Goal: Task Accomplishment & Management: Use online tool/utility

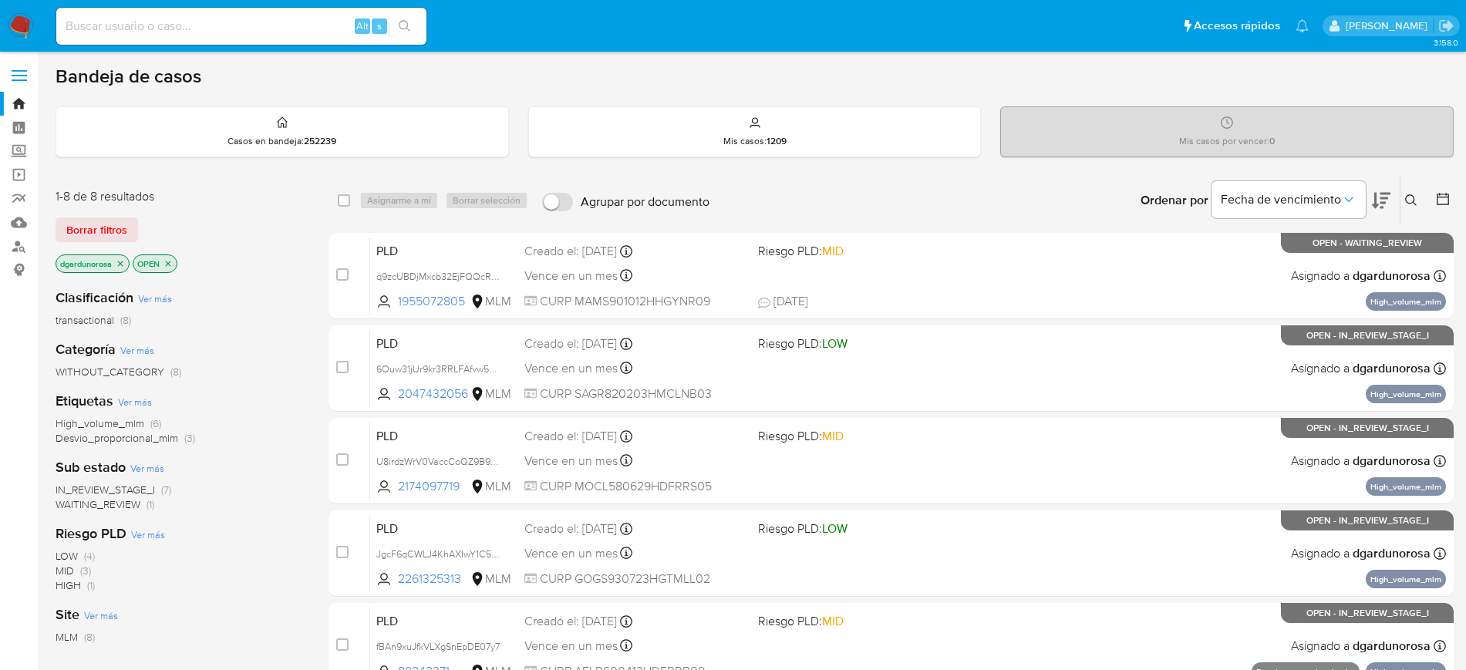
click at [99, 224] on span "Borrar filtros" at bounding box center [96, 230] width 61 height 22
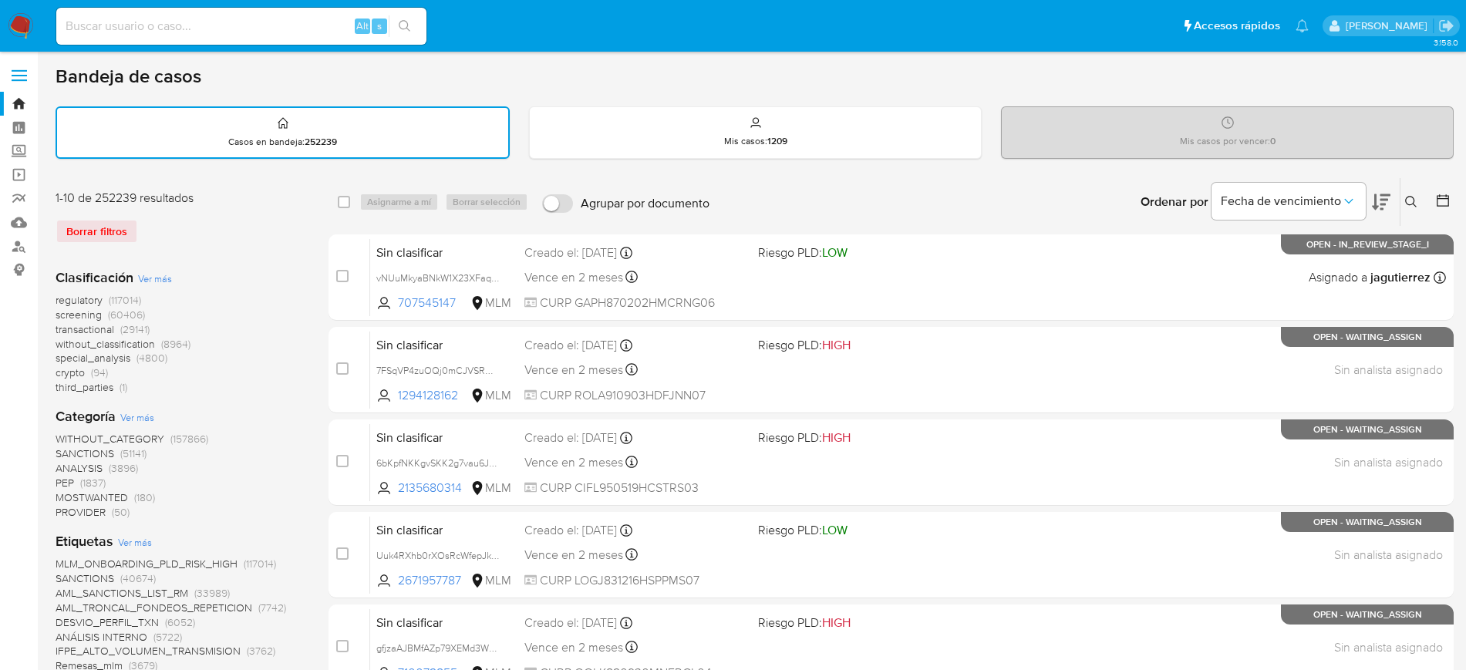
click at [1416, 205] on icon at bounding box center [1411, 202] width 12 height 12
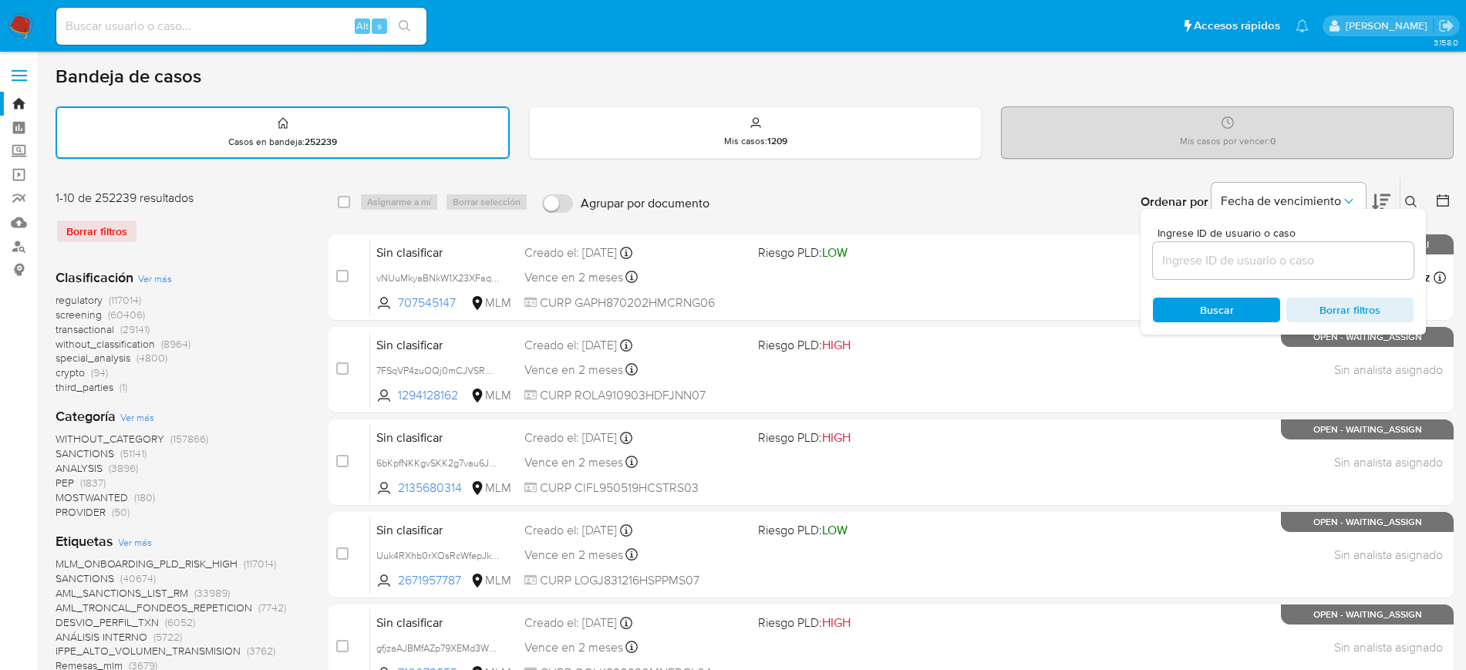
click at [1340, 258] on input at bounding box center [1283, 261] width 261 height 20
type input "dsbuWhjHX8VfmD45v4TaDTuc"
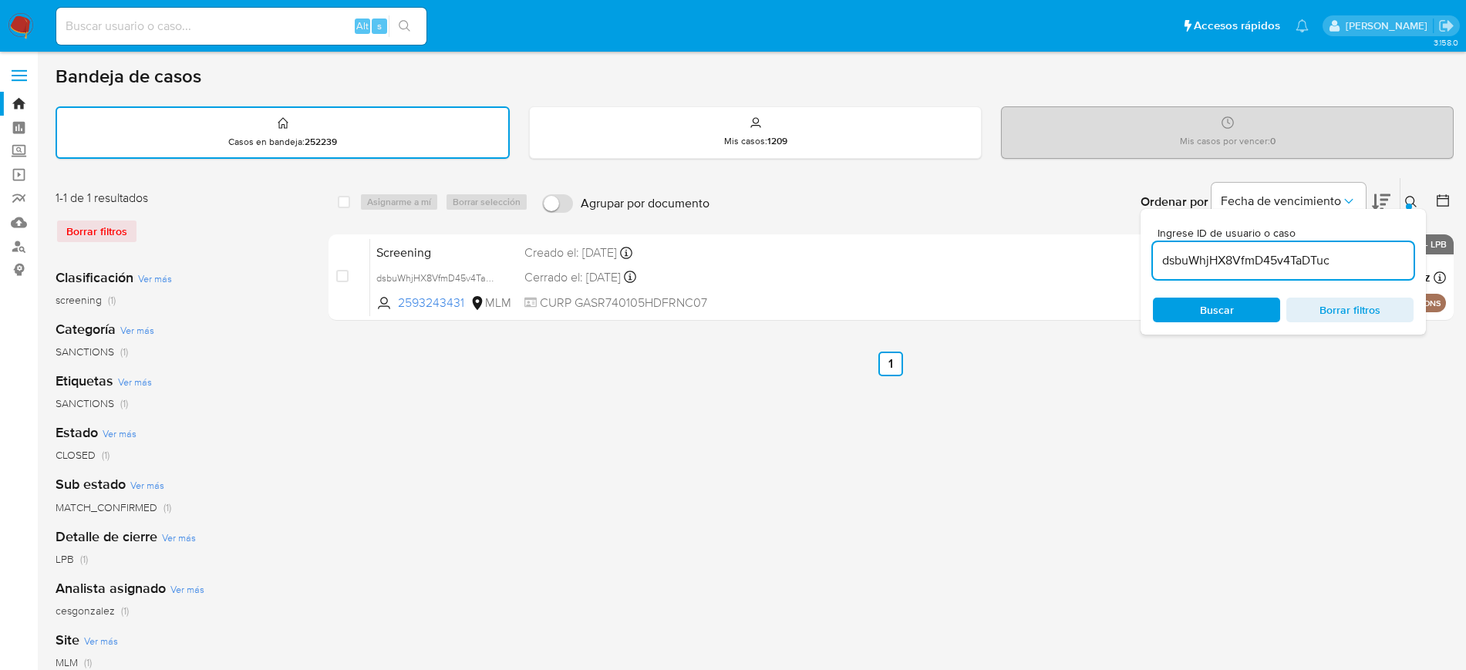
click at [1400, 197] on button at bounding box center [1412, 202] width 25 height 19
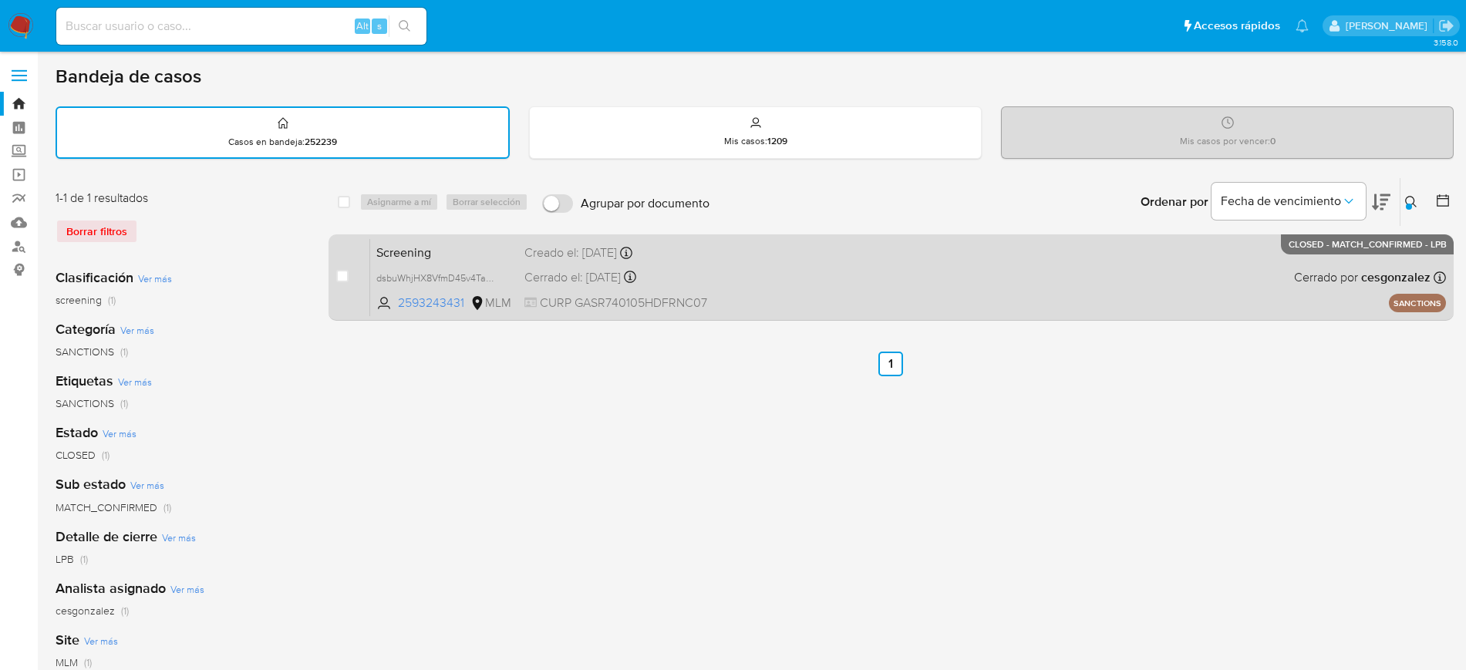
click at [1108, 295] on div "Screening dsbuWhjHX8VfmD45v4TaDTuc 2593243431 MLM Creado el: 04/08/2025 Creado …" at bounding box center [908, 277] width 1076 height 78
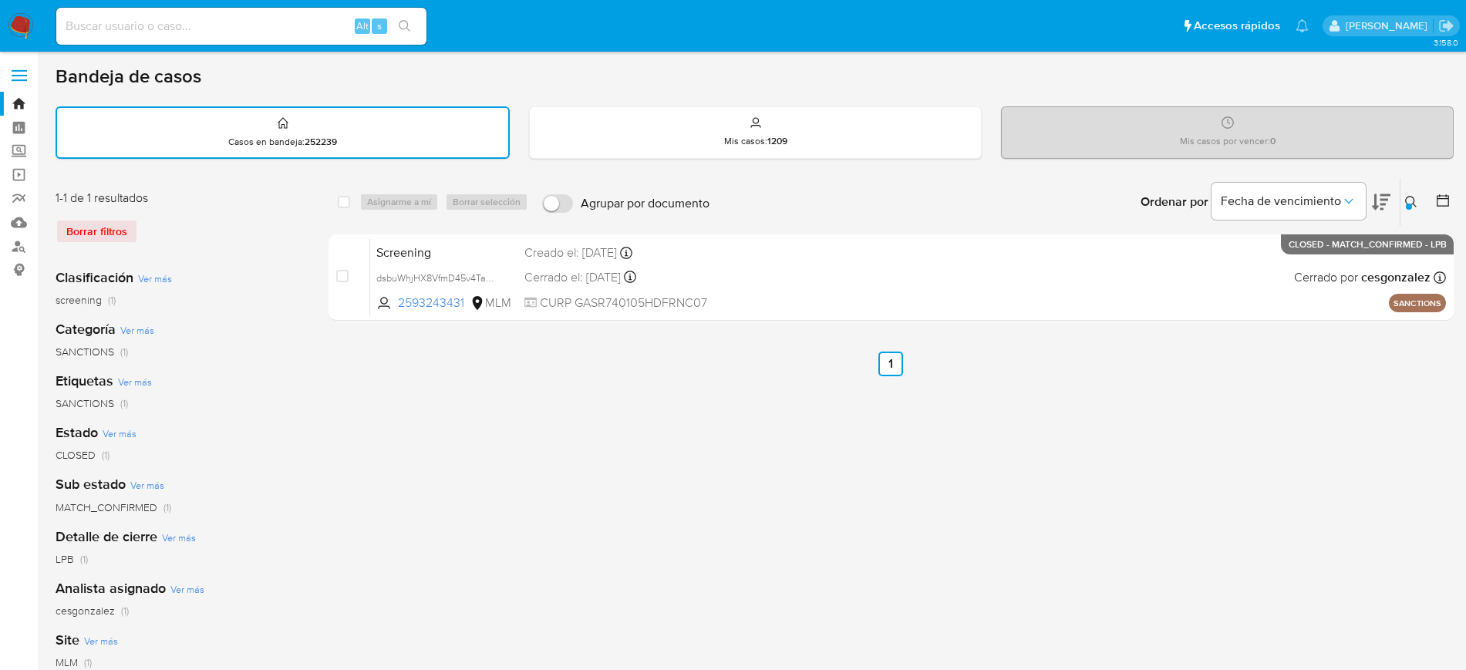
click at [17, 35] on img at bounding box center [21, 26] width 26 height 26
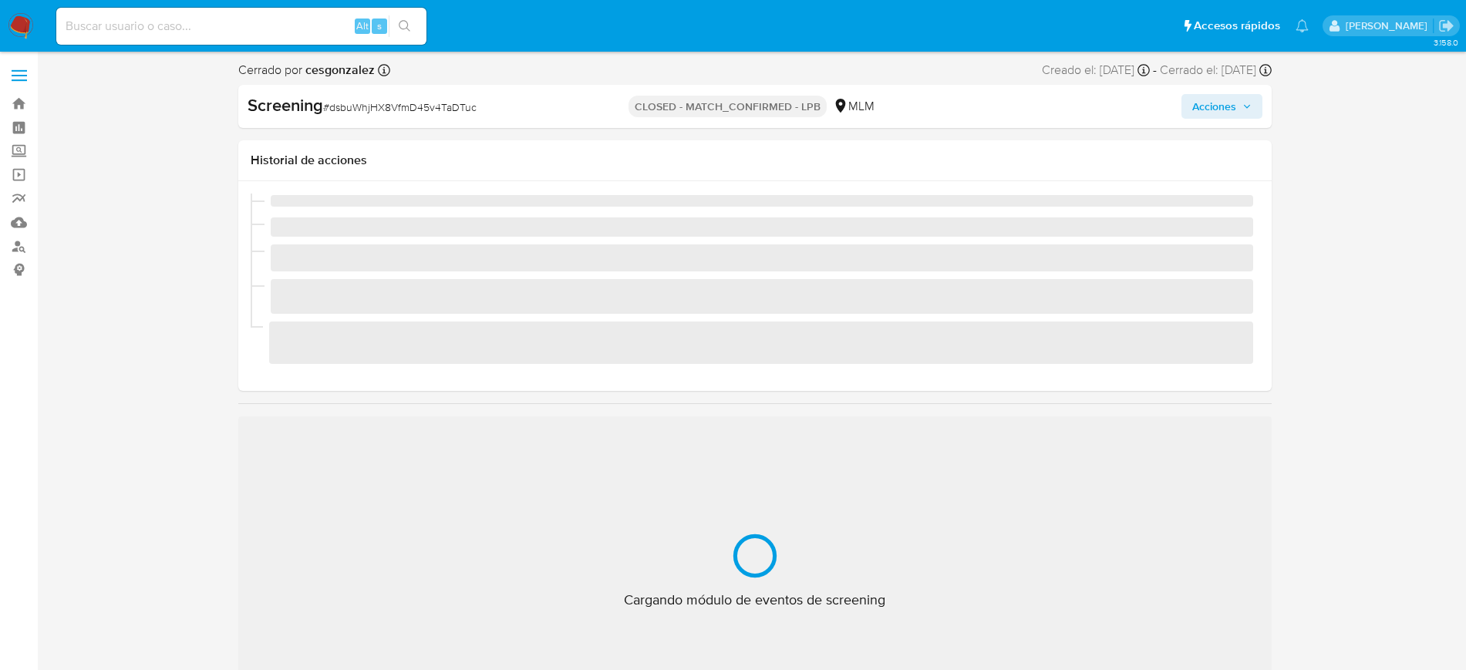
scroll to position [652, 0]
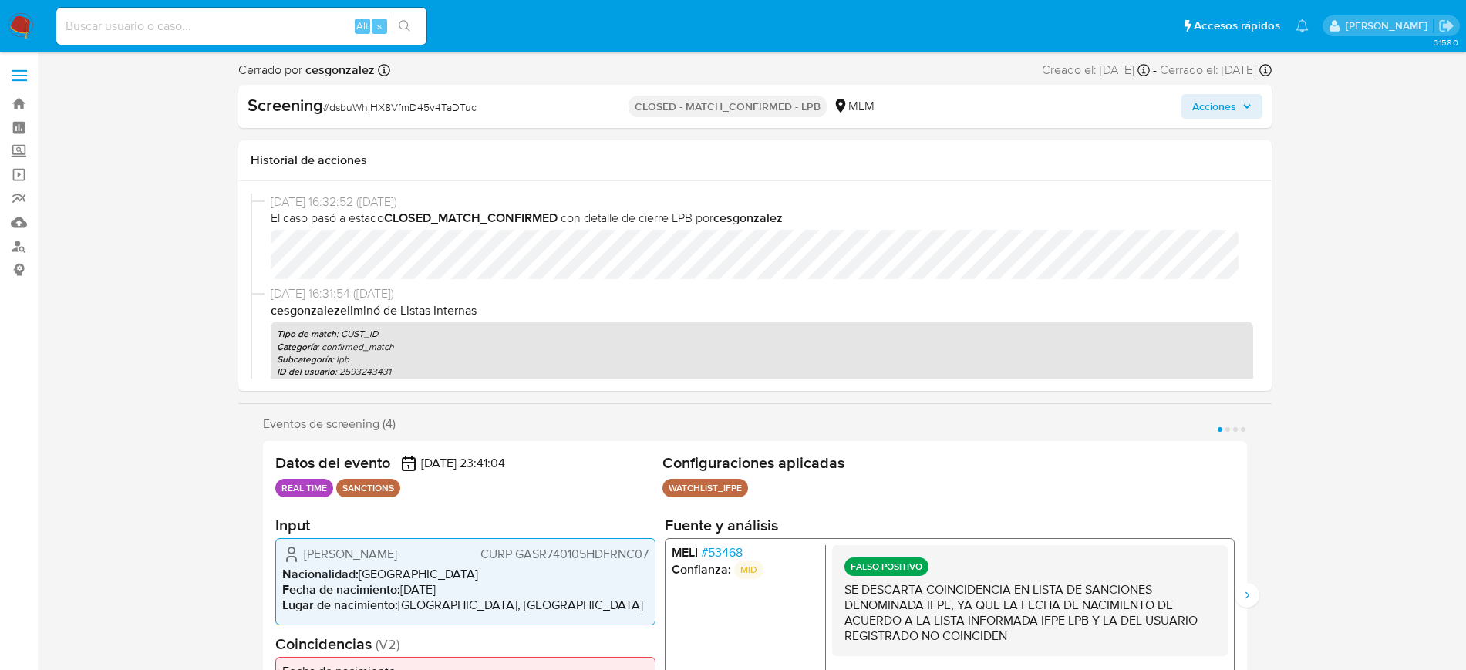
select select "10"
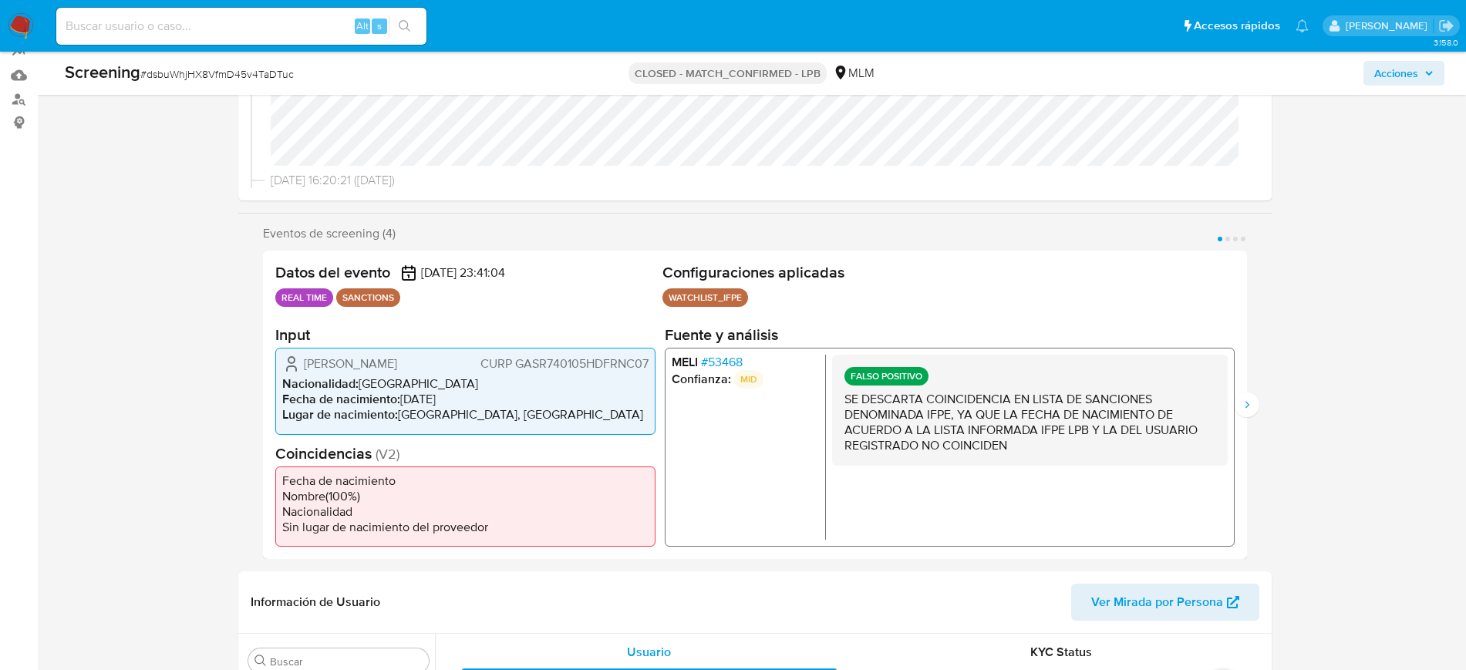
scroll to position [193, 0]
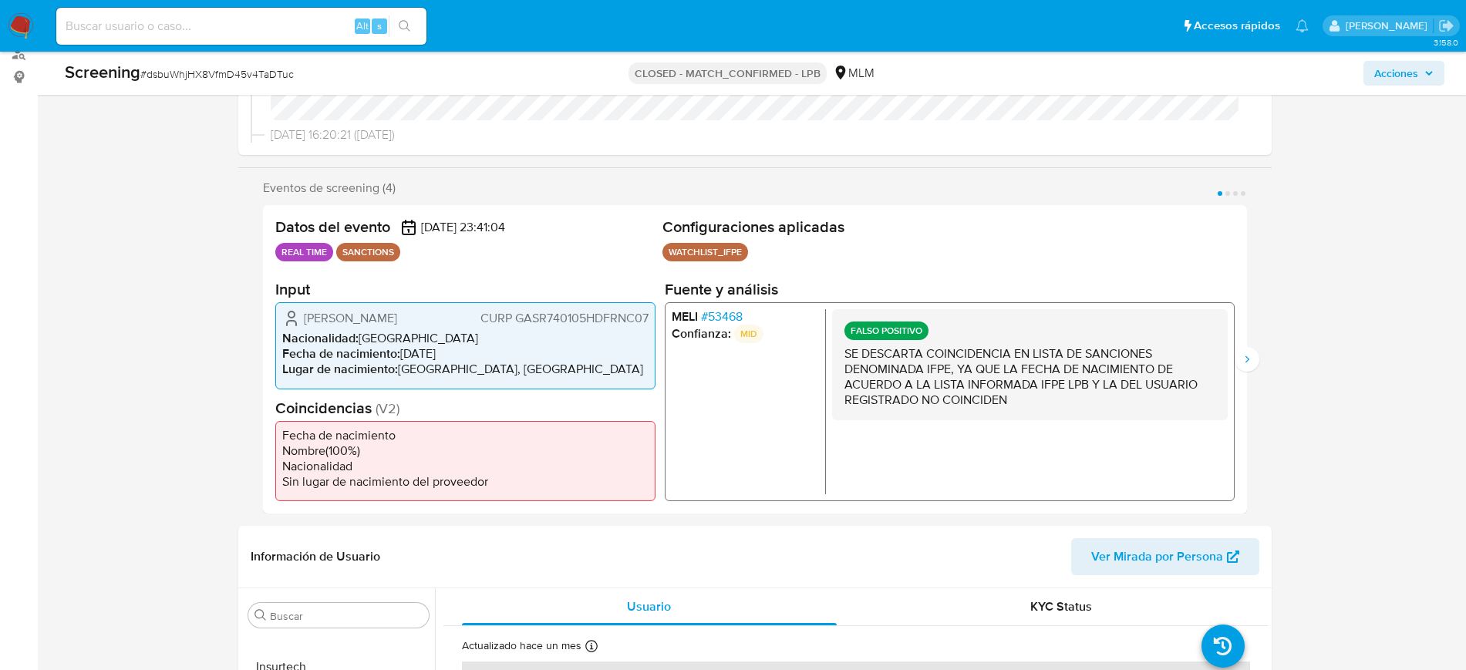
click at [723, 314] on span "# 53468" at bounding box center [721, 316] width 42 height 15
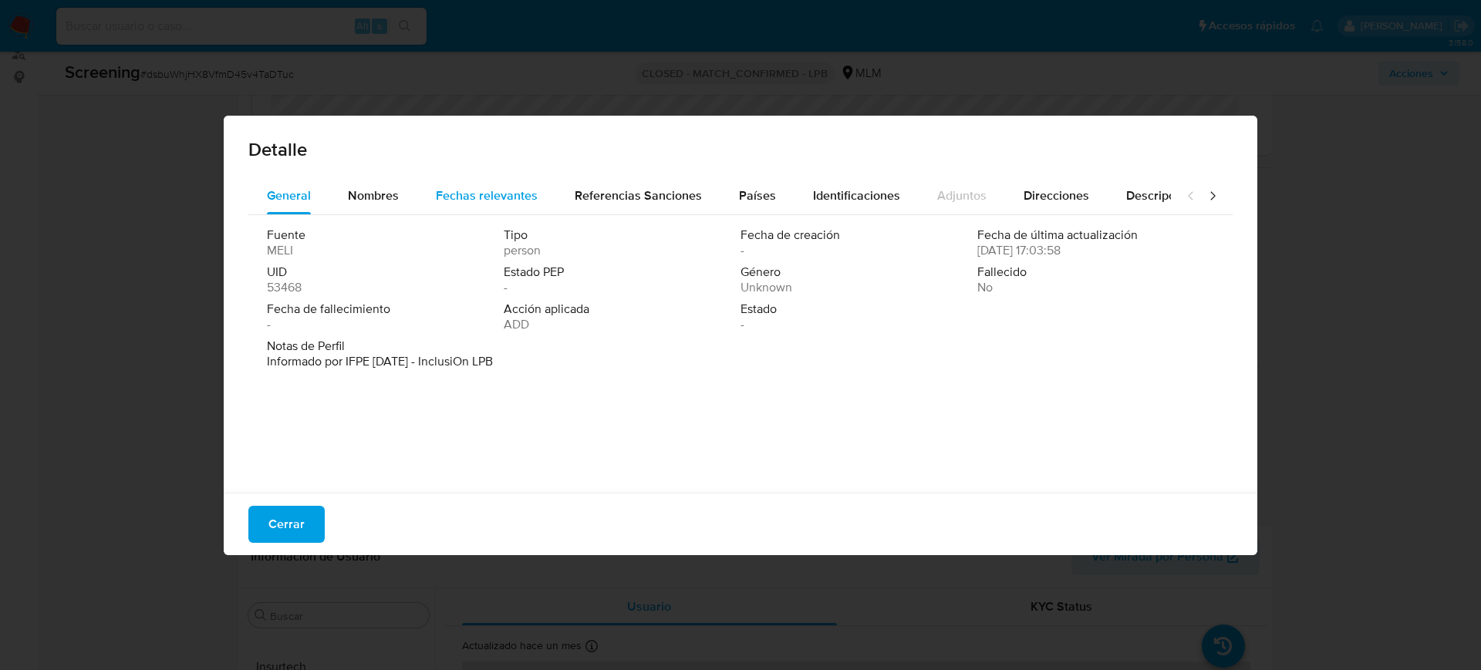
click at [457, 188] on span "Fechas relevantes" at bounding box center [487, 196] width 102 height 18
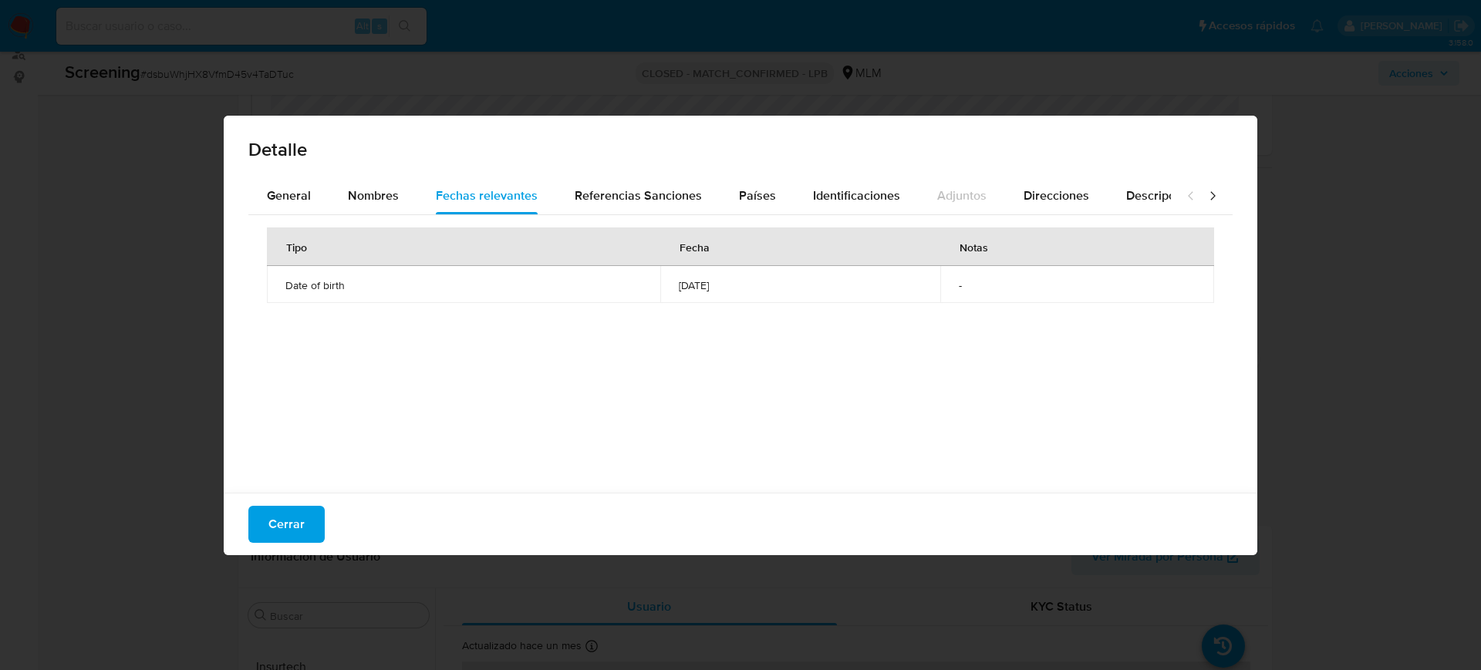
click at [1345, 327] on div "Detalle General Nombres Fechas relevantes Referencias Sanciones Países Identifi…" at bounding box center [740, 335] width 1481 height 670
click at [283, 514] on span "Cerrar" at bounding box center [286, 524] width 36 height 34
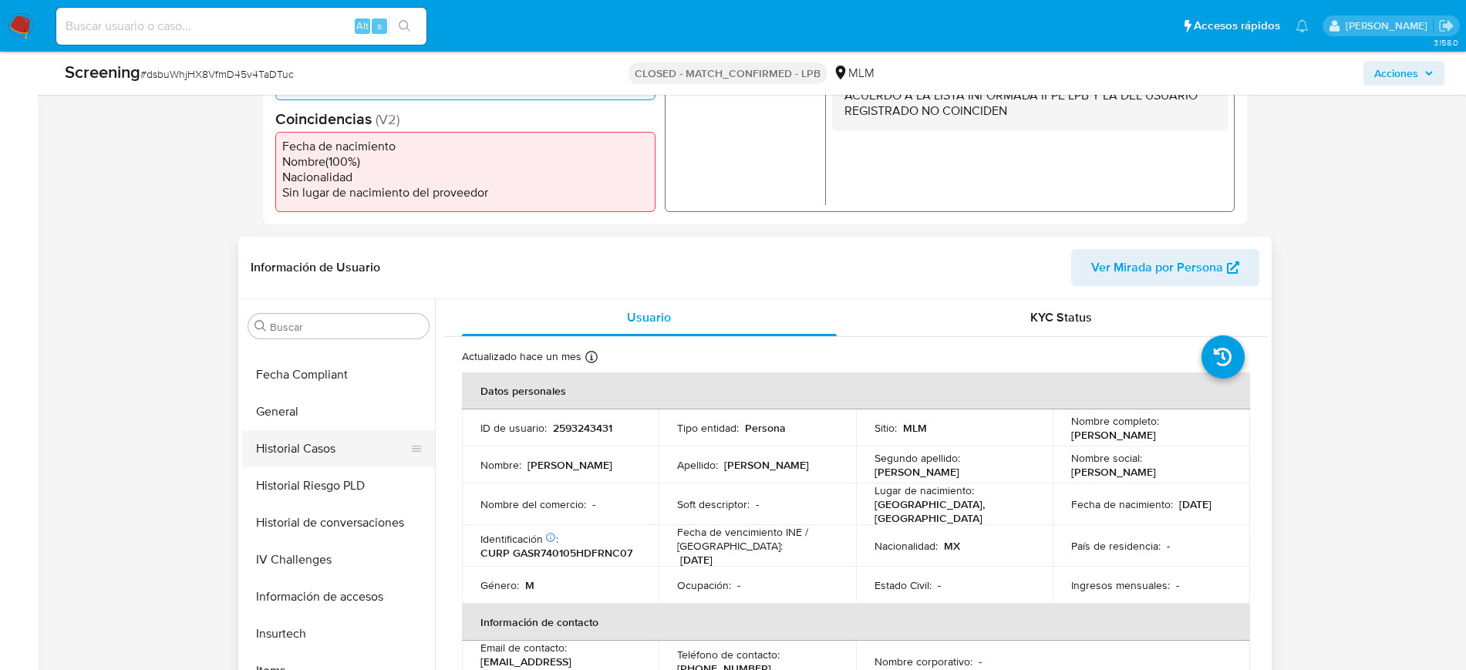
scroll to position [362, 0]
click at [294, 454] on button "General" at bounding box center [332, 444] width 180 height 37
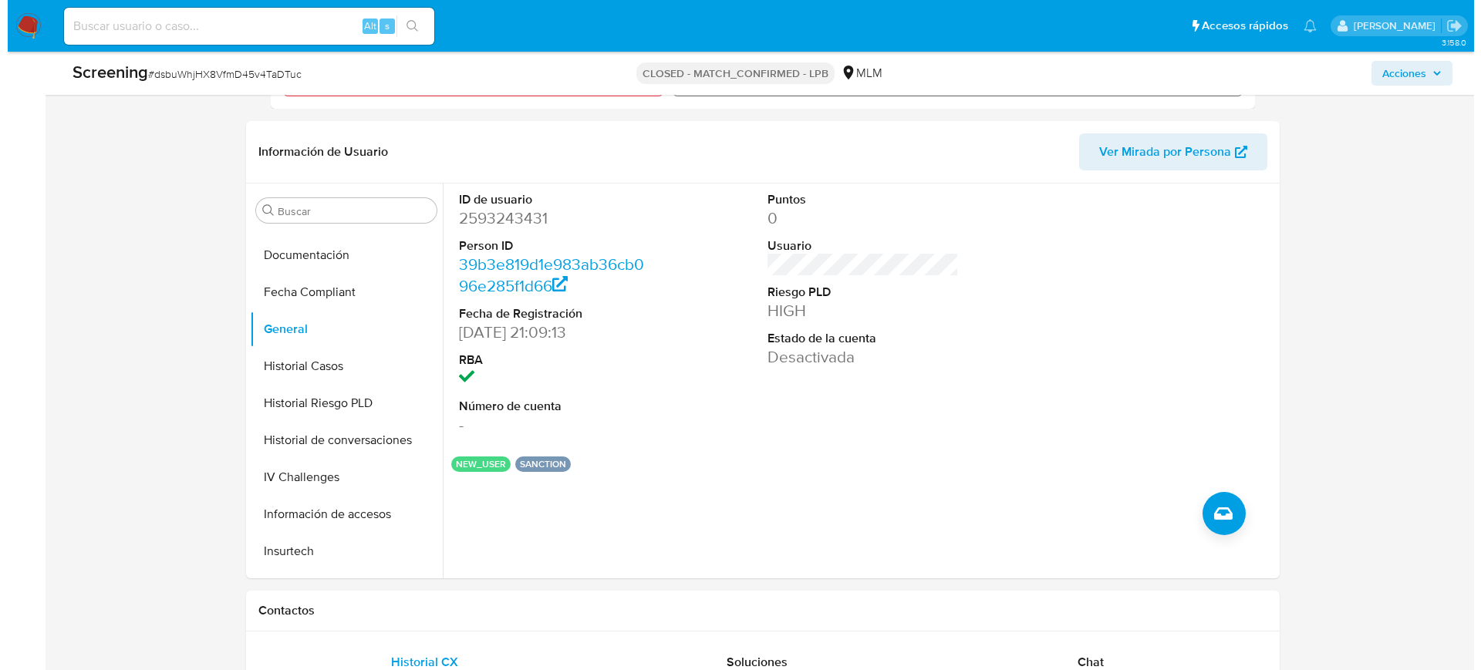
scroll to position [675, 0]
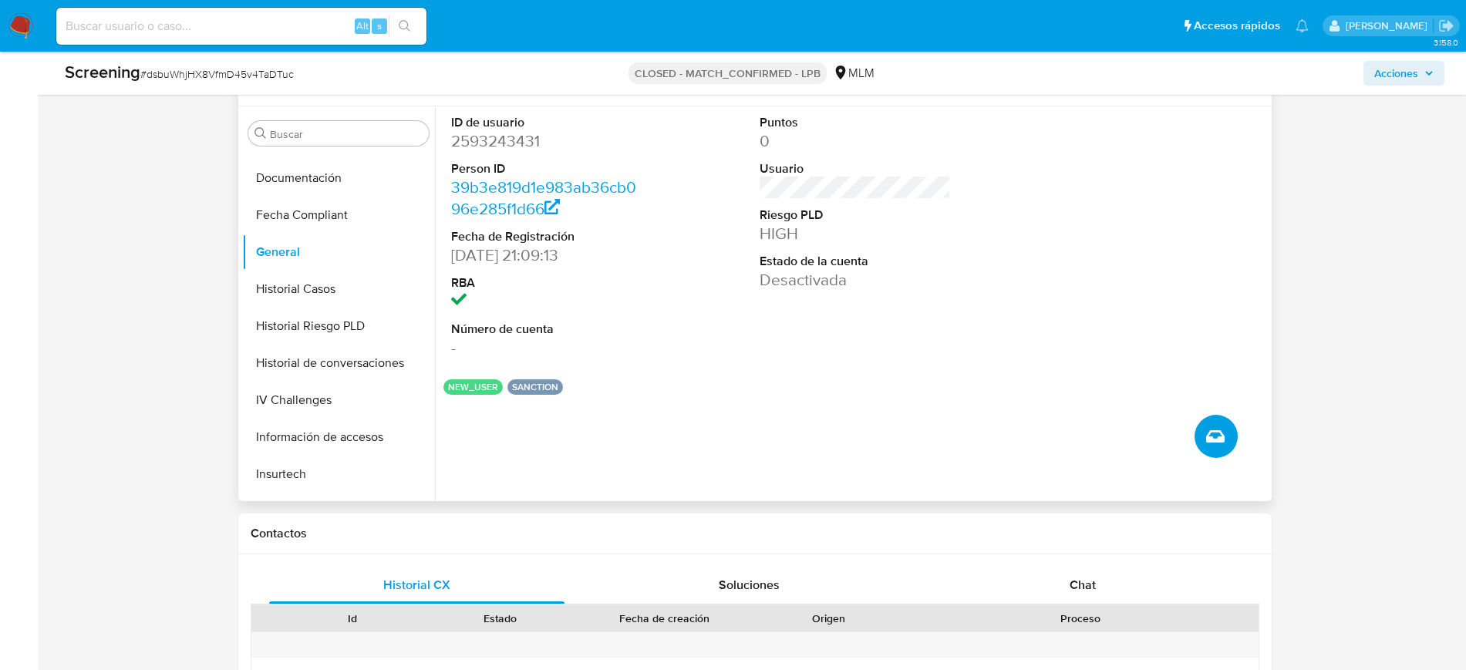
click at [1211, 427] on span "Crear caso manual" at bounding box center [1215, 436] width 19 height 19
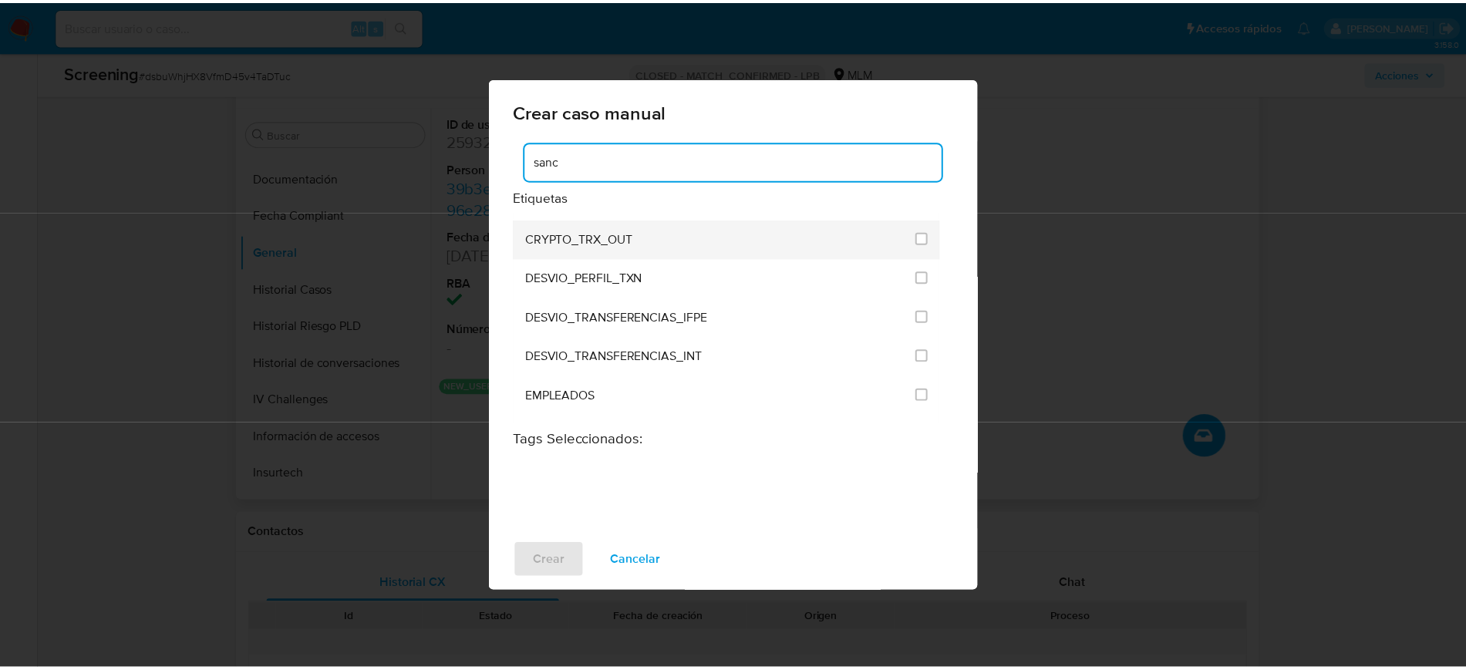
scroll to position [0, 0]
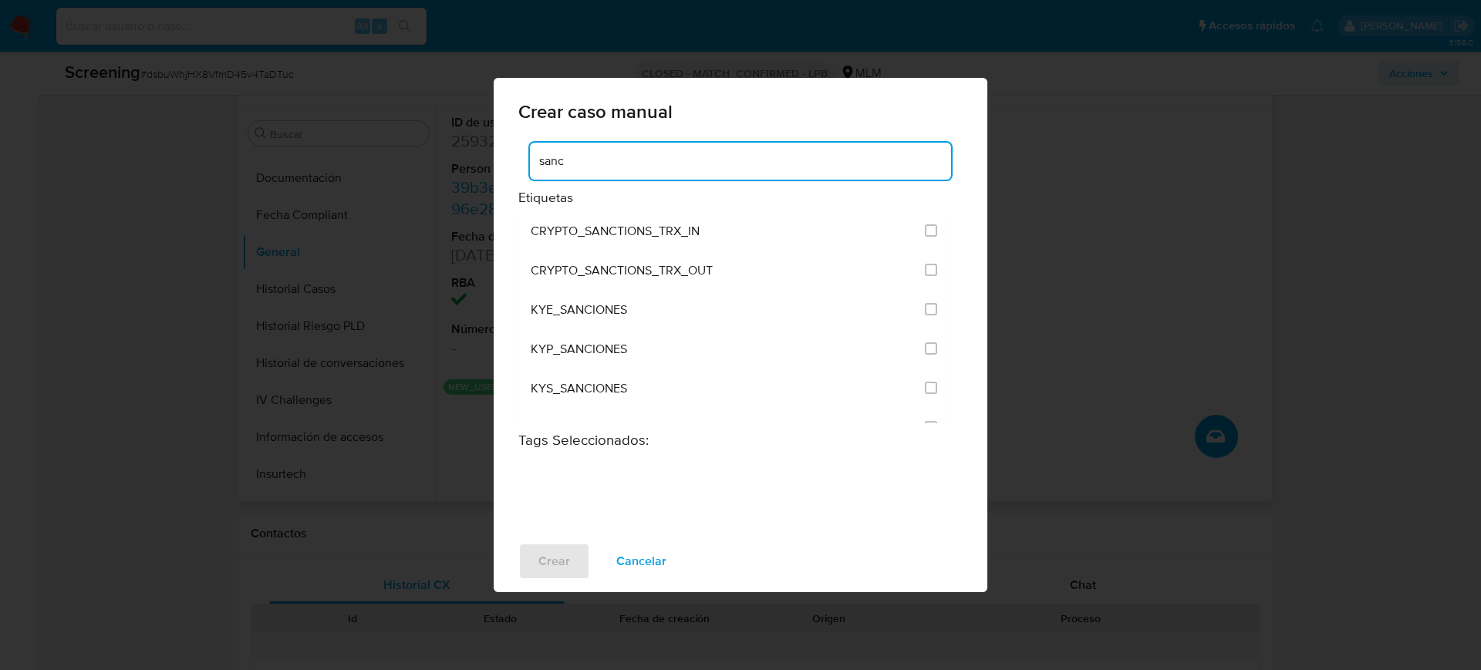
click at [591, 160] on input "sanc" at bounding box center [740, 161] width 421 height 20
type input "s"
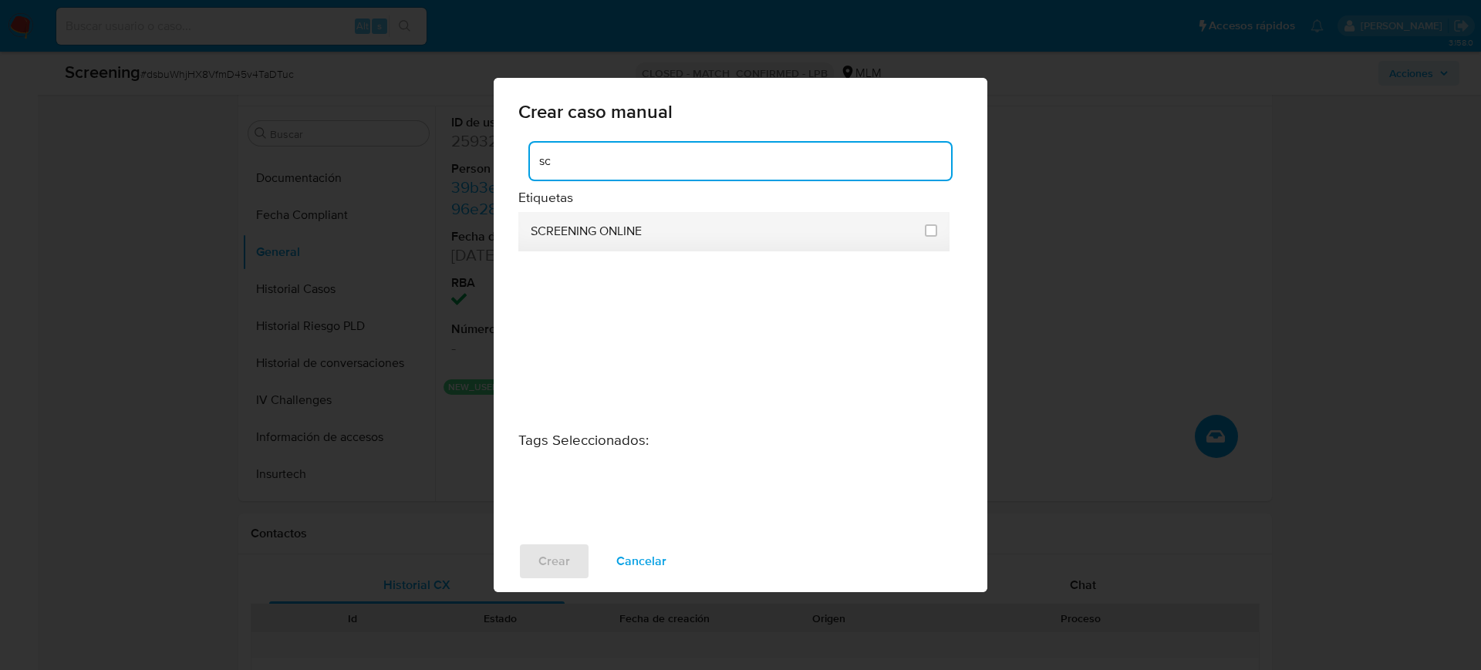
type input "sc"
click at [625, 217] on div "SCREENING ONLINE" at bounding box center [723, 231] width 385 height 39
click at [938, 232] on li "SCREENING ONLINE" at bounding box center [733, 231] width 431 height 39
click at [933, 232] on input "2636" at bounding box center [931, 230] width 12 height 12
checkbox input "true"
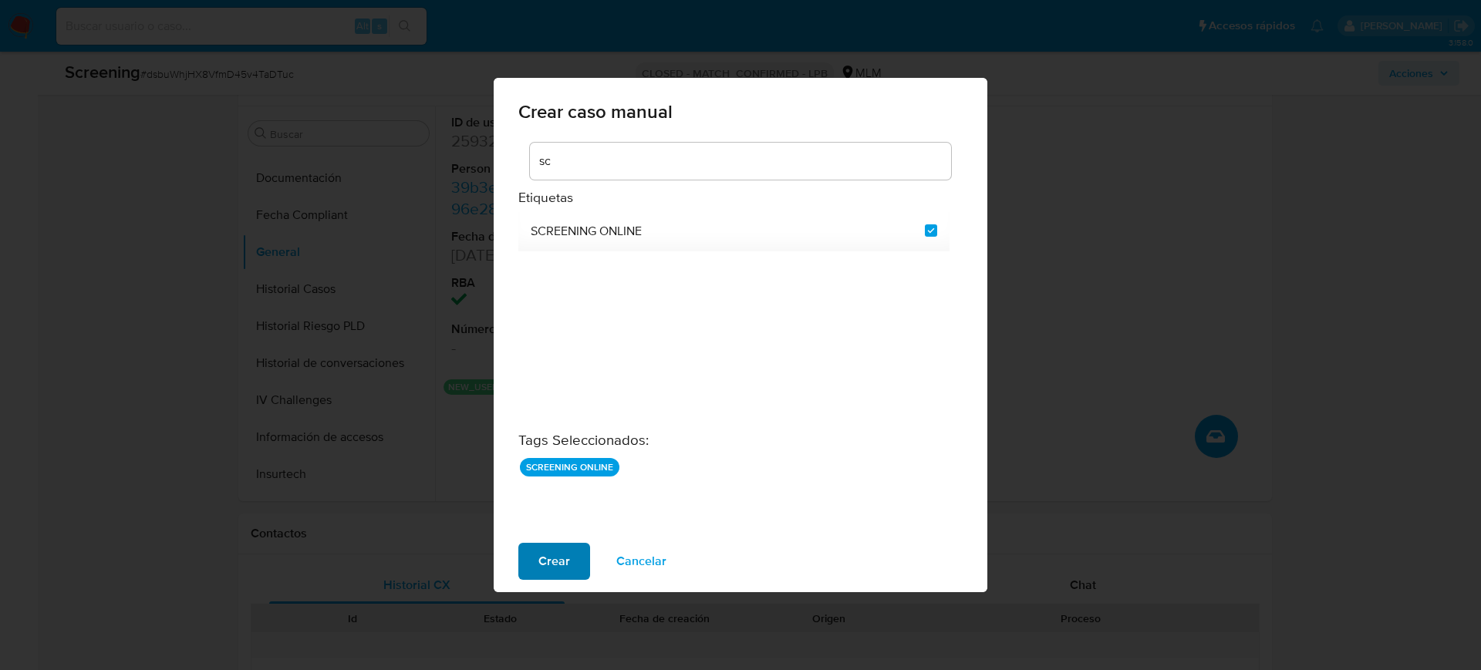
click at [556, 568] on span "Crear" at bounding box center [554, 561] width 32 height 34
checkbox input "false"
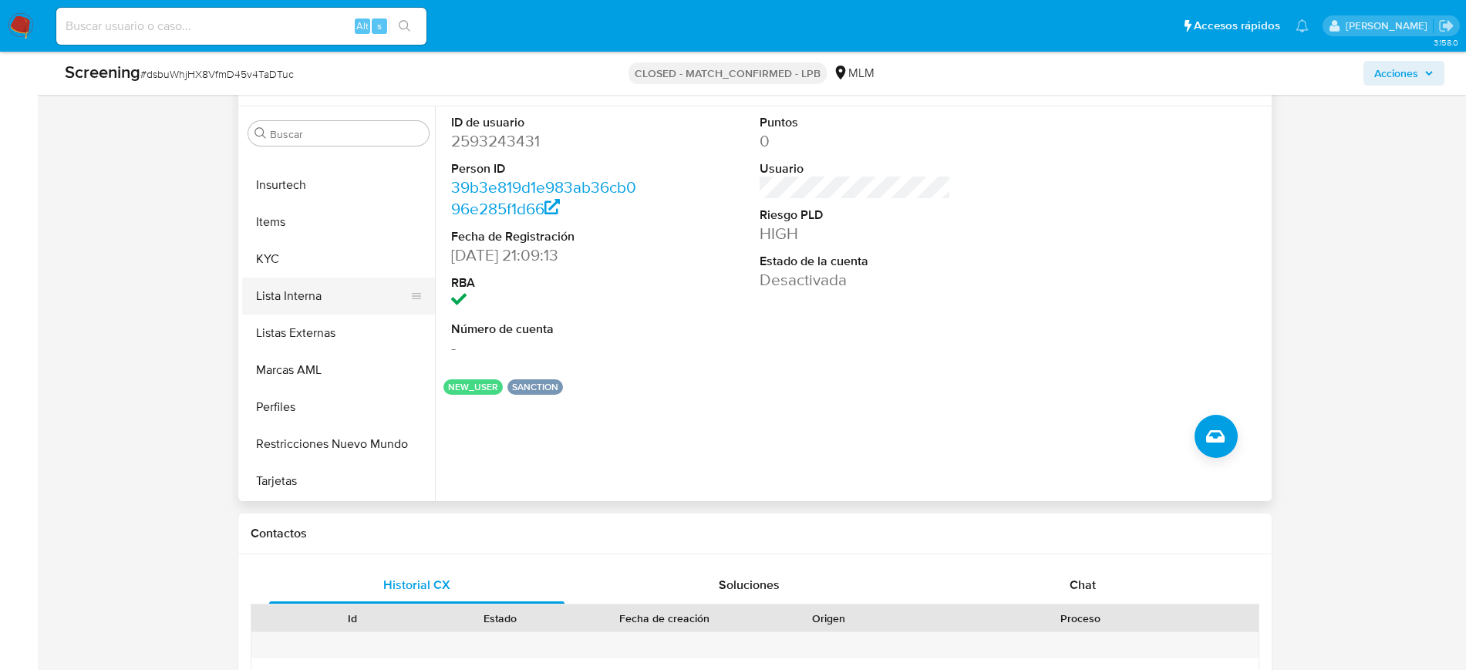
scroll to position [459, 0]
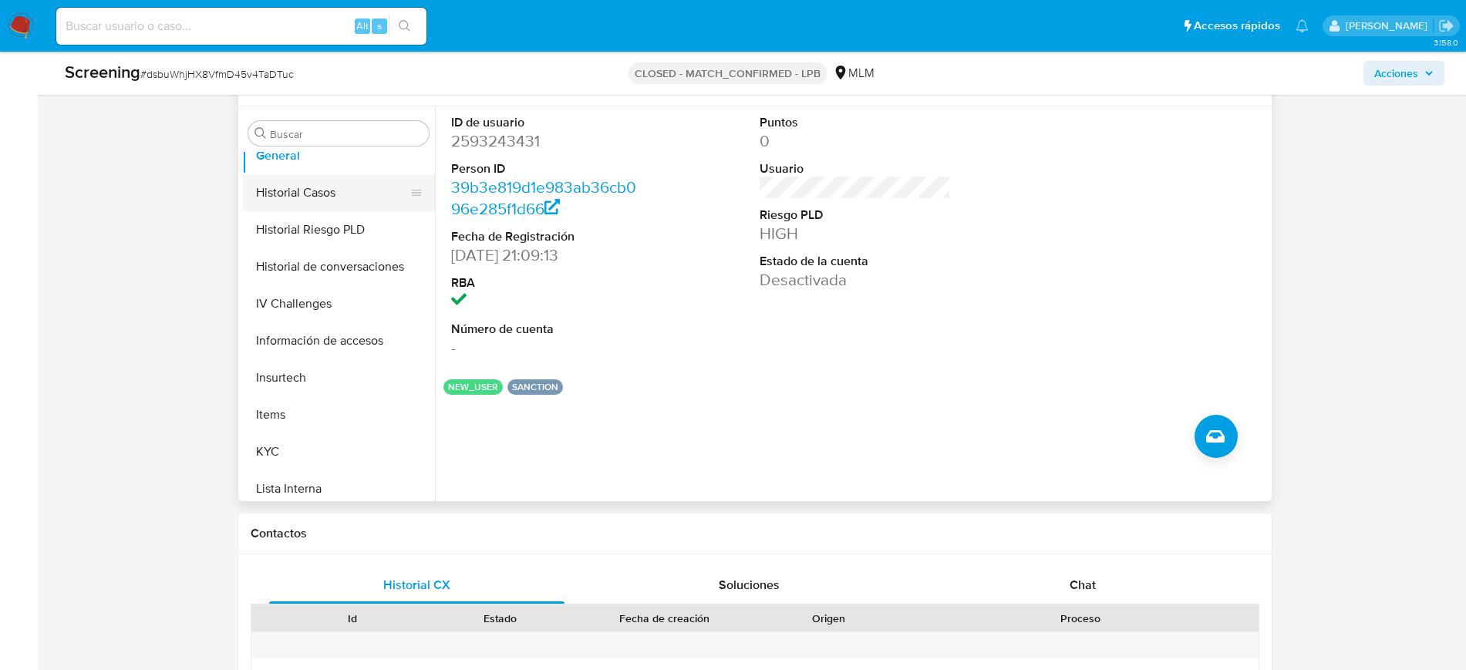
click at [312, 195] on button "Historial Casos" at bounding box center [332, 192] width 180 height 37
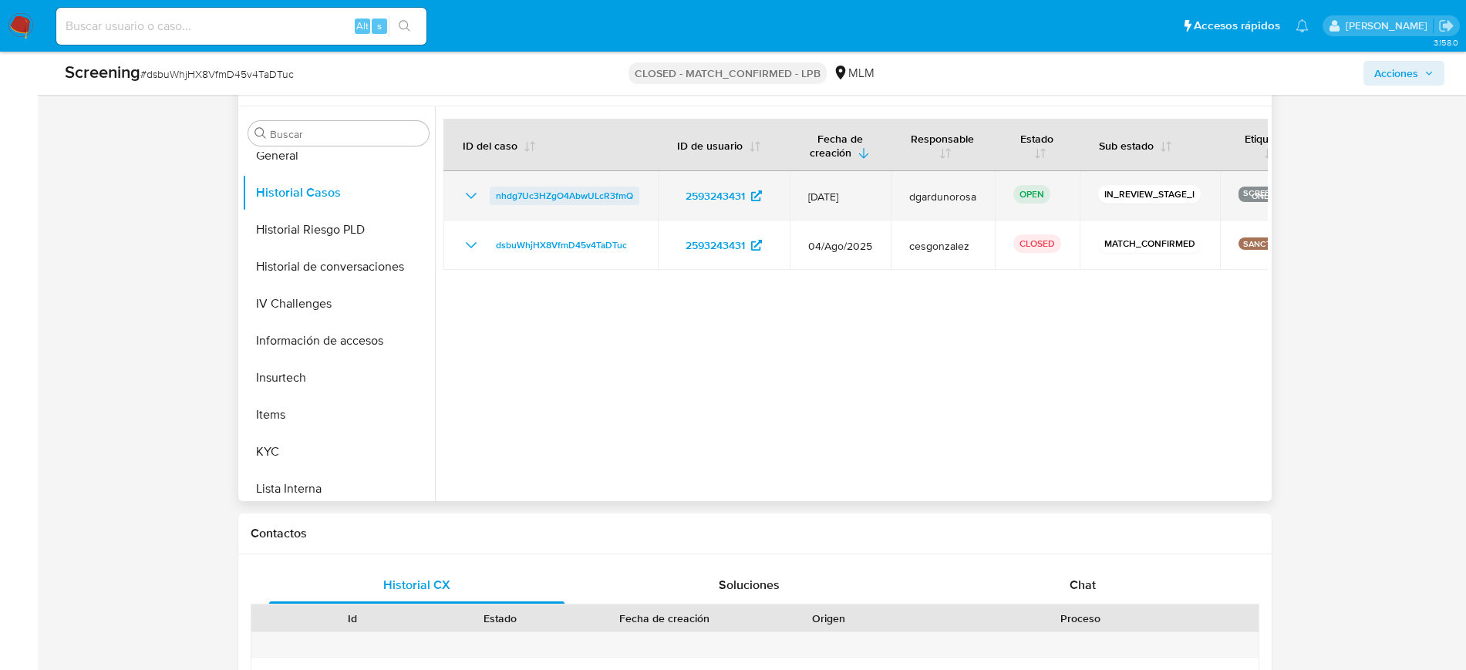
click at [615, 197] on span "nhdg7Uc3HZgO4AbwULcR3fmQ" at bounding box center [564, 196] width 137 height 19
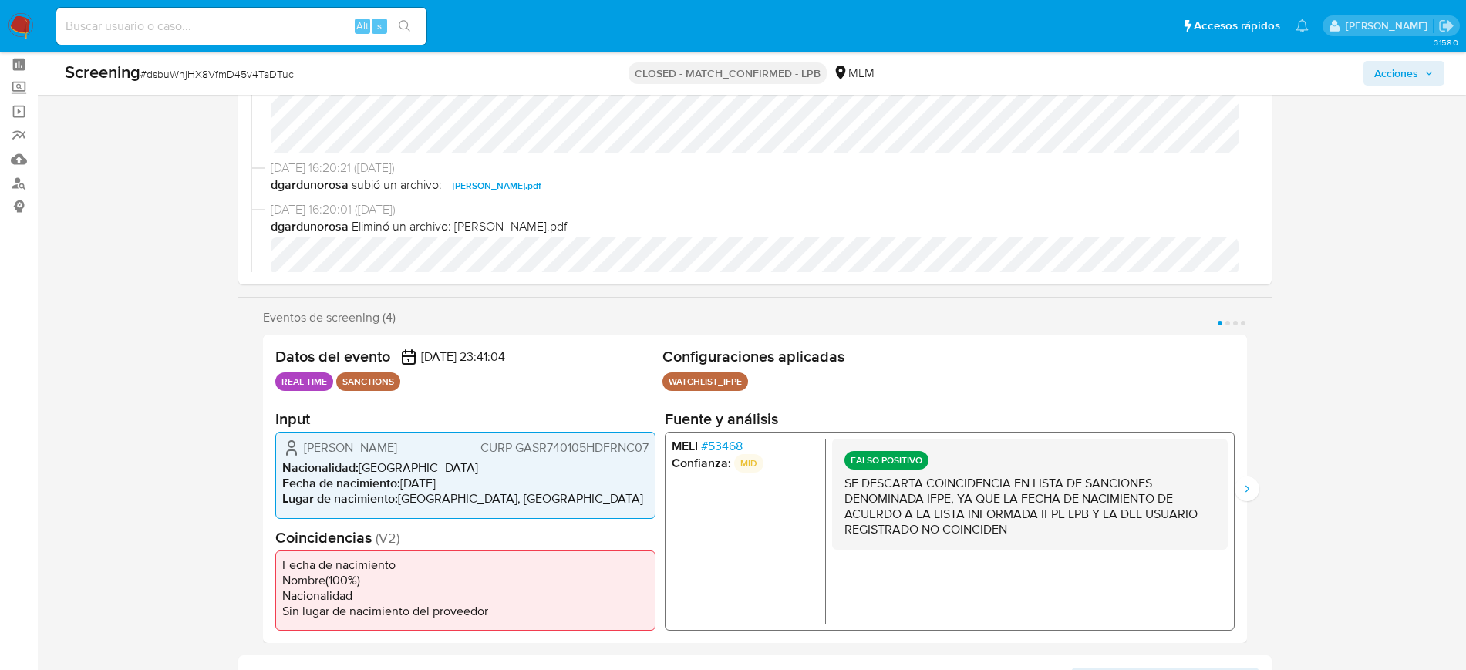
scroll to position [96, 0]
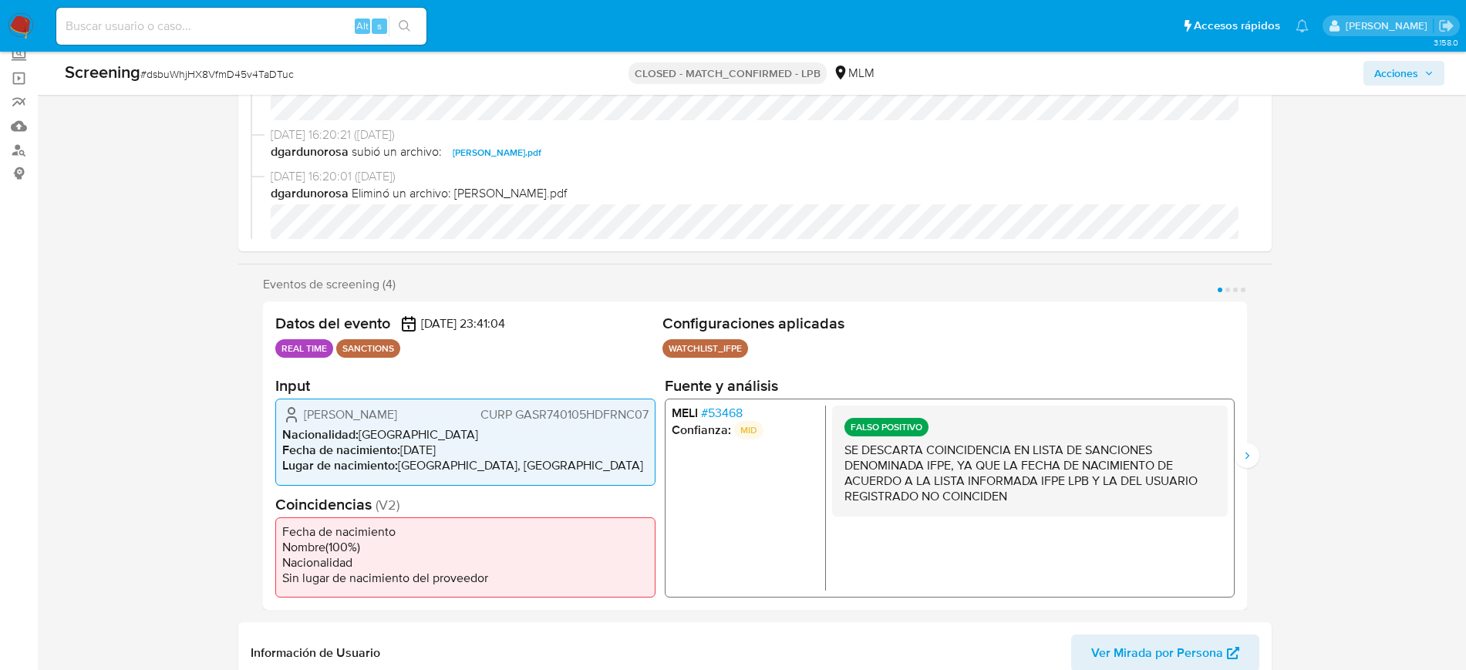
click at [735, 415] on span "# 53468" at bounding box center [721, 413] width 42 height 15
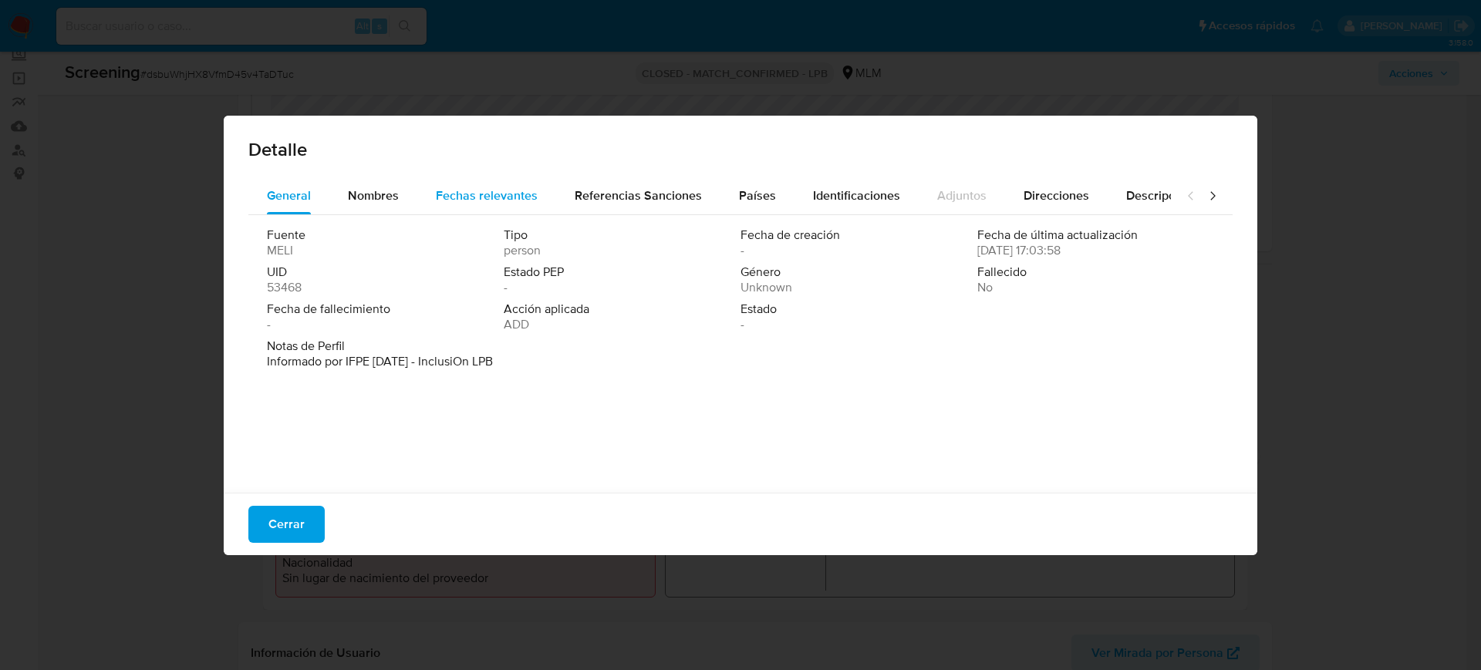
click at [494, 196] on span "Fechas relevantes" at bounding box center [487, 196] width 102 height 18
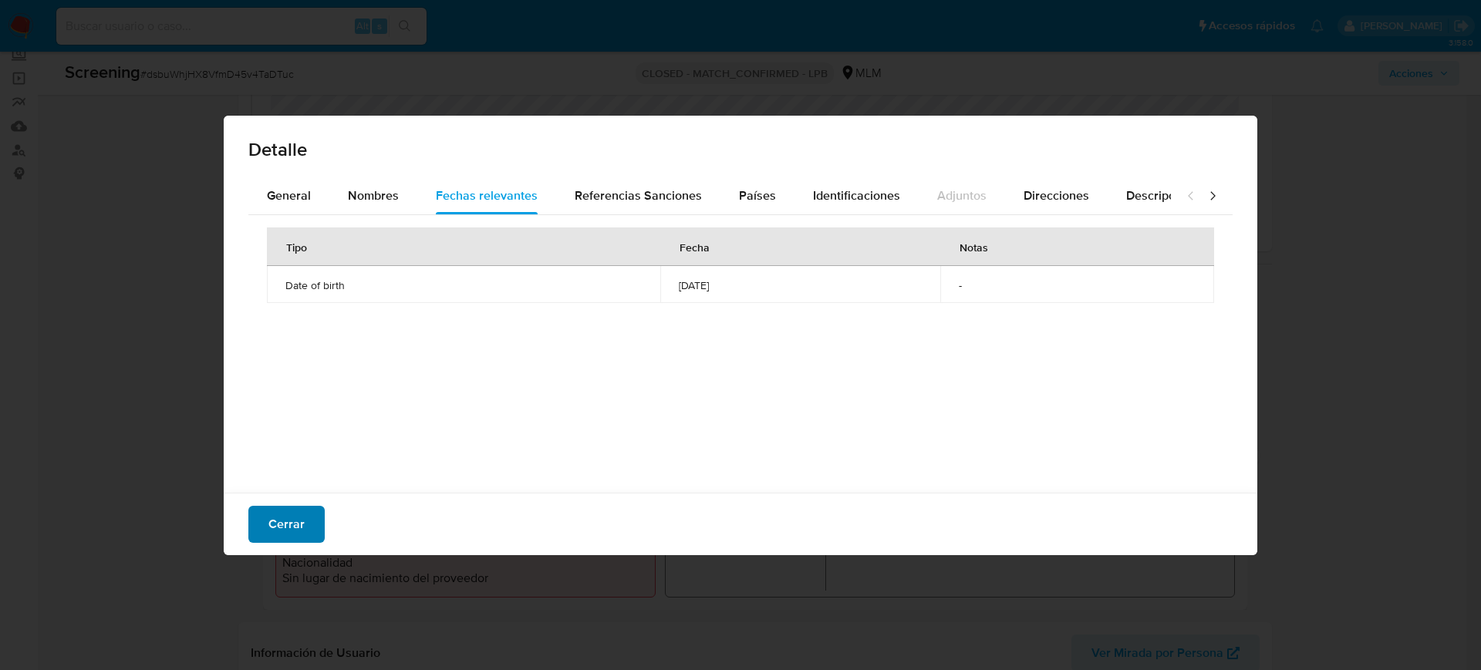
click at [308, 527] on button "Cerrar" at bounding box center [286, 524] width 76 height 37
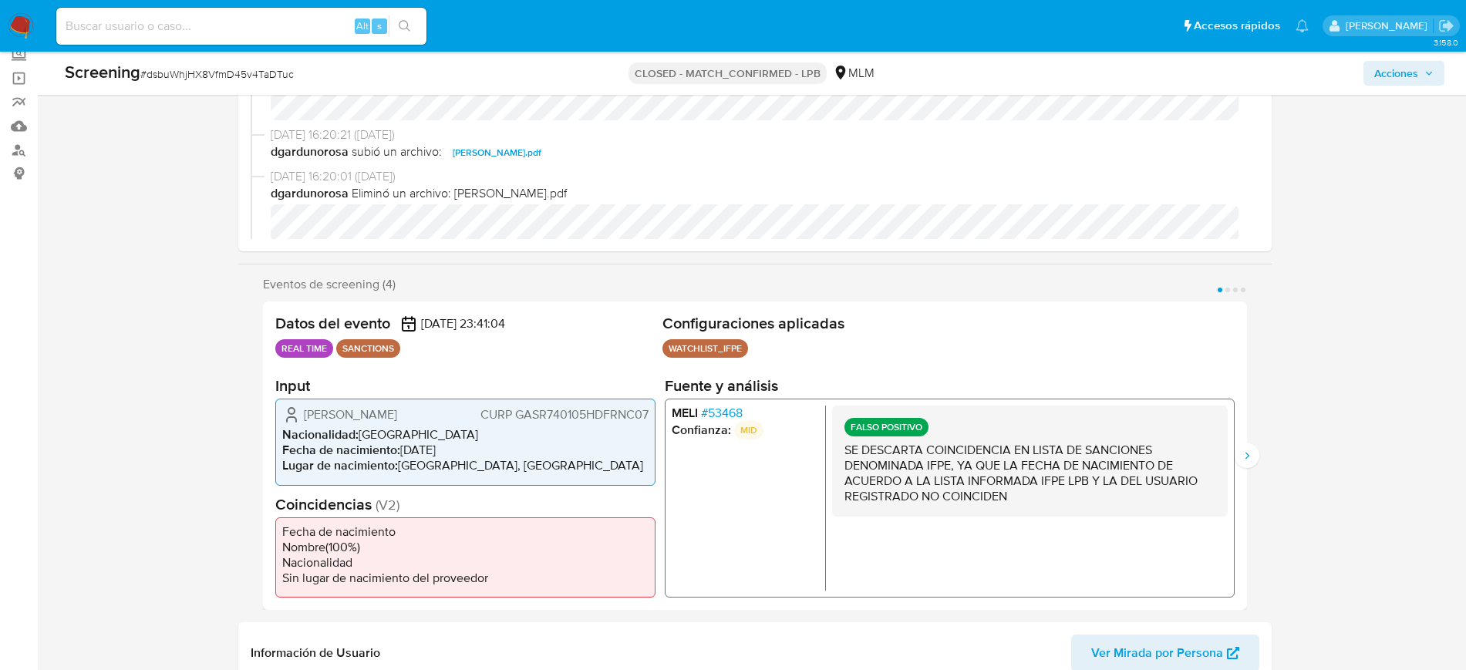
click at [729, 413] on span "# 53468" at bounding box center [721, 413] width 42 height 15
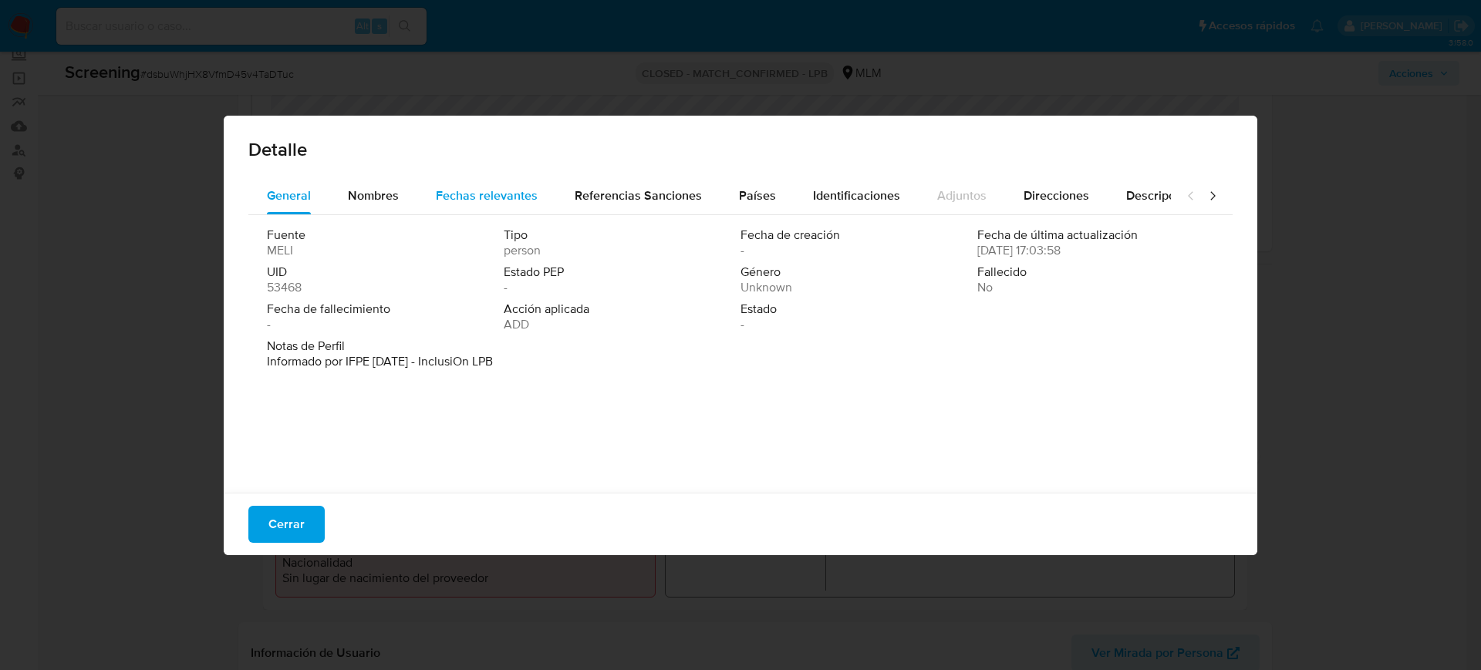
click at [458, 187] on span "Fechas relevantes" at bounding box center [487, 196] width 102 height 18
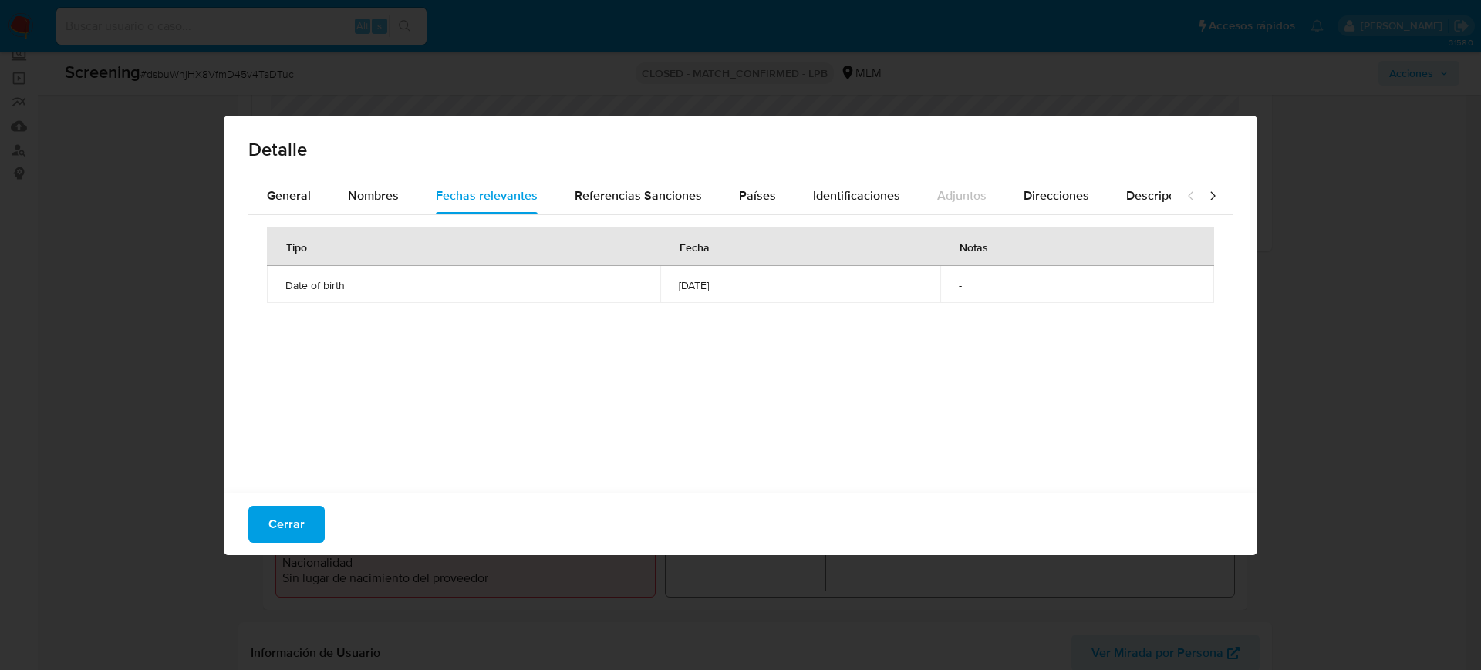
click at [1439, 324] on div "Detalle General Nombres Fechas relevantes Referencias Sanciones Países Identifi…" at bounding box center [740, 335] width 1481 height 670
click at [291, 542] on div "Cerrar" at bounding box center [740, 524] width 1033 height 62
drag, startPoint x: 287, startPoint y: 526, endPoint x: 295, endPoint y: 529, distance: 9.0
click at [288, 526] on span "Cerrar" at bounding box center [286, 524] width 36 height 34
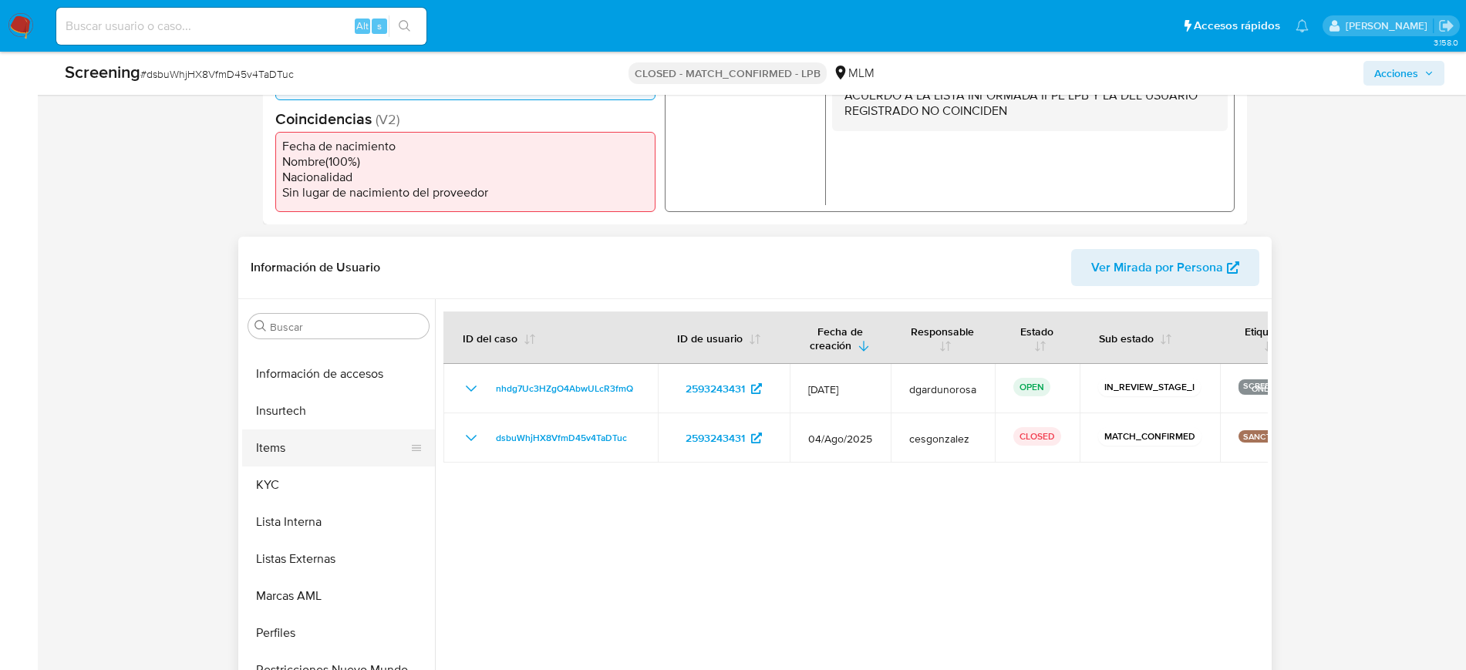
scroll to position [652, 0]
click at [284, 467] on button "KYC" at bounding box center [332, 451] width 180 height 37
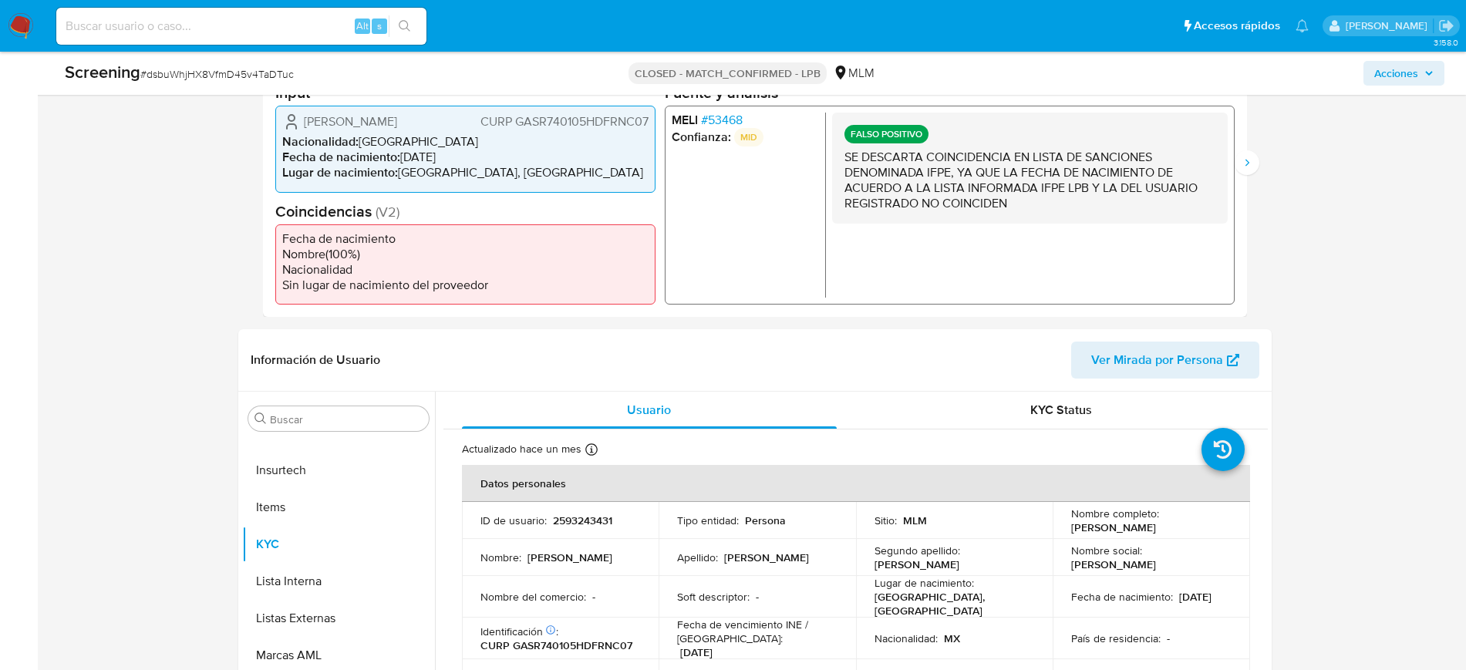
scroll to position [289, 0]
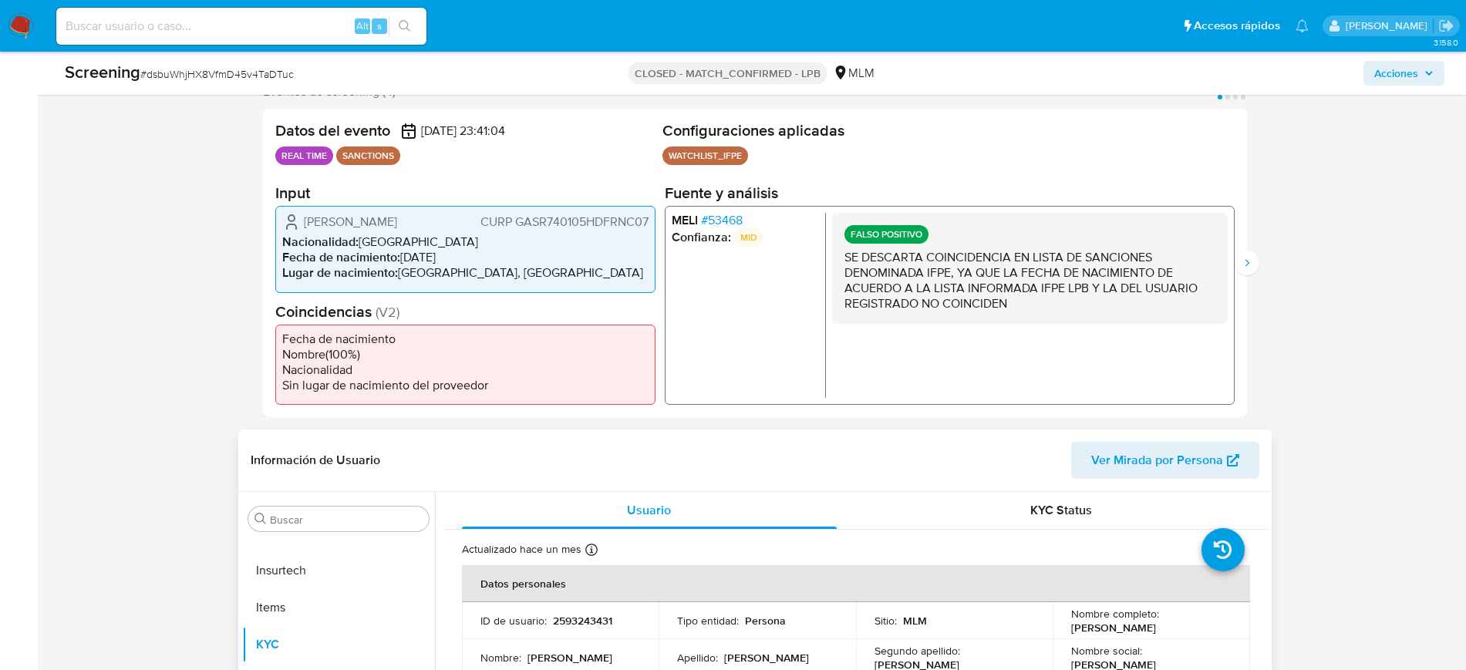
click at [867, 437] on div "Información de Usuario Ver Mirada por Persona" at bounding box center [754, 461] width 1033 height 62
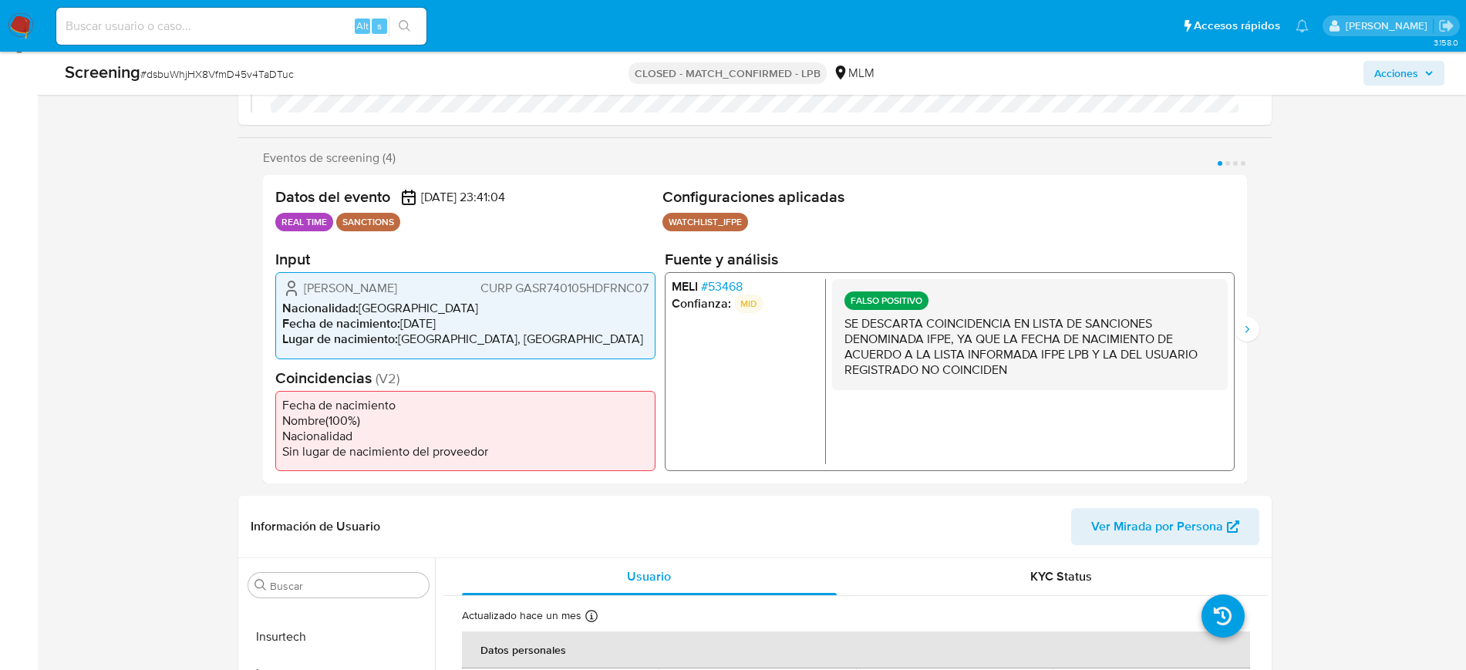
scroll to position [193, 0]
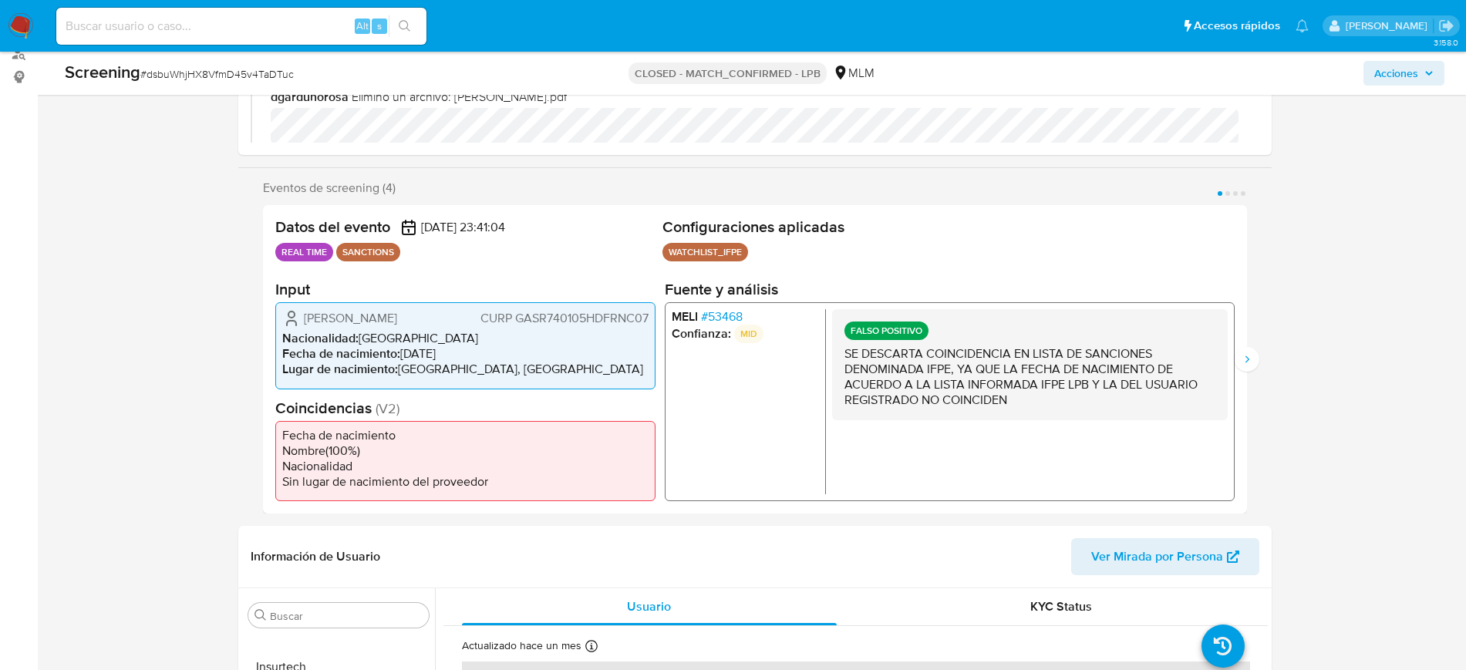
click at [734, 313] on span "# 53468" at bounding box center [721, 316] width 42 height 15
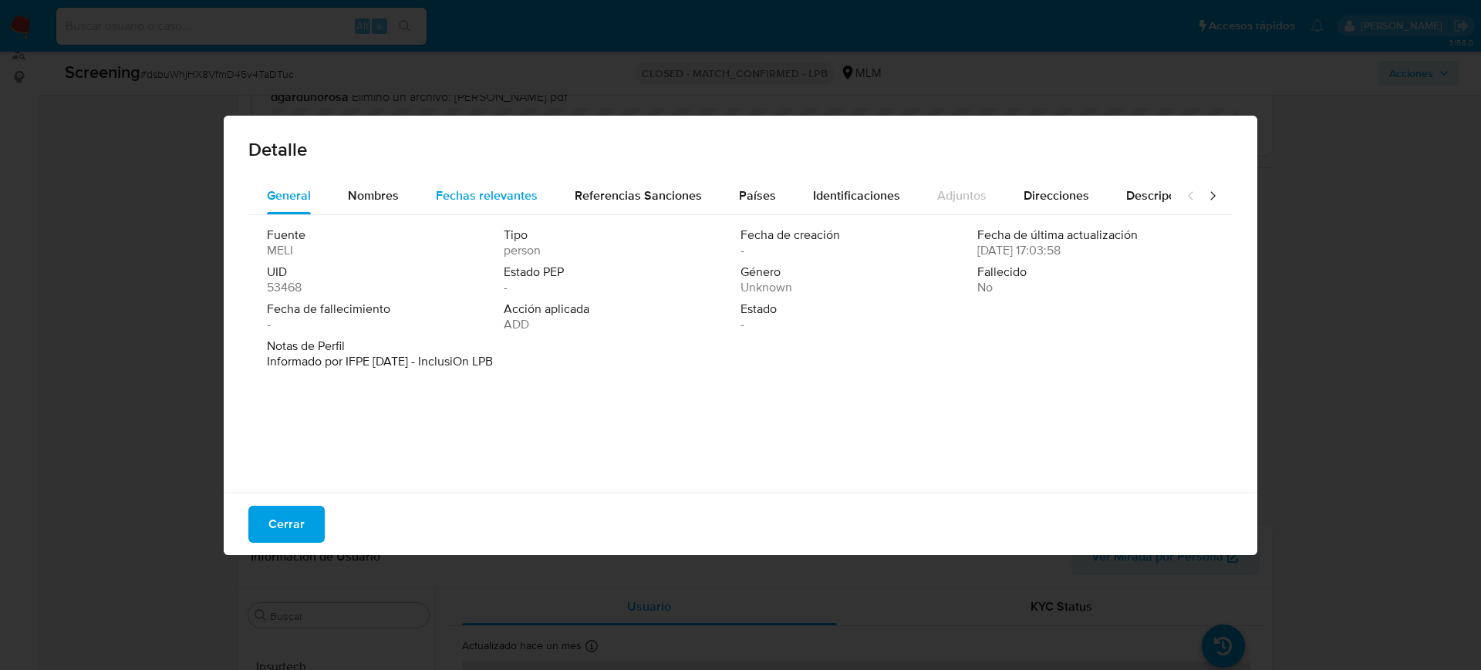
click at [456, 211] on div "Fechas relevantes" at bounding box center [487, 195] width 102 height 37
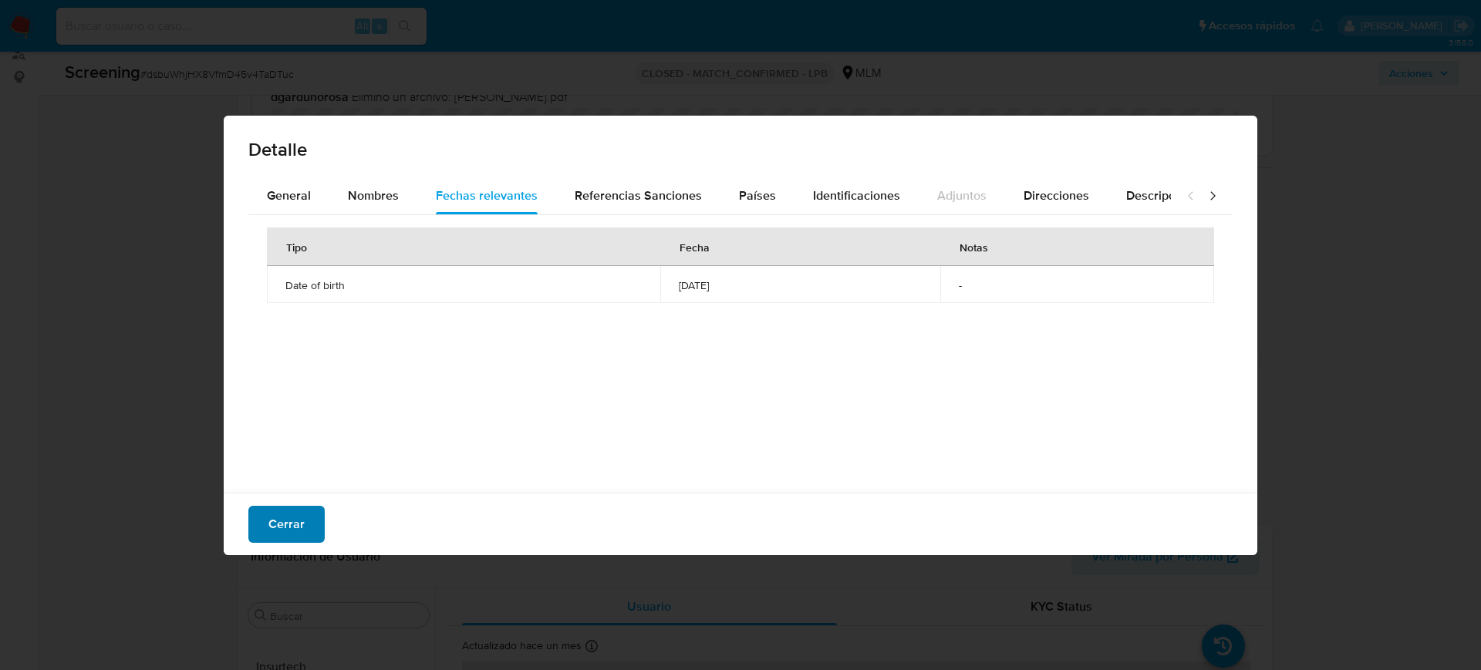
click at [282, 532] on span "Cerrar" at bounding box center [286, 524] width 36 height 34
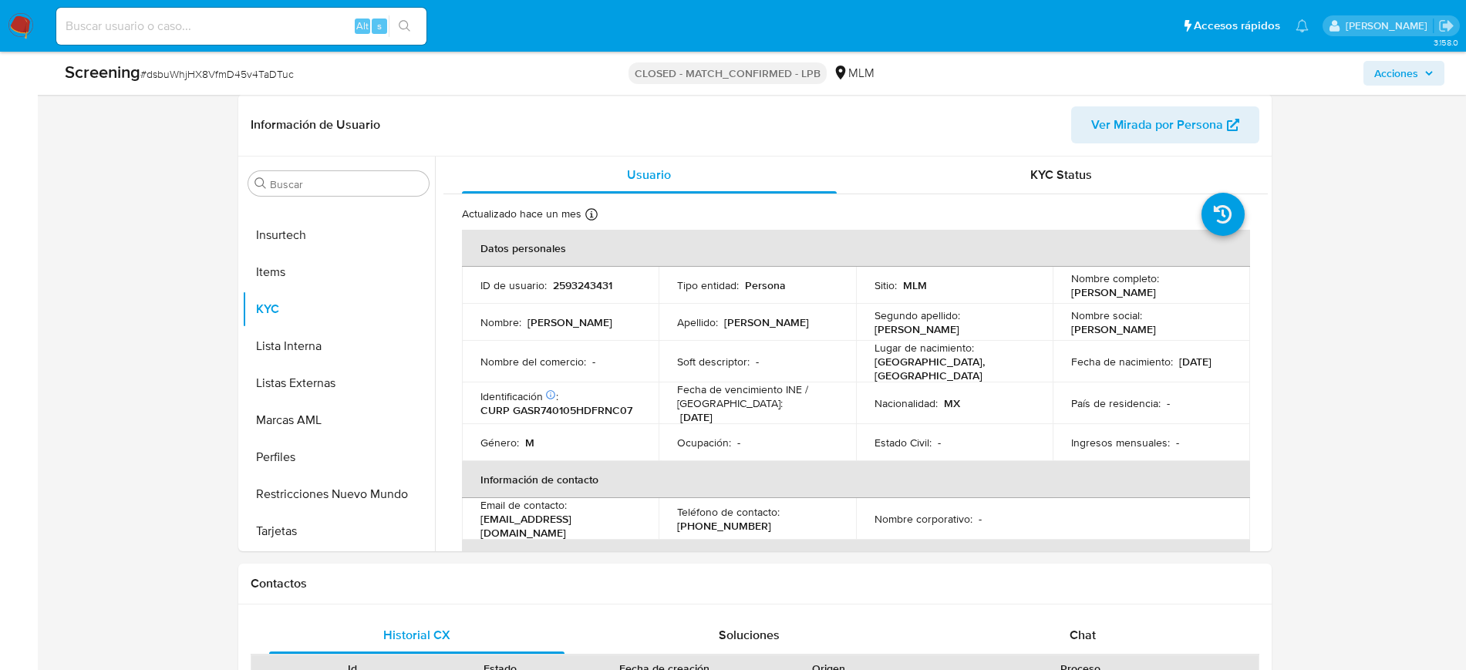
scroll to position [578, 0]
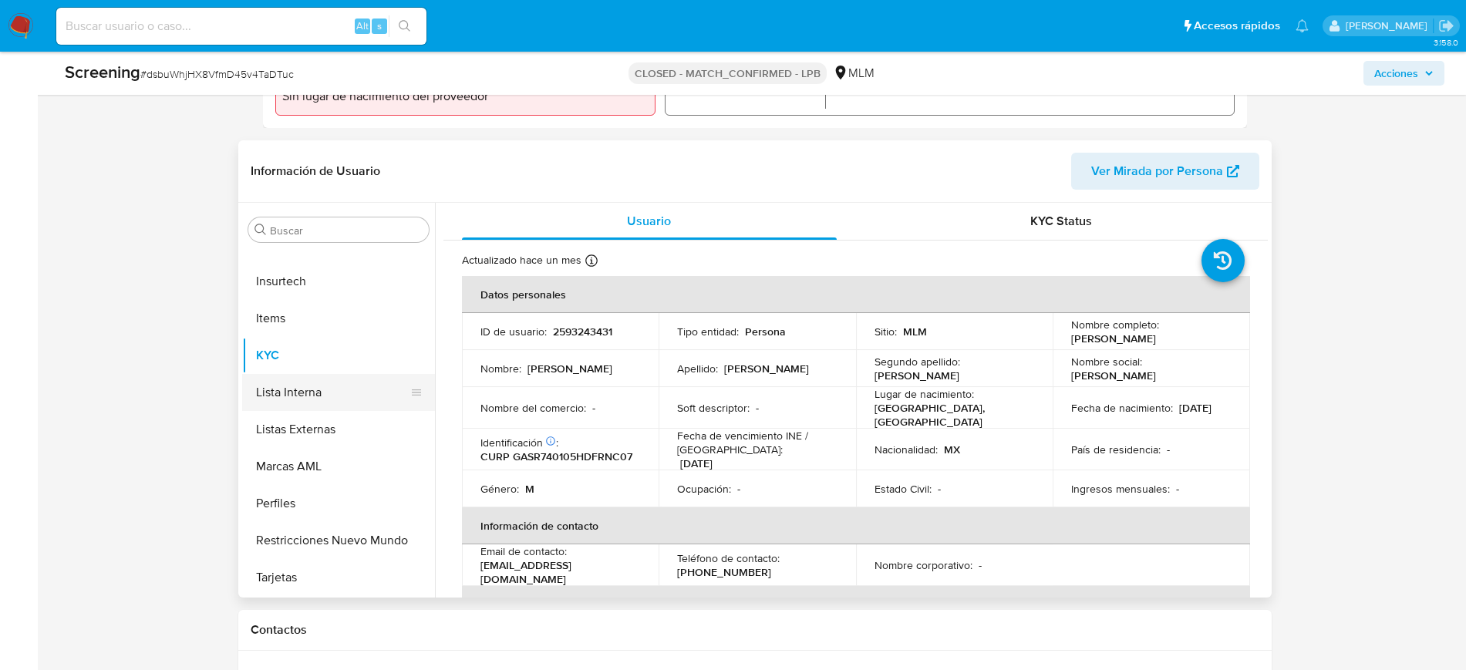
click at [313, 409] on button "Lista Interna" at bounding box center [332, 392] width 180 height 37
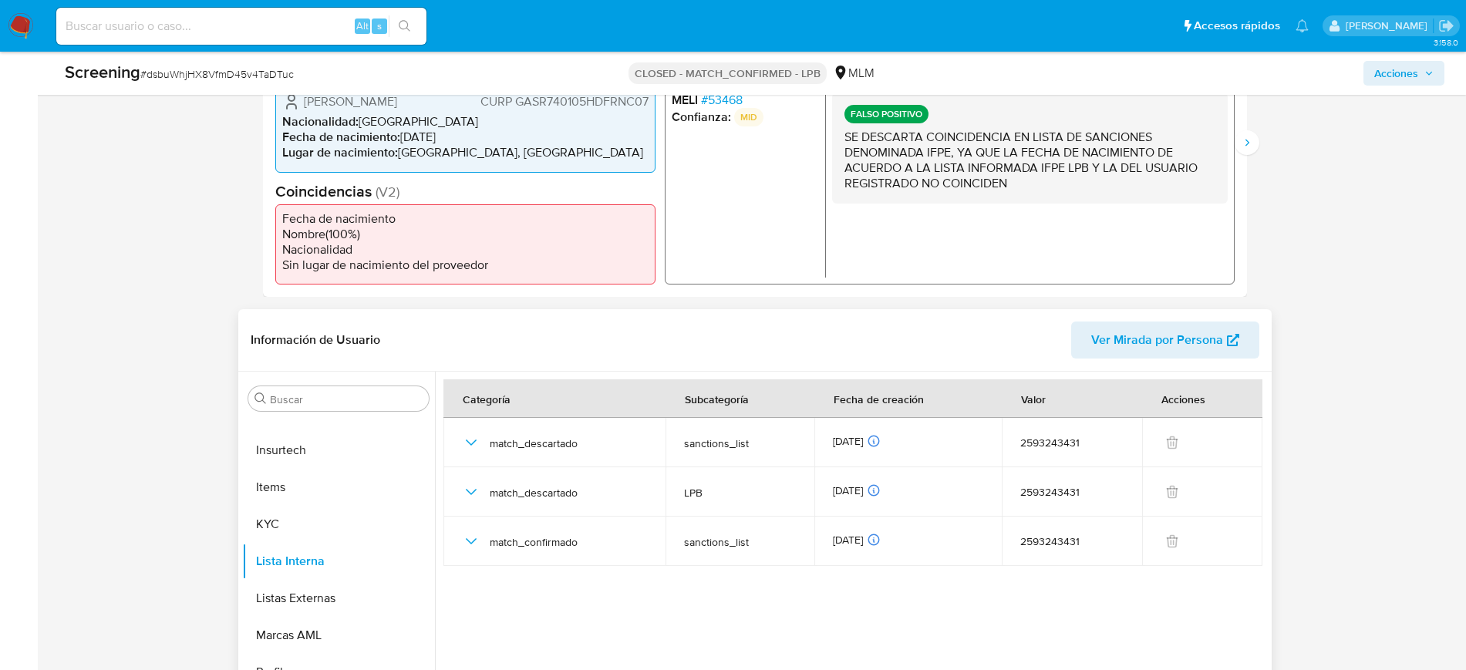
scroll to position [289, 0]
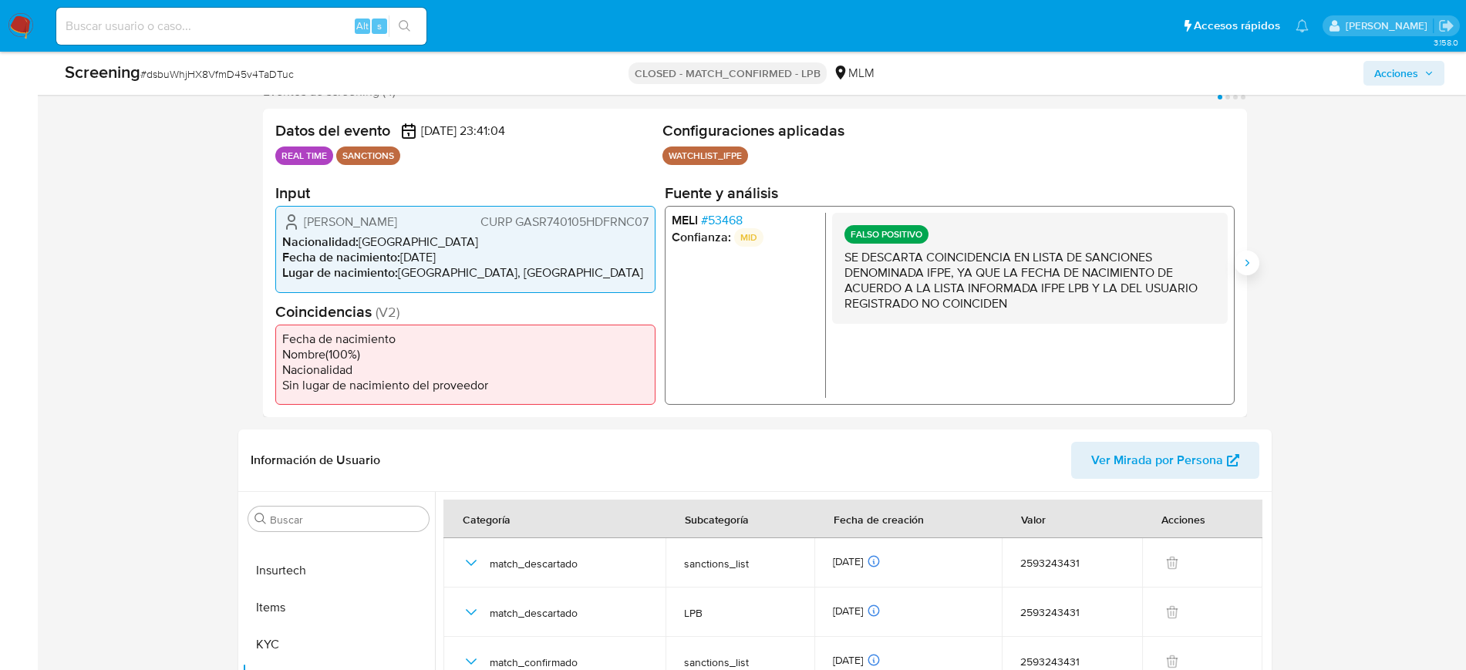
click at [1247, 264] on icon "Siguiente" at bounding box center [1247, 262] width 4 height 7
click at [729, 222] on span "# 53468" at bounding box center [721, 220] width 42 height 15
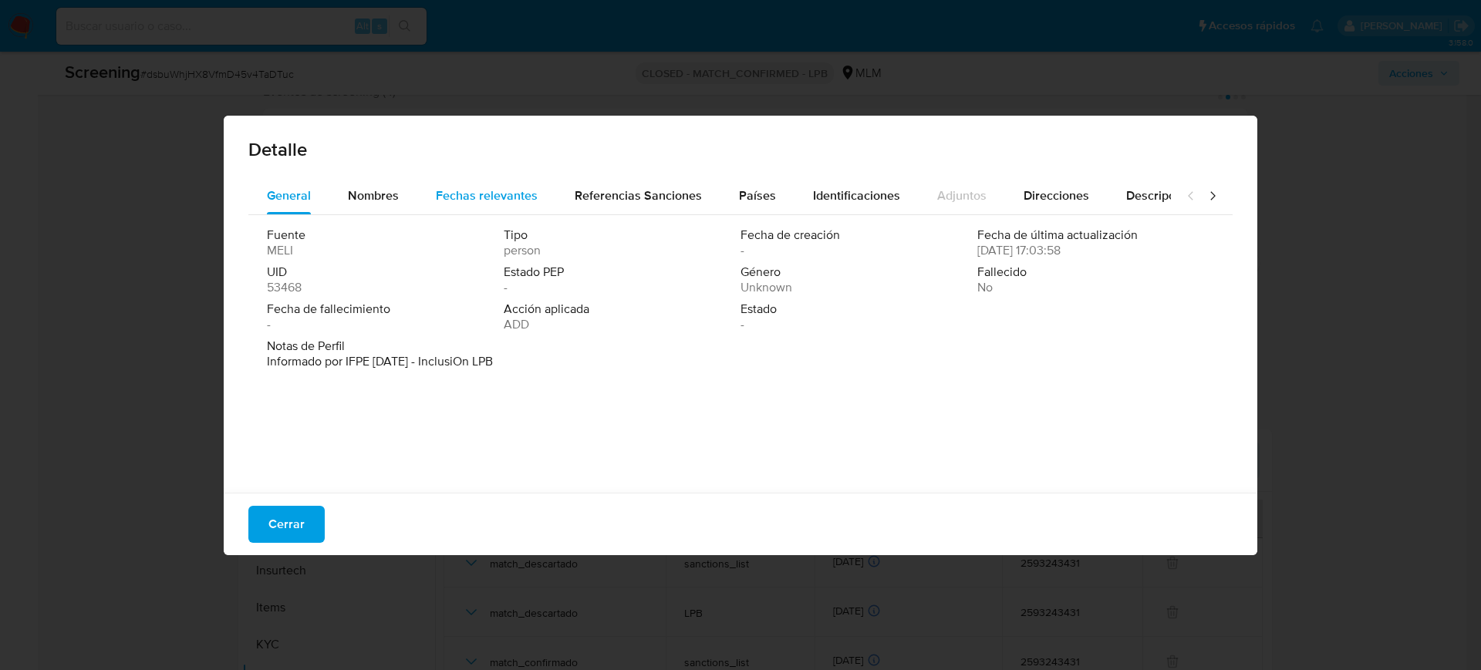
click at [463, 197] on span "Fechas relevantes" at bounding box center [487, 196] width 102 height 18
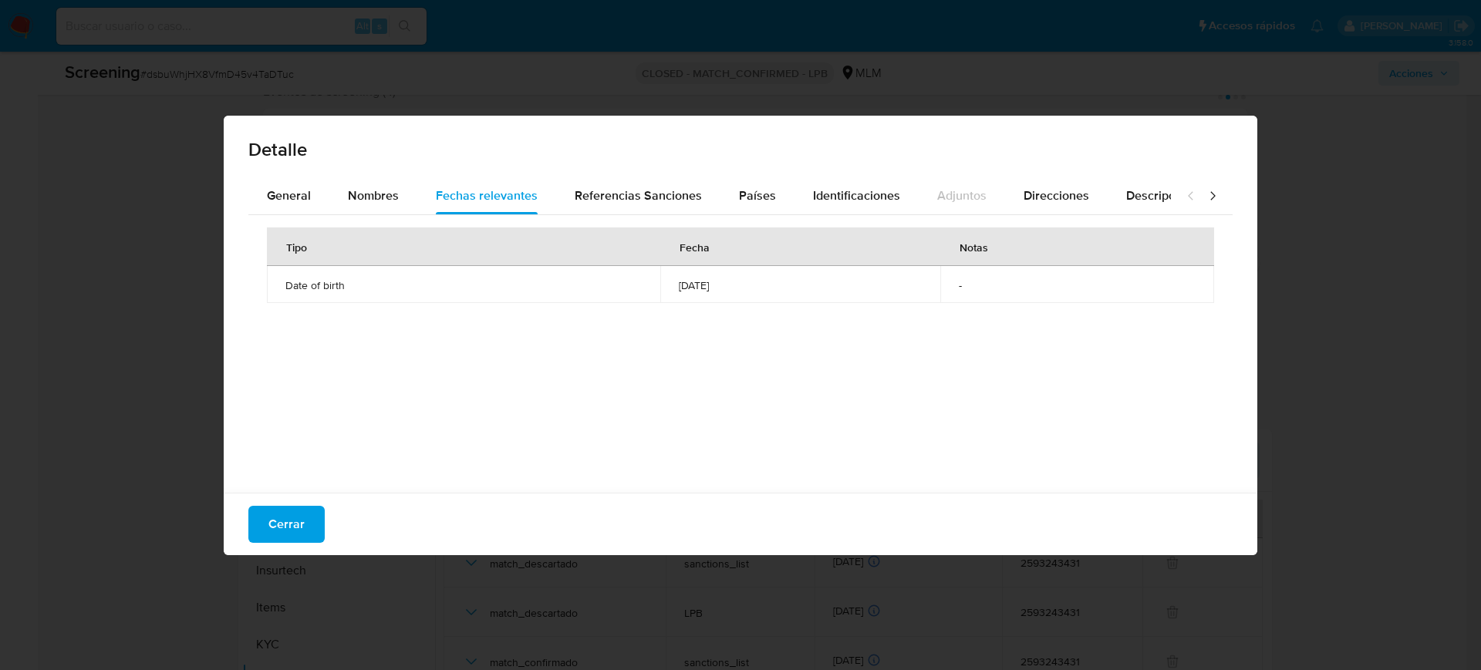
click at [301, 522] on span "Cerrar" at bounding box center [286, 524] width 36 height 34
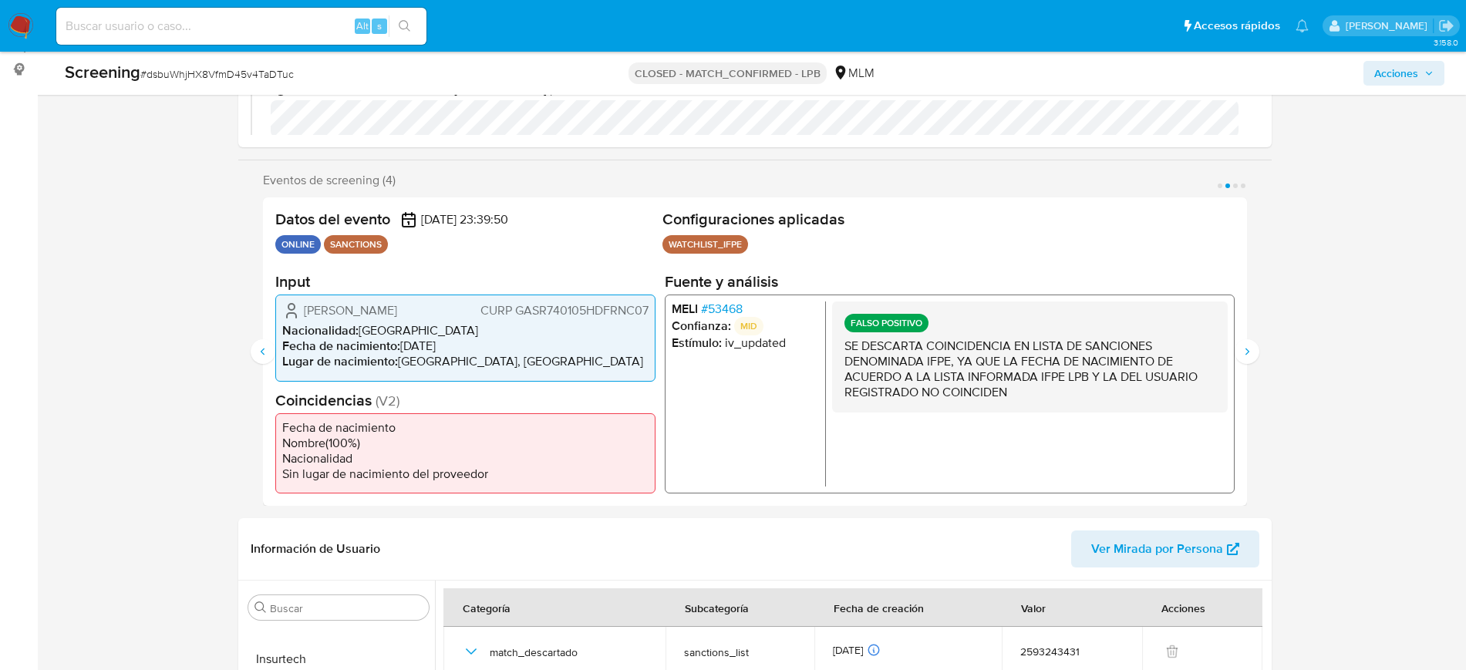
scroll to position [96, 0]
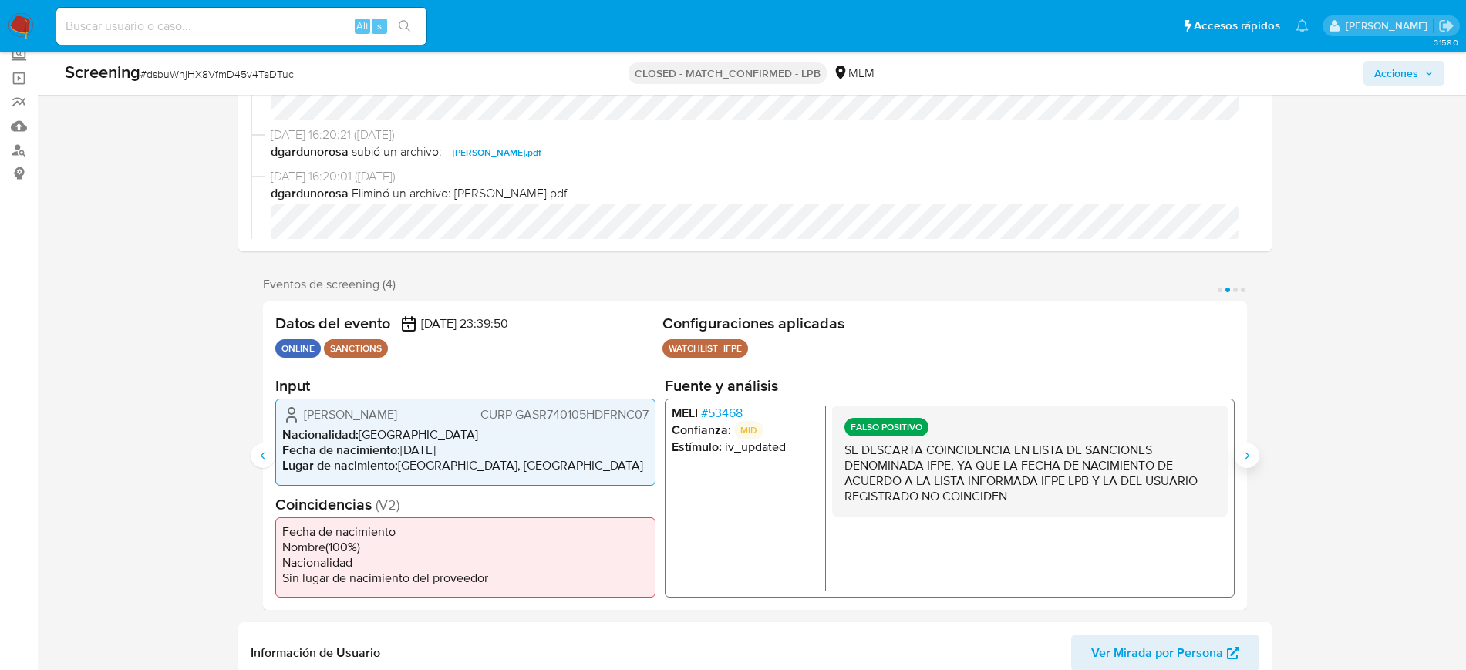
click at [1241, 460] on icon "Siguiente" at bounding box center [1247, 456] width 12 height 12
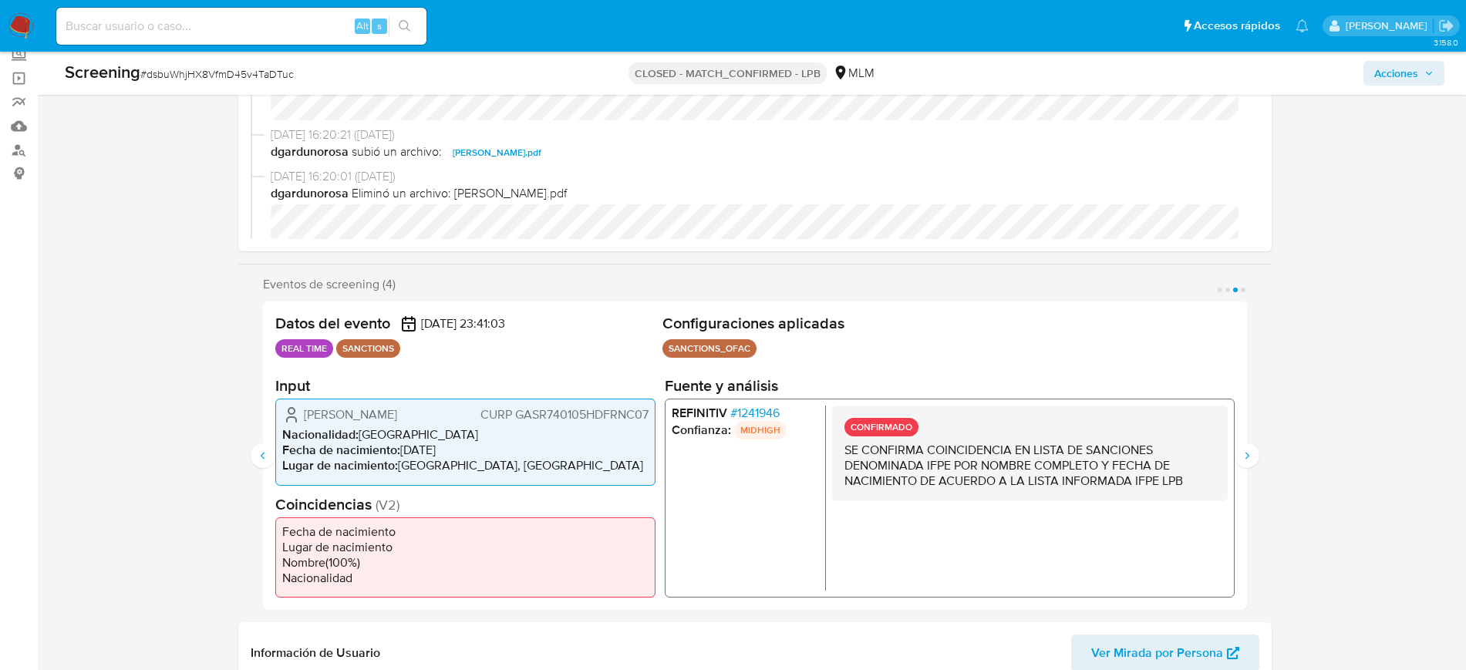
click at [754, 413] on span "# 1241946" at bounding box center [753, 413] width 49 height 15
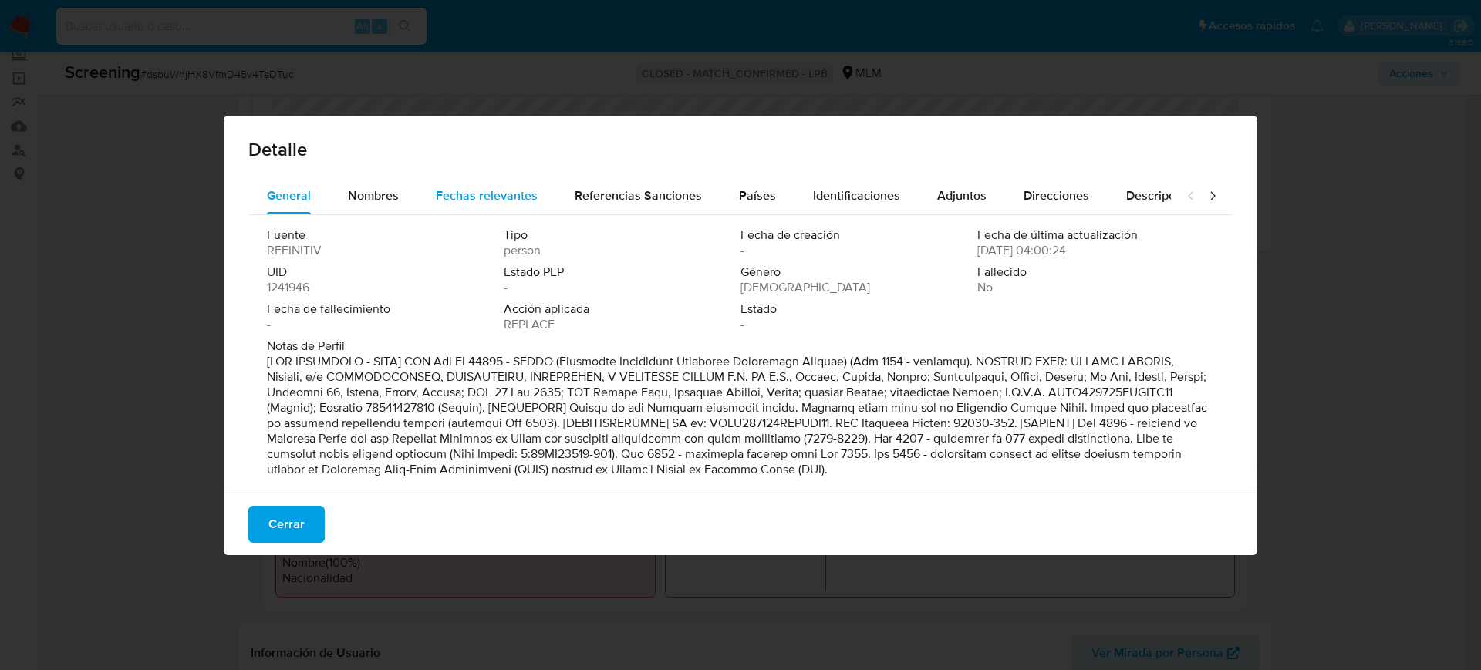
click at [446, 198] on span "Fechas relevantes" at bounding box center [487, 196] width 102 height 18
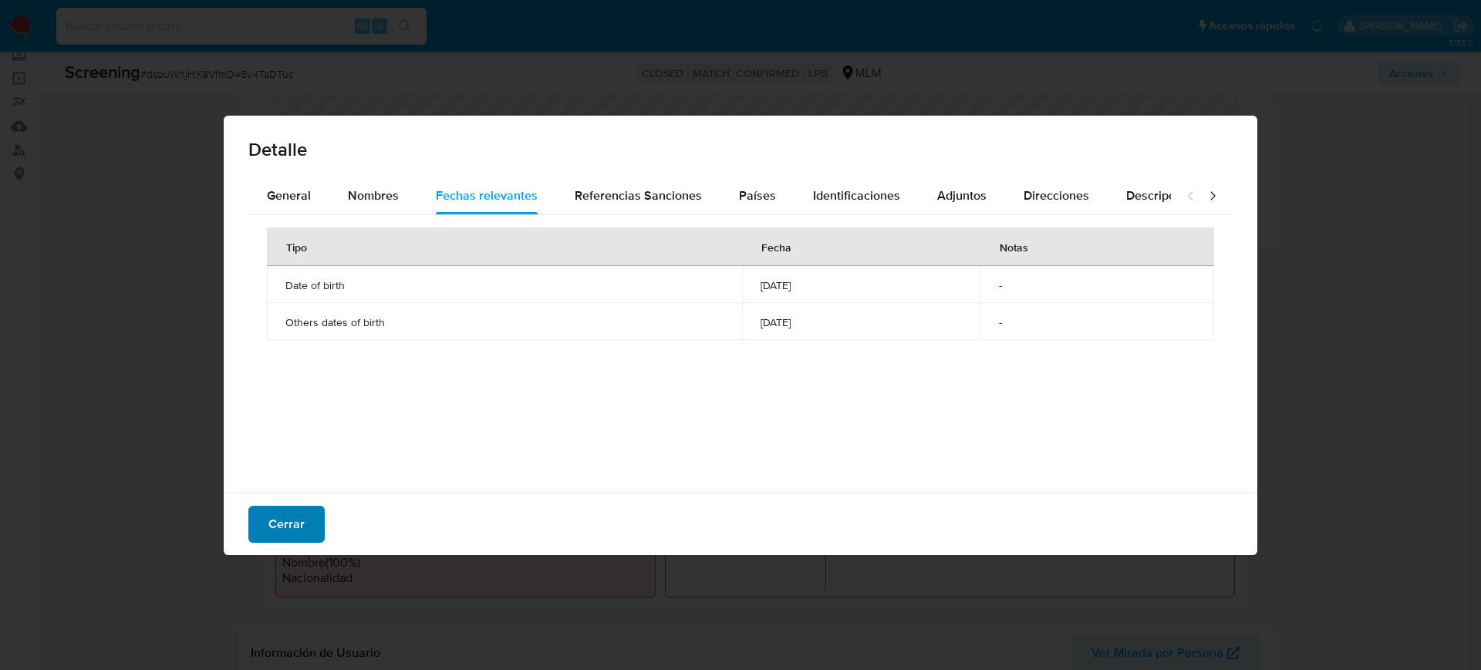
click at [299, 515] on span "Cerrar" at bounding box center [286, 524] width 36 height 34
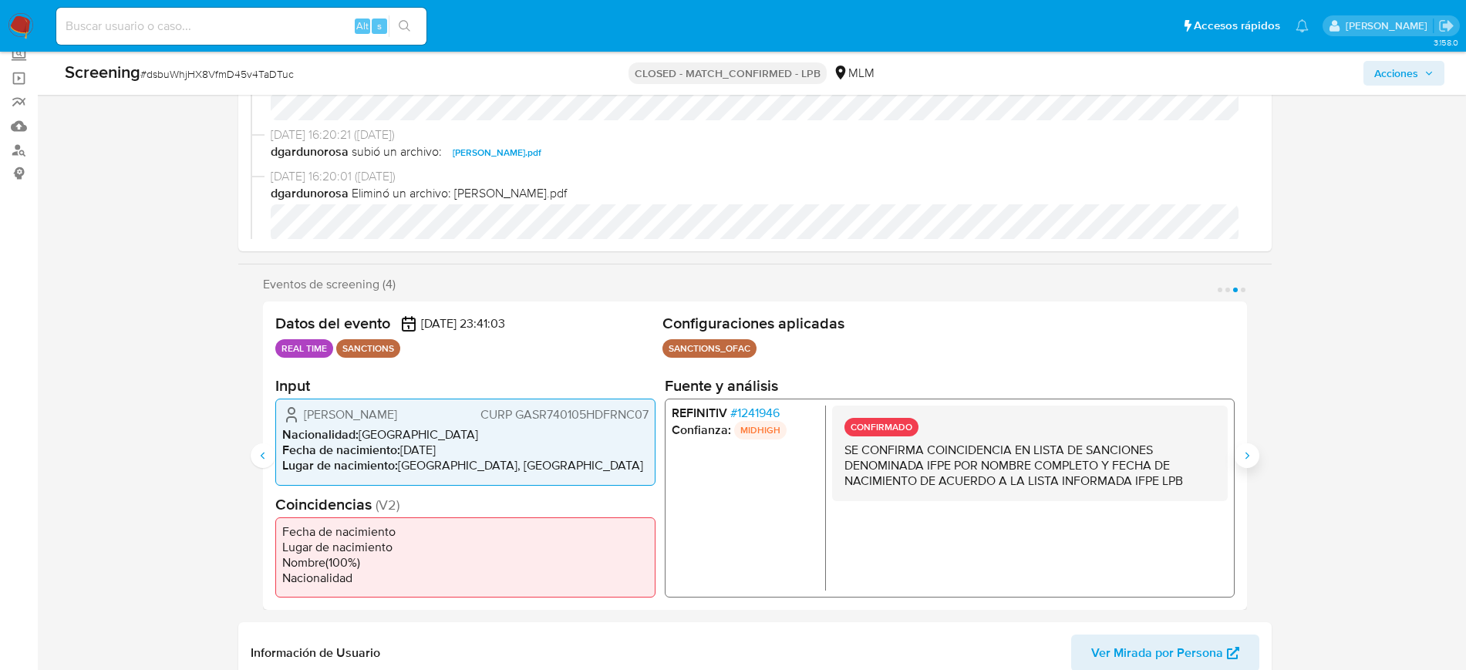
click at [1246, 453] on icon "Siguiente" at bounding box center [1247, 455] width 4 height 7
click at [760, 416] on span "# 1241946" at bounding box center [753, 413] width 49 height 15
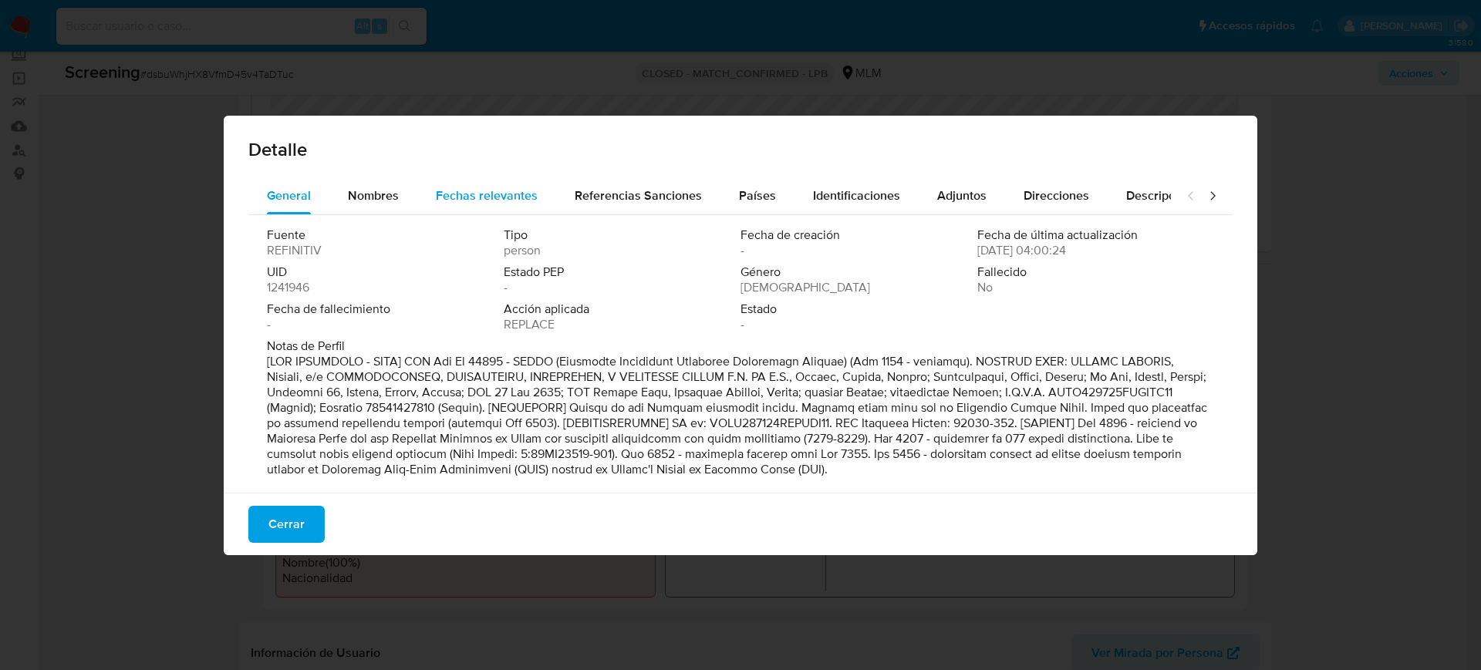
drag, startPoint x: 463, startPoint y: 214, endPoint x: 472, endPoint y: 203, distance: 14.8
click at [463, 215] on div "Fuente REFINITIV Tipo person Fecha de creación - Fecha de última actualización …" at bounding box center [740, 355] width 984 height 281
click at [473, 201] on span "Fechas relevantes" at bounding box center [487, 196] width 102 height 18
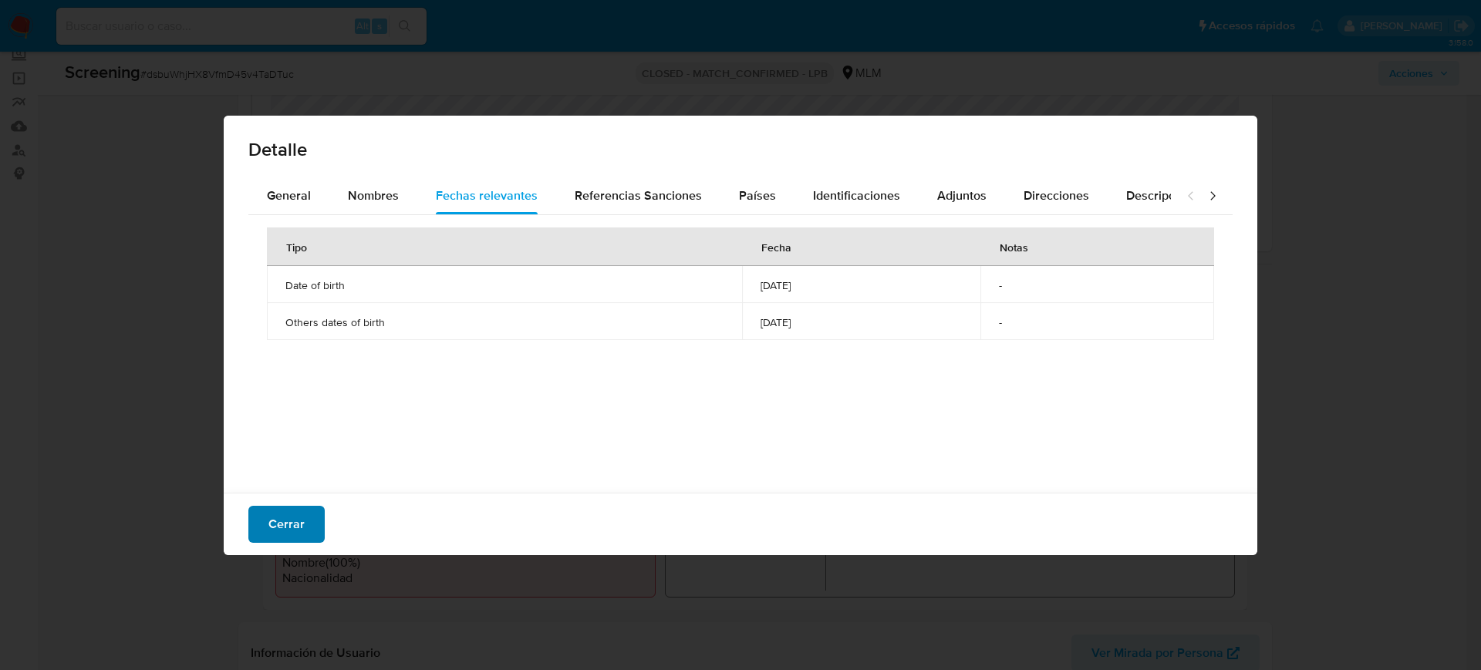
click at [317, 524] on button "Cerrar" at bounding box center [286, 524] width 76 height 37
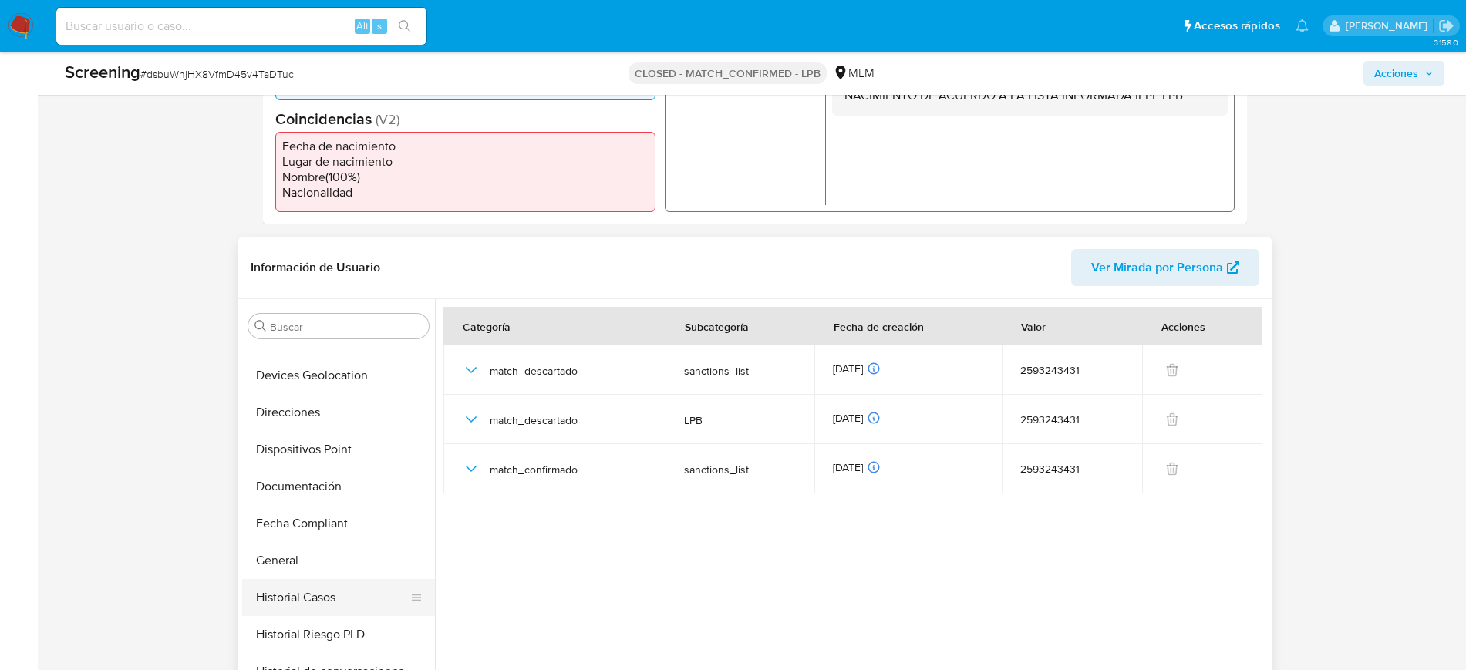
scroll to position [170, 0]
click at [330, 556] on button "Documentación" at bounding box center [332, 563] width 180 height 37
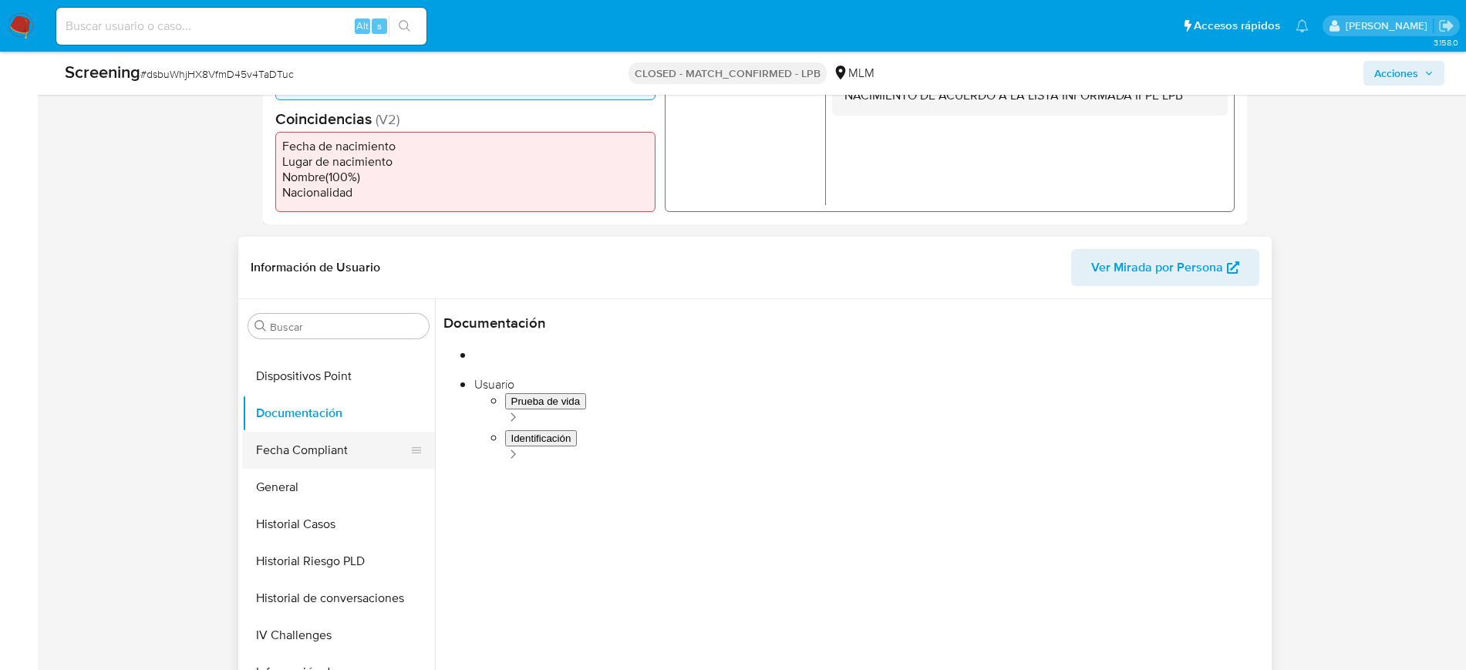
scroll to position [362, 0]
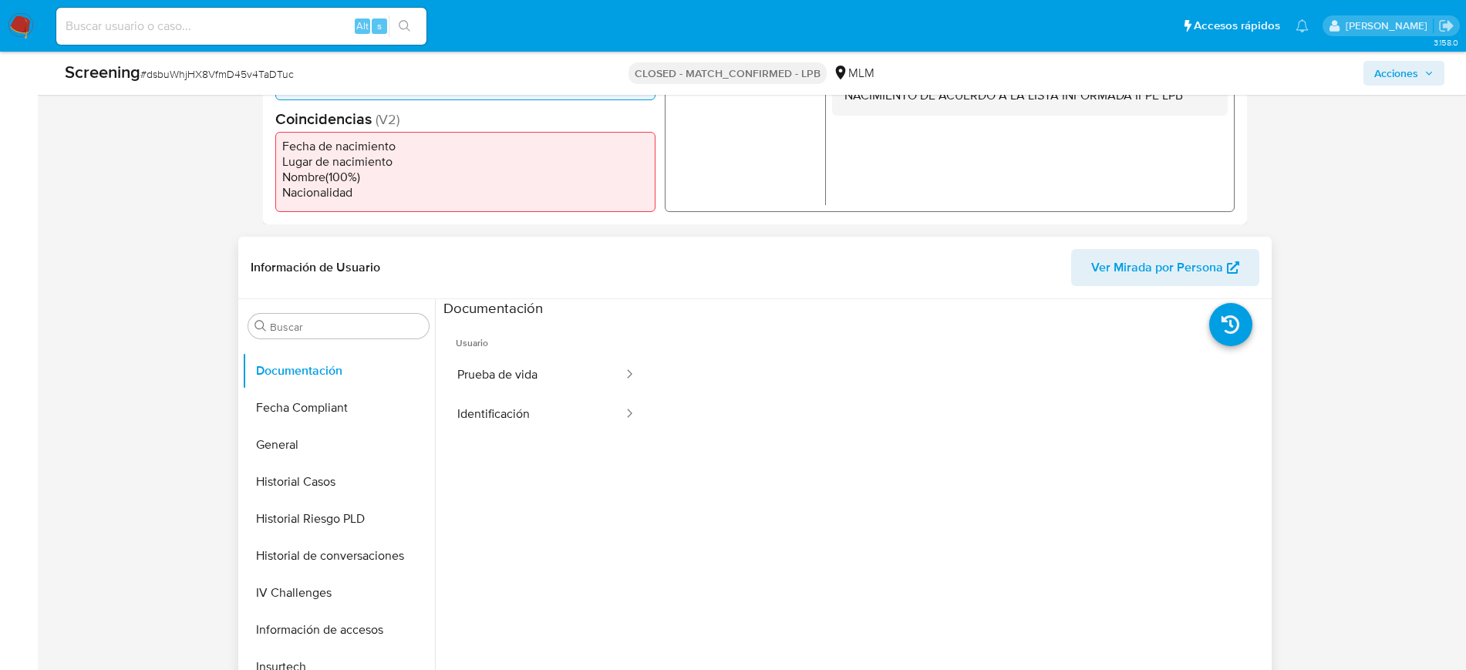
click at [337, 311] on div "Buscar Anticipos de dinero Archivos adjuntos CBT Cruces y Relaciones Créditos C…" at bounding box center [338, 498] width 193 height 393
click at [332, 331] on input "Buscar" at bounding box center [346, 327] width 153 height 14
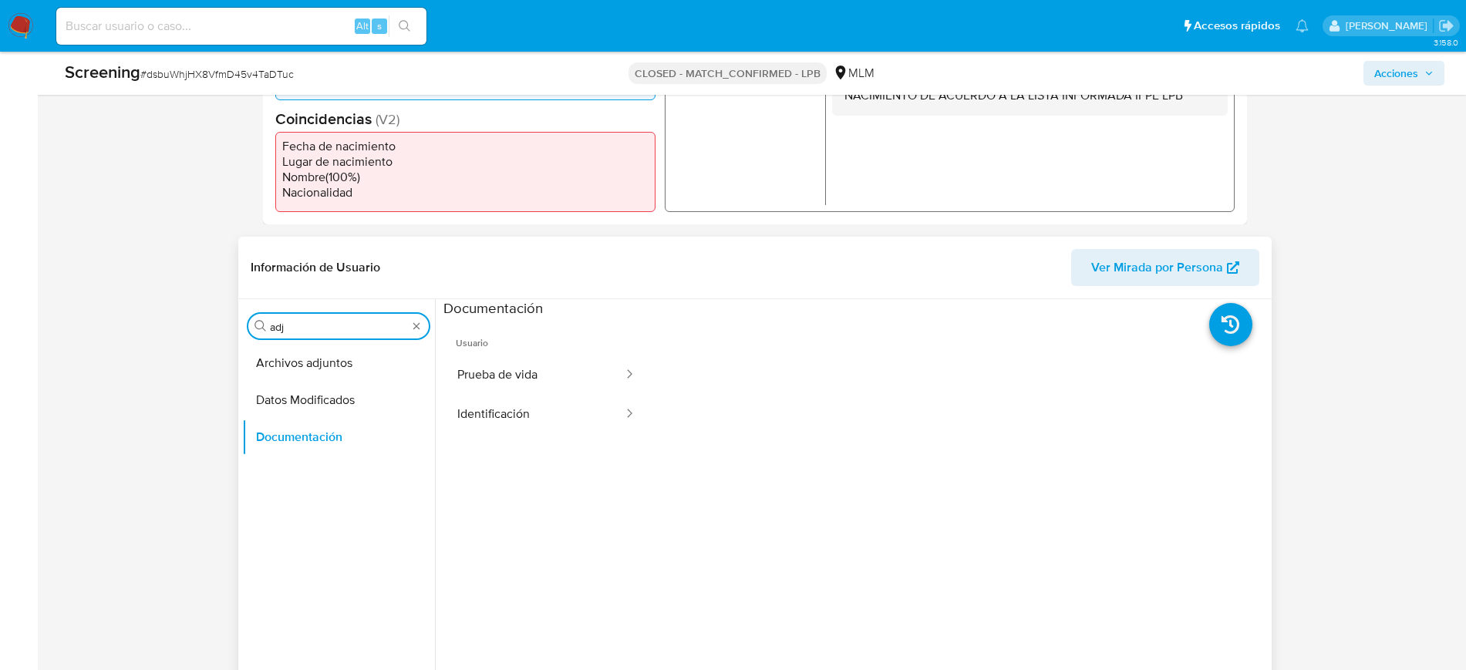
scroll to position [0, 0]
type input "adj"
click at [333, 366] on button "Archivos adjuntos" at bounding box center [332, 363] width 180 height 37
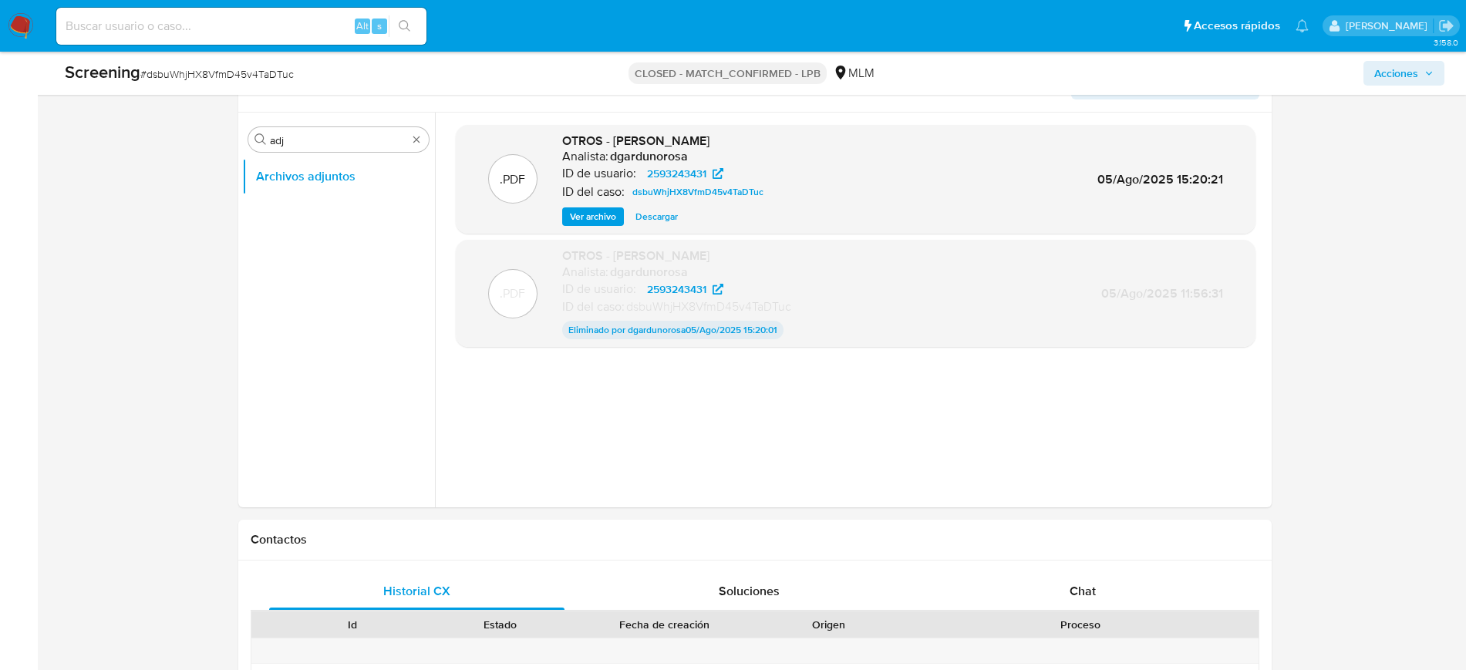
scroll to position [771, 0]
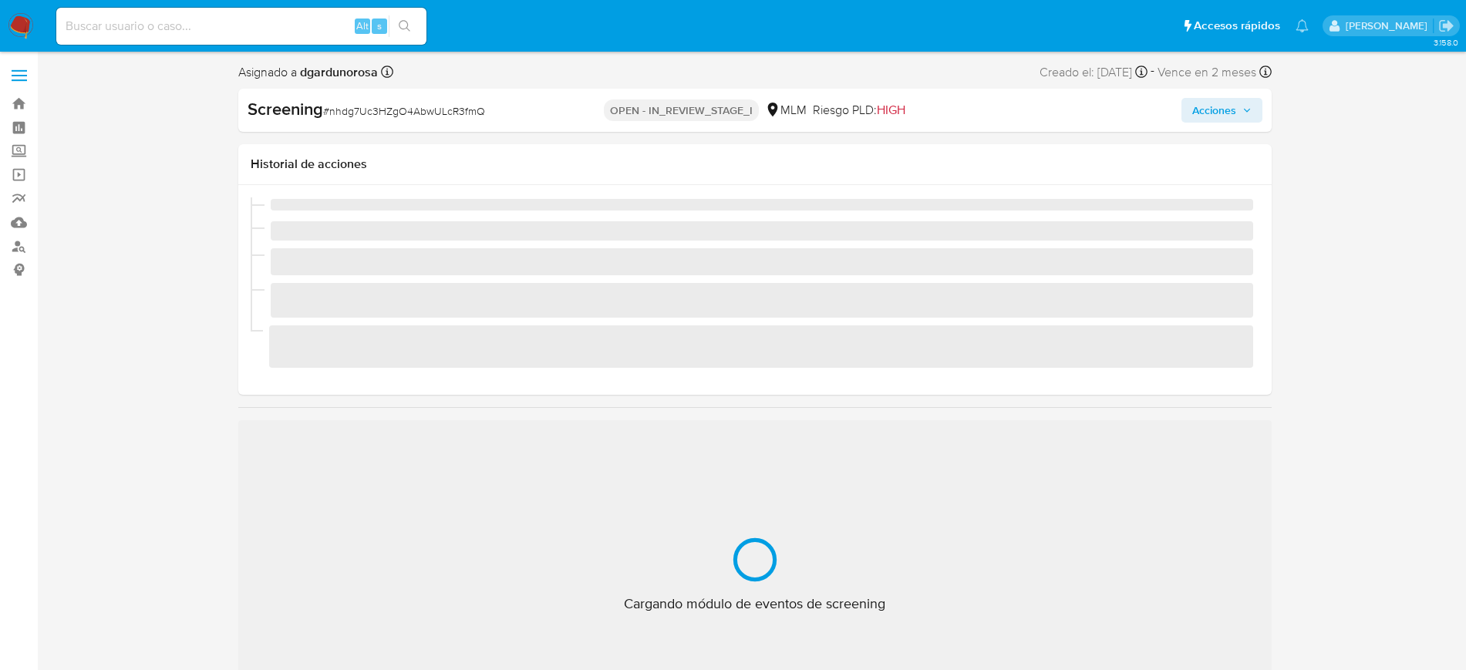
scroll to position [652, 0]
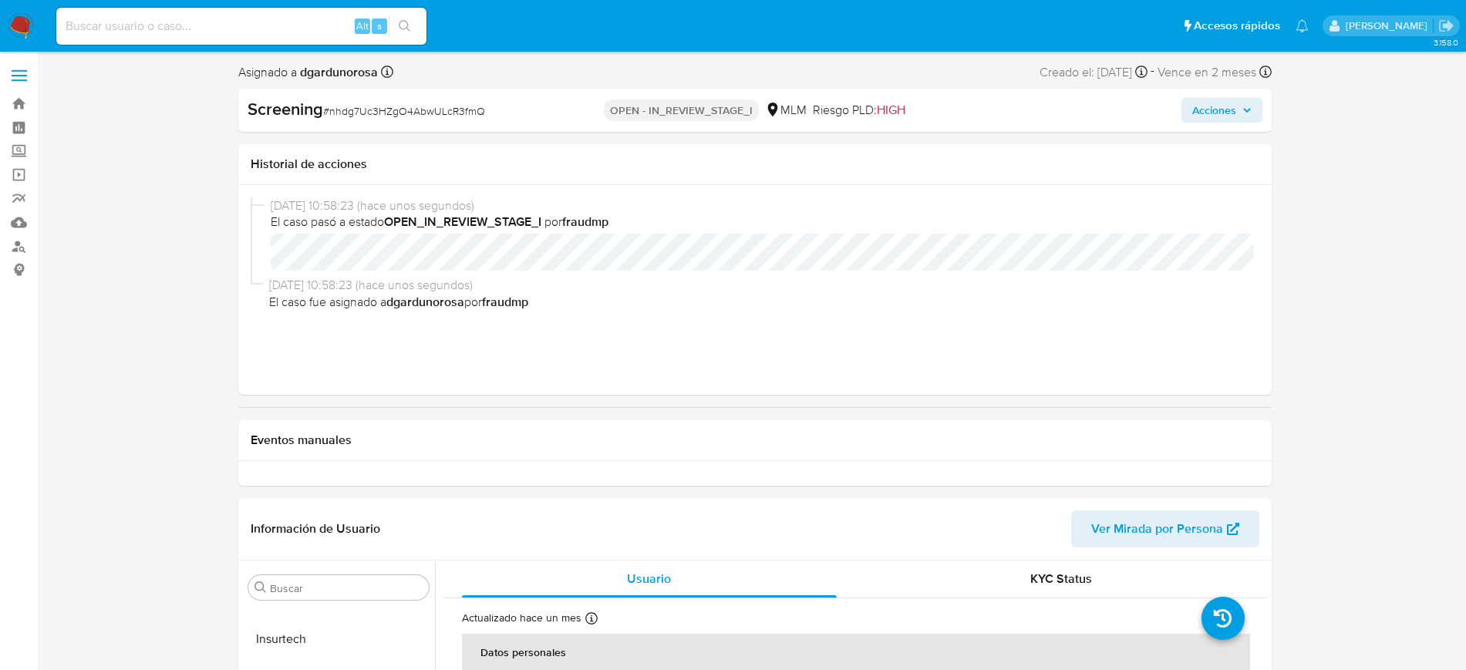
select select "10"
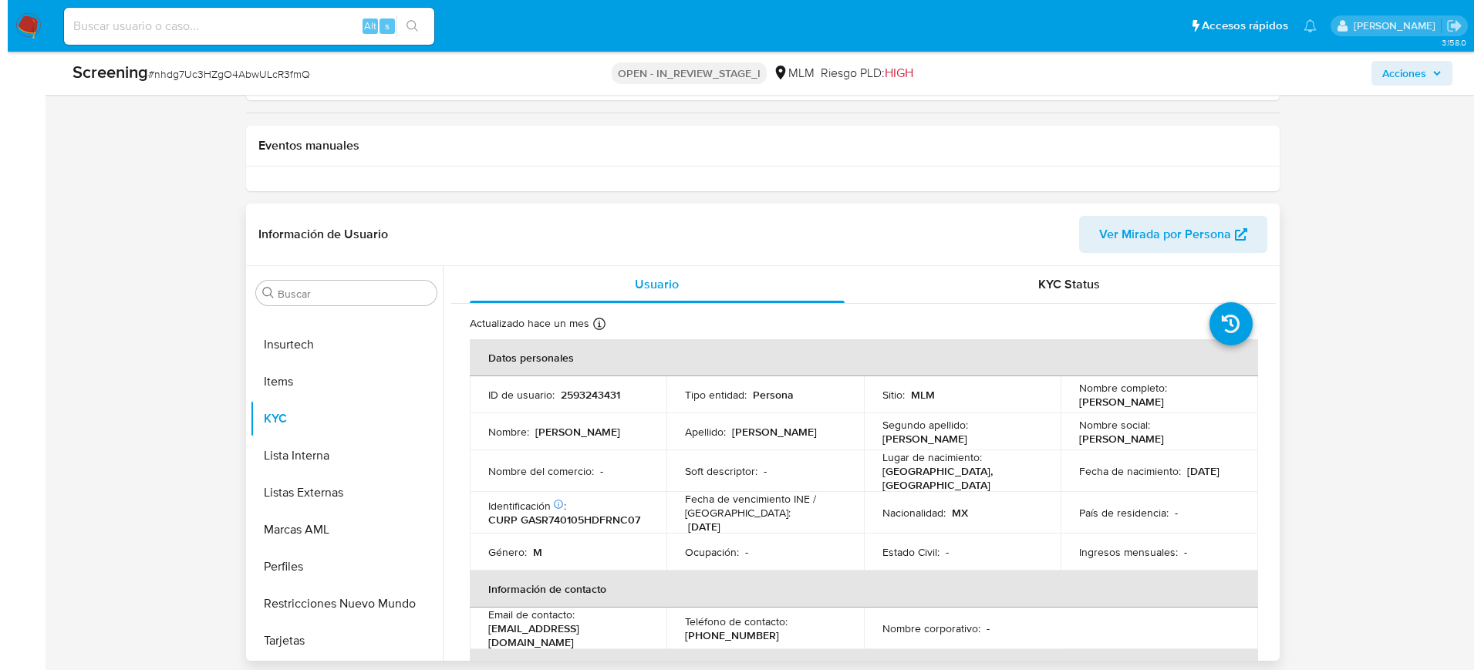
scroll to position [289, 0]
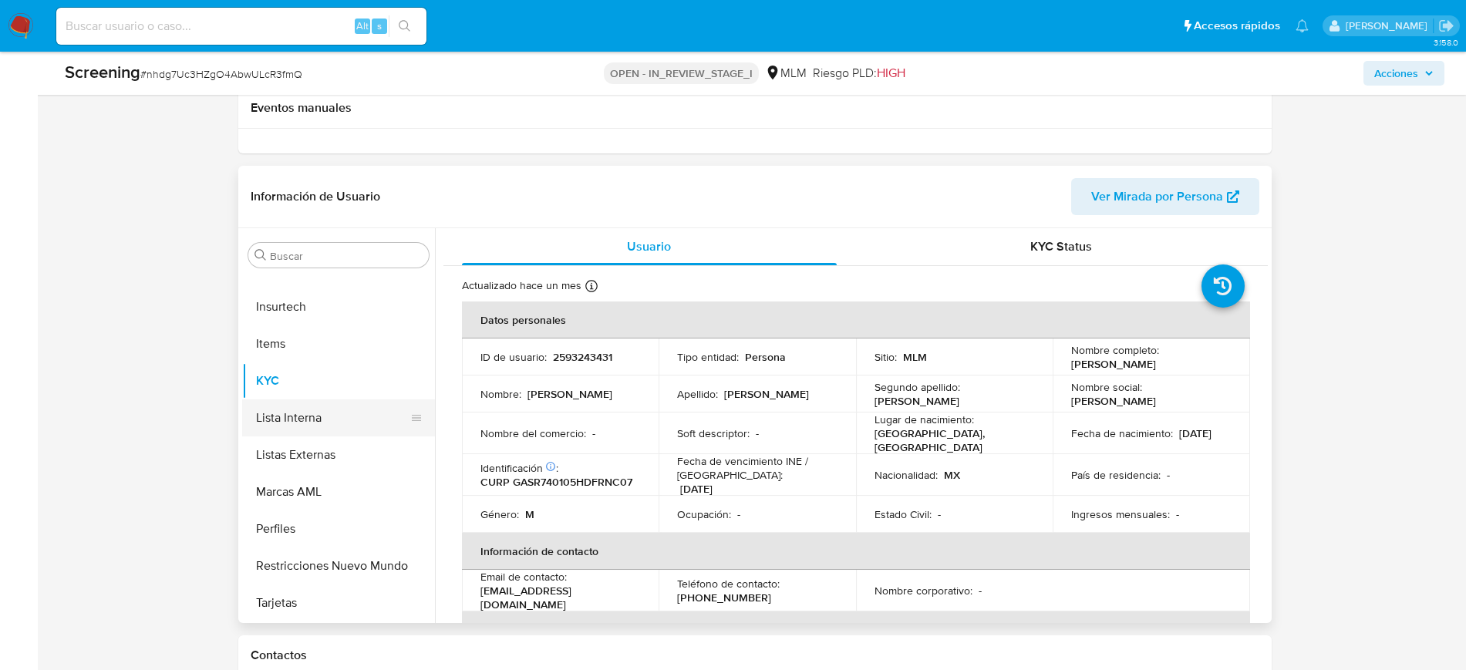
click at [310, 422] on button "Lista Interna" at bounding box center [332, 417] width 180 height 37
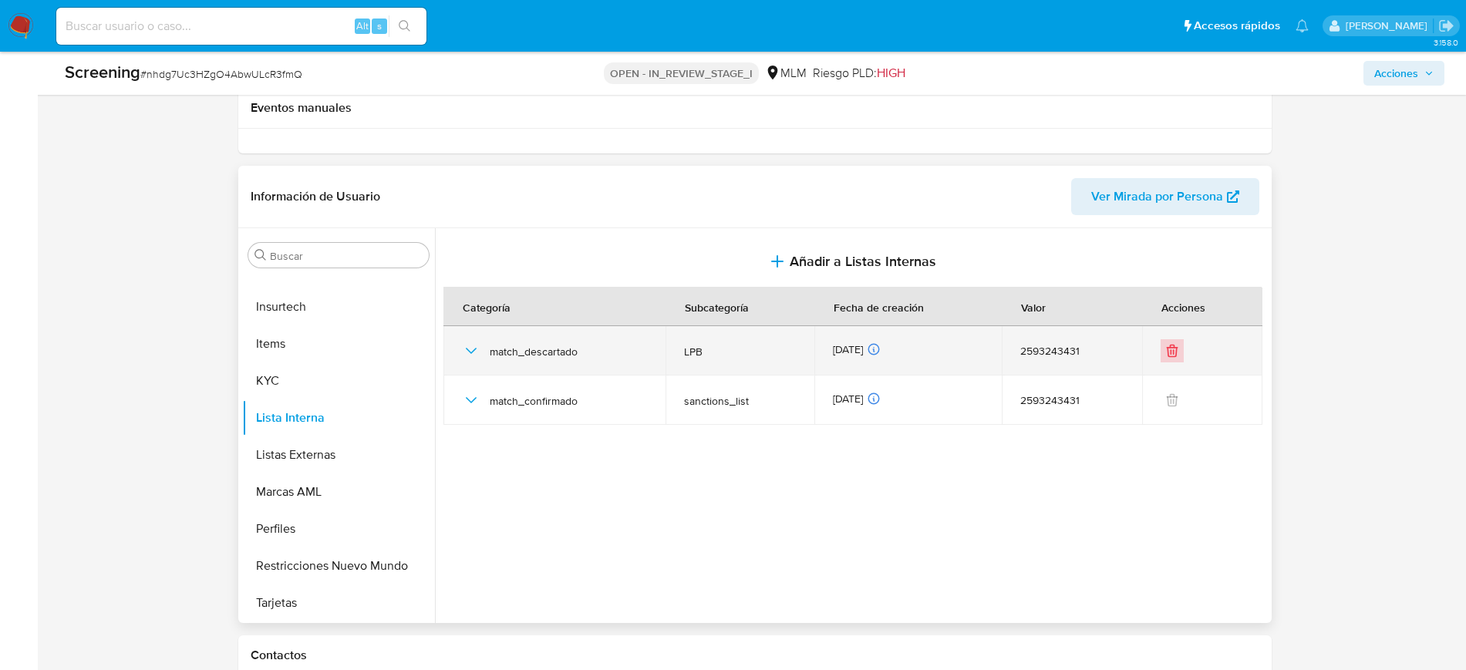
click at [1172, 343] on icon "Eliminar" at bounding box center [1171, 350] width 15 height 15
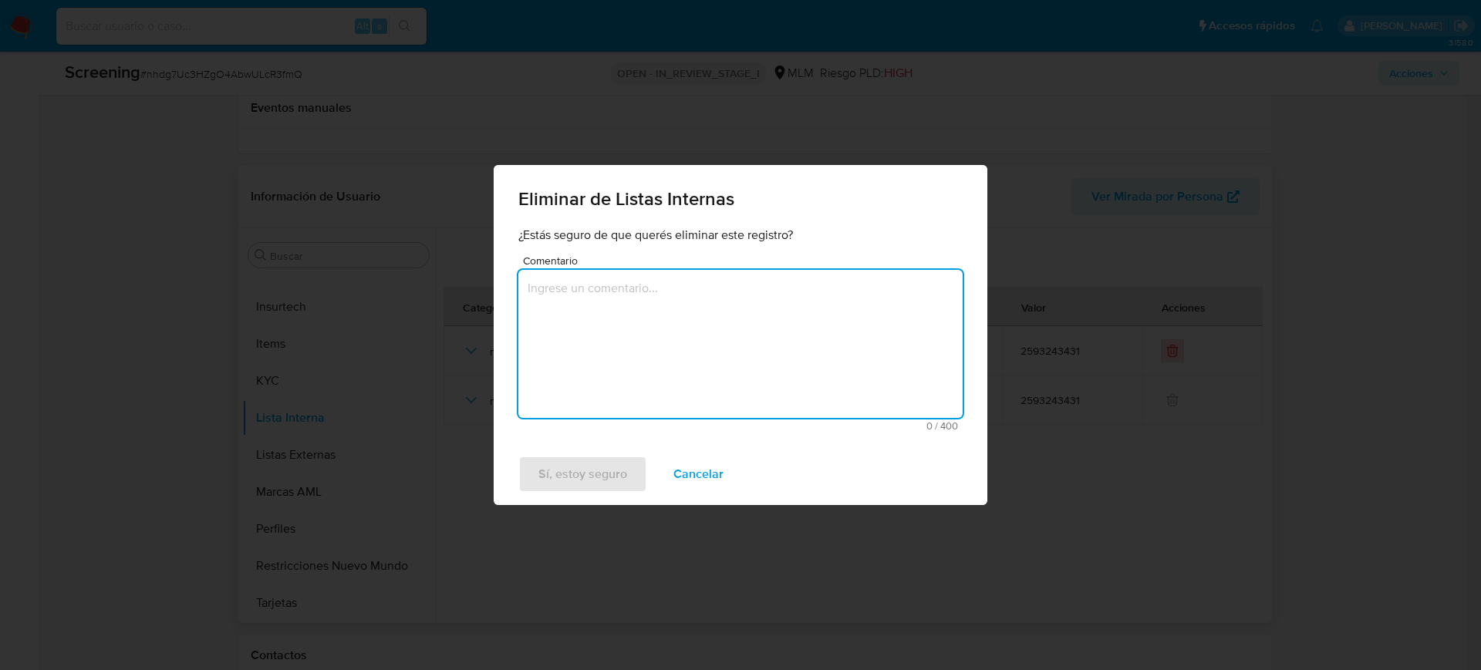
click at [635, 373] on textarea "Comentario" at bounding box center [740, 344] width 444 height 148
type textarea "Match descartado"
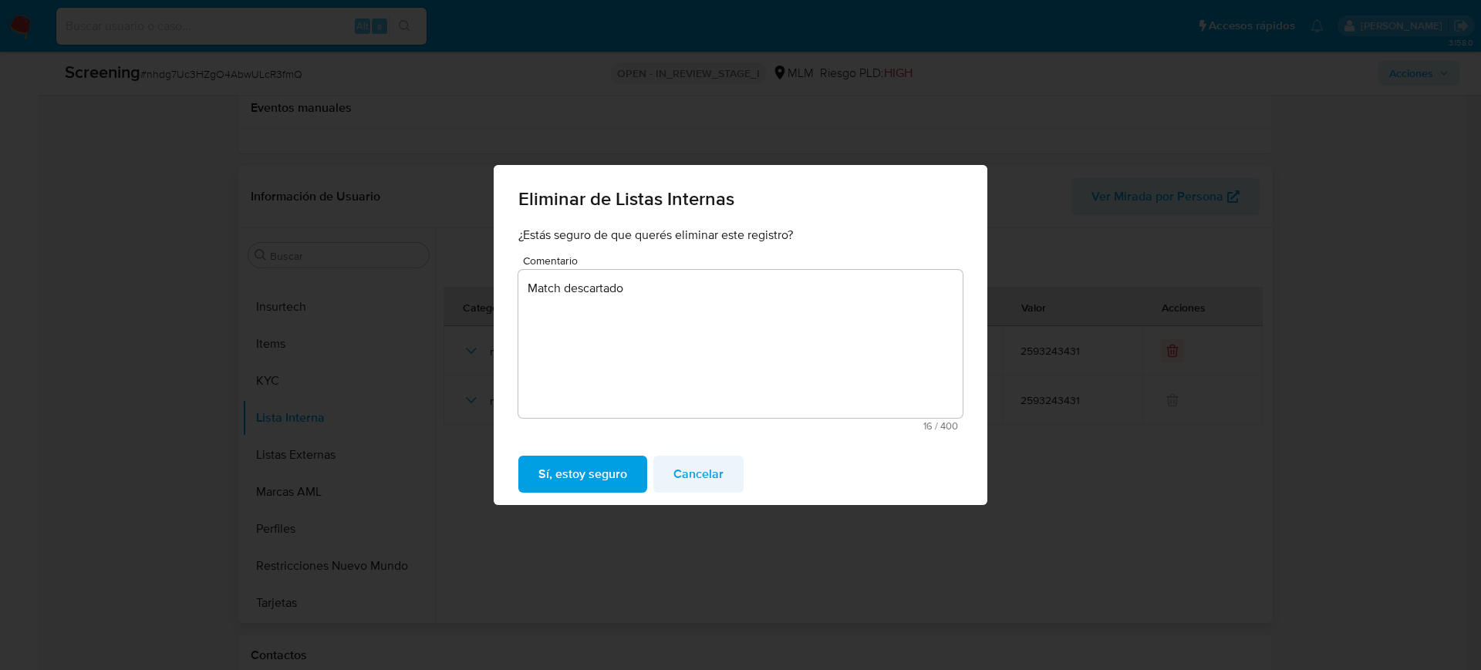
click at [706, 472] on span "Cancelar" at bounding box center [698, 474] width 50 height 34
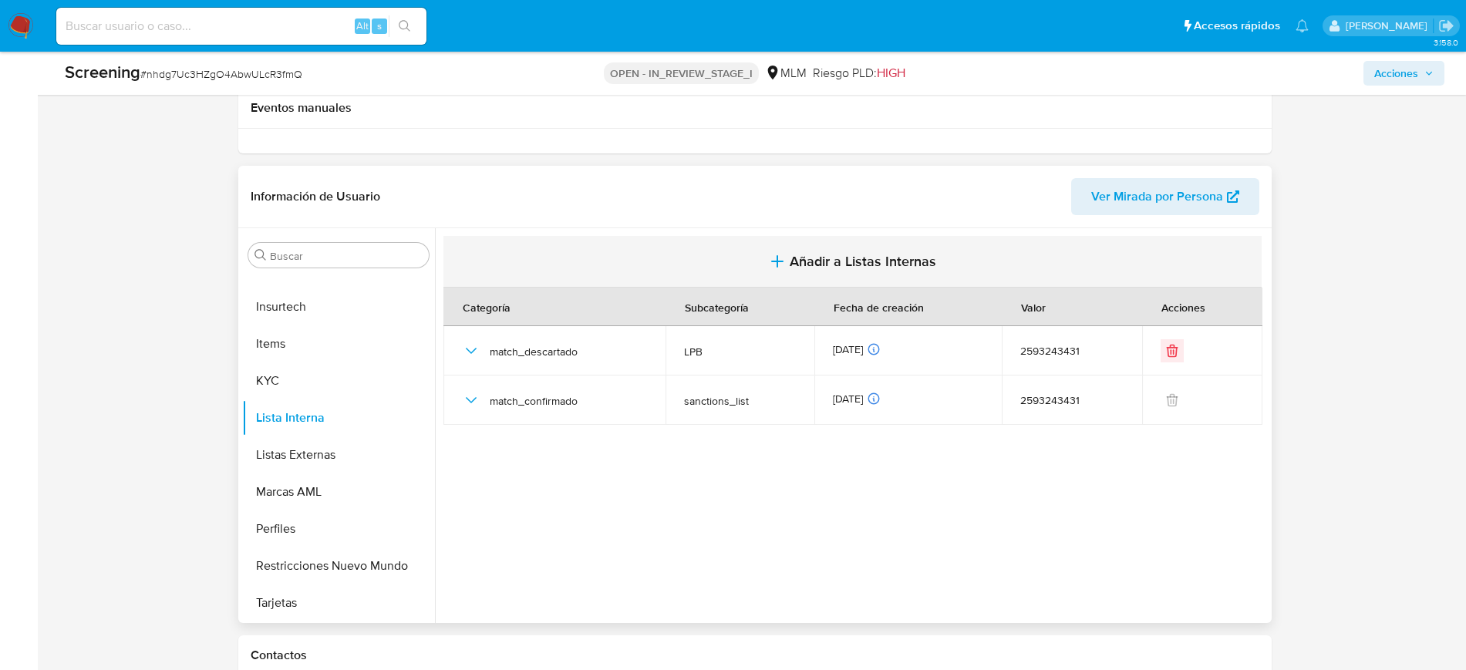
click at [868, 265] on span "Añadir a Listas Internas" at bounding box center [863, 261] width 147 height 17
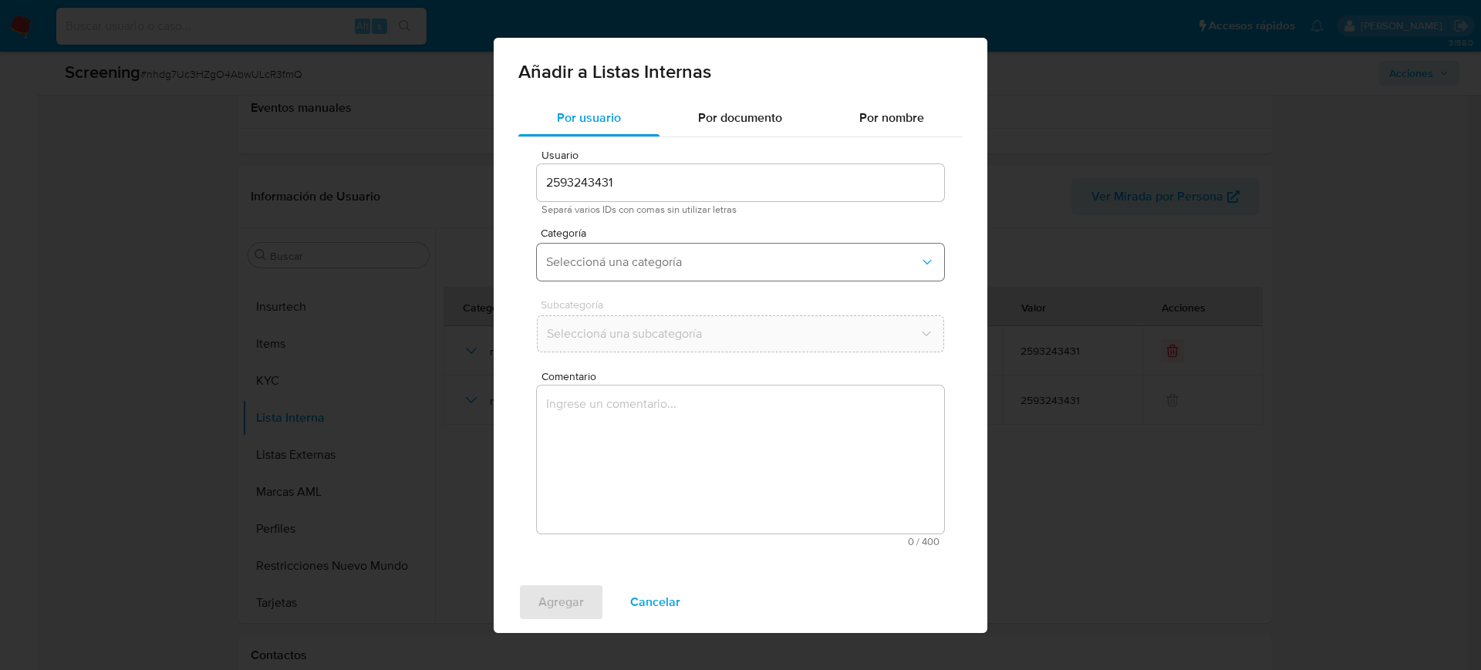
click at [756, 259] on span "Seleccioná una categoría" at bounding box center [732, 261] width 373 height 15
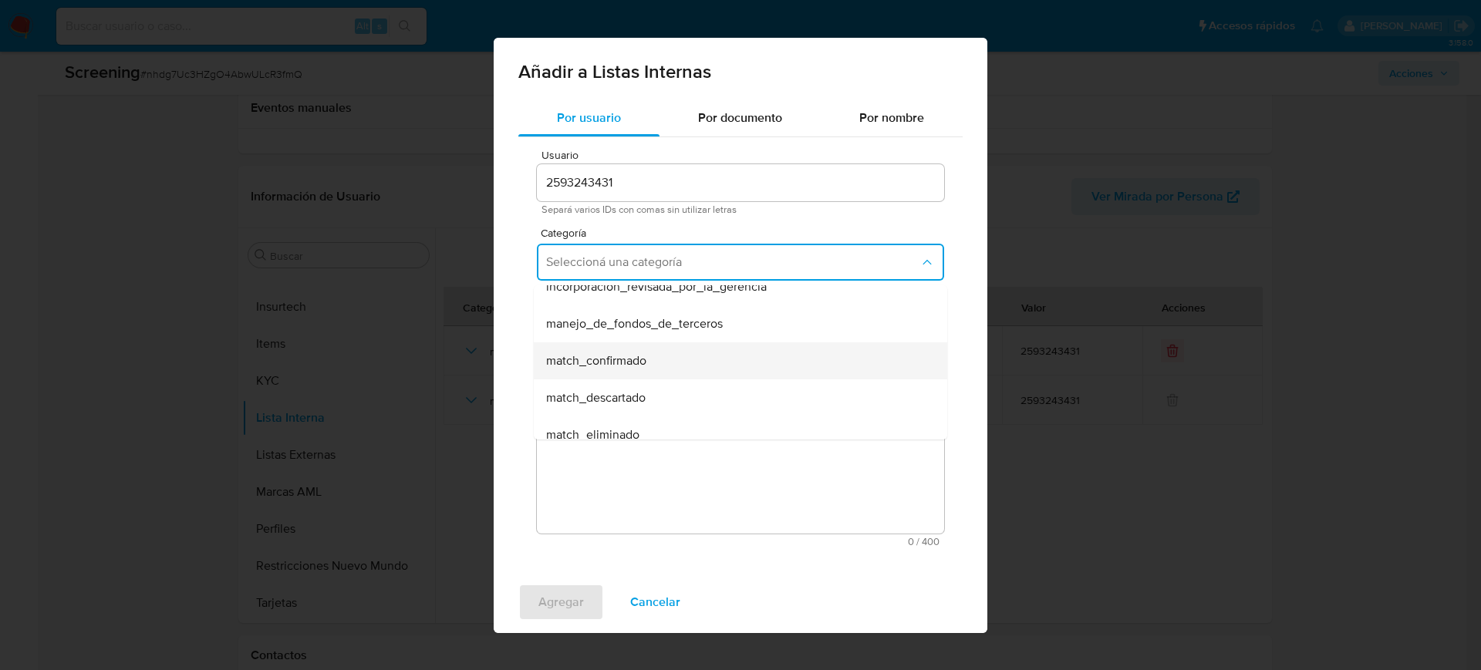
scroll to position [96, 0]
click at [685, 362] on div "match_descartado" at bounding box center [735, 355] width 379 height 37
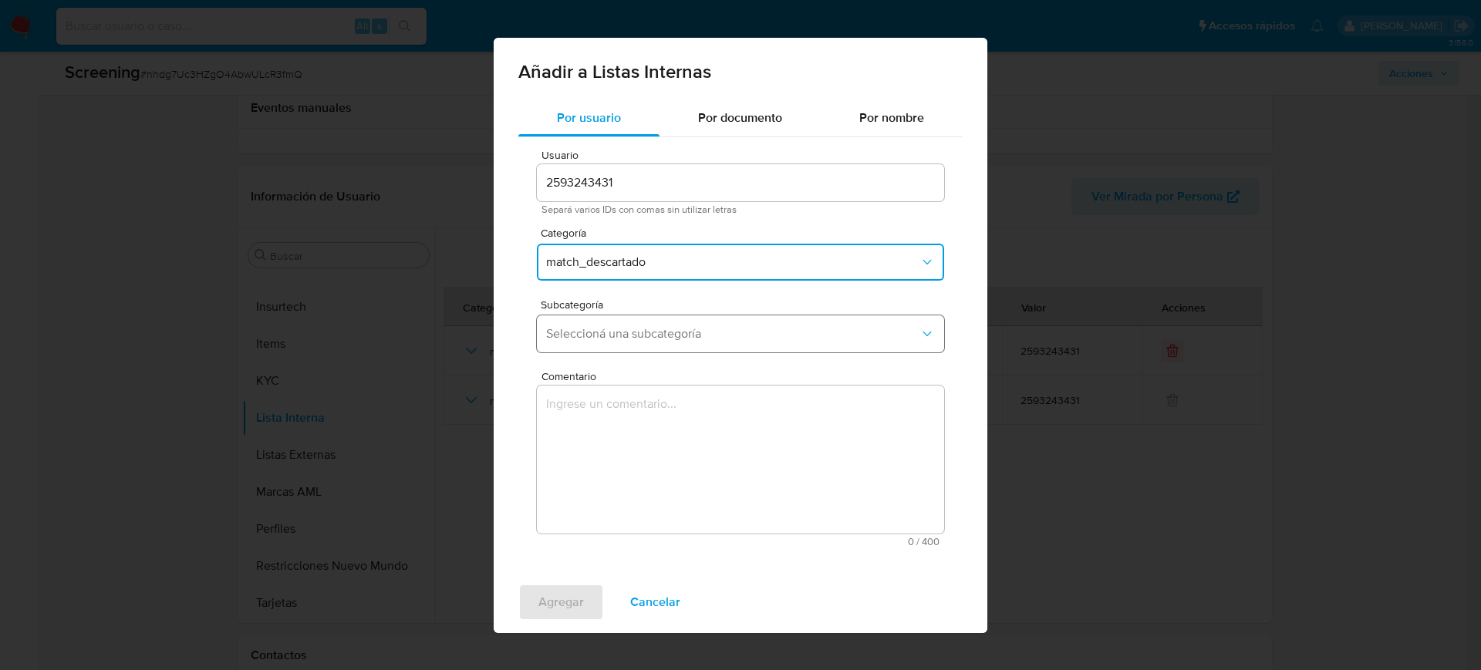
click at [685, 316] on button "Seleccioná una subcategoría" at bounding box center [740, 333] width 407 height 37
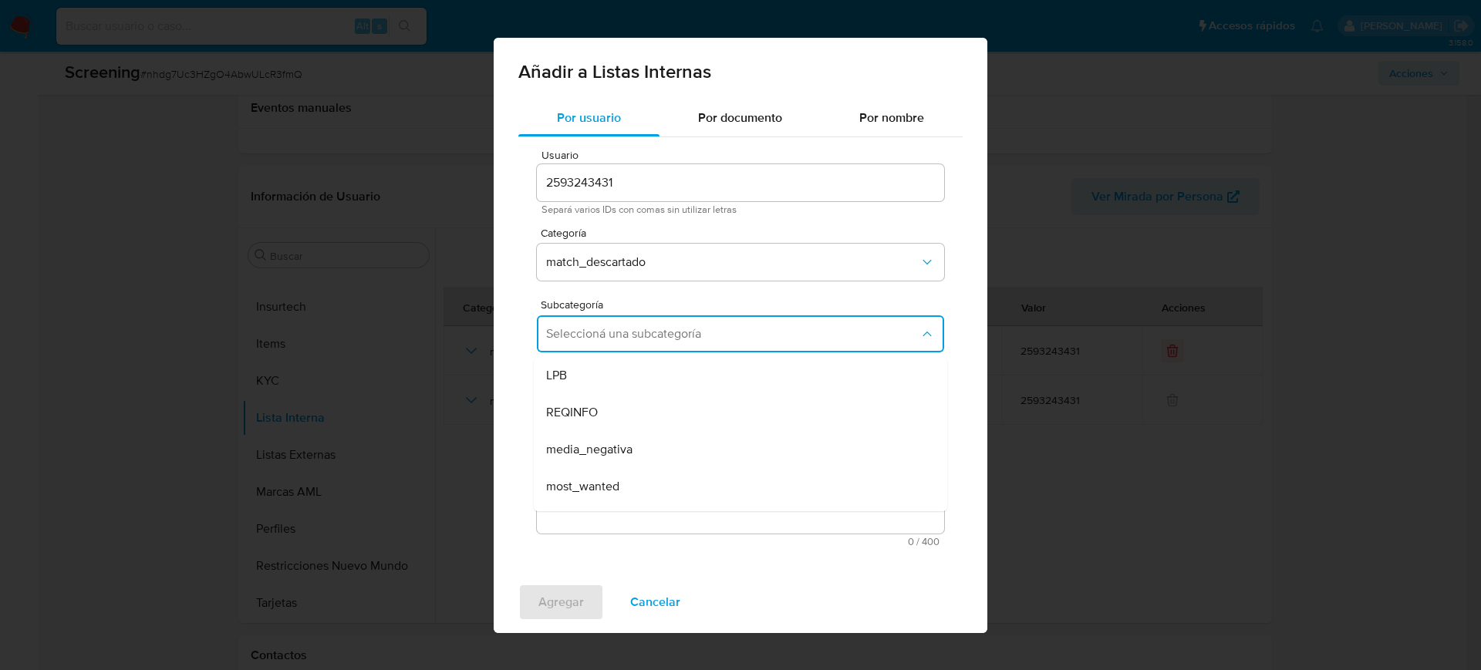
click at [1199, 510] on div "Añadir a Listas Internas Por usuario Por documento Por nombre Usuario 259324343…" at bounding box center [740, 335] width 1481 height 670
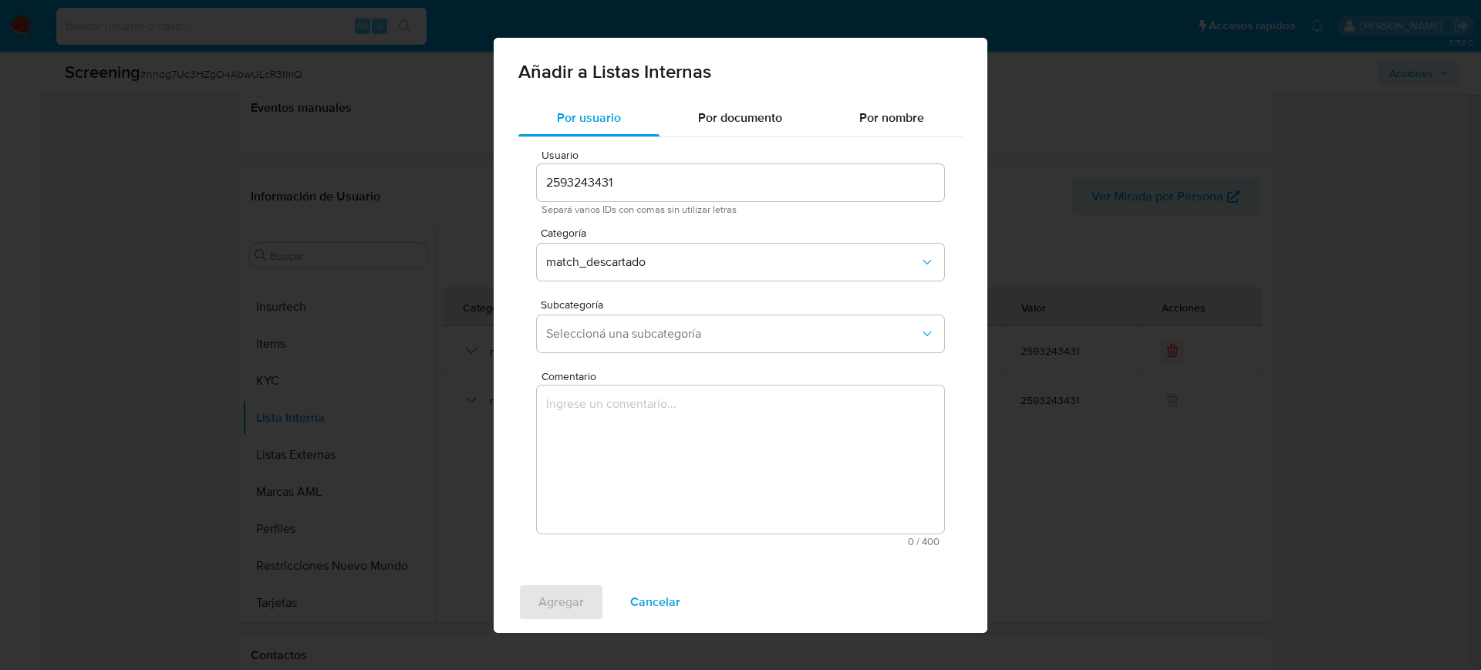
click at [657, 602] on span "Cancelar" at bounding box center [655, 602] width 50 height 34
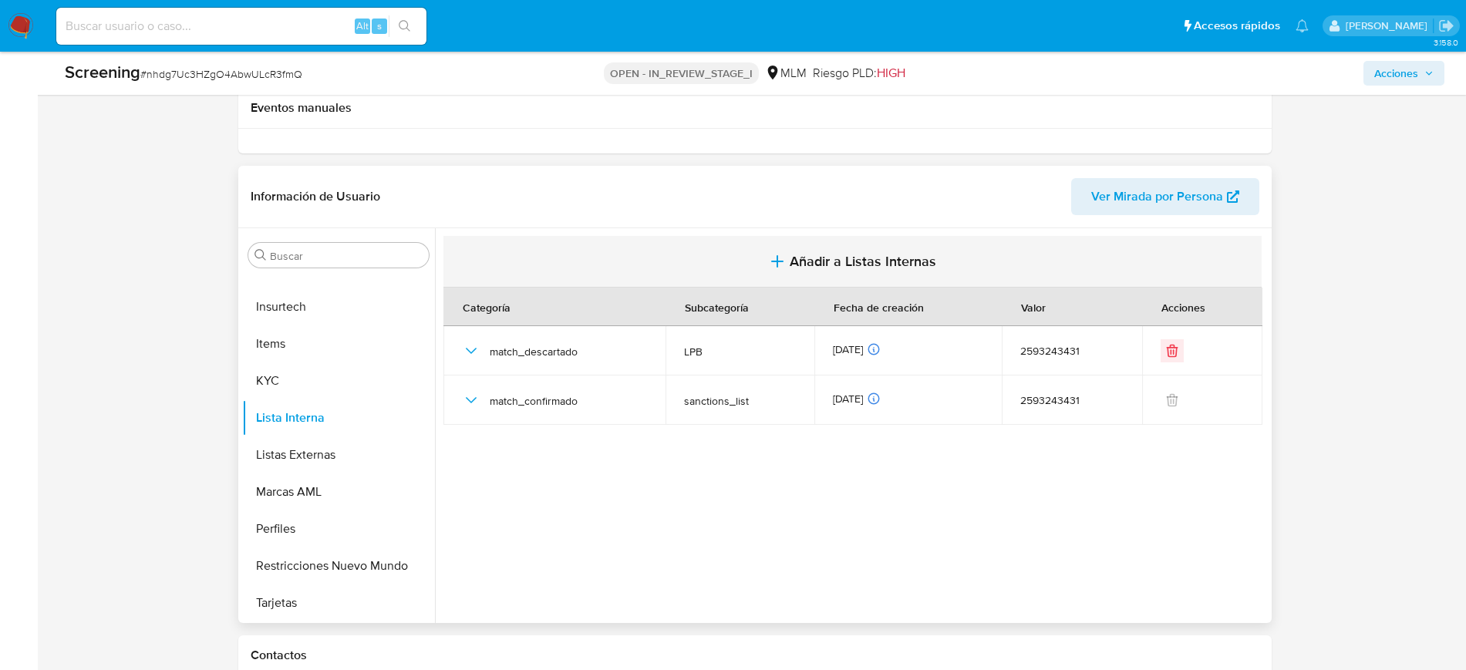
click at [849, 266] on span "Añadir a Listas Internas" at bounding box center [863, 261] width 147 height 17
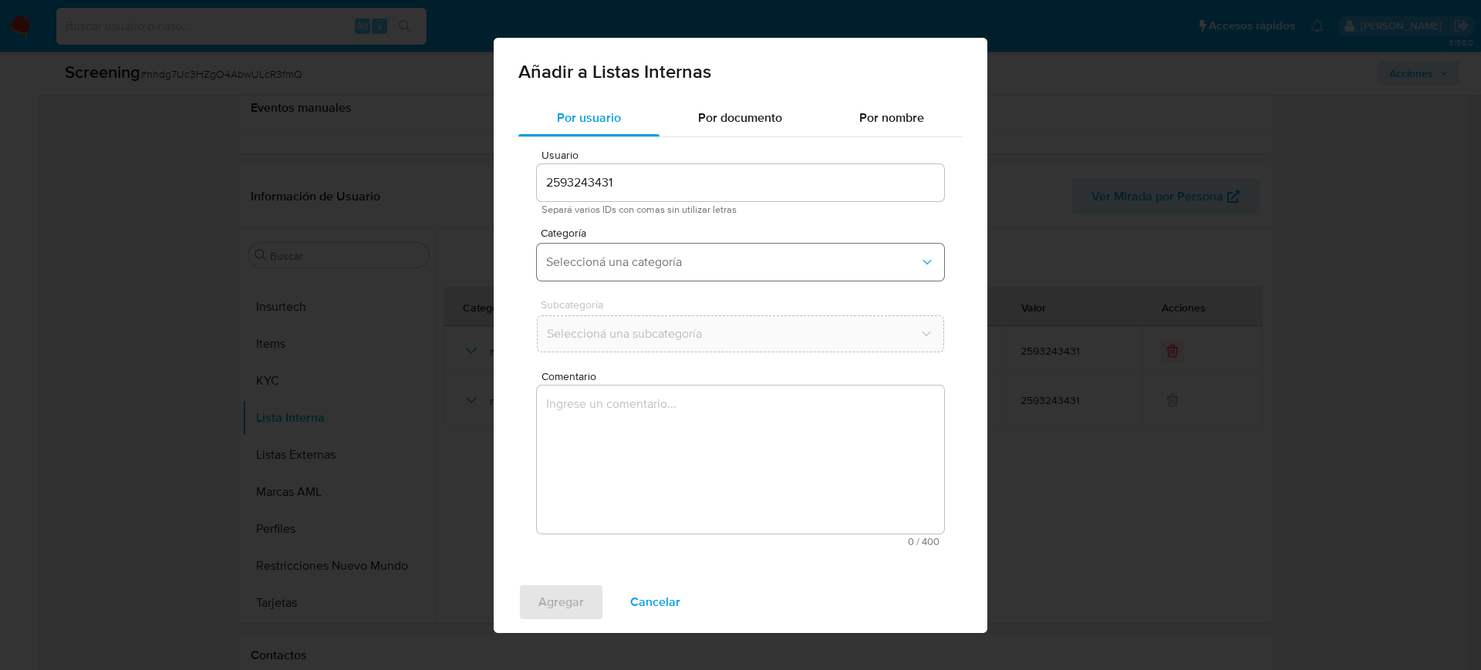
click at [716, 276] on button "Seleccioná una categoría" at bounding box center [740, 262] width 407 height 37
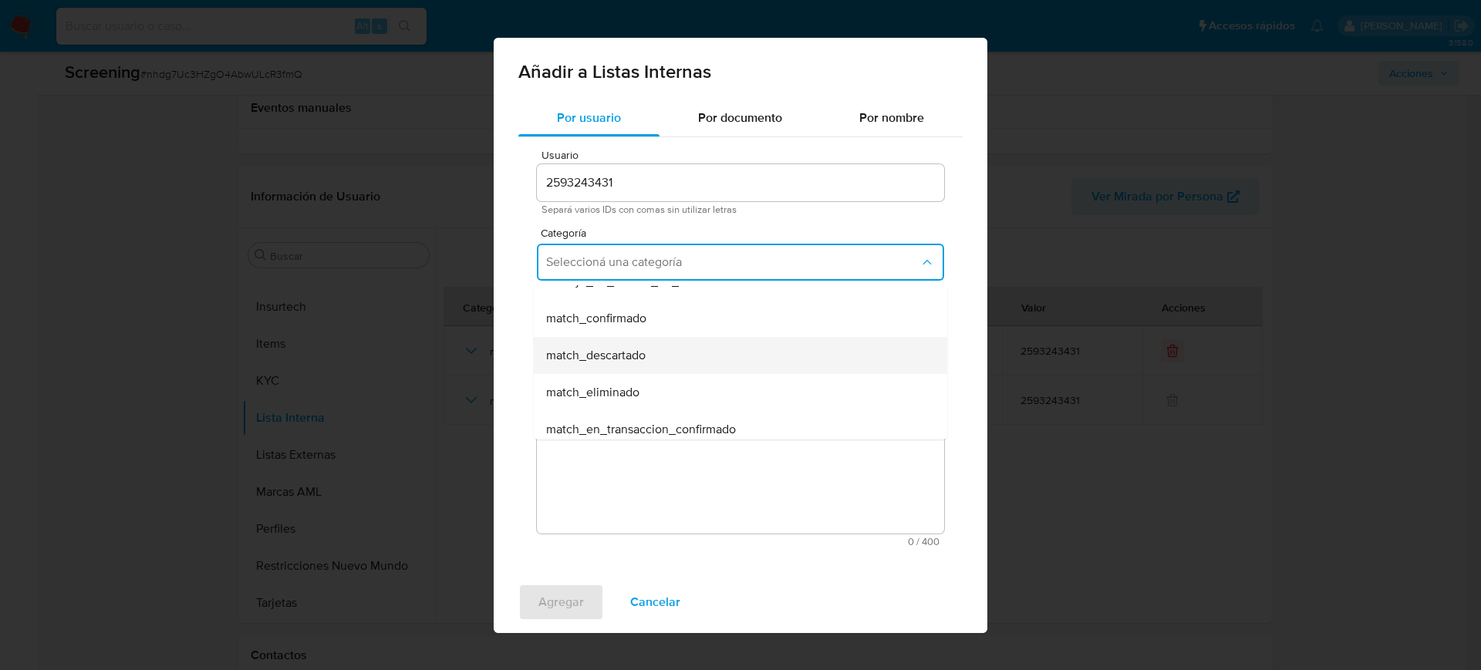
click at [689, 359] on div "match_descartado" at bounding box center [735, 355] width 379 height 37
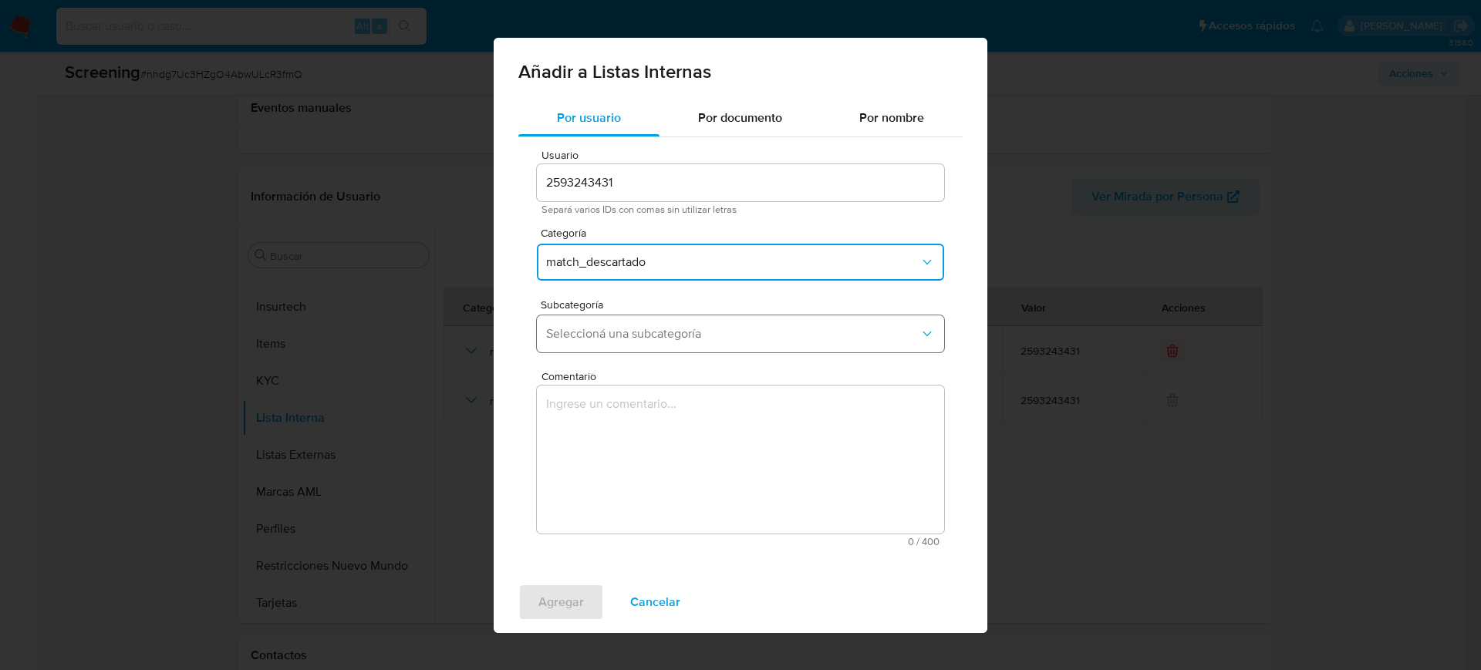
click at [686, 332] on span "Seleccioná una subcategoría" at bounding box center [732, 333] width 373 height 15
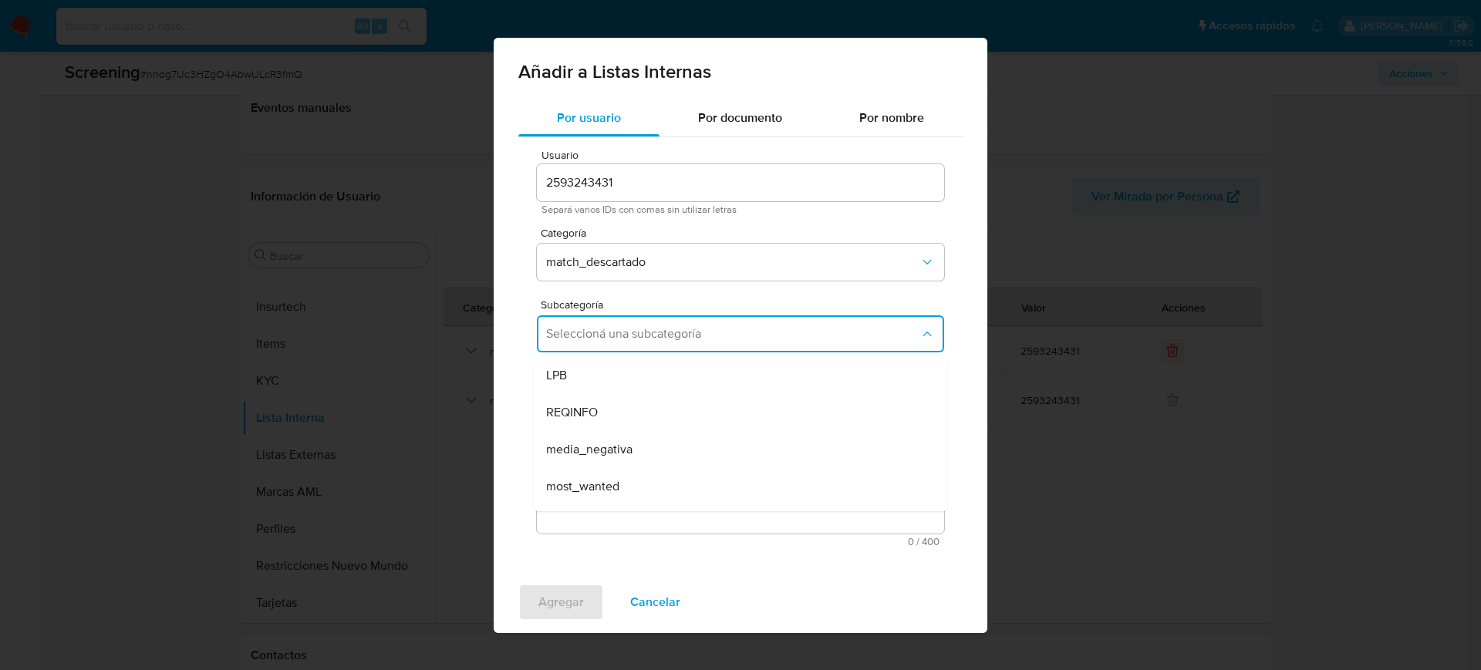
click at [1147, 433] on div "Añadir a Listas Internas Por usuario Por documento Por nombre Usuario 259324343…" at bounding box center [740, 335] width 1481 height 670
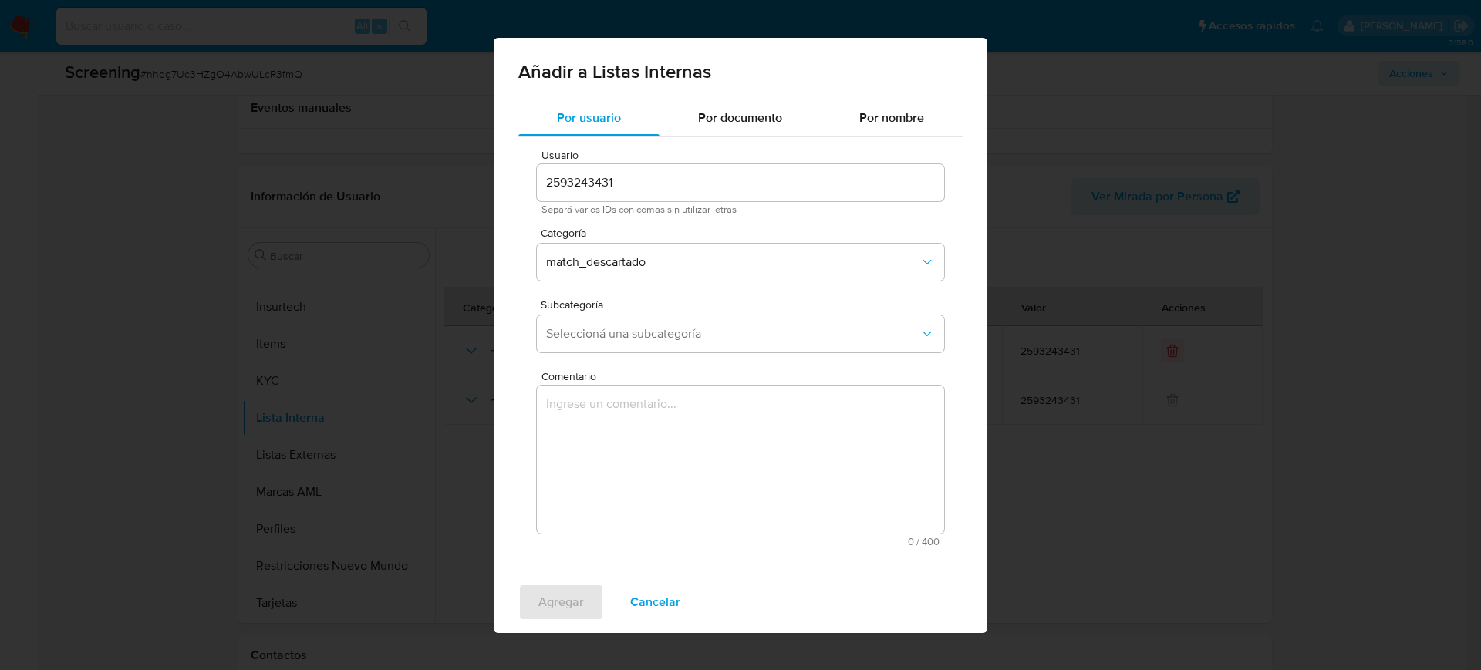
drag, startPoint x: 640, startPoint y: 608, endPoint x: 648, endPoint y: 608, distance: 7.7
click at [642, 608] on span "Cancelar" at bounding box center [655, 602] width 50 height 34
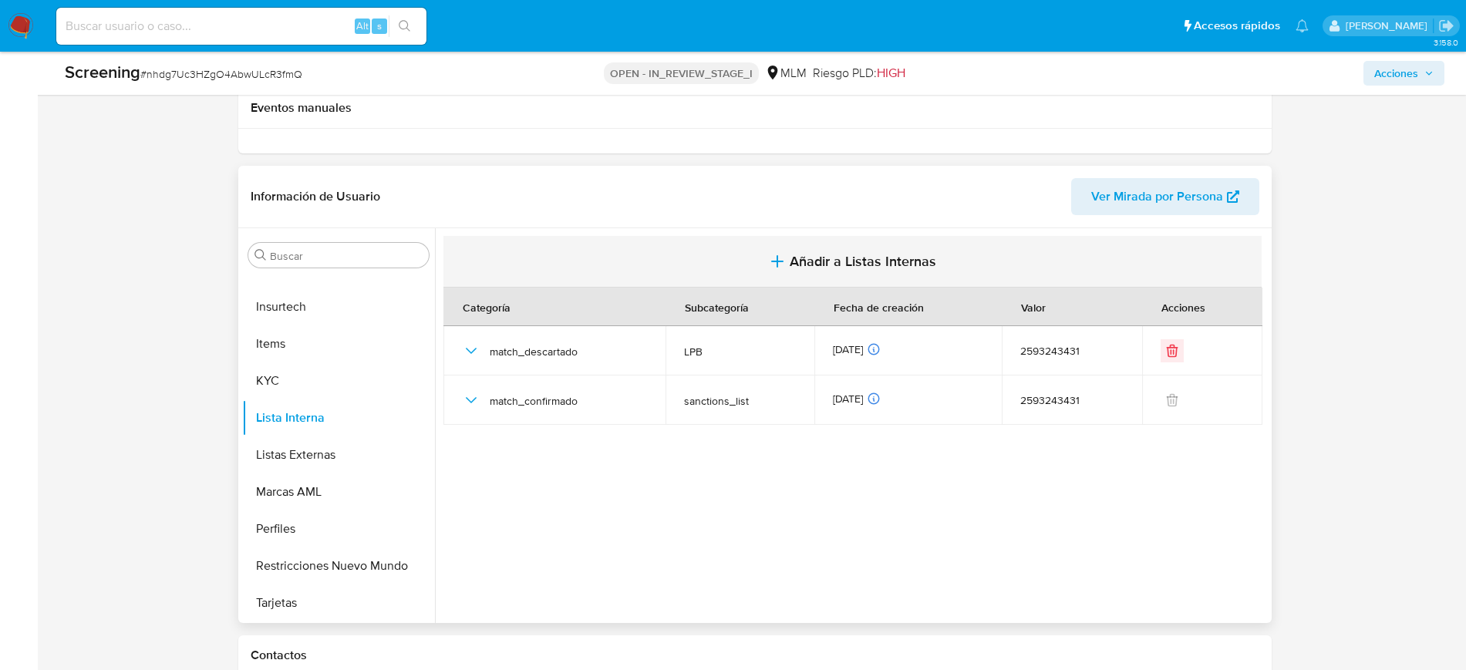
click at [865, 275] on button "Añadir a Listas Internas" at bounding box center [852, 262] width 818 height 52
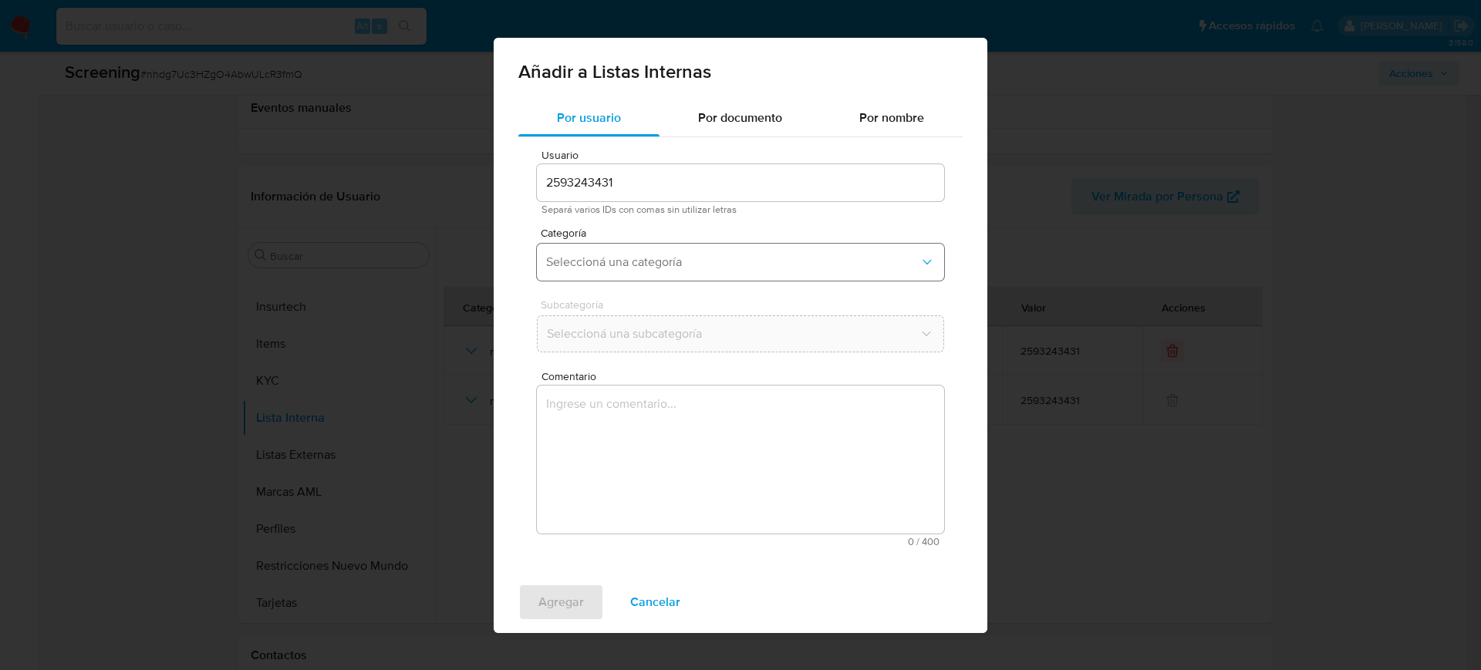
click at [698, 249] on button "Seleccioná una categoría" at bounding box center [740, 262] width 407 height 37
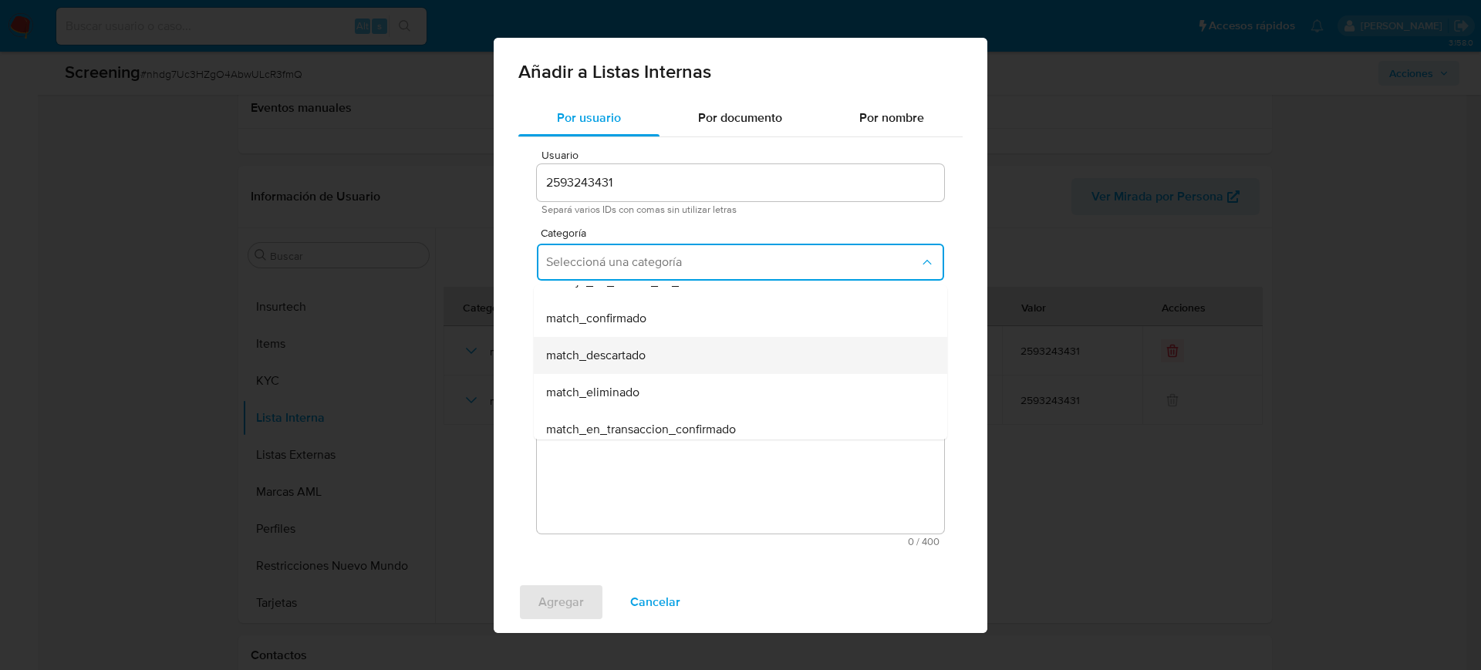
click at [682, 347] on div "match_descartado" at bounding box center [735, 355] width 379 height 37
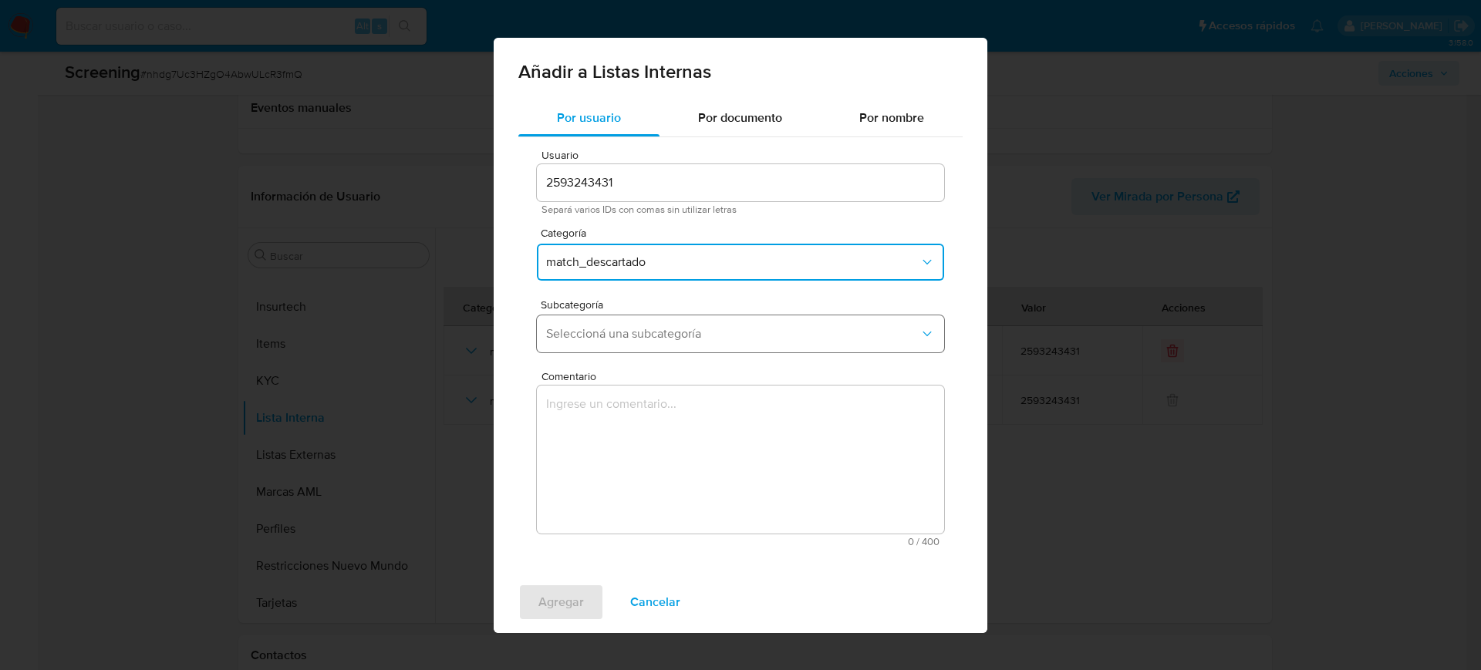
click at [679, 335] on span "Seleccioná una subcategoría" at bounding box center [732, 333] width 373 height 15
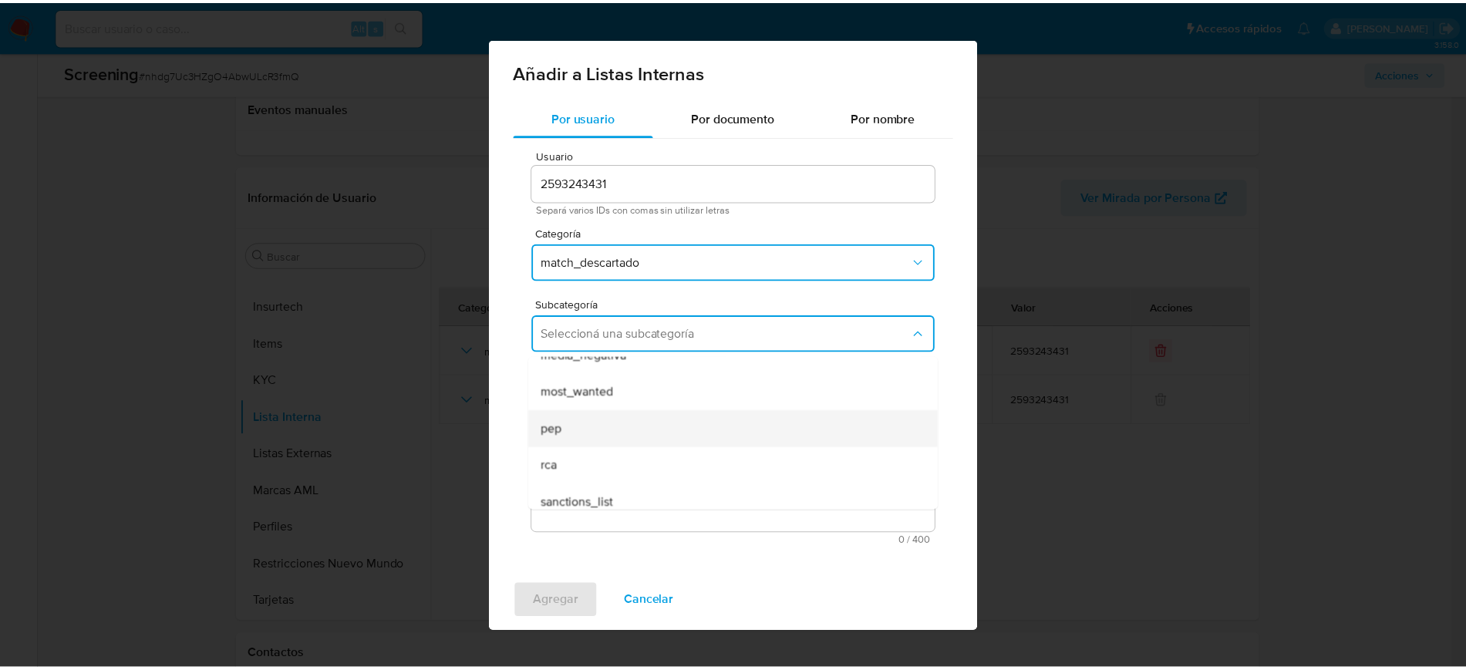
scroll to position [105, 0]
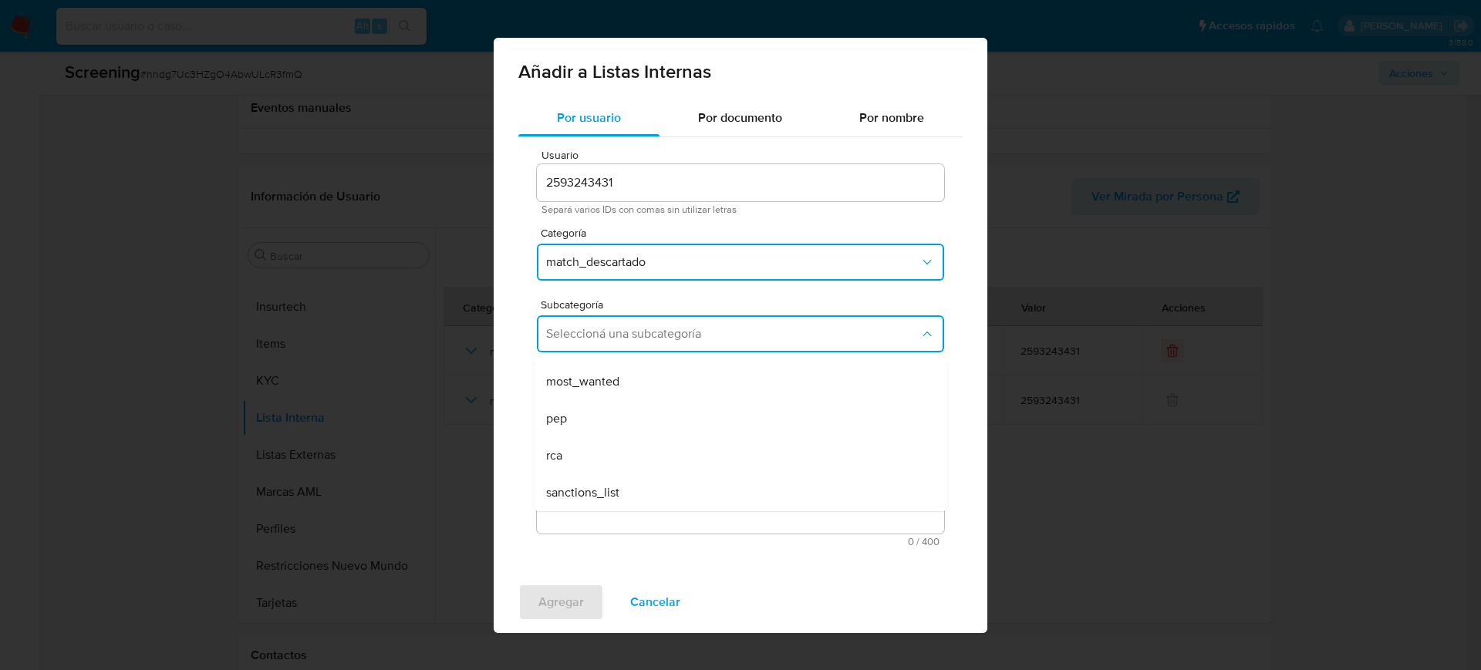
click at [658, 490] on div "sanctions_list" at bounding box center [735, 492] width 379 height 37
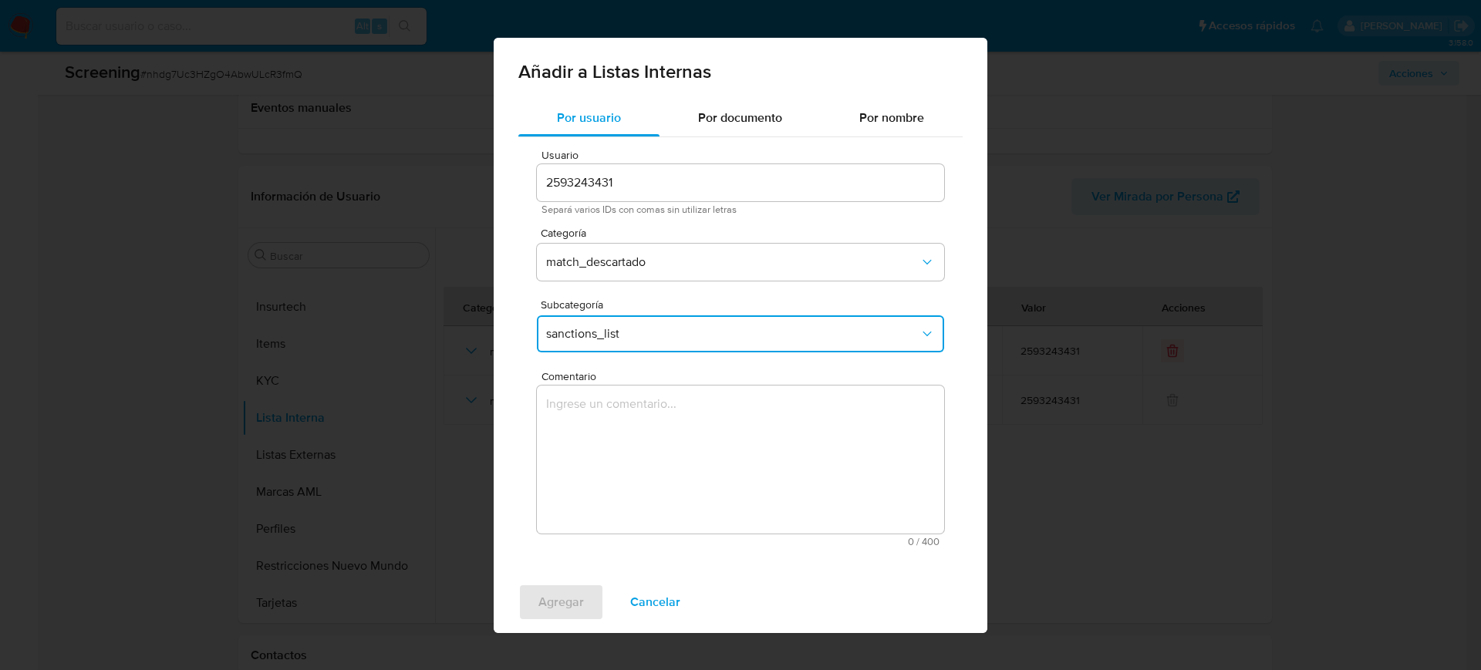
click at [684, 452] on textarea "Comentario" at bounding box center [740, 460] width 407 height 148
click at [688, 488] on textarea "Comentario" at bounding box center [740, 460] width 407 height 148
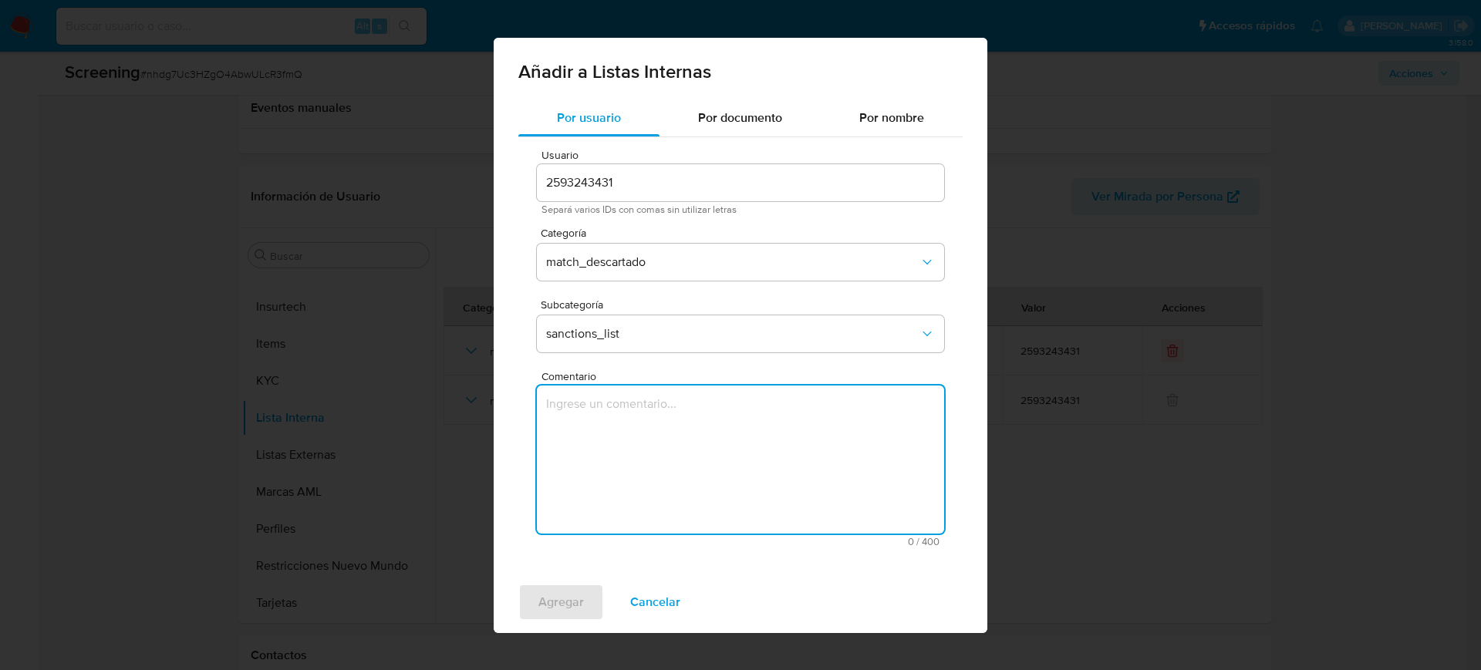
paste textarea "SE DESCARTA COINCIDENCIA EN LISTA DE SANCIONES DENOMINADA IFPE, YA QUE LA FECHA…"
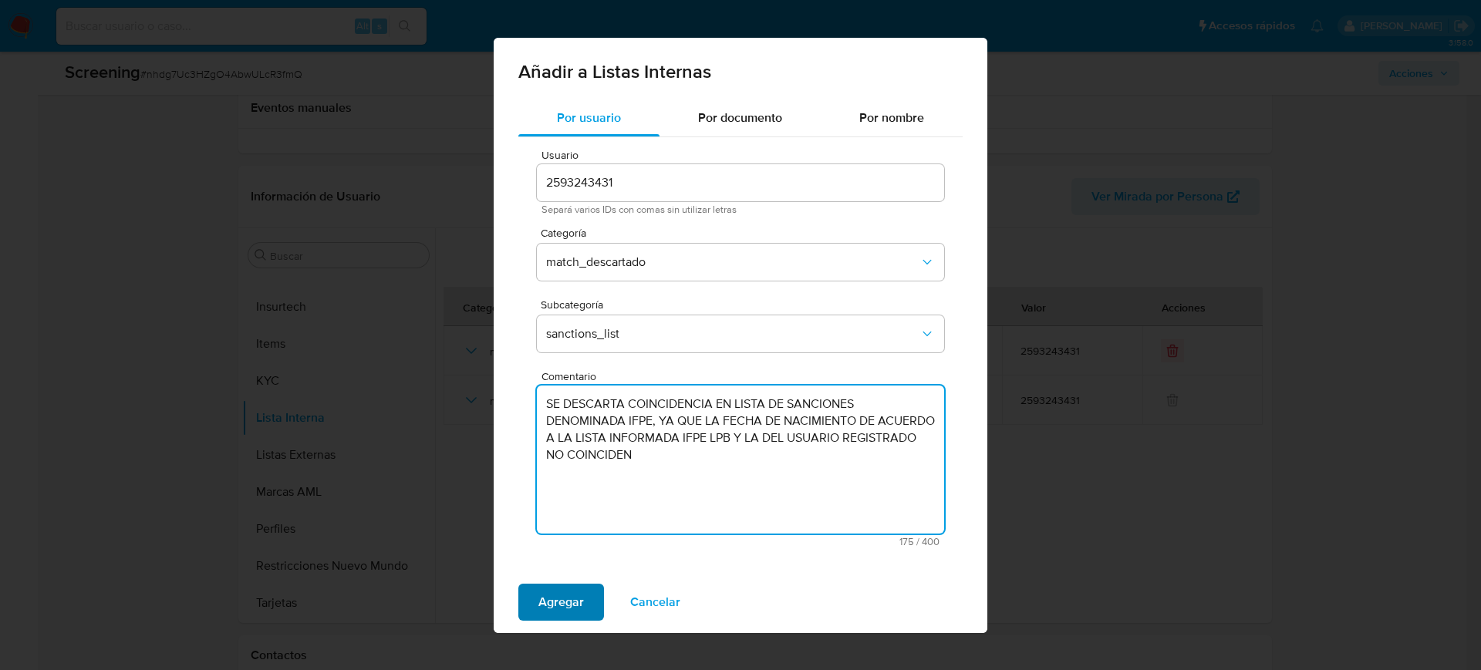
type textarea "SE DESCARTA COINCIDENCIA EN LISTA DE SANCIONES DENOMINADA IFPE, YA QUE LA FECHA…"
click at [564, 595] on span "Agregar" at bounding box center [560, 602] width 45 height 34
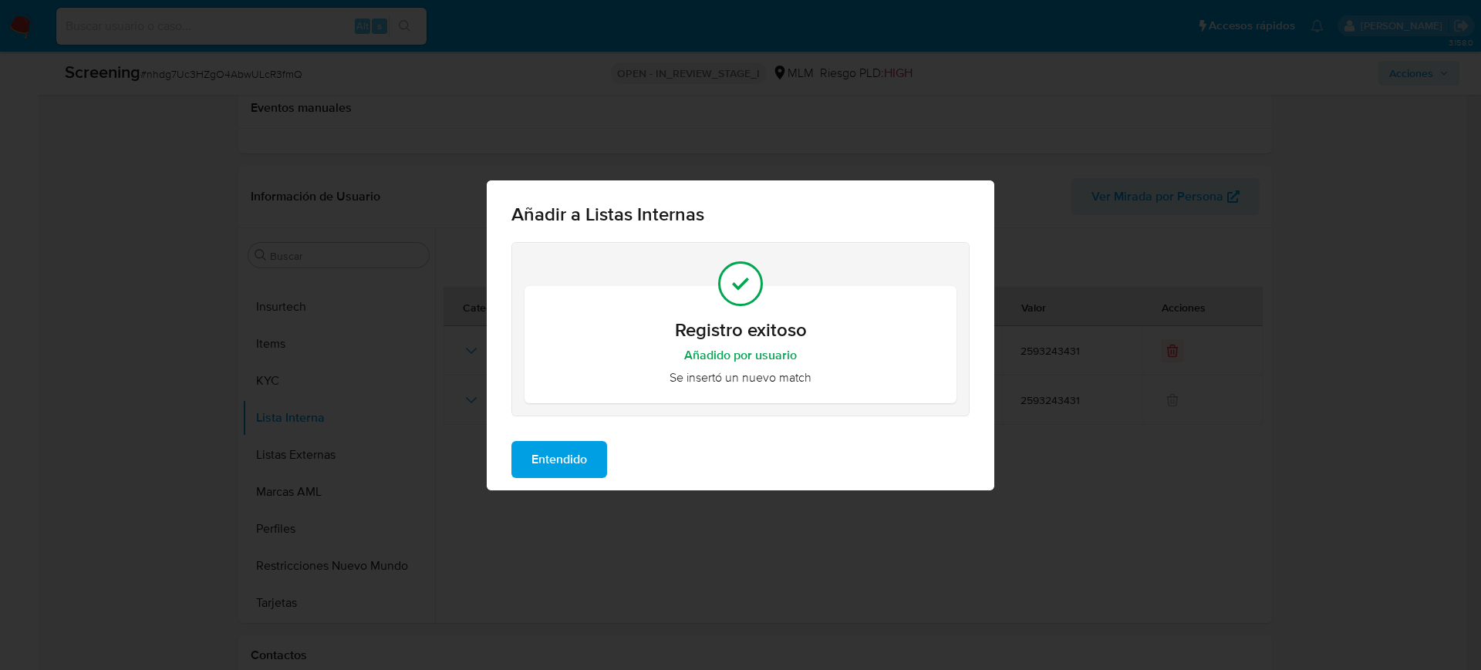
click at [576, 445] on span "Entendido" at bounding box center [559, 460] width 56 height 34
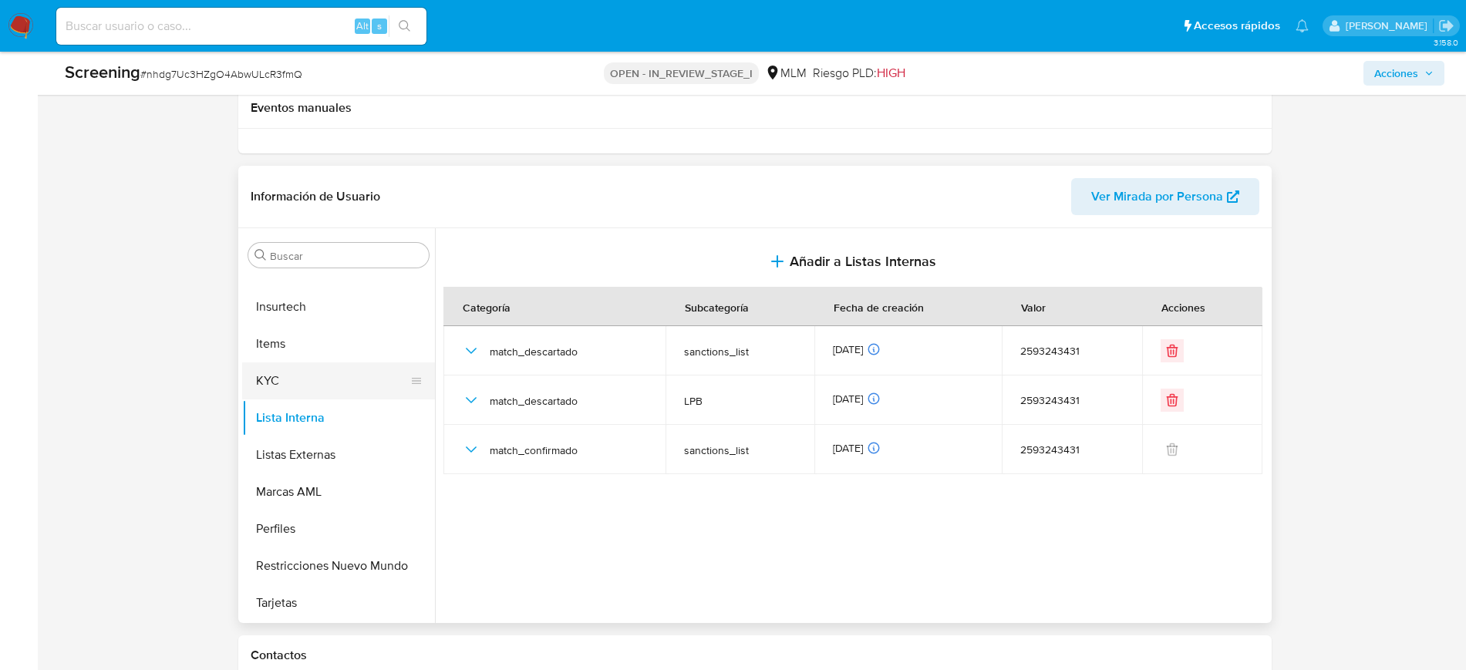
click at [285, 393] on button "KYC" at bounding box center [332, 380] width 180 height 37
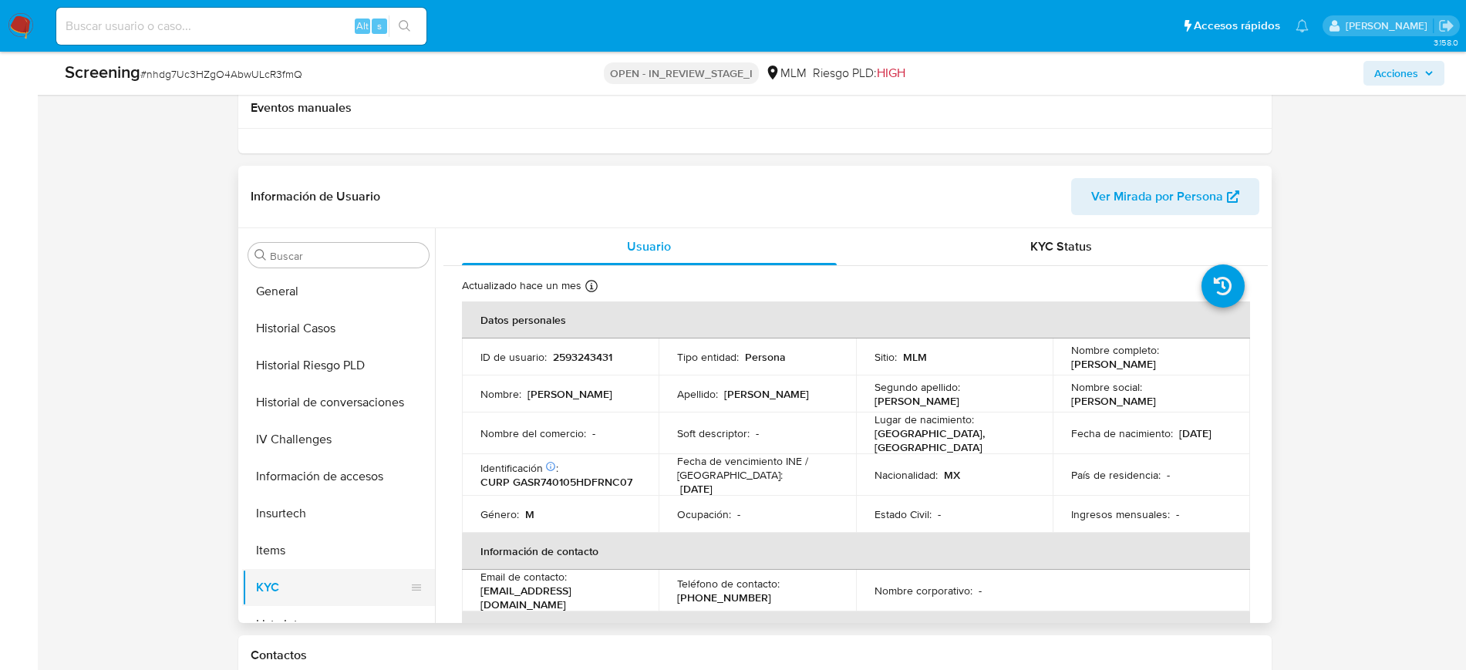
scroll to position [555, 0]
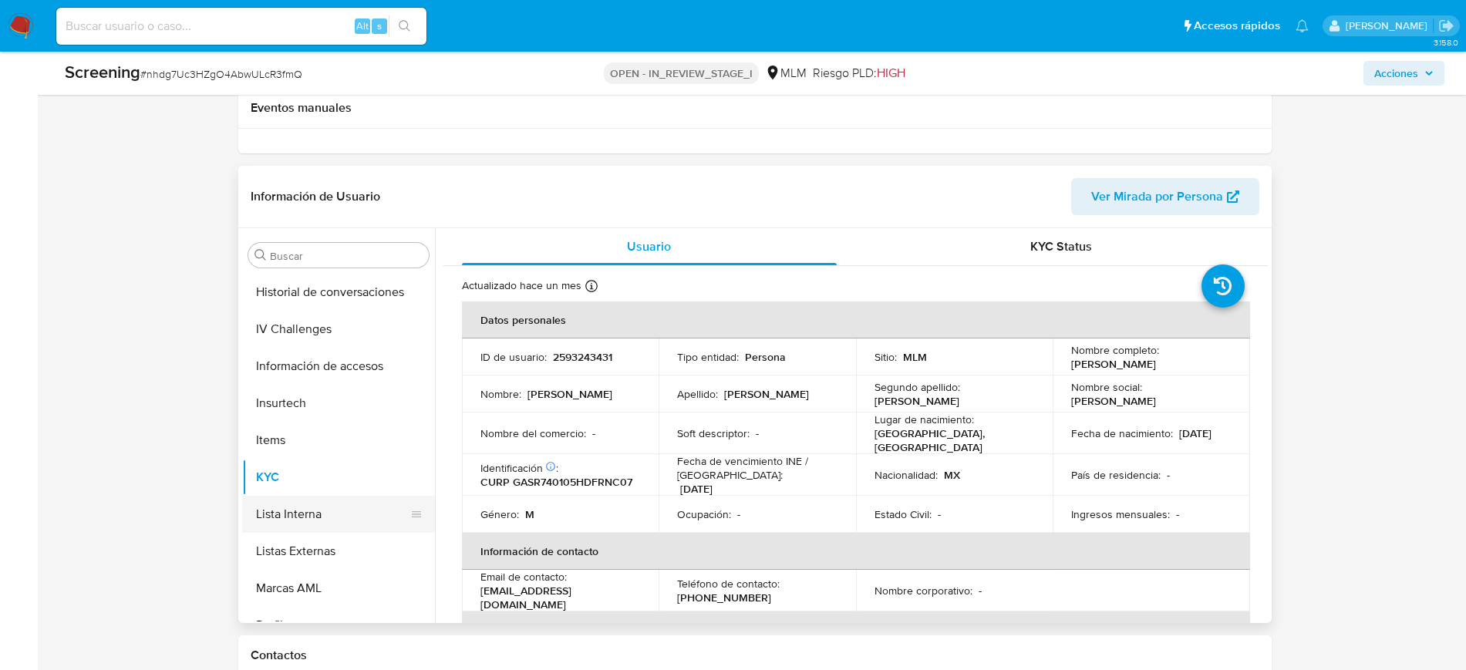
click at [329, 502] on button "Lista Interna" at bounding box center [332, 514] width 180 height 37
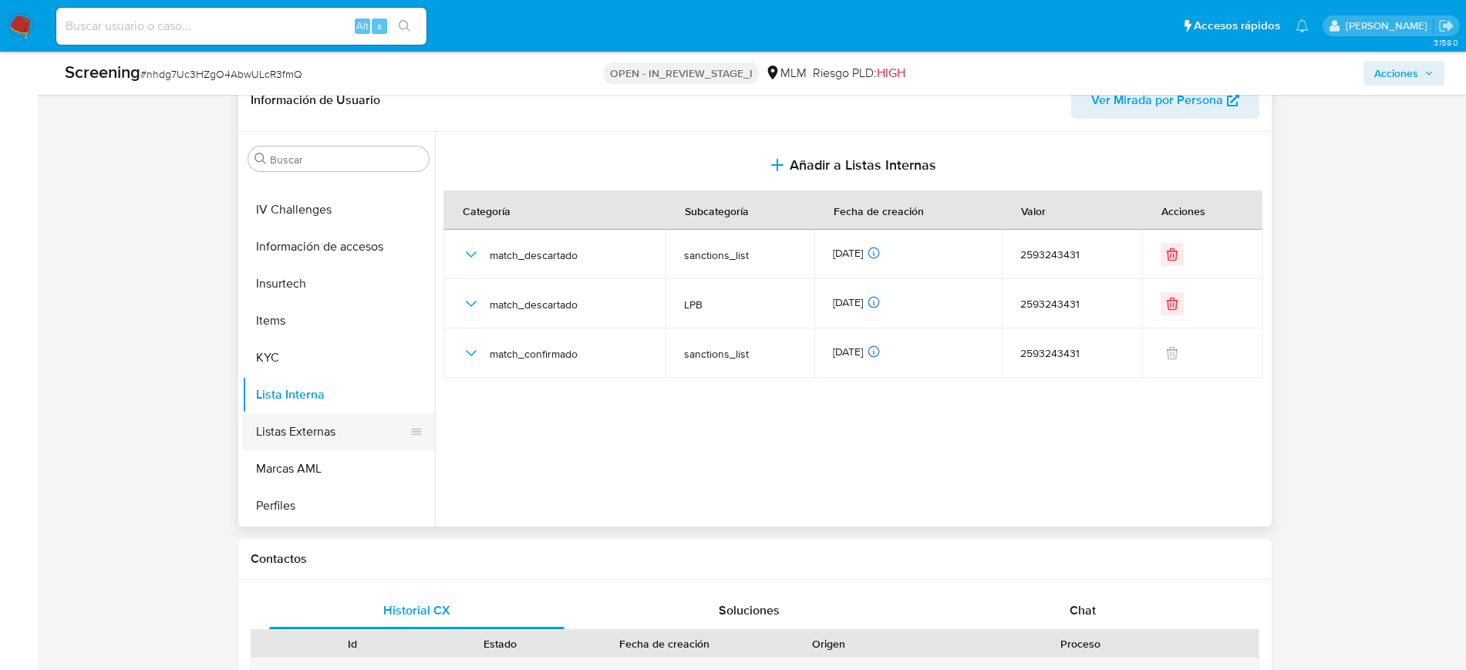
scroll to position [652, 0]
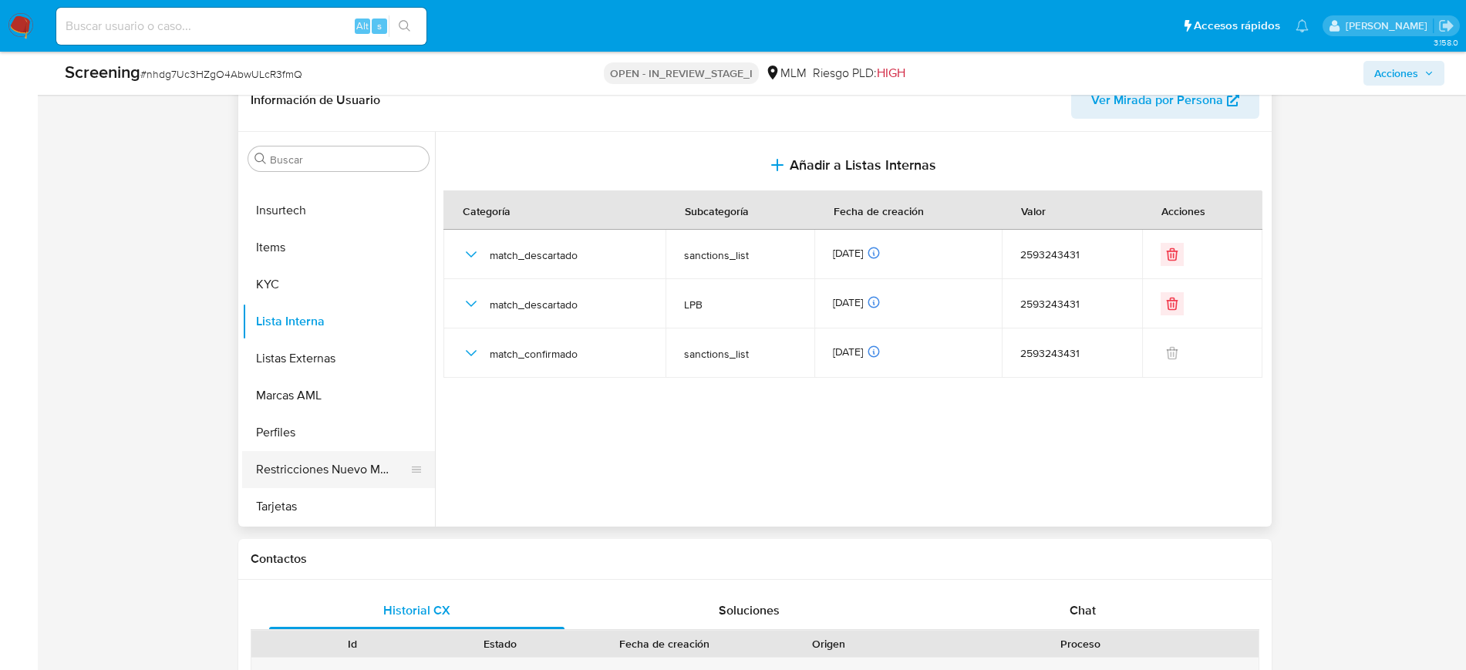
click at [329, 470] on button "Restricciones Nuevo Mundo" at bounding box center [332, 469] width 180 height 37
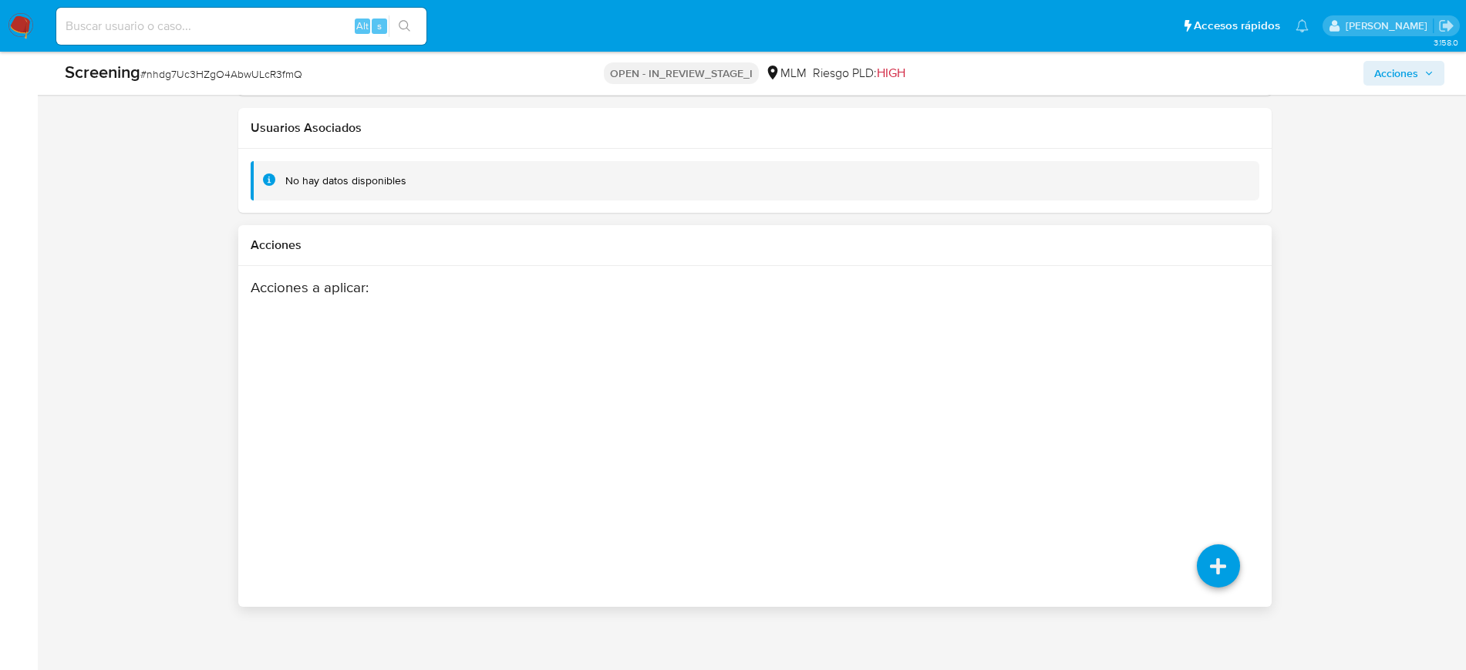
scroll to position [2057, 0]
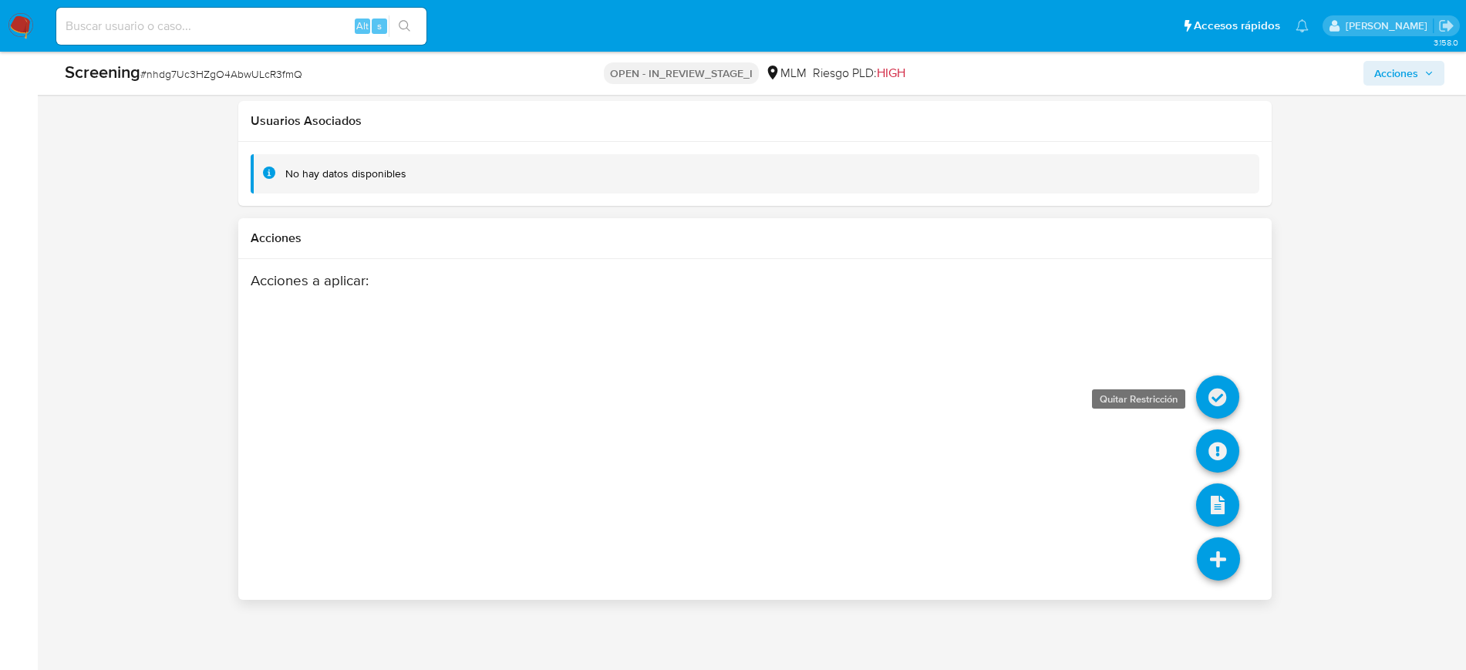
click at [1214, 405] on icon at bounding box center [1217, 397] width 43 height 43
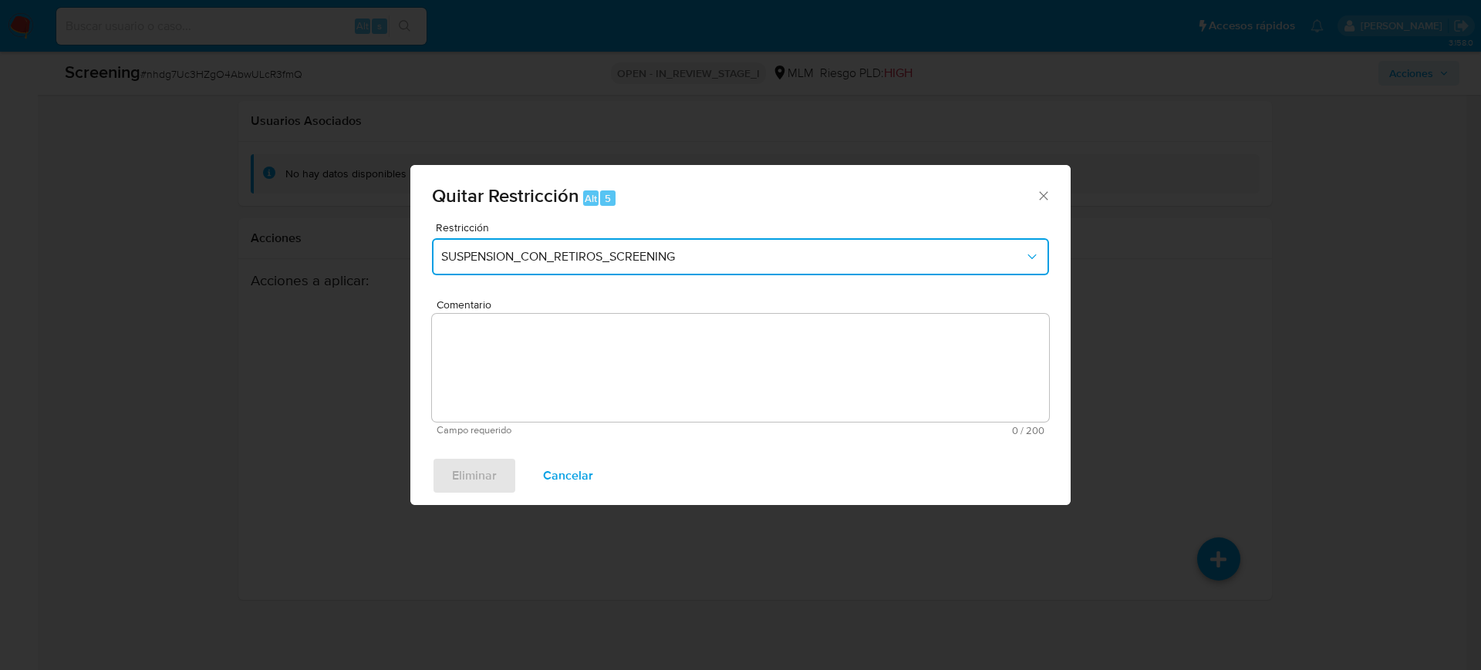
click at [575, 261] on span "SUSPENSION_CON_RETIROS_SCREENING" at bounding box center [732, 256] width 583 height 15
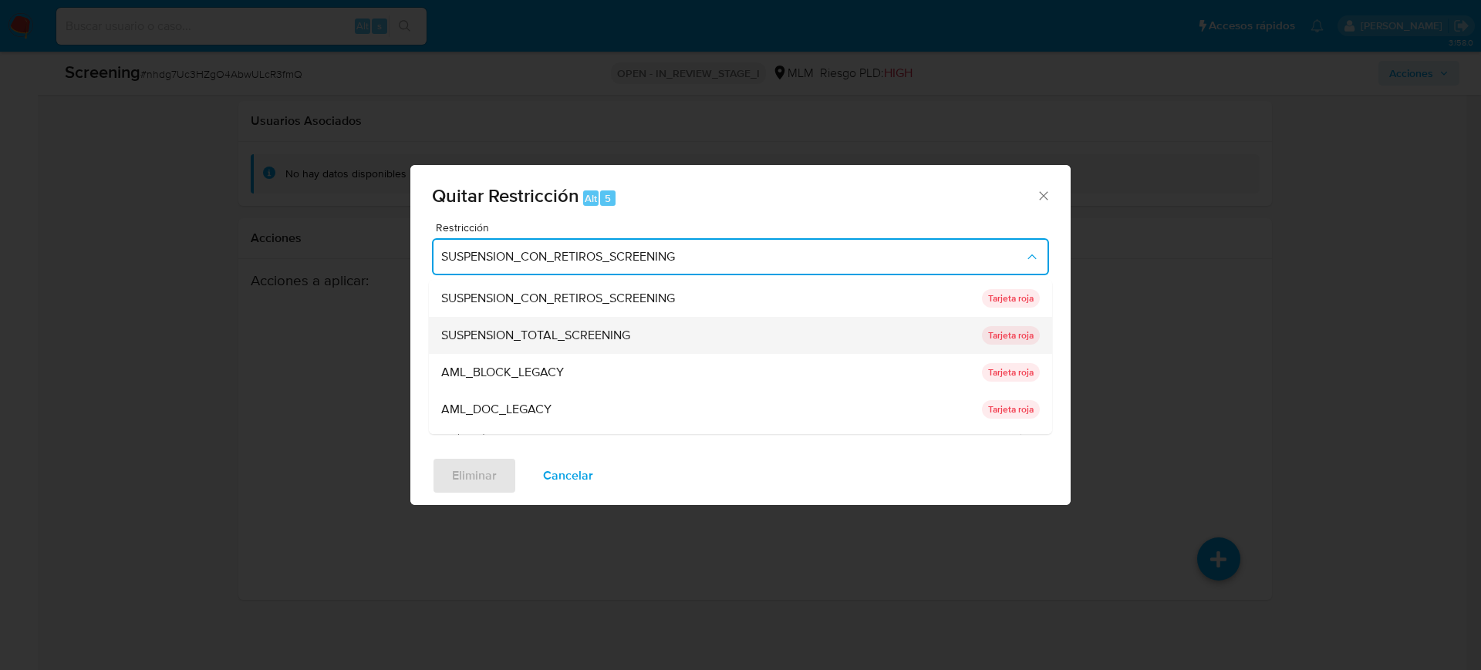
click at [626, 328] on span "SUSPENSION_TOTAL_SCREENING" at bounding box center [535, 335] width 189 height 15
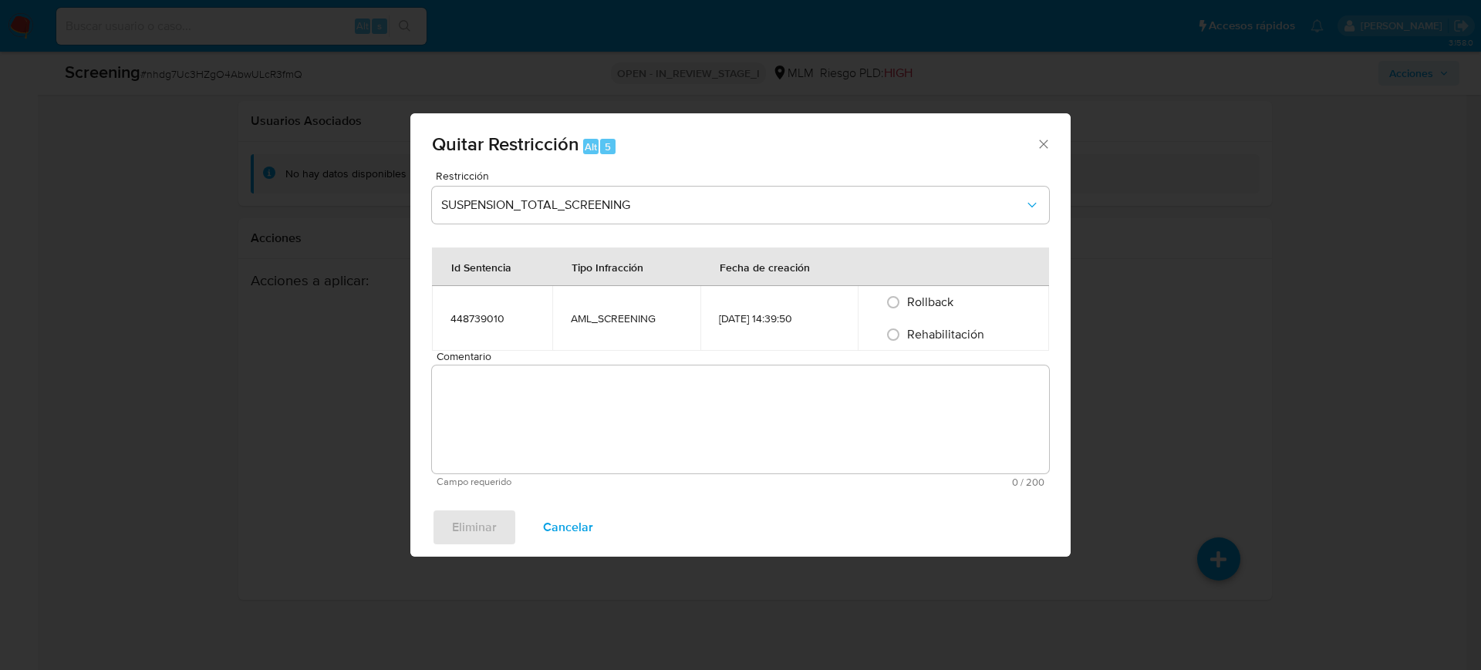
click at [627, 359] on span "Comentario" at bounding box center [744, 357] width 617 height 12
click at [627, 366] on textarea "Comentario" at bounding box center [740, 420] width 617 height 108
click at [895, 302] on input "Rollback" at bounding box center [893, 302] width 25 height 25
radio input "true"
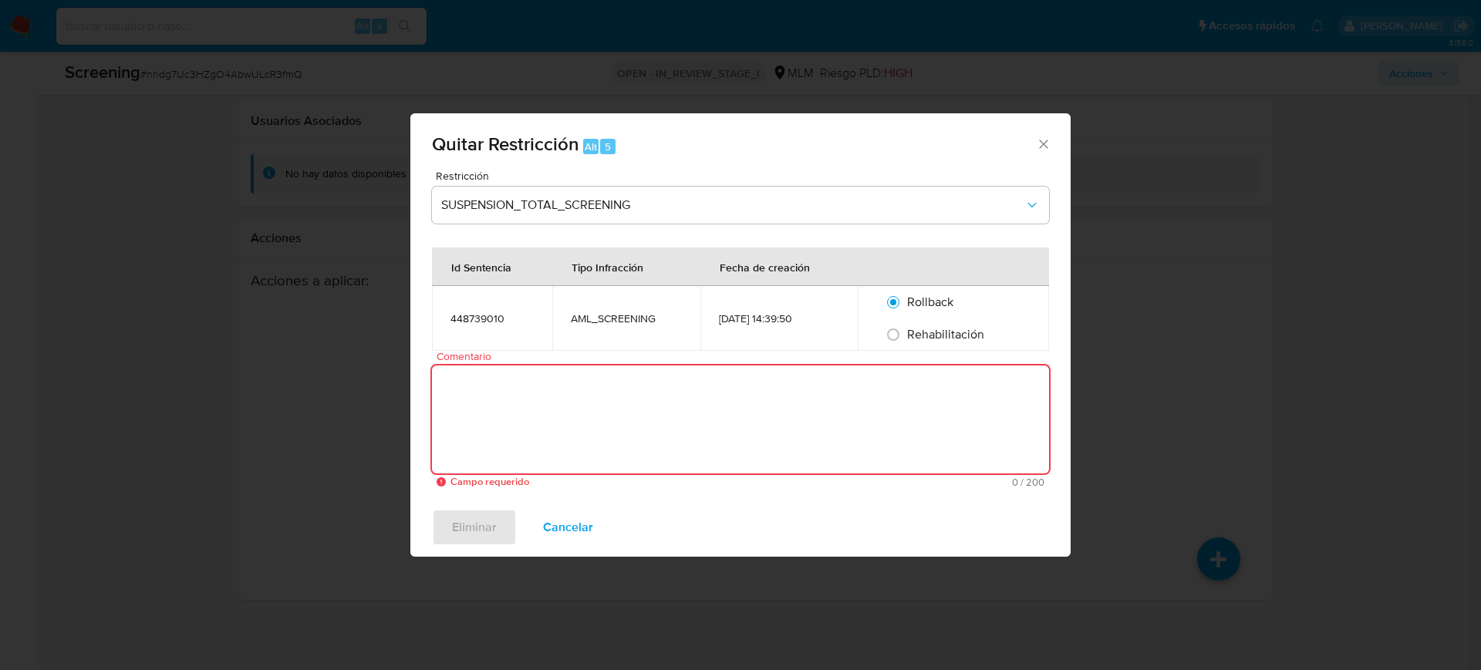
click at [726, 433] on textarea "Comentario" at bounding box center [740, 420] width 617 height 108
paste textarea "SE DESCARTA COINCIDENCIA EN LISTA DE SANCIONES DENOMINADA IFPE, YA QUE LA FECHA…"
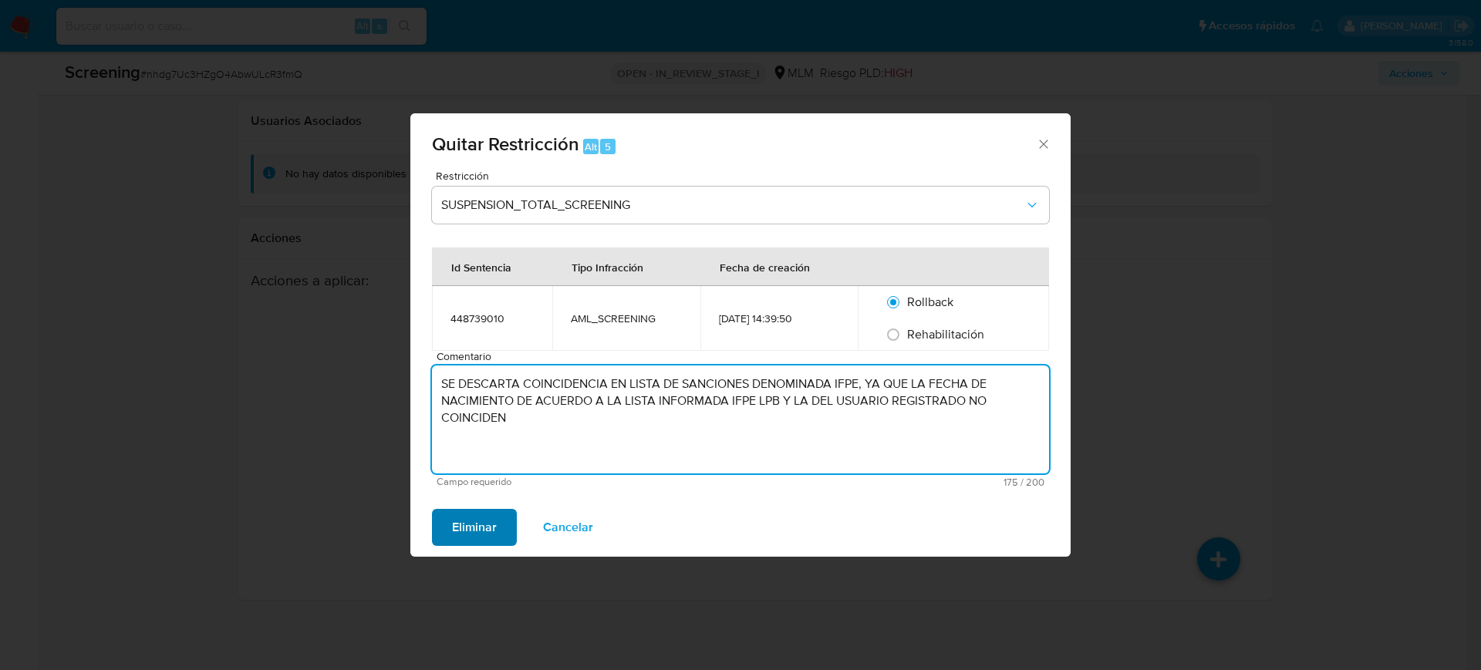
type textarea "SE DESCARTA COINCIDENCIA EN LISTA DE SANCIONES DENOMINADA IFPE, YA QUE LA FECHA…"
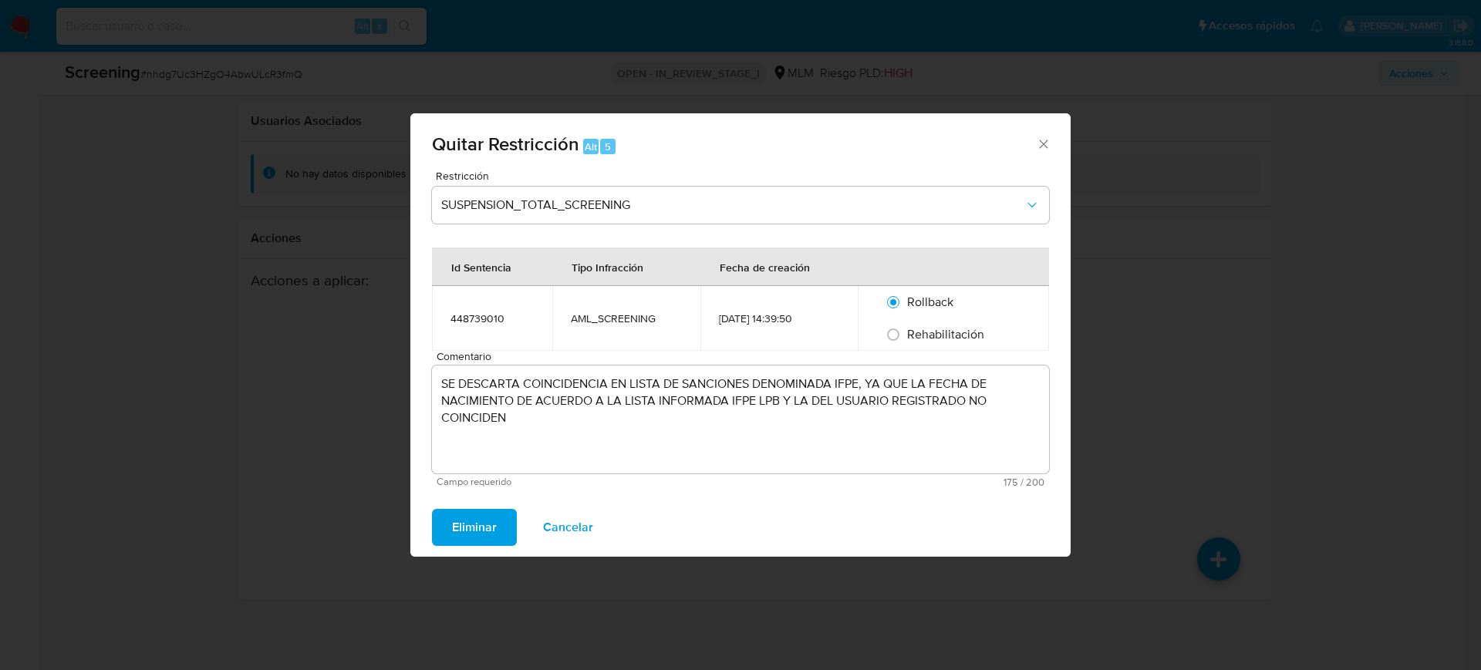
click at [480, 534] on span "Eliminar" at bounding box center [474, 527] width 45 height 34
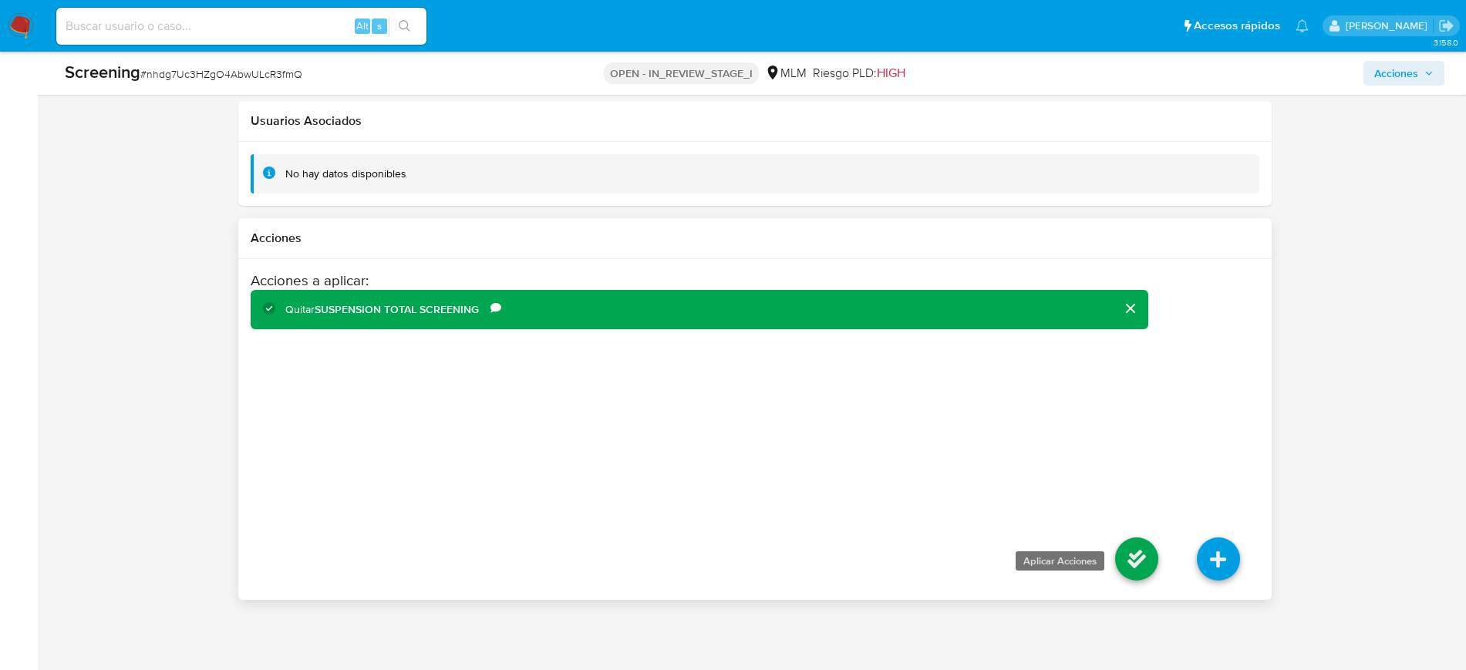
click at [1121, 551] on icon at bounding box center [1136, 558] width 43 height 43
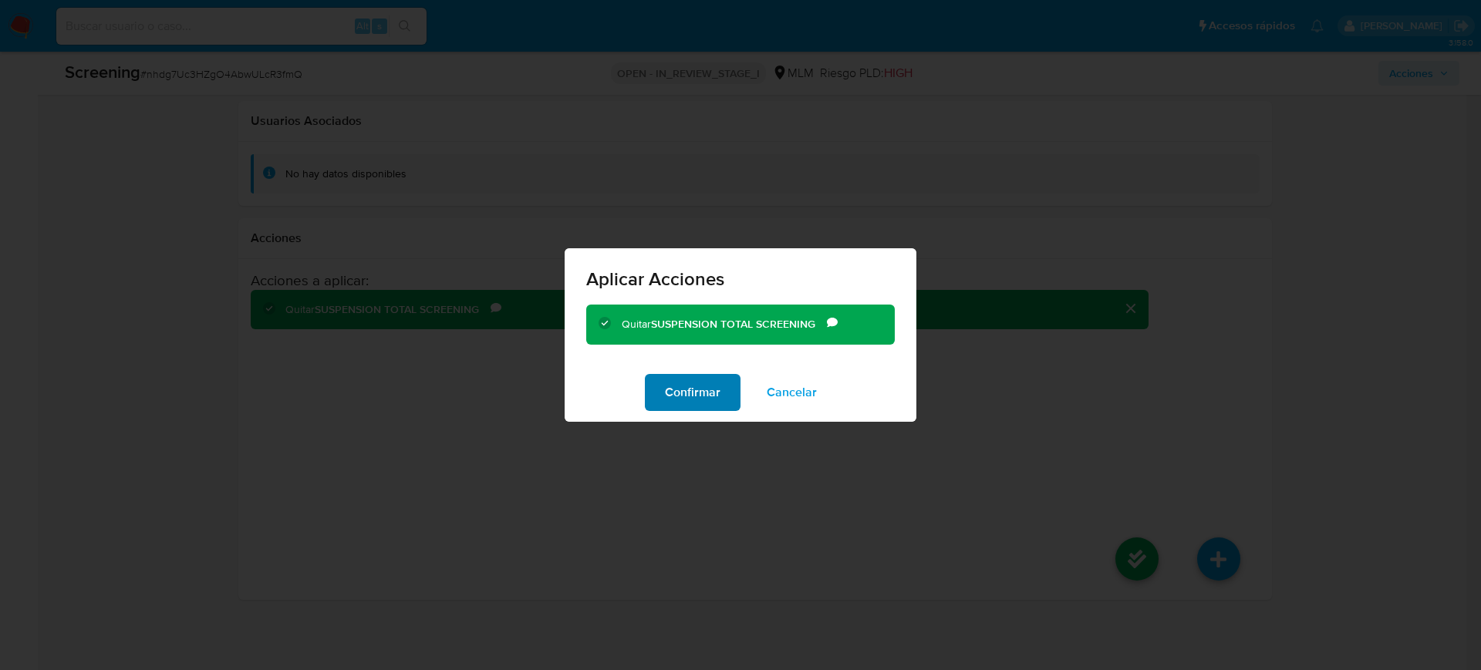
click at [700, 408] on span "Confirmar" at bounding box center [693, 393] width 56 height 34
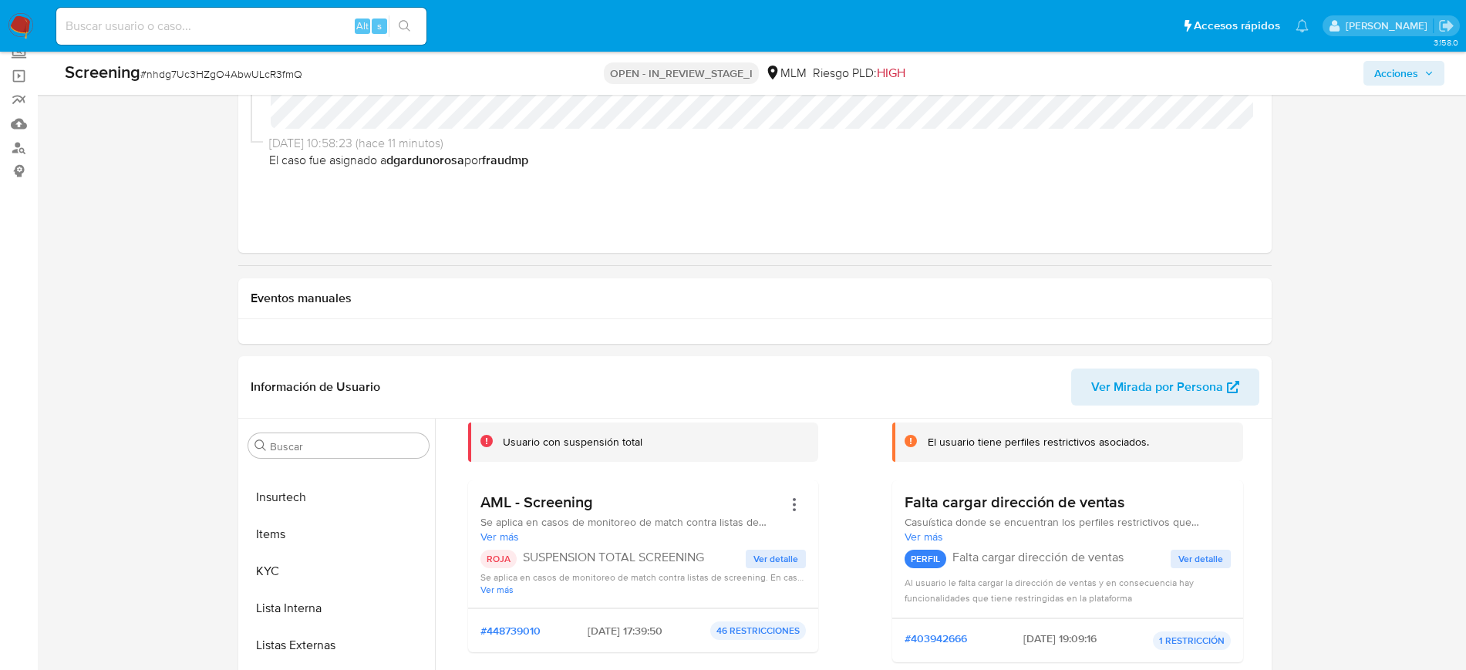
scroll to position [130, 0]
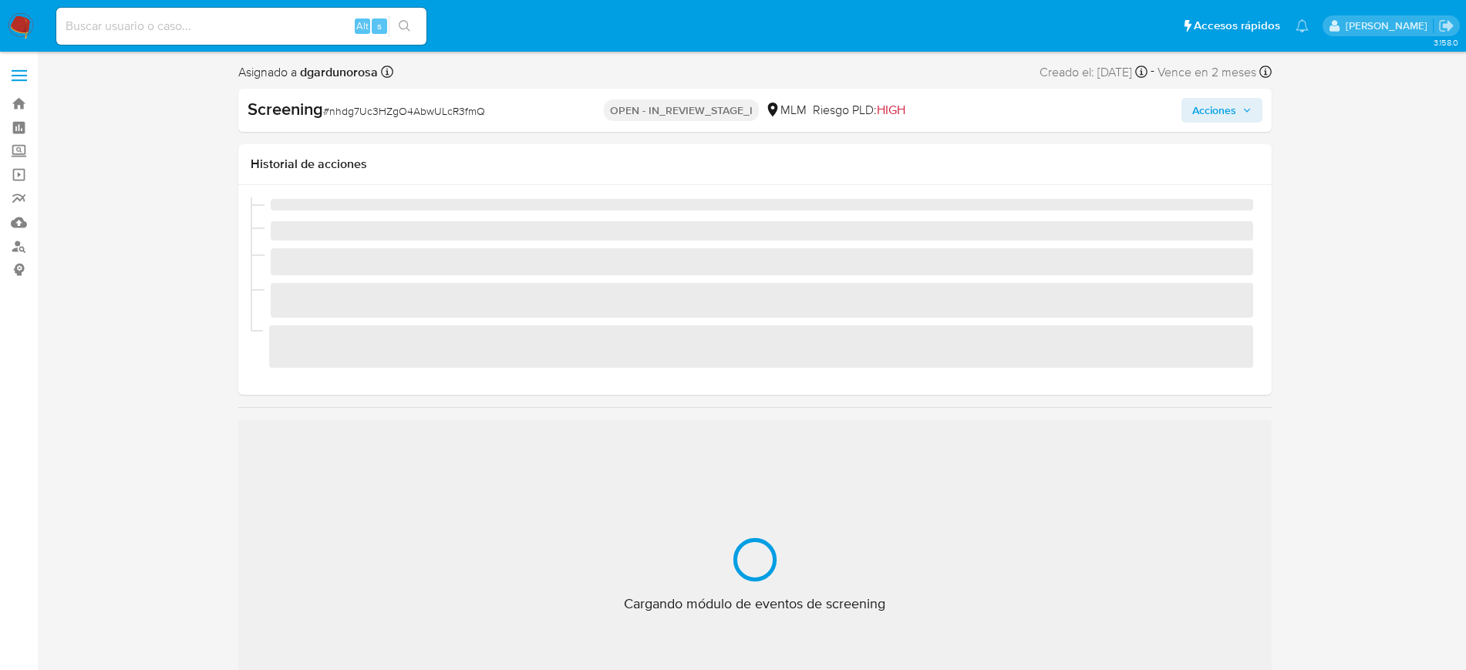
scroll to position [652, 0]
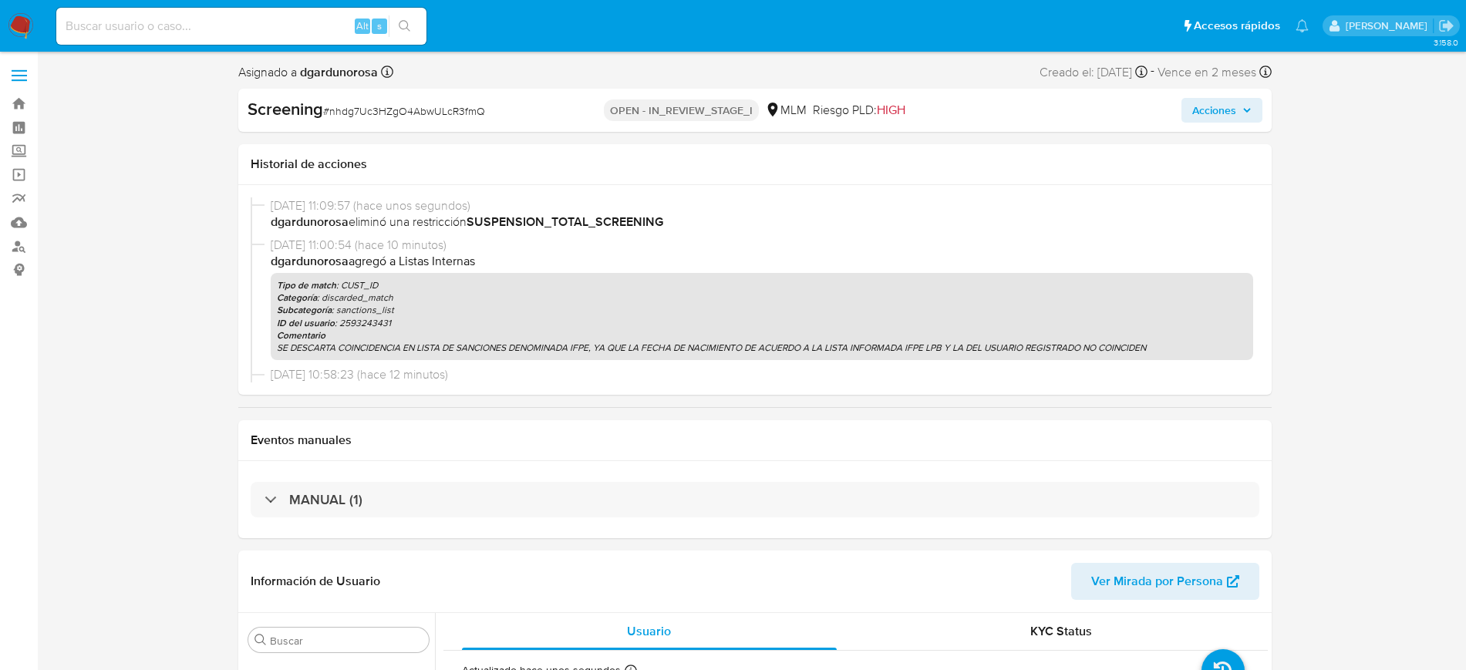
select select "10"
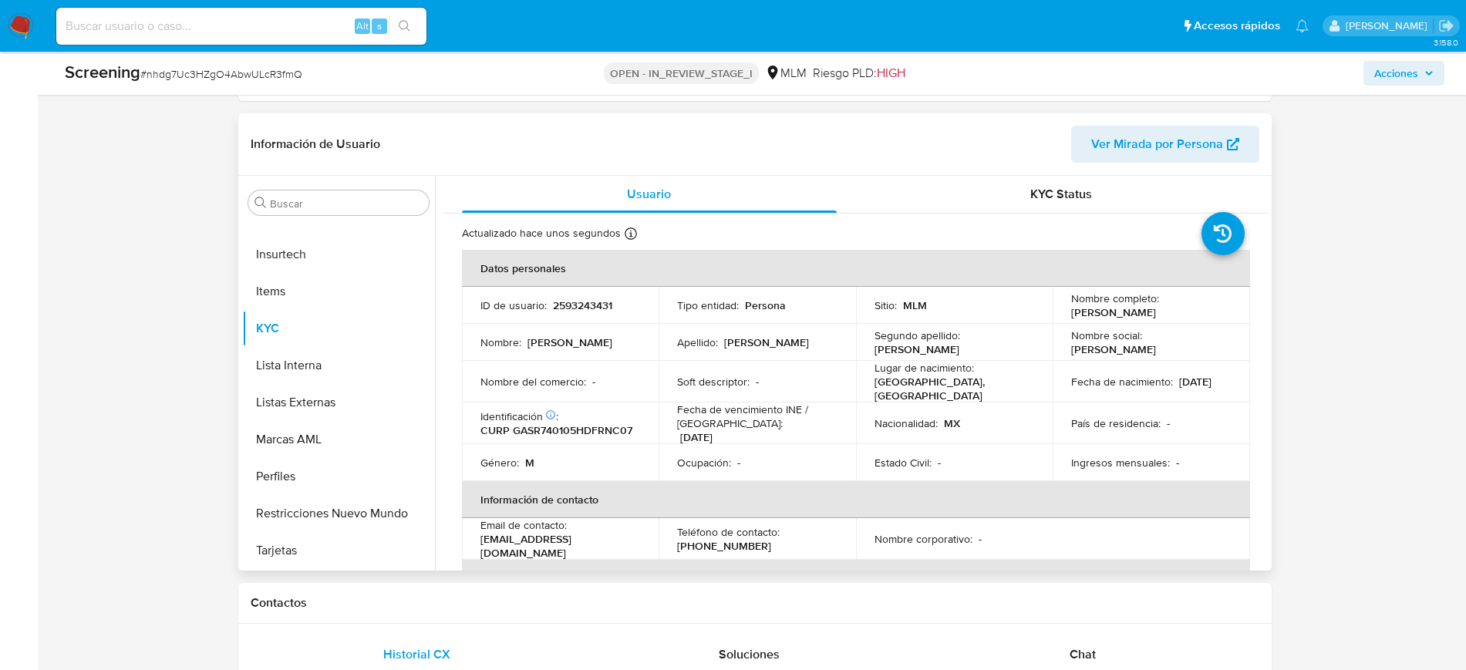
scroll to position [386, 0]
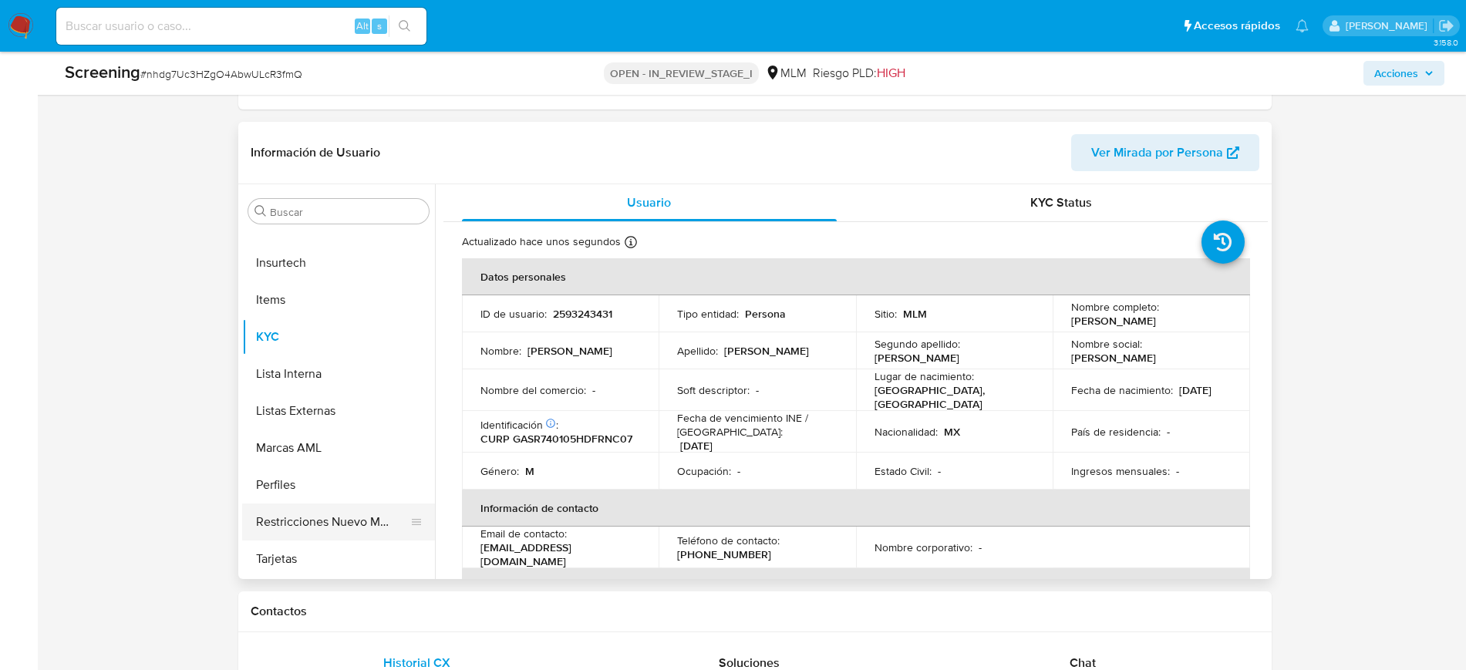
click at [307, 521] on button "Restricciones Nuevo Mundo" at bounding box center [332, 522] width 180 height 37
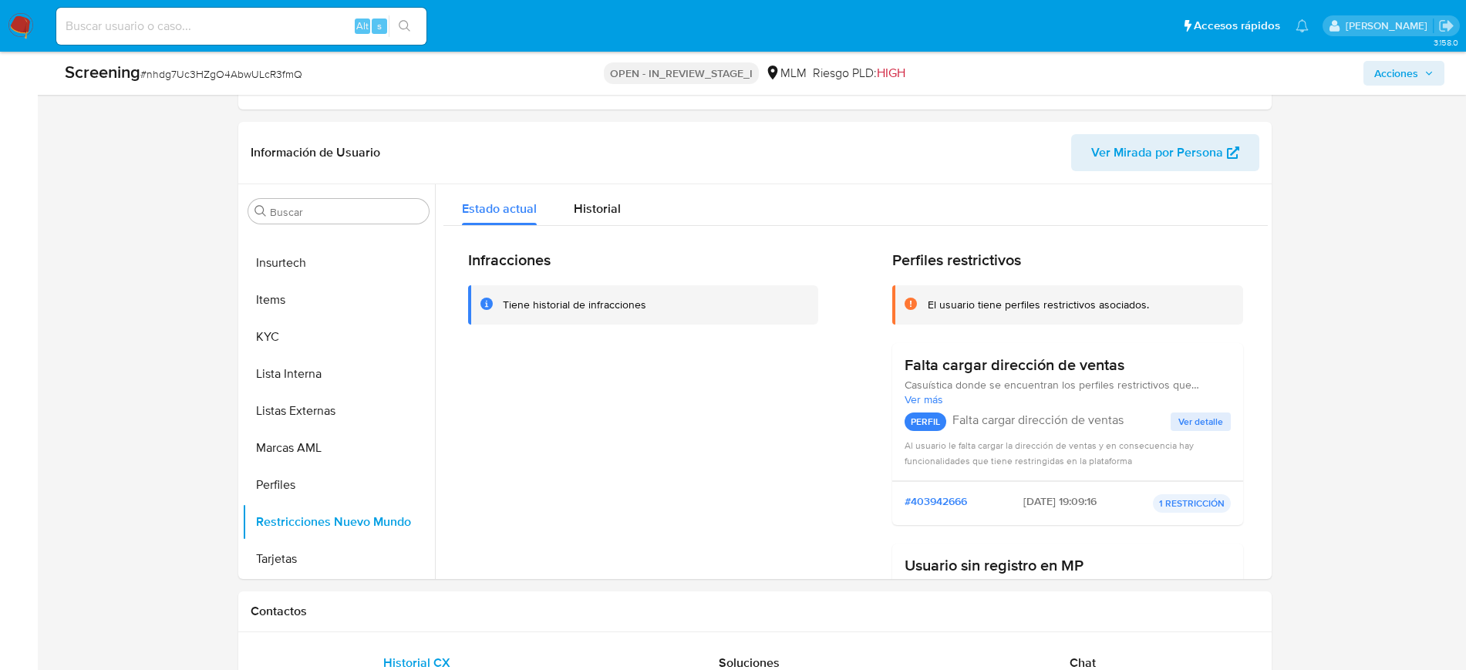
click at [282, 79] on span "# nhdg7Uc3HZgO4AbwULcR3fmQ" at bounding box center [221, 73] width 162 height 15
copy span "nhdg7Uc3HZgO4AbwULcR3fmQ"
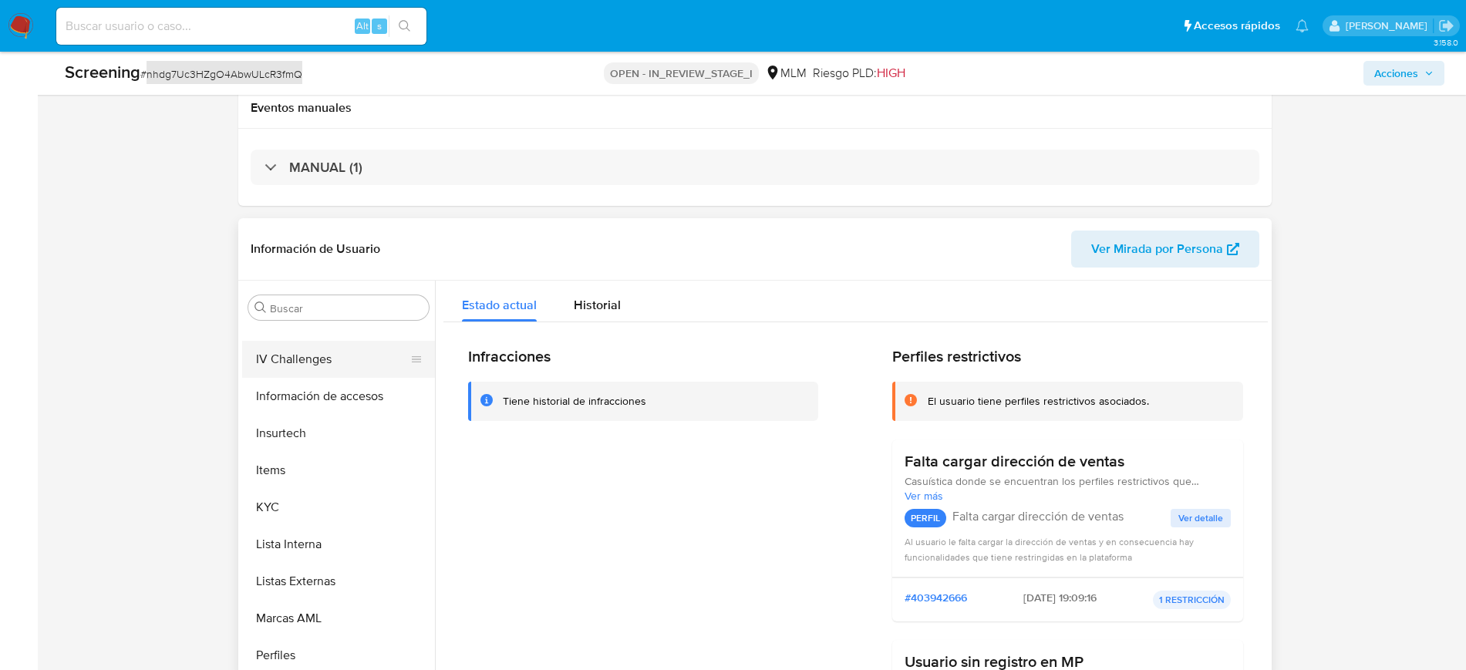
scroll to position [578, 0]
click at [290, 551] on button "Lista Interna" at bounding box center [332, 543] width 180 height 37
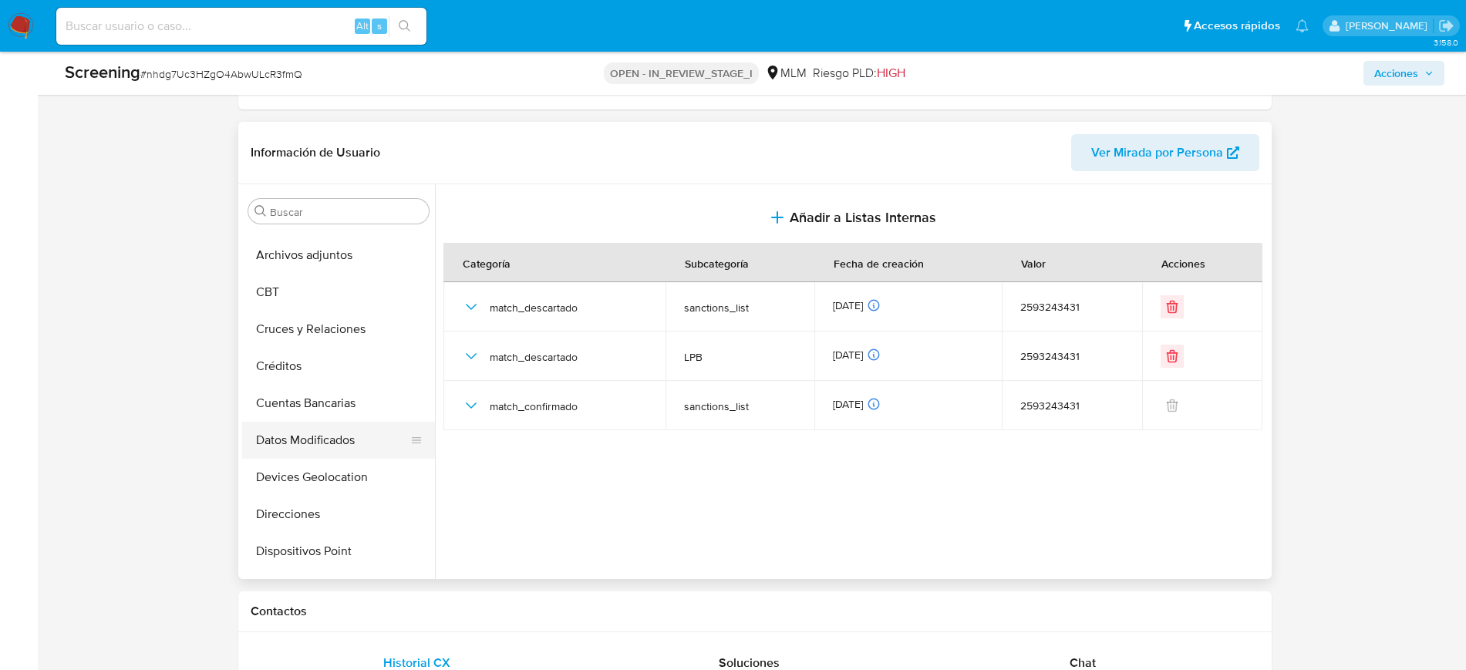
scroll to position [0, 0]
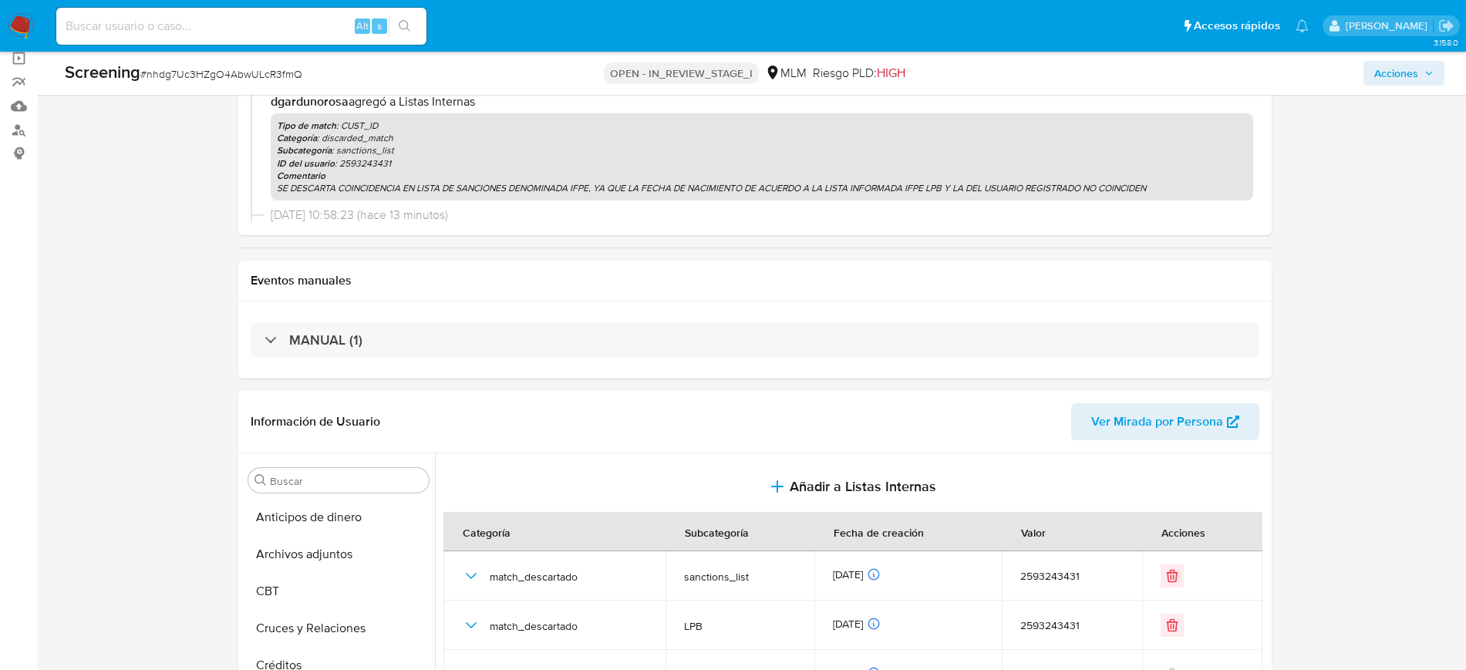
scroll to position [289, 0]
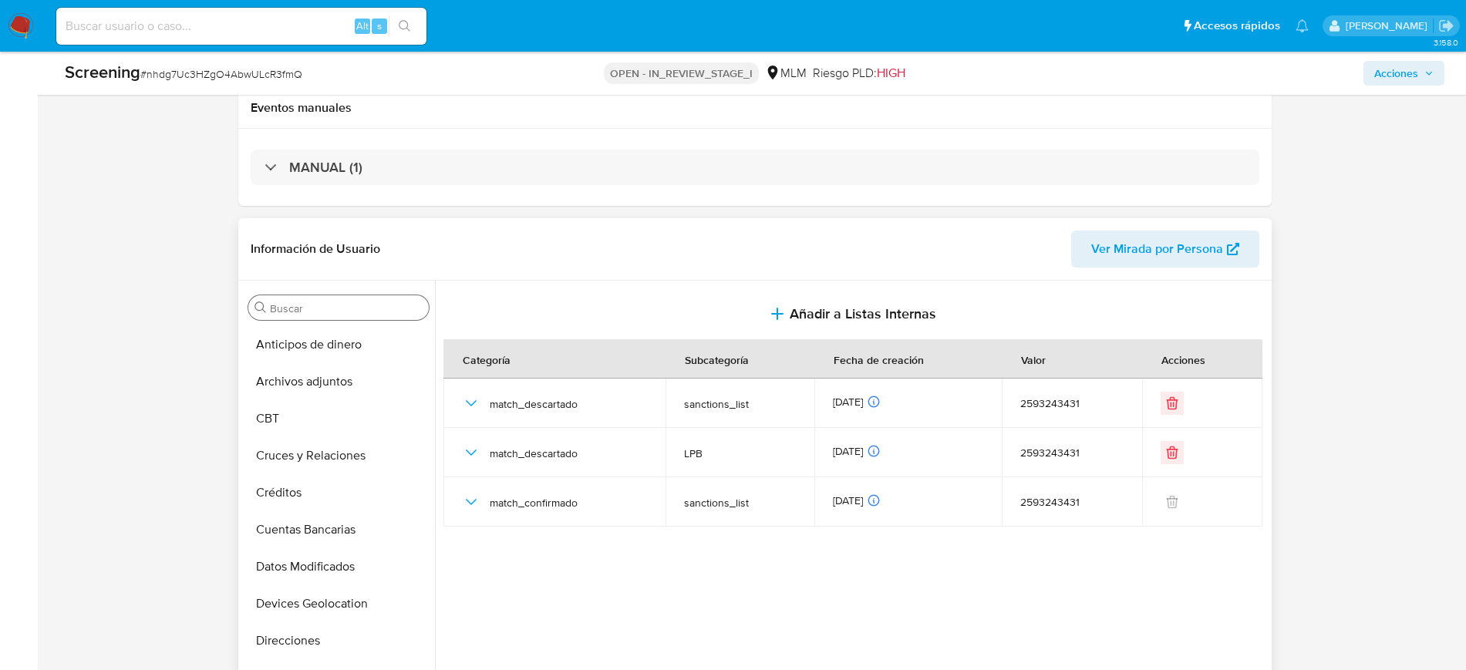
click at [336, 302] on input "Buscar" at bounding box center [346, 309] width 153 height 14
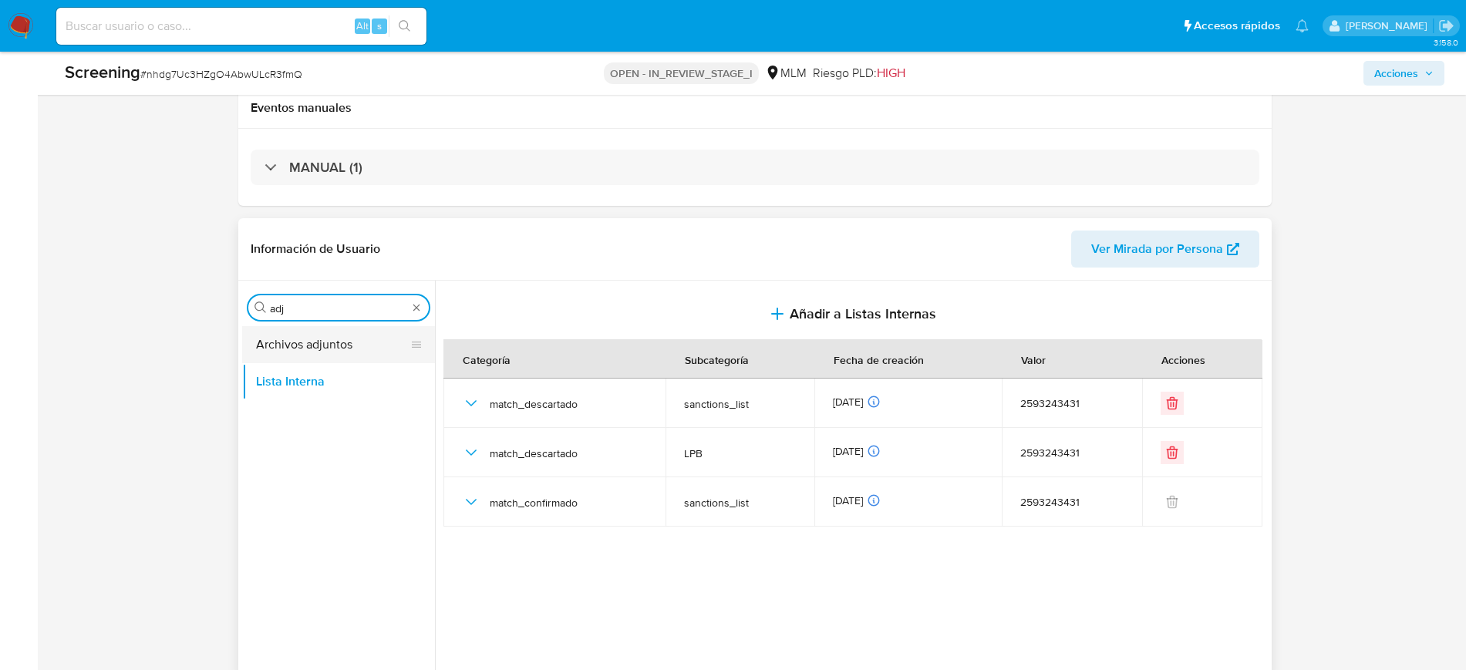
type input "adj"
click at [336, 355] on button "Archivos adjuntos" at bounding box center [332, 344] width 180 height 37
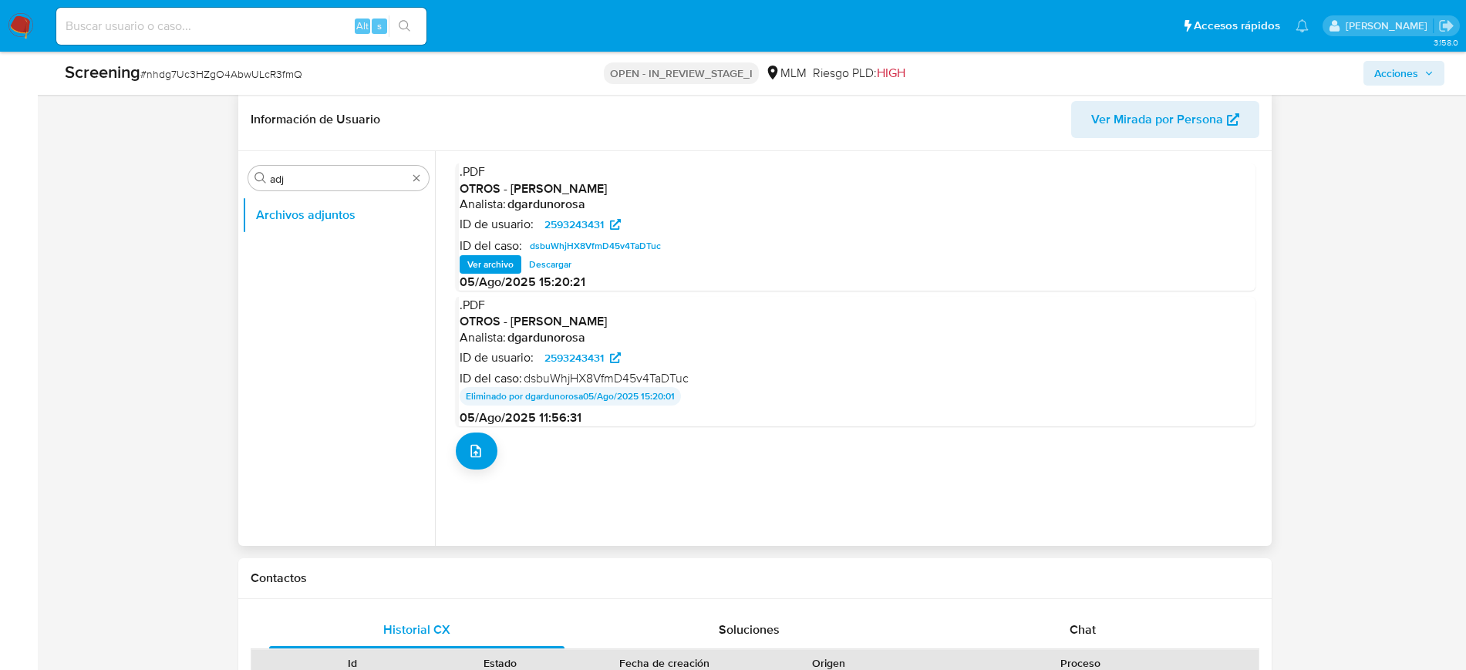
scroll to position [386, 0]
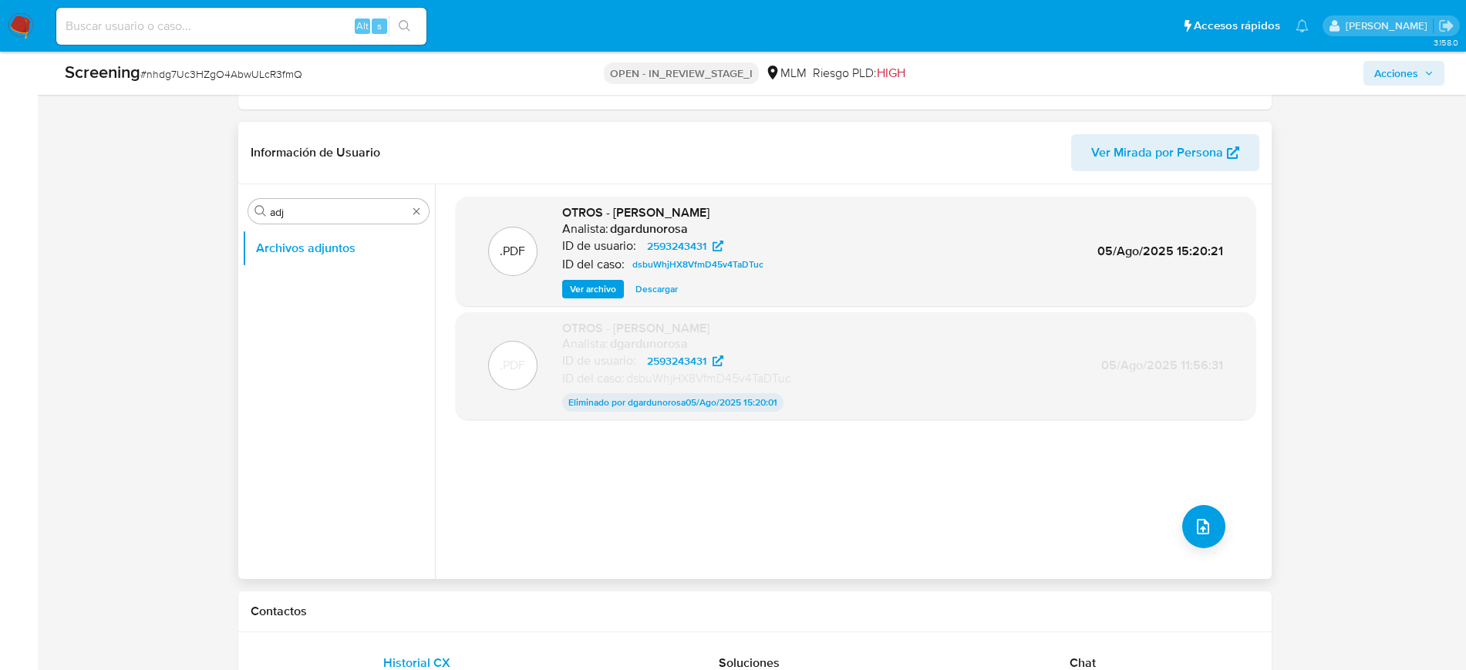
click at [1020, 278] on div ".PDF OTROS - RICARDO GARCIA SANCHEZ Analista: dgardunorosa ID de usuario: 25932…" at bounding box center [855, 251] width 784 height 94
click at [1203, 281] on div ".PDF OTROS - RICARDO GARCIA SANCHEZ Analista: dgardunorosa ID de usuario: 25932…" at bounding box center [855, 251] width 784 height 94
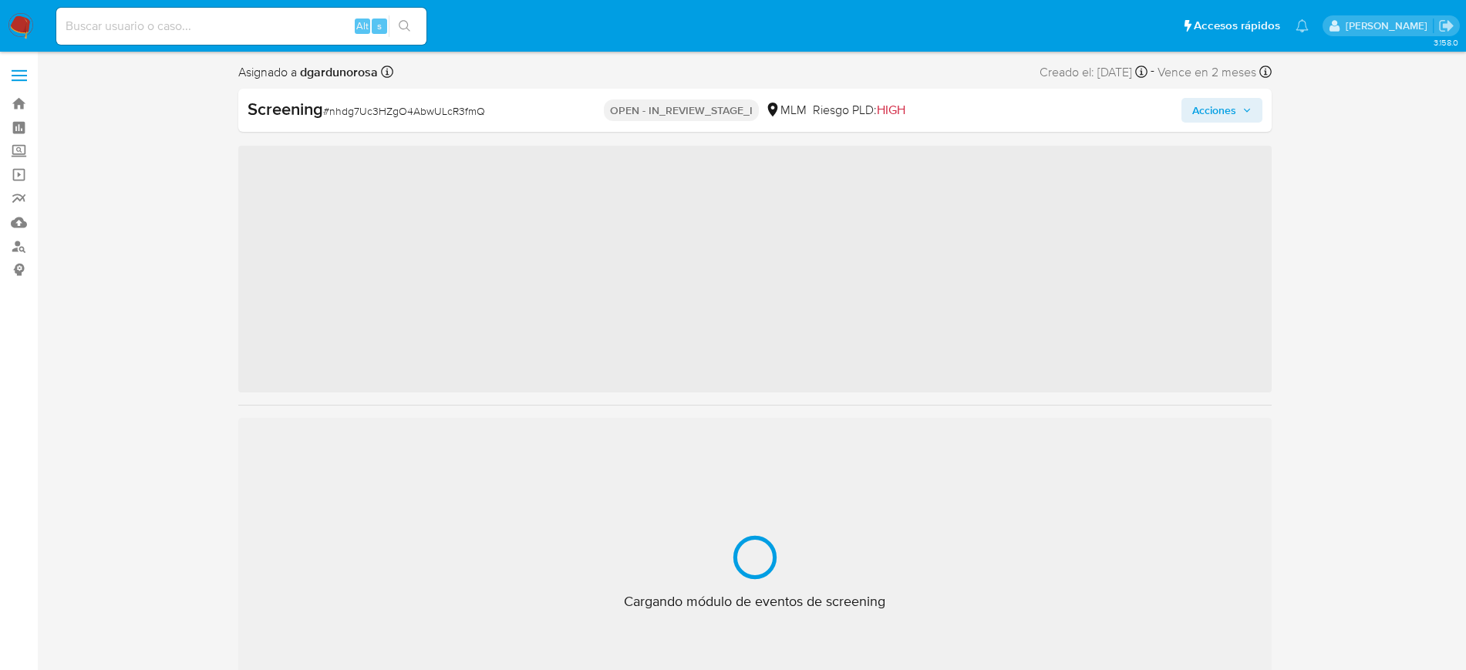
scroll to position [652, 0]
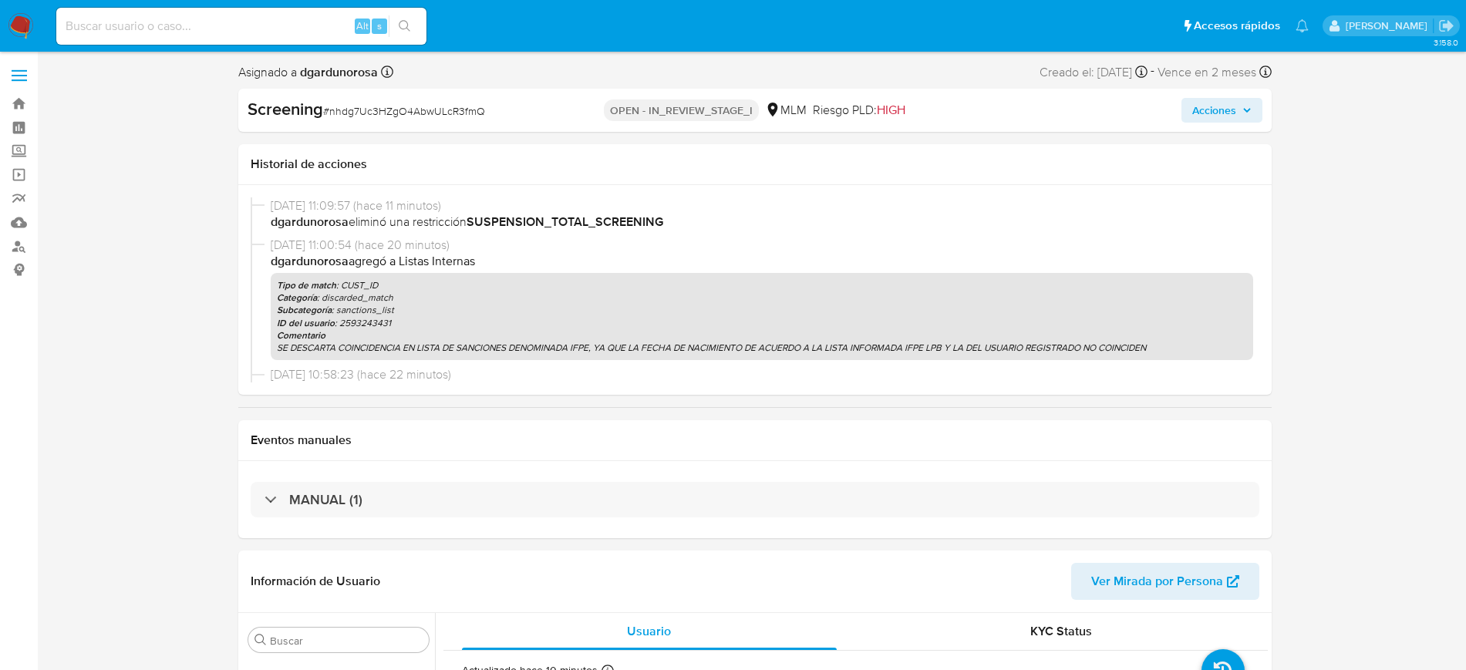
select select "10"
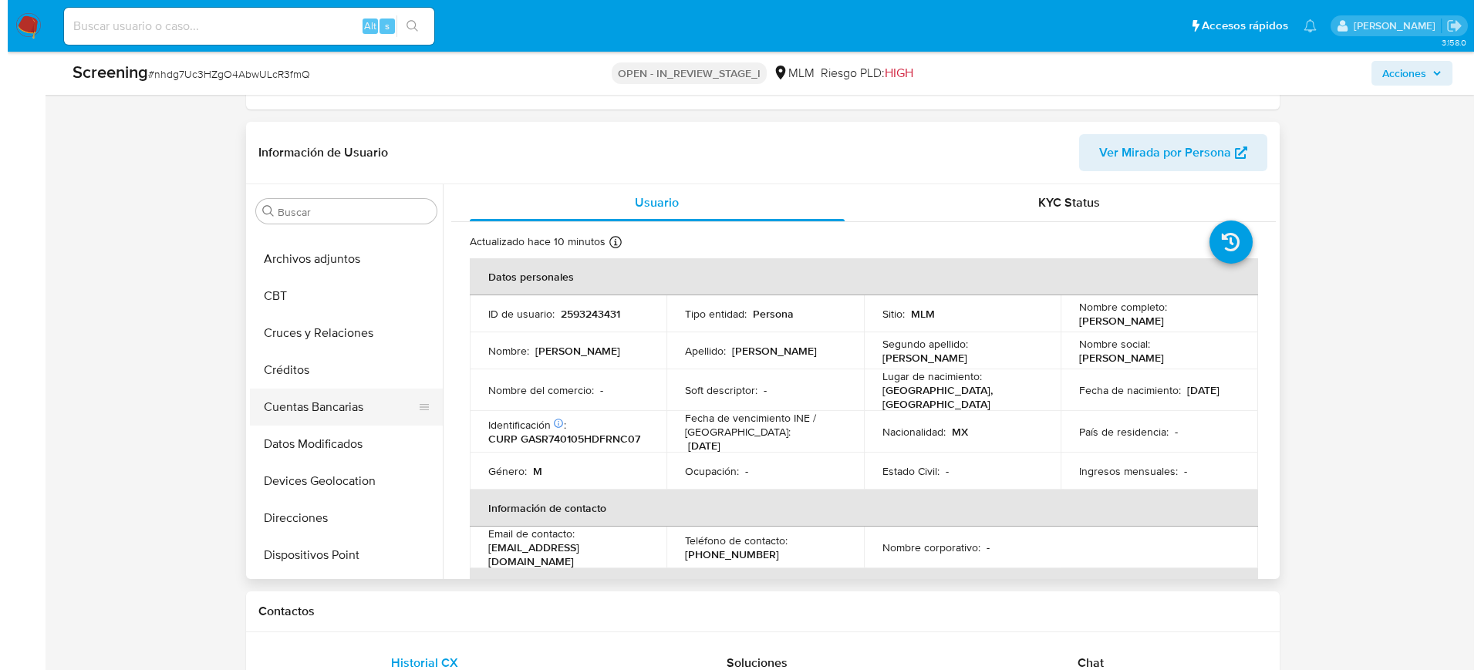
scroll to position [0, 0]
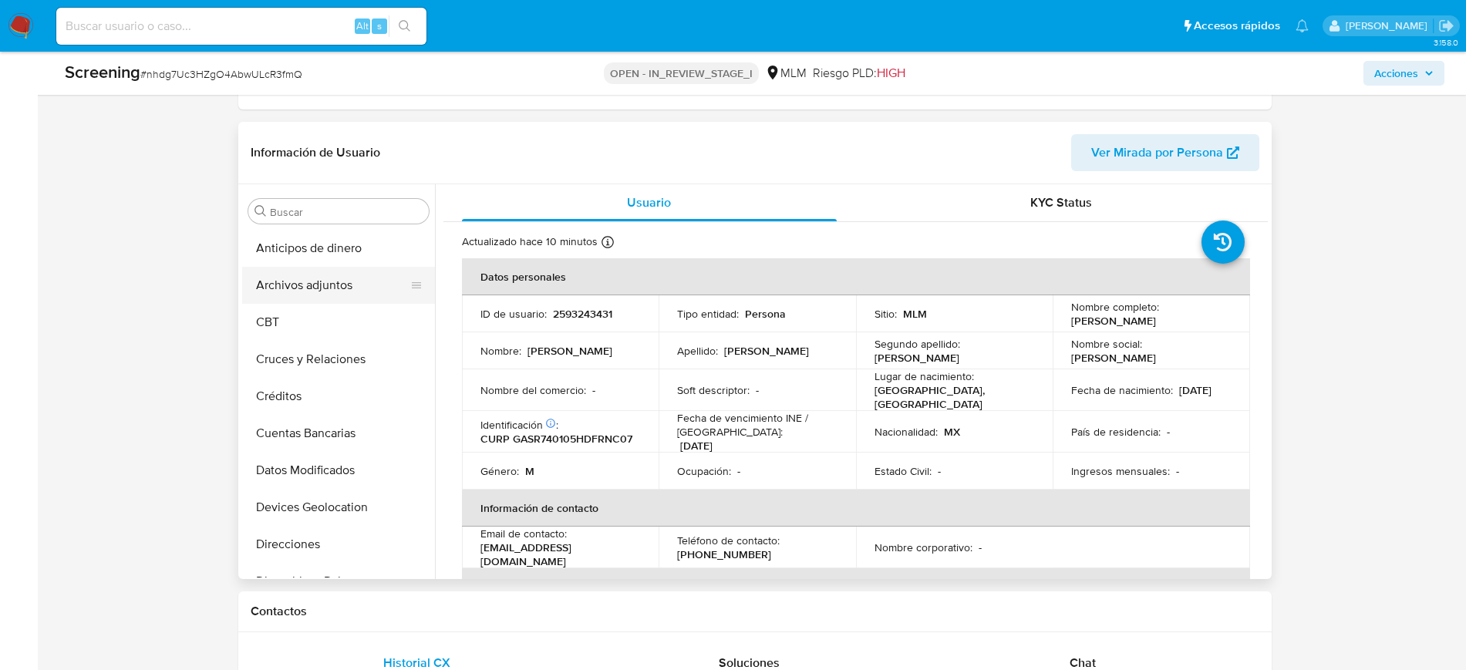
click at [293, 294] on button "Archivos adjuntos" at bounding box center [332, 285] width 180 height 37
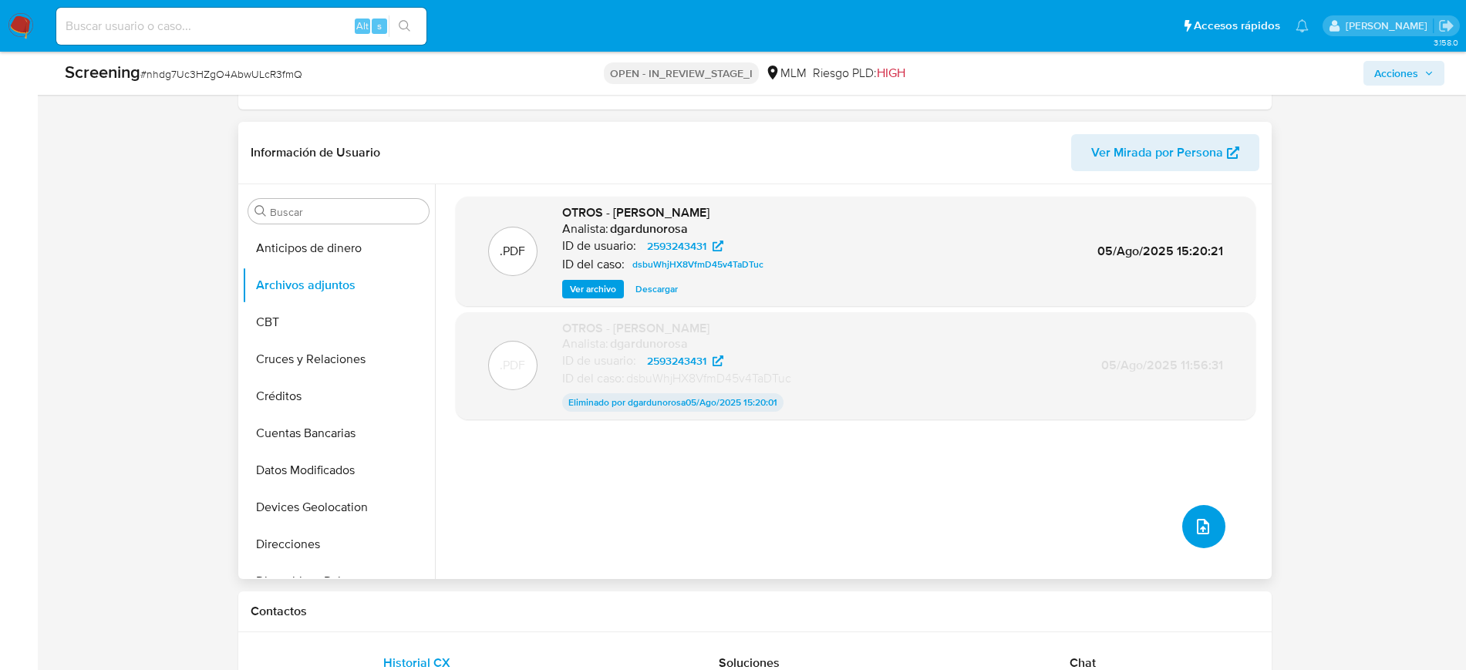
click at [1204, 517] on span "upload-file" at bounding box center [1203, 526] width 19 height 19
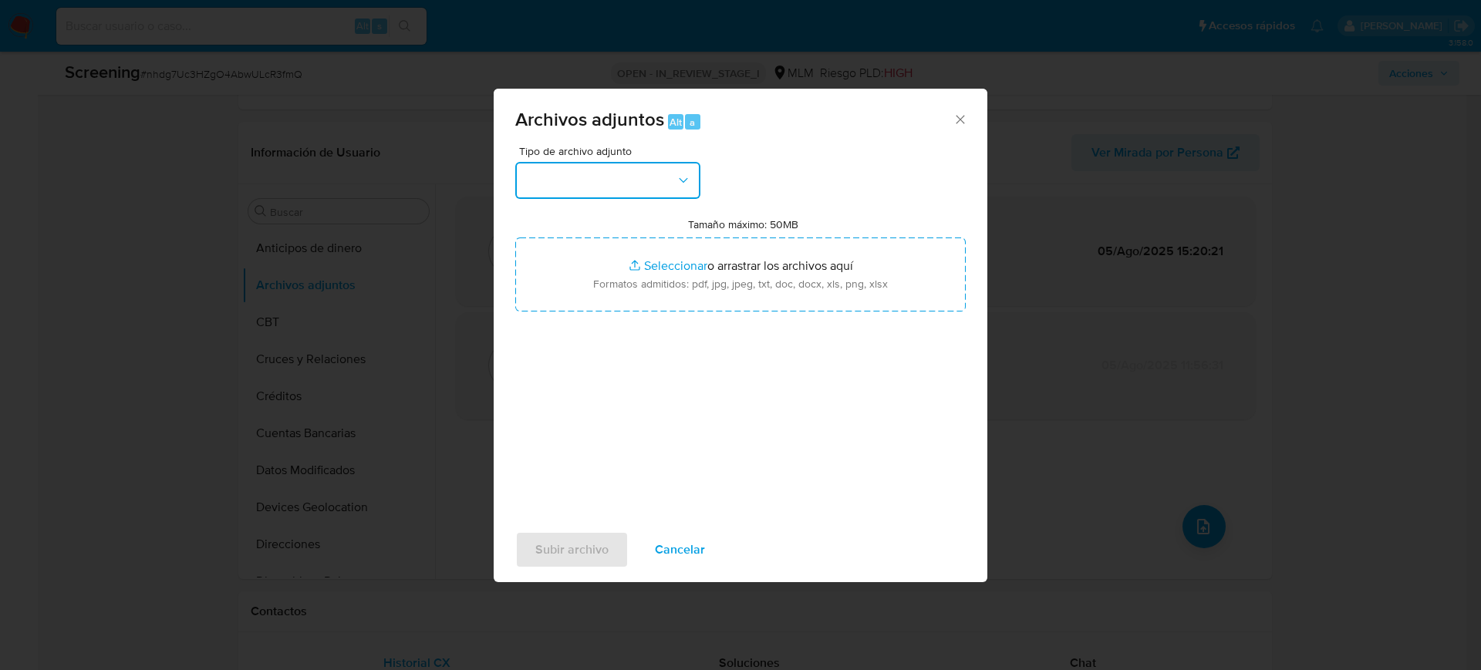
click at [628, 194] on button "button" at bounding box center [607, 180] width 185 height 37
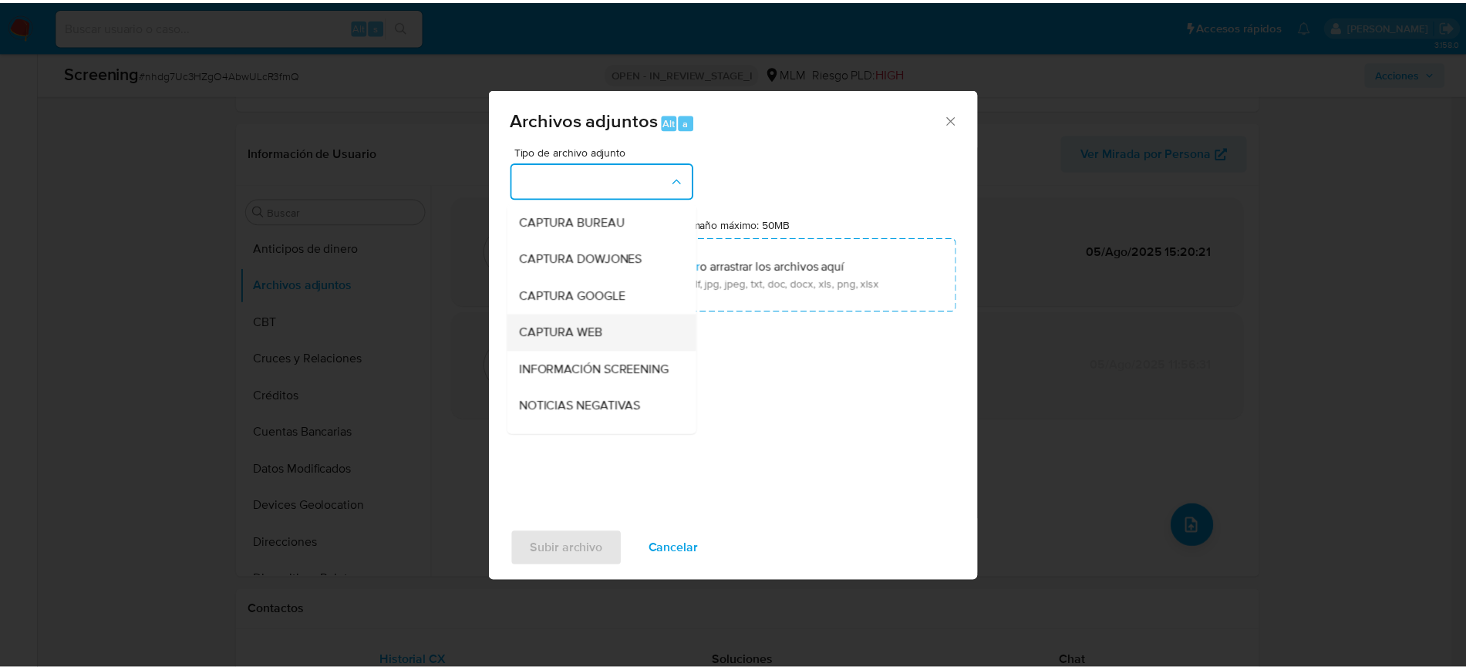
scroll to position [193, 0]
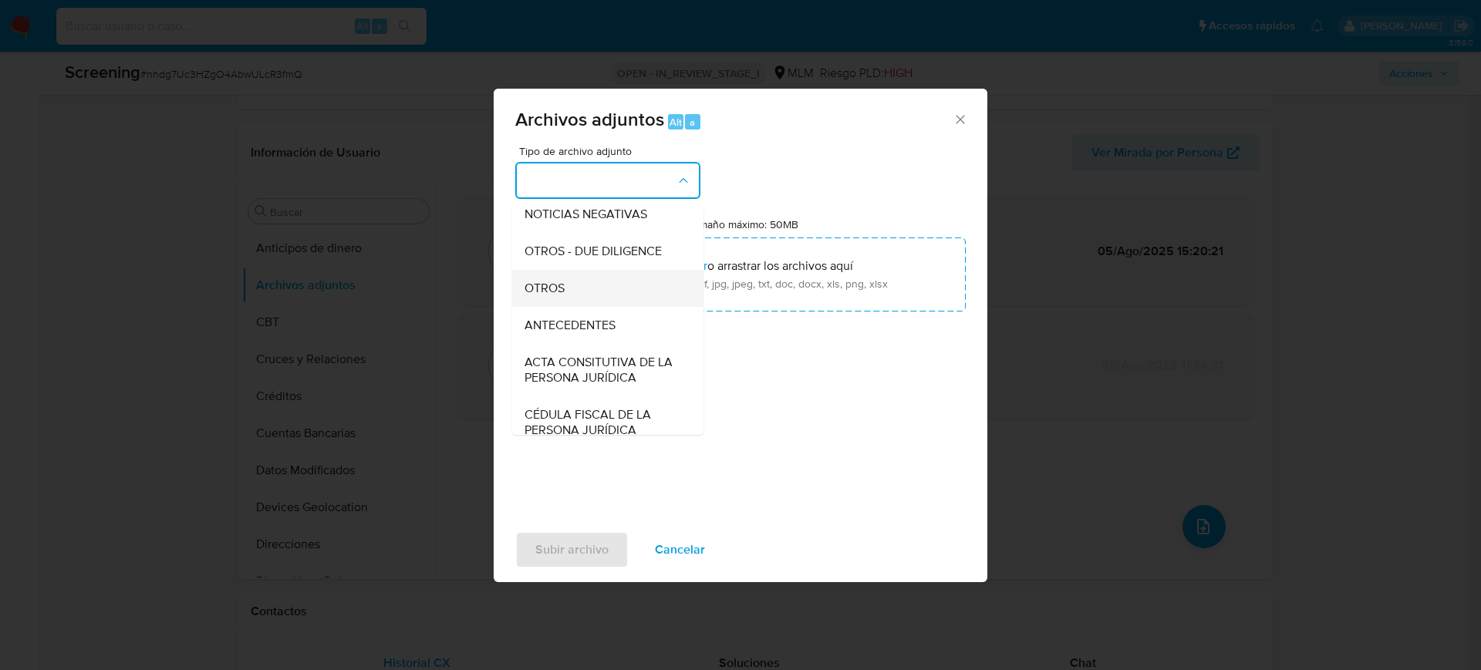
click at [571, 307] on div "OTROS" at bounding box center [602, 288] width 157 height 37
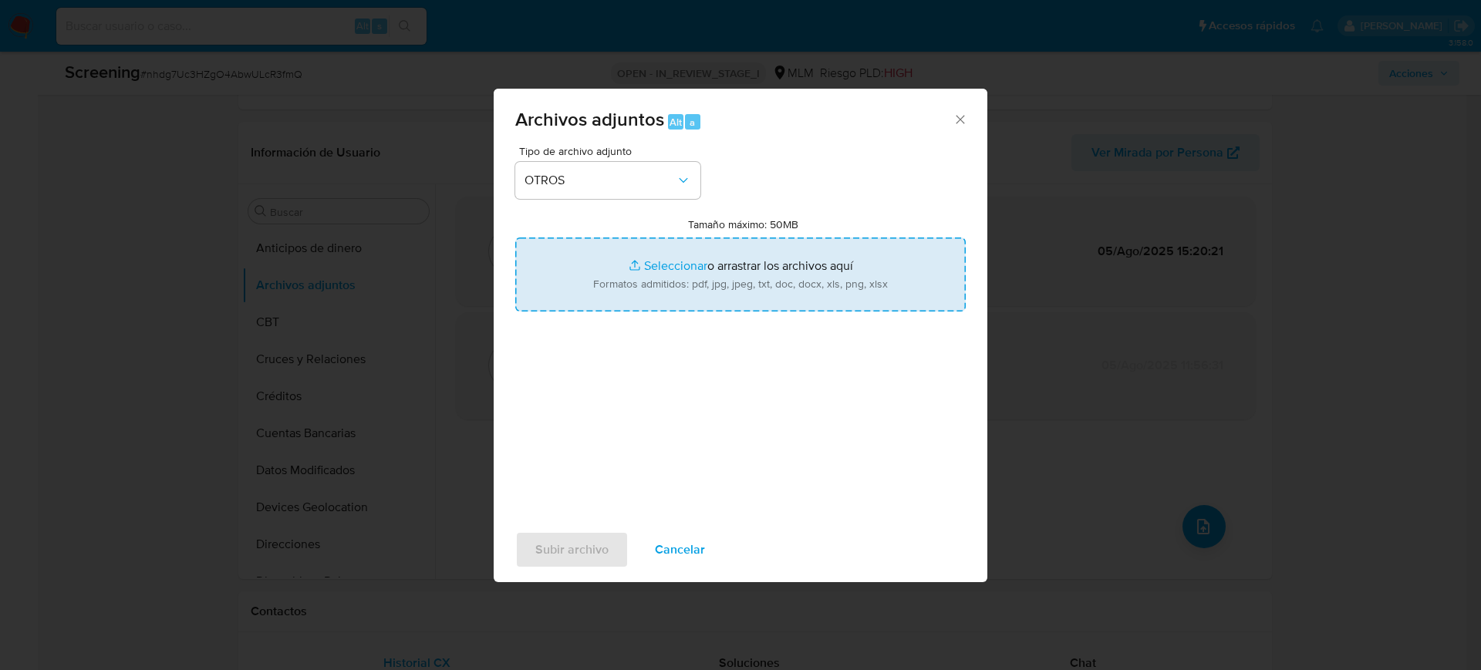
type input "C:\fakepath\[PERSON_NAME] .pdf"
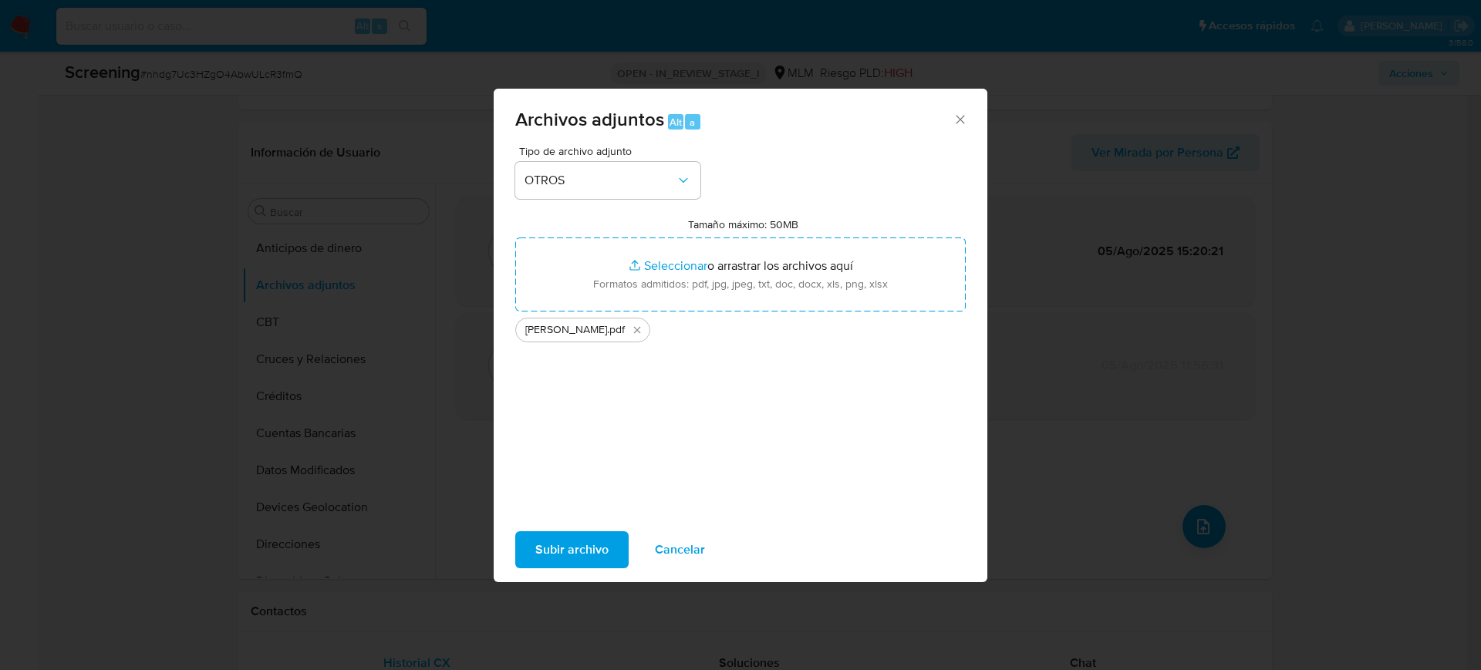
click at [565, 556] on span "Subir archivo" at bounding box center [571, 550] width 73 height 34
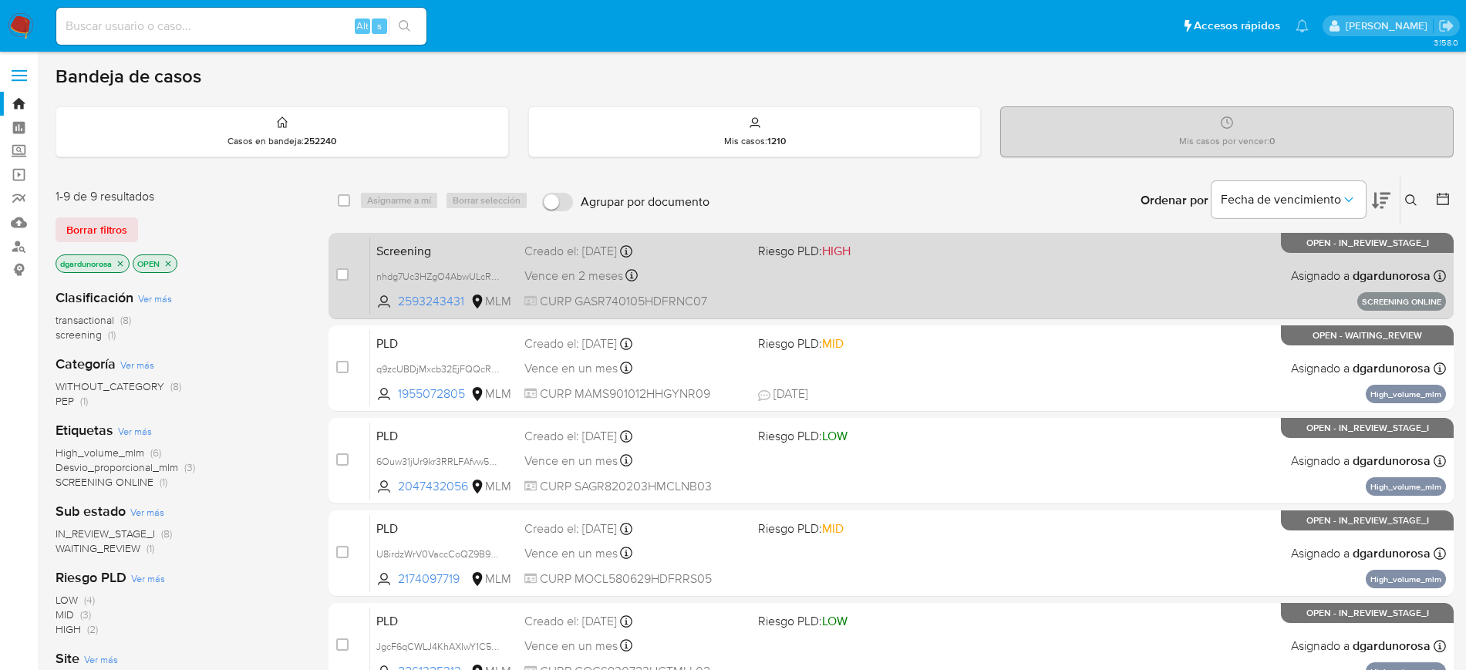
click at [956, 281] on div "Screening nhdg7Uc3HZgO4AbwULcR3fmQ 2593243431 MLM Riesgo PLD: HIGH Creado el: 1…" at bounding box center [908, 276] width 1076 height 78
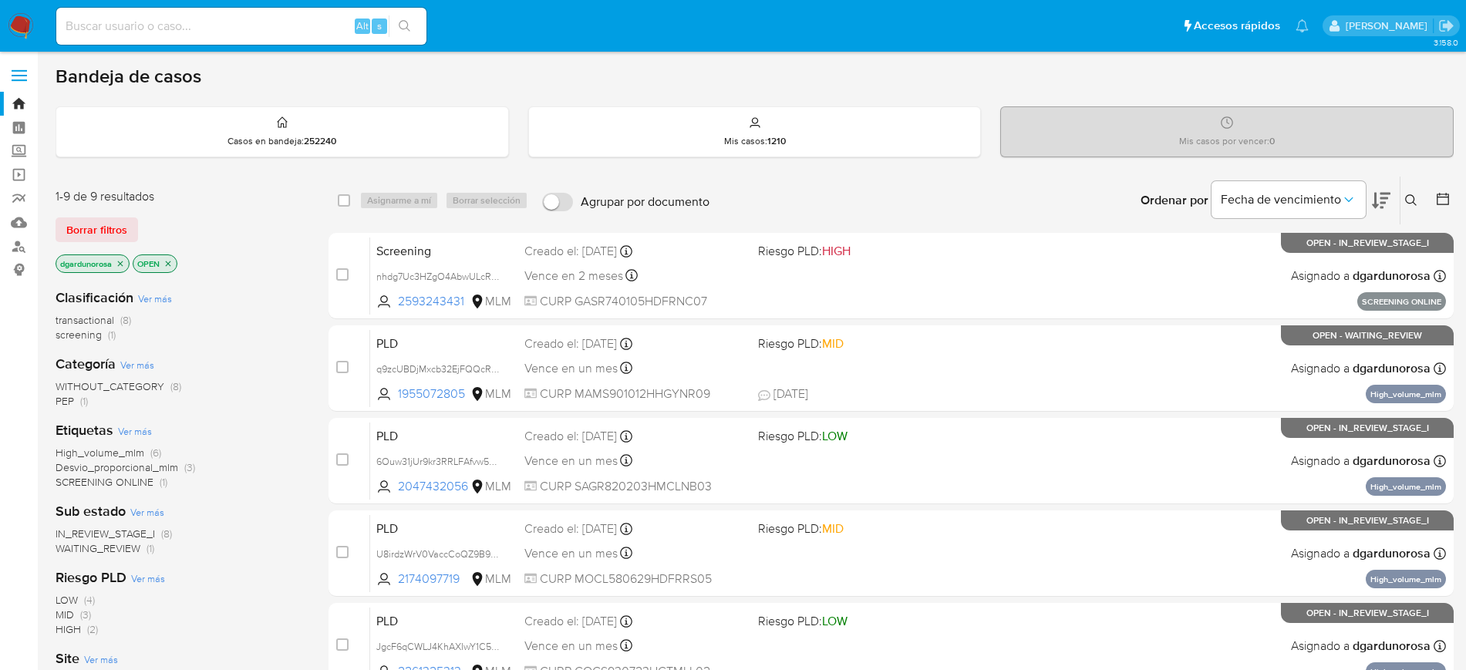
click at [276, 512] on div "Sub estado Ver más IN_REVIEW_STAGE_I (8) WAITING_REVIEW (1)" at bounding box center [180, 529] width 248 height 54
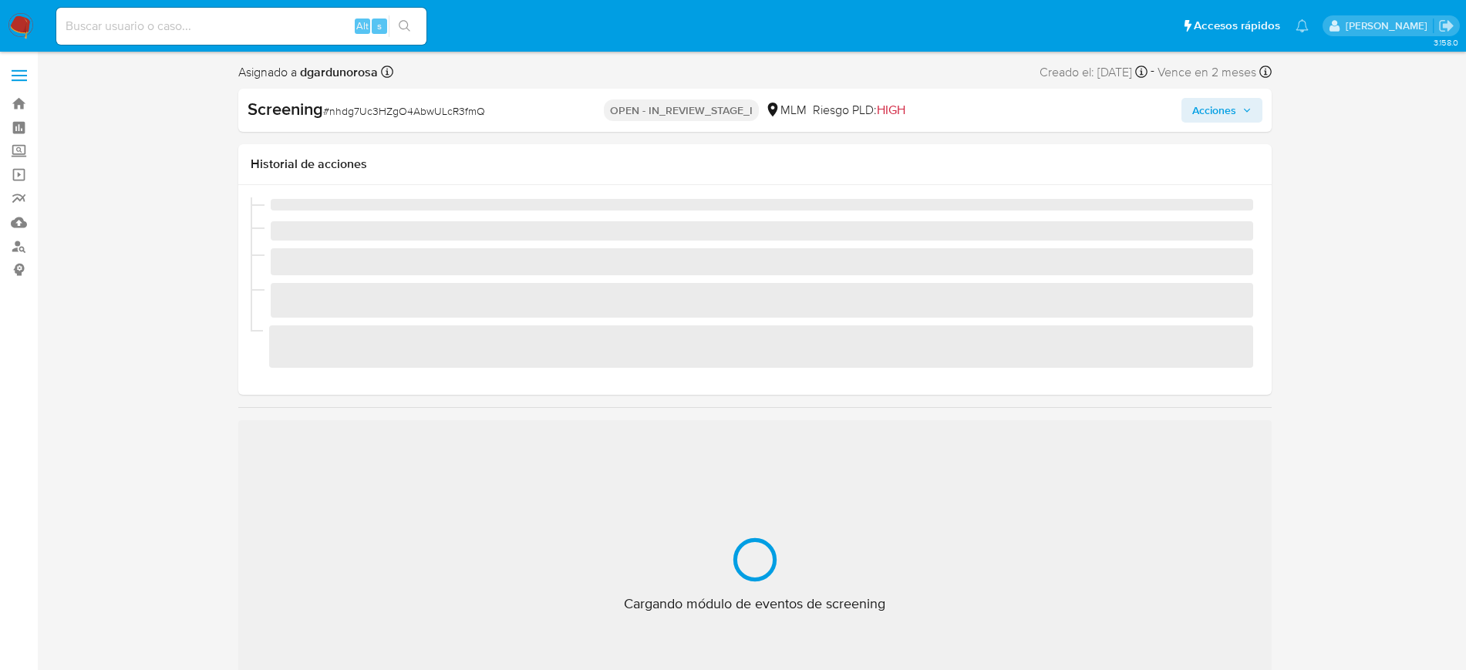
scroll to position [652, 0]
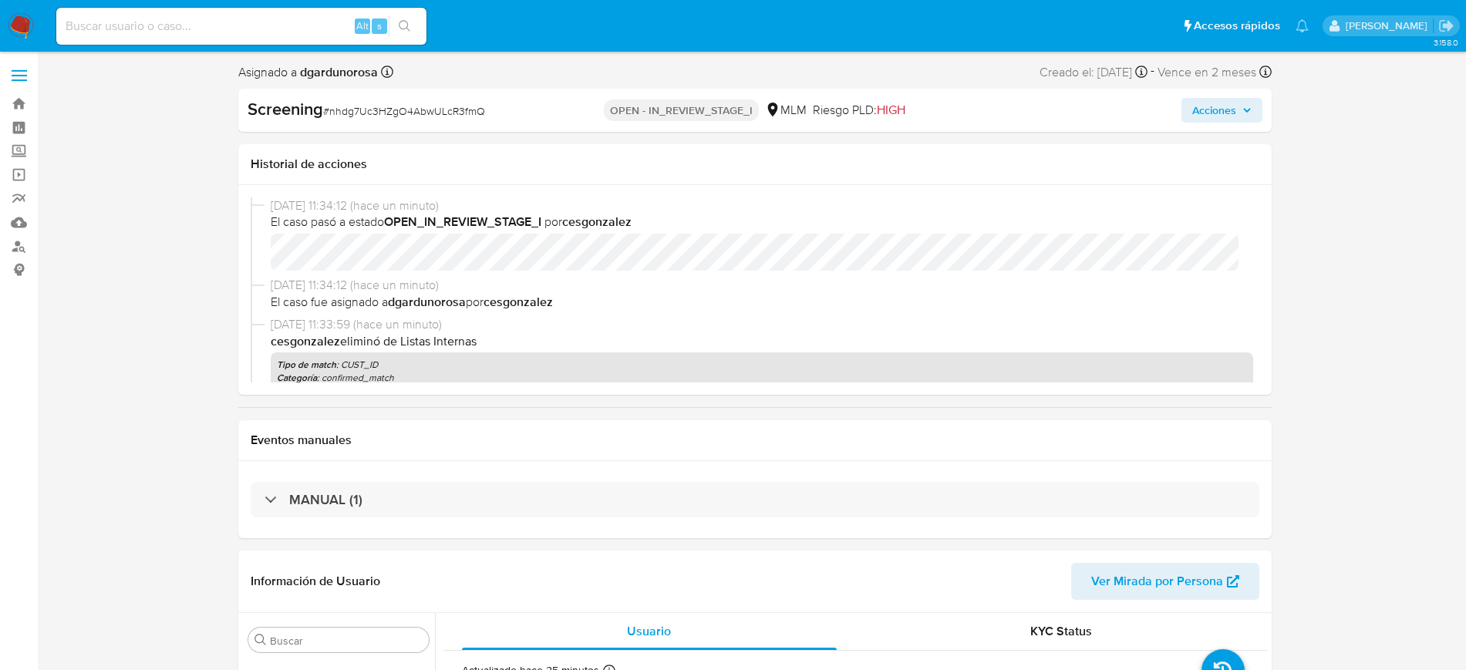
select select "10"
click at [1211, 116] on span "Acciones" at bounding box center [1214, 110] width 44 height 25
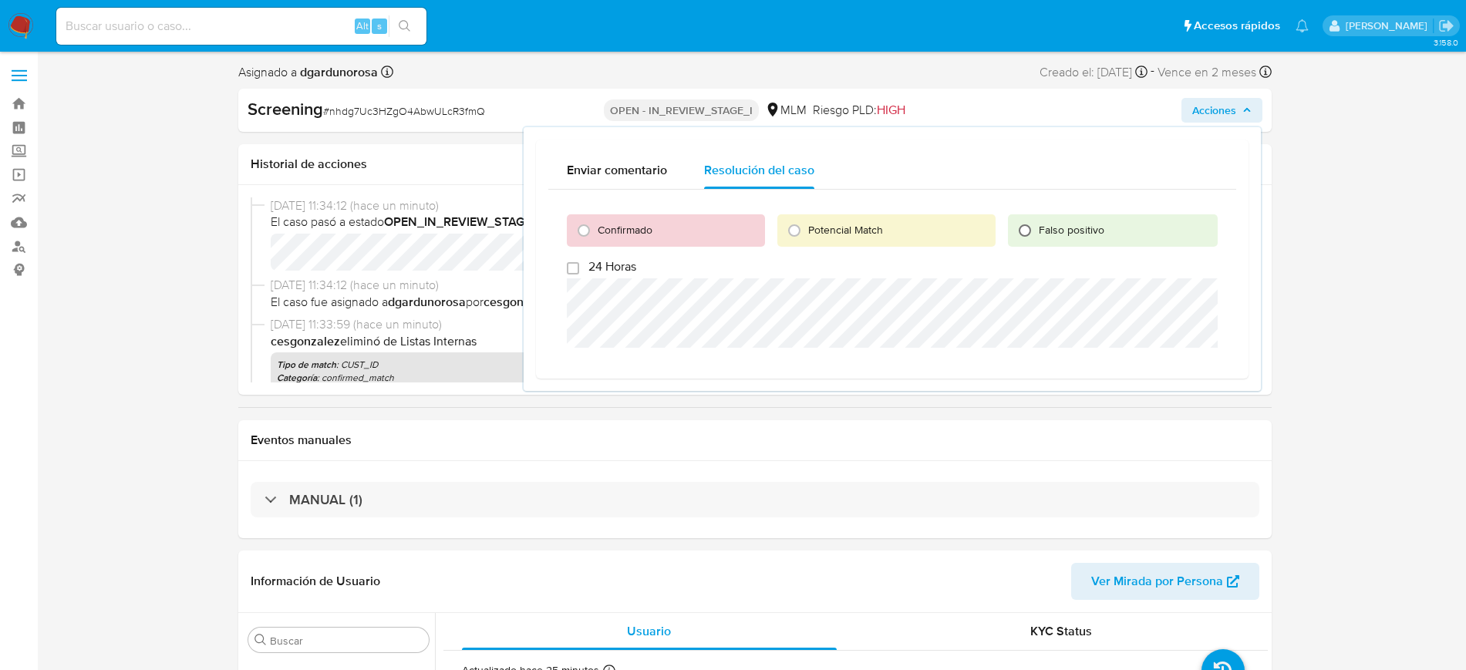
click at [1029, 221] on input "Falso positivo" at bounding box center [1024, 230] width 25 height 25
radio input "true"
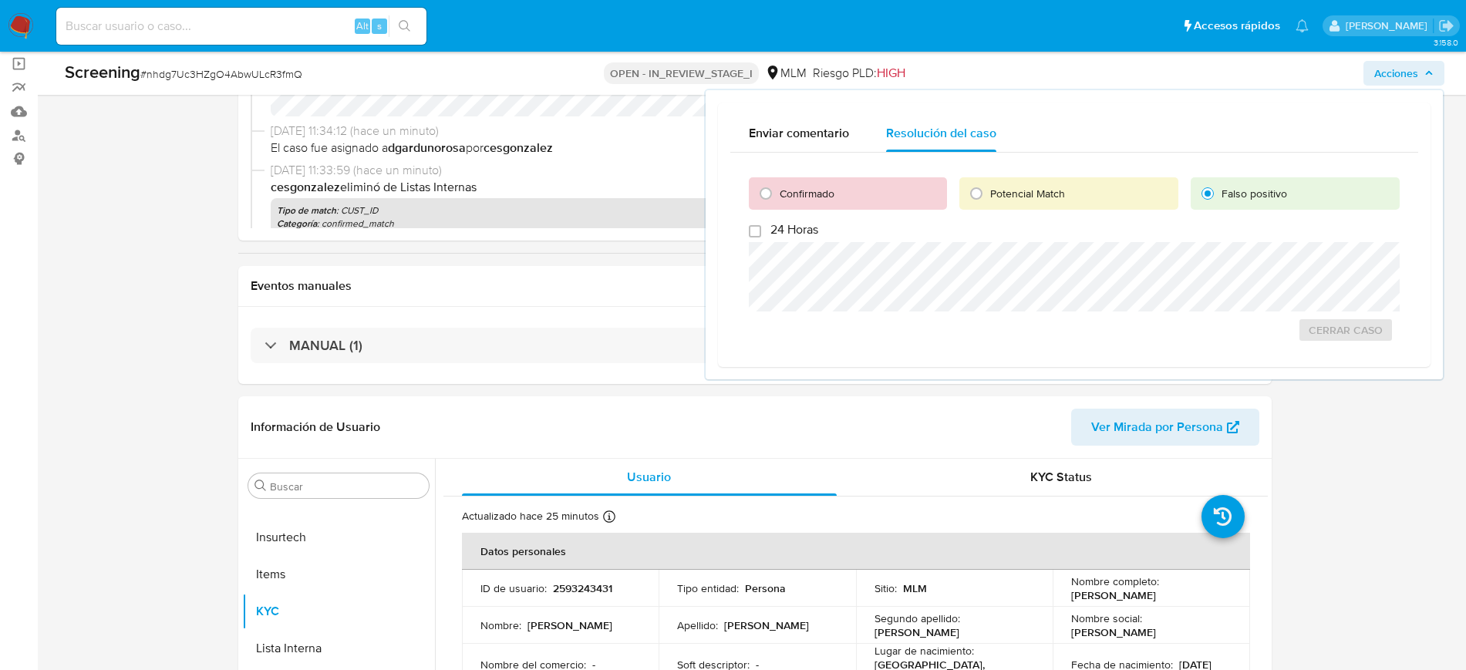
scroll to position [0, 0]
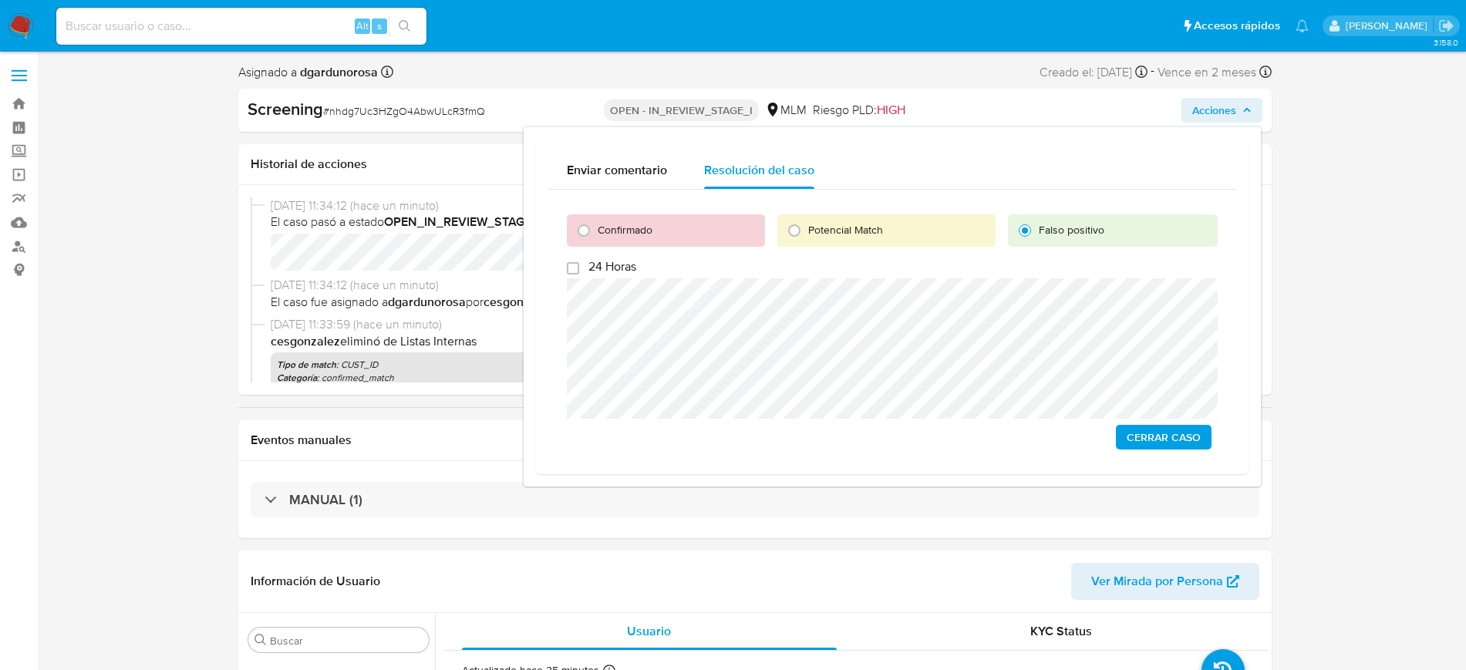
click at [1146, 428] on span "Cerrar Caso" at bounding box center [1164, 437] width 74 height 22
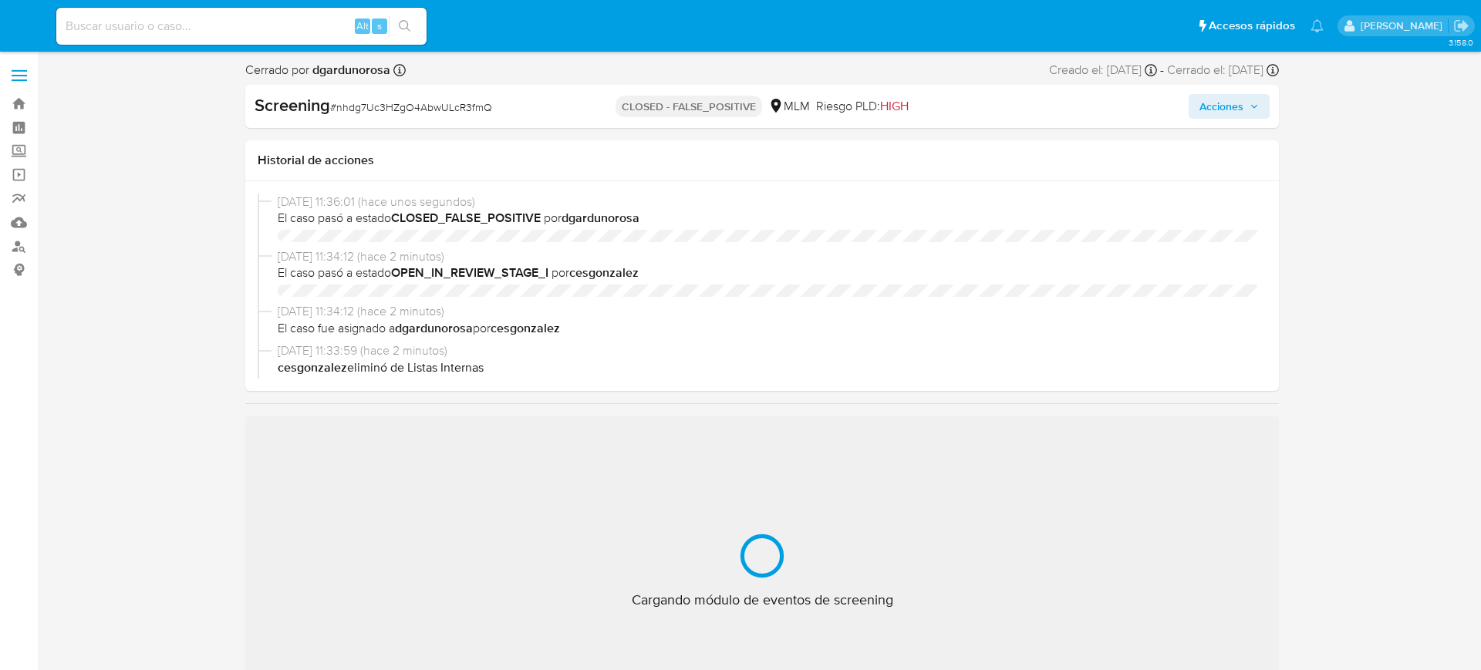
select select "10"
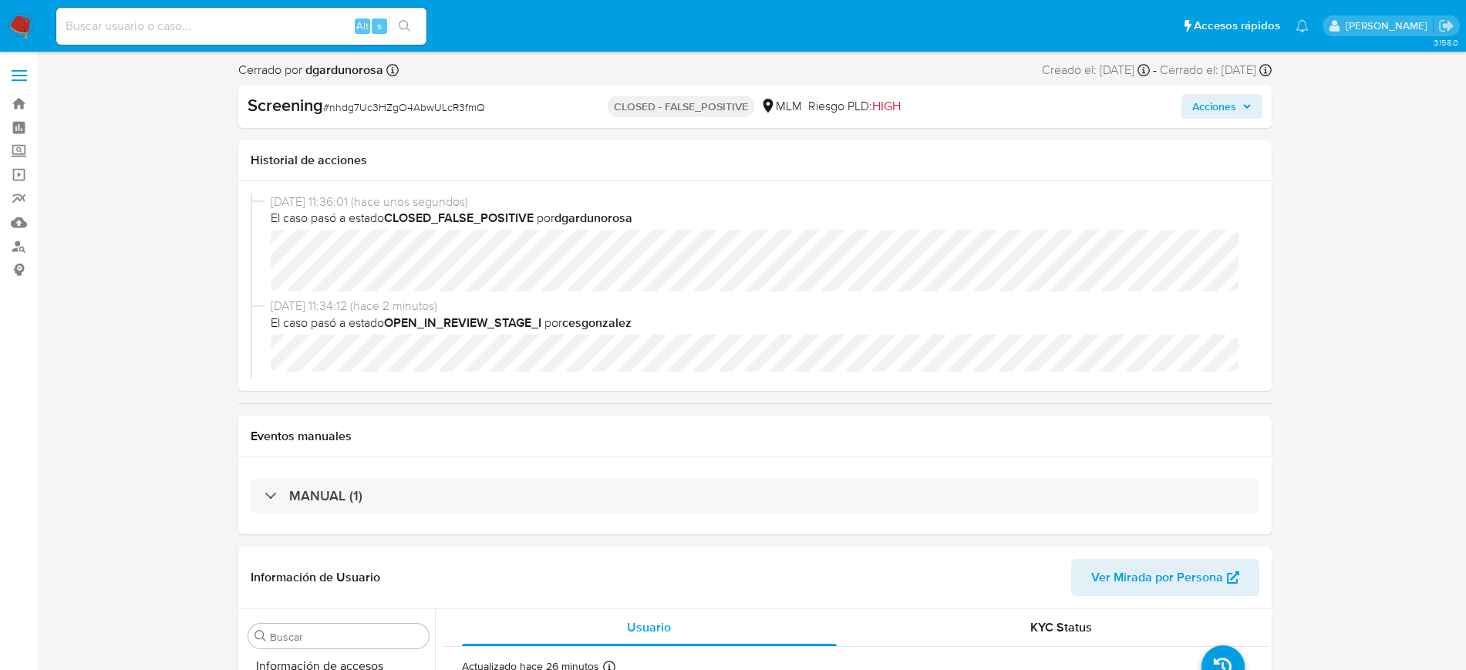
scroll to position [652, 0]
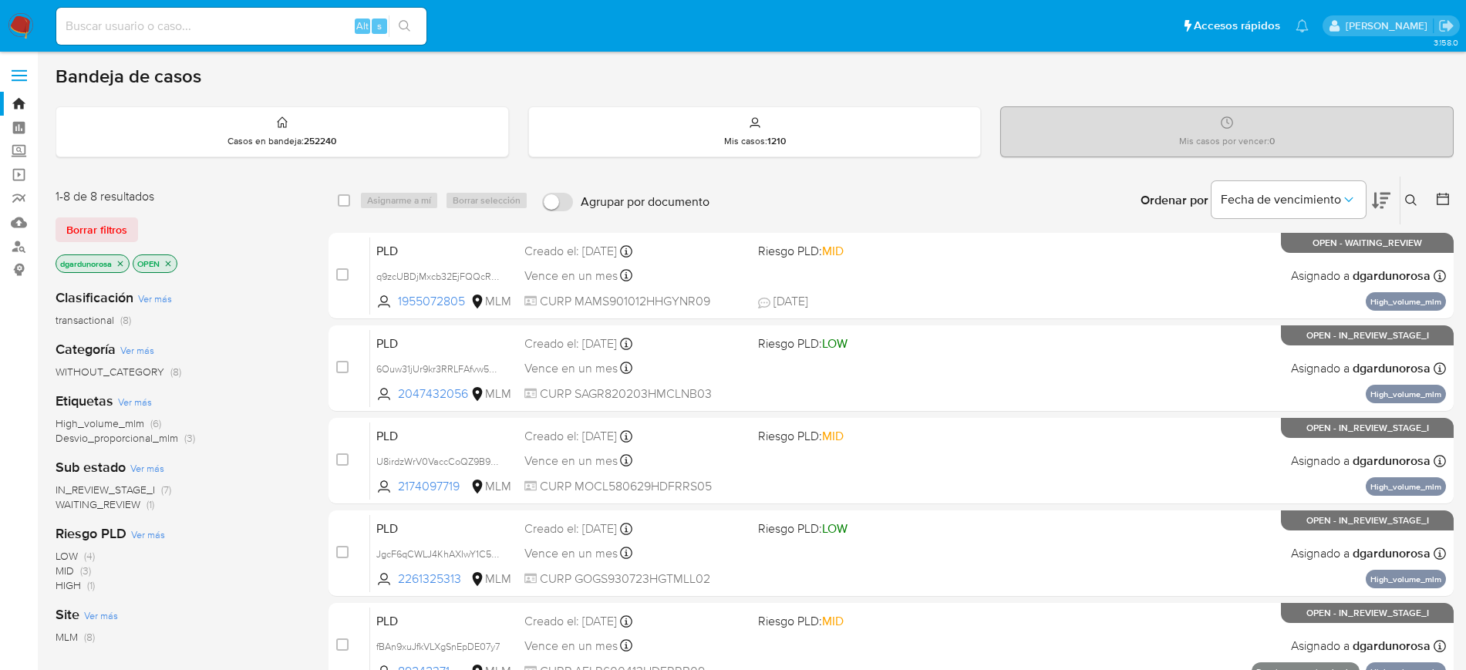
click at [124, 505] on span "WAITING_REVIEW" at bounding box center [98, 504] width 85 height 15
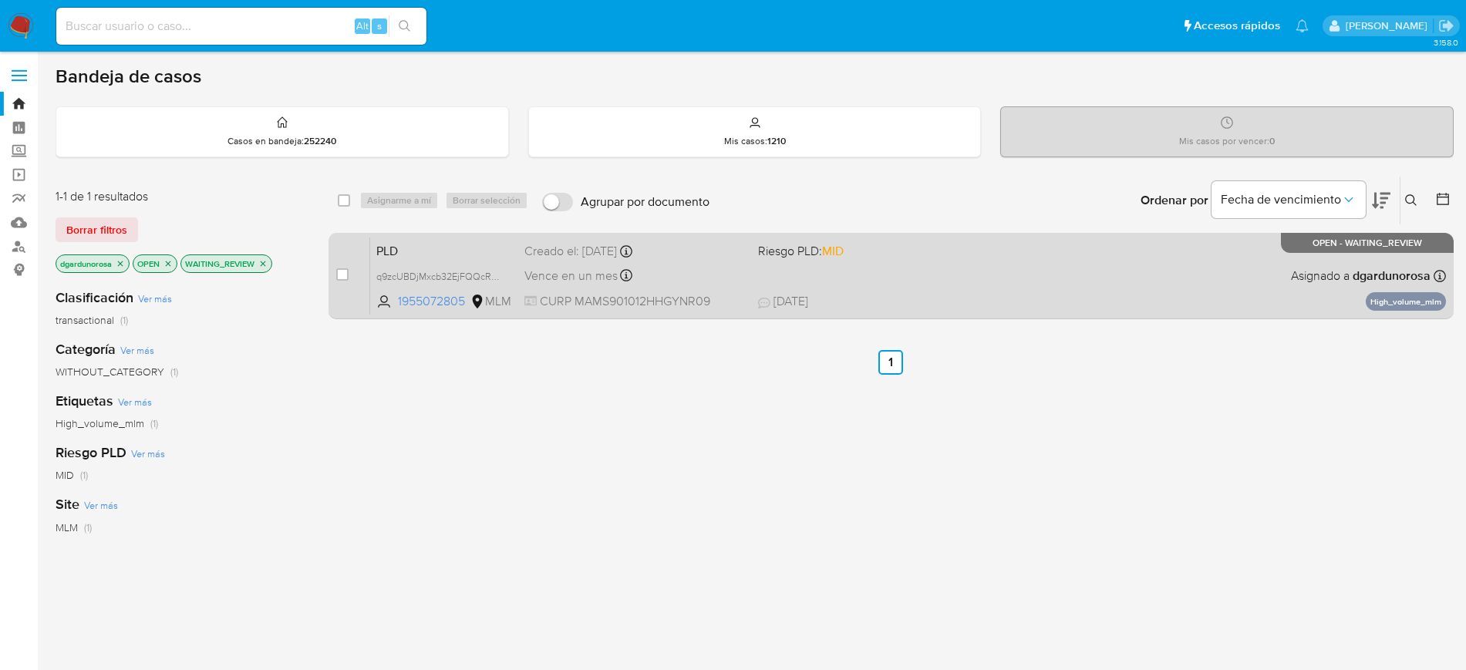
click at [829, 261] on div "PLD q9zcUBDjMxcb32EjFQQcRMxK 1955072805 MLM Riesgo PLD: MID Creado el: [DATE] C…" at bounding box center [908, 276] width 1076 height 78
click at [338, 275] on input "checkbox" at bounding box center [342, 274] width 12 height 12
checkbox input "true"
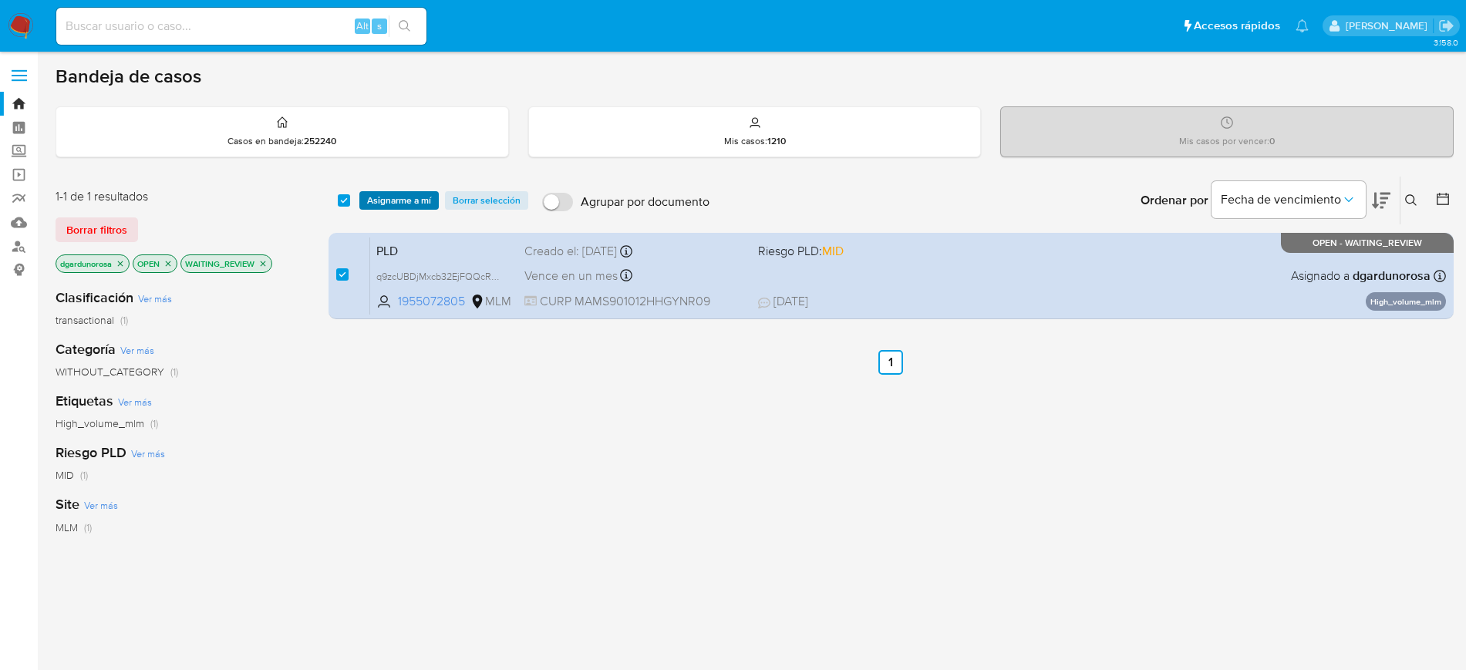
click at [399, 194] on span "Asignarme a mí" at bounding box center [399, 200] width 64 height 15
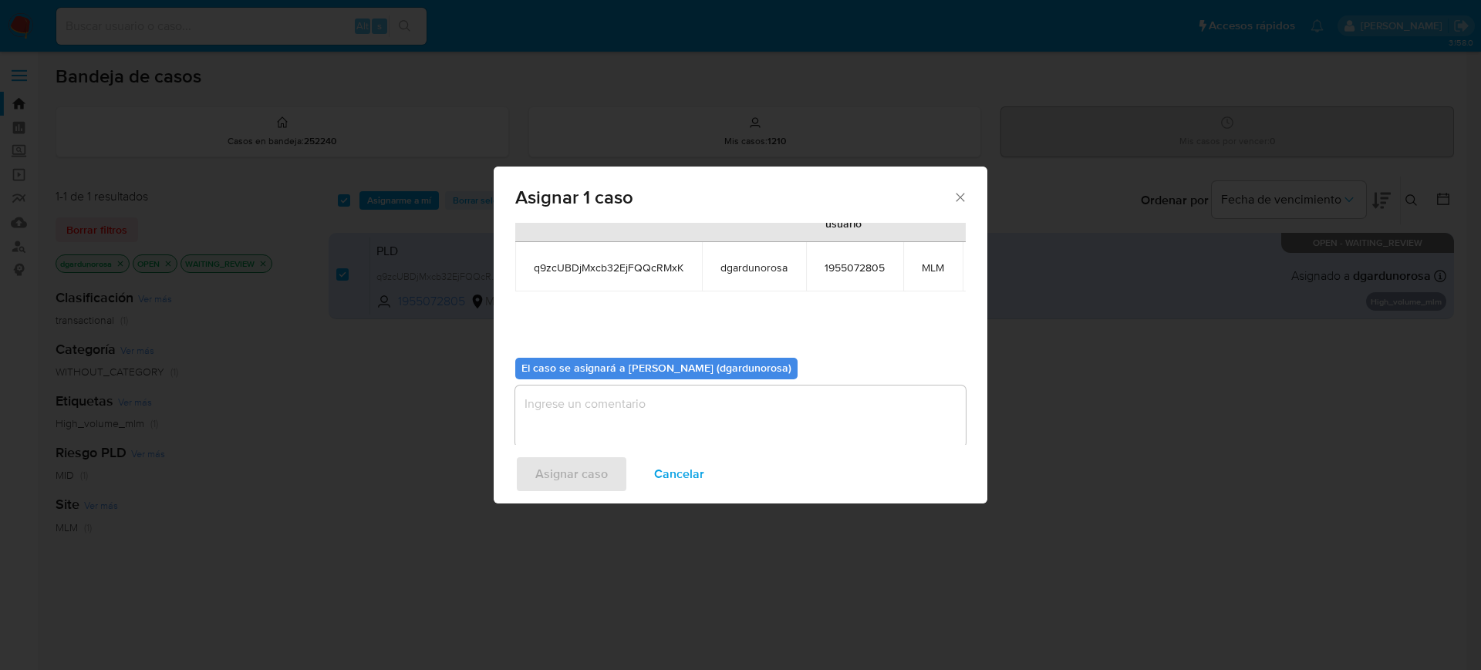
scroll to position [95, 0]
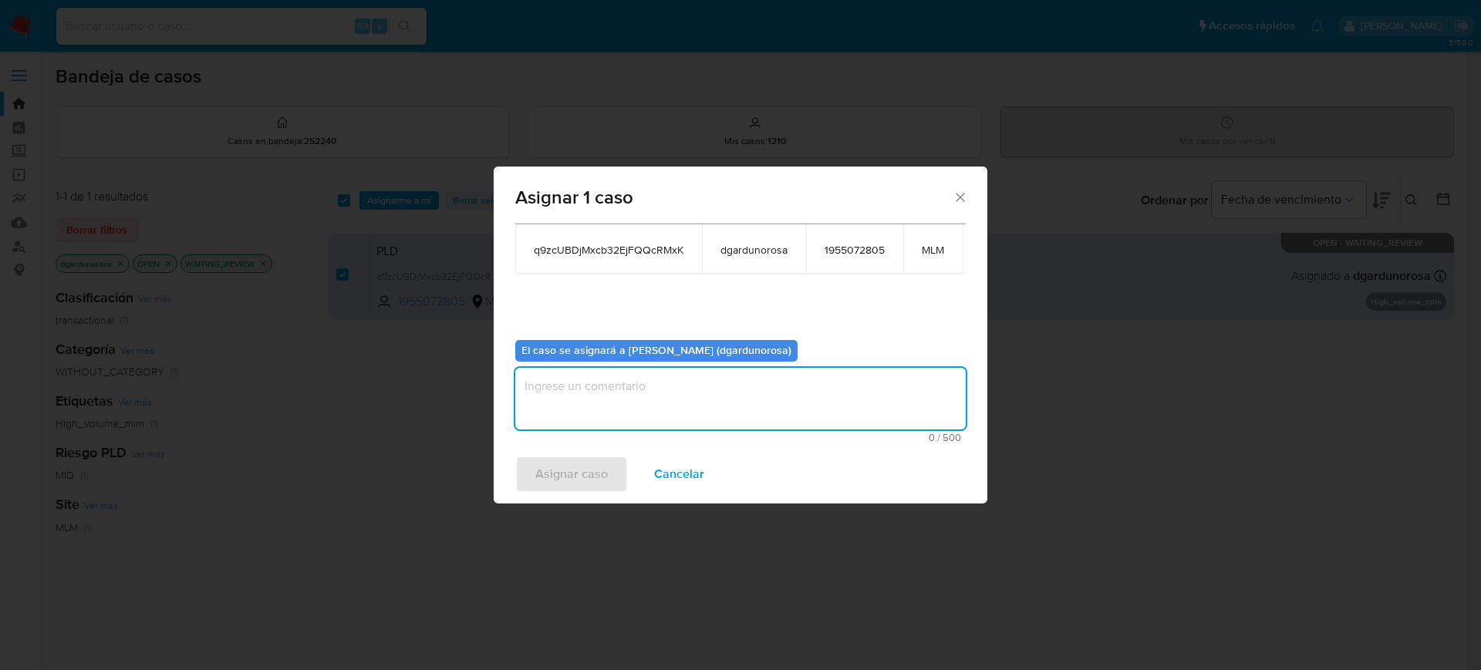
click at [742, 381] on textarea "assign-modal" at bounding box center [740, 399] width 450 height 62
type textarea "diego"
click at [612, 473] on button "Asignar caso" at bounding box center [571, 474] width 113 height 37
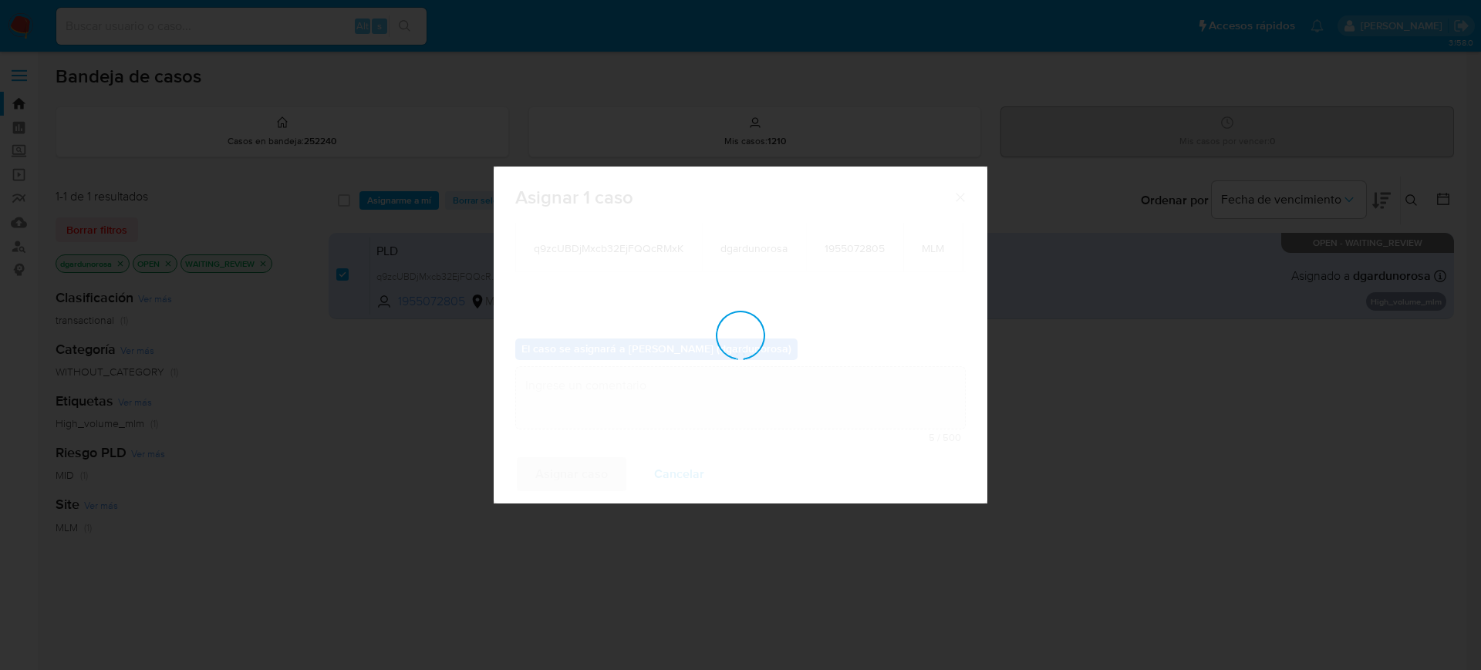
checkbox input "false"
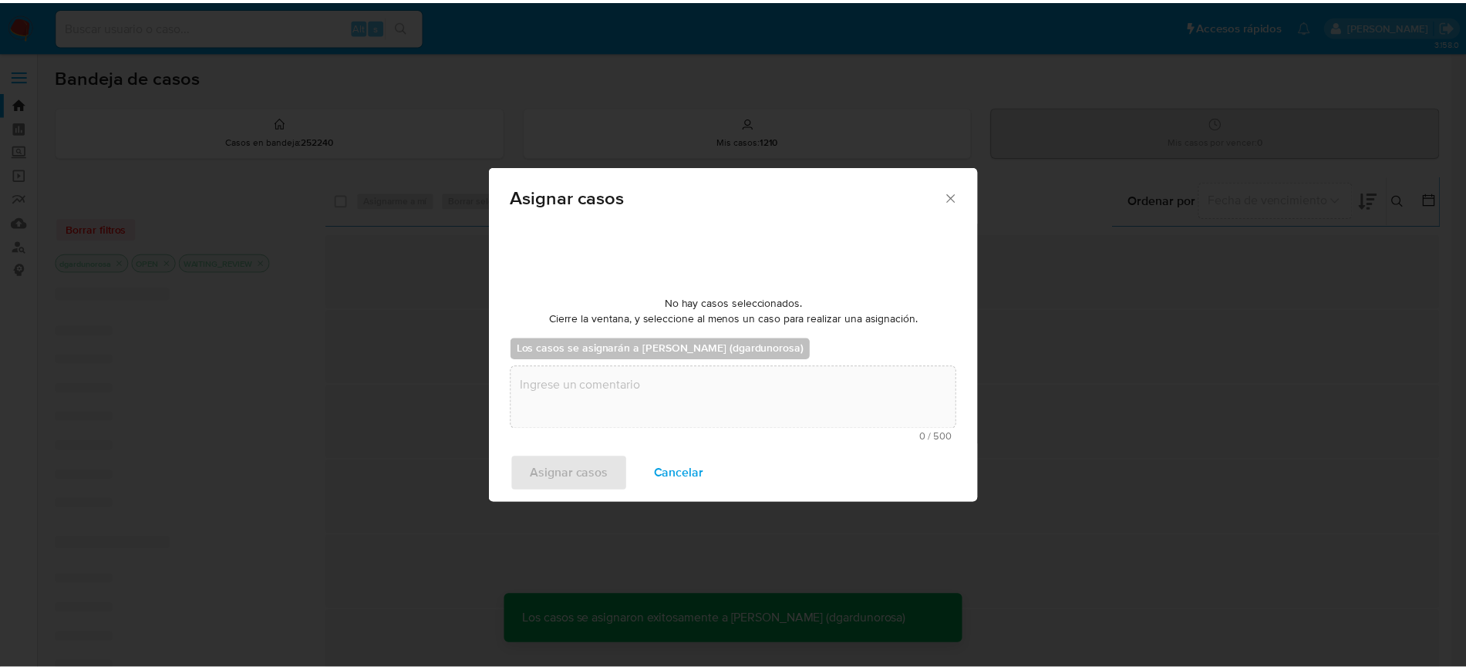
scroll to position [93, 0]
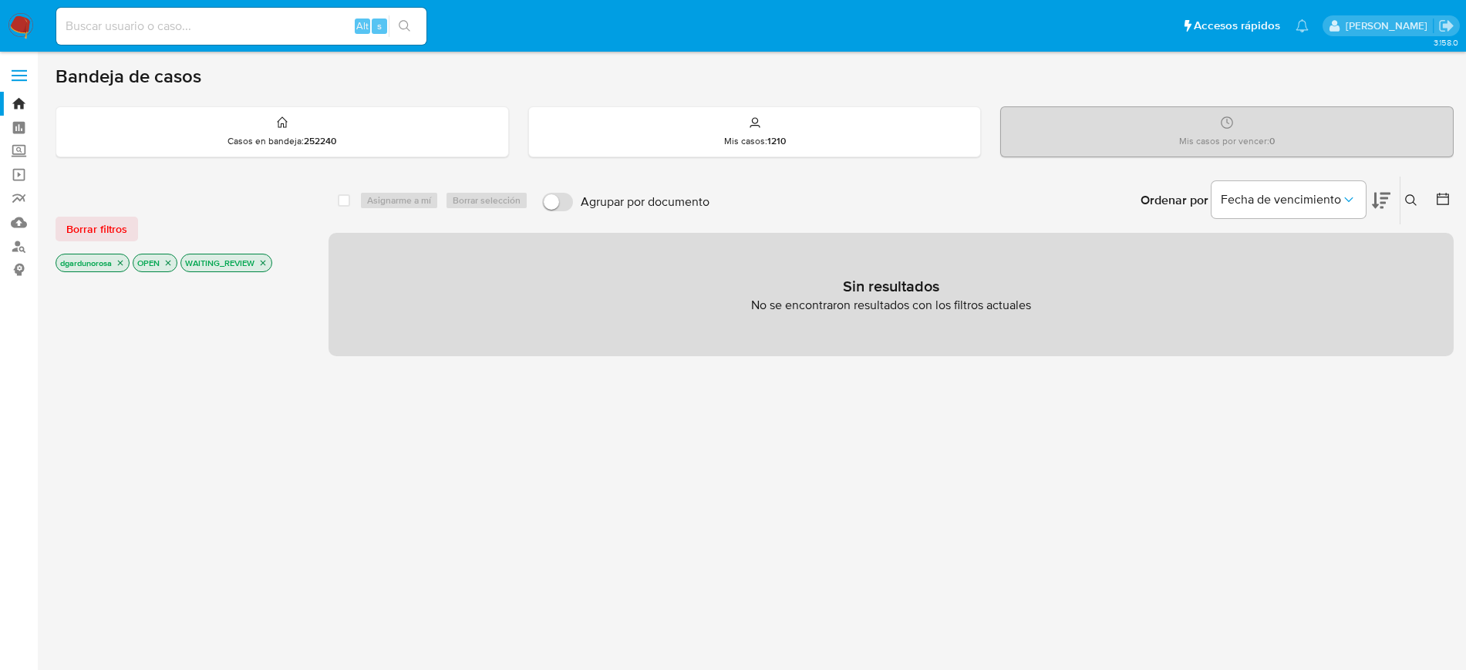
click at [23, 19] on img at bounding box center [21, 26] width 26 height 26
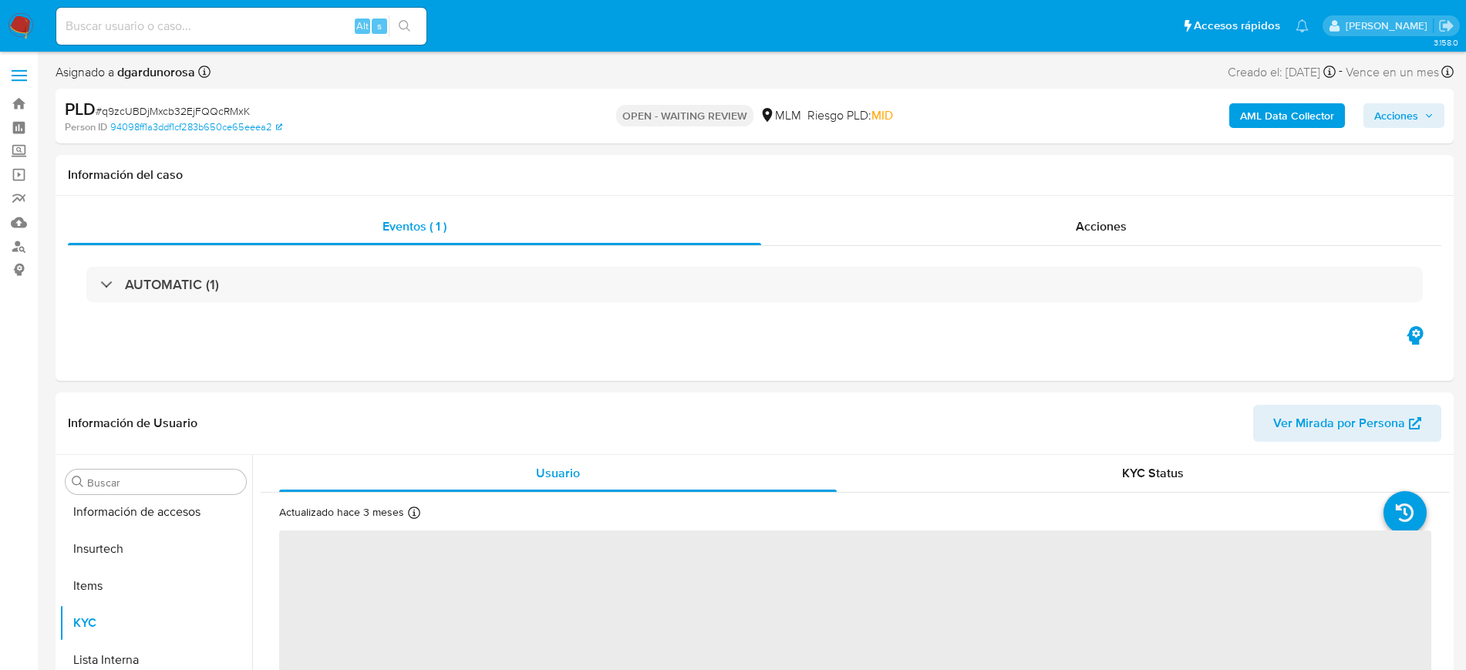
scroll to position [652, 0]
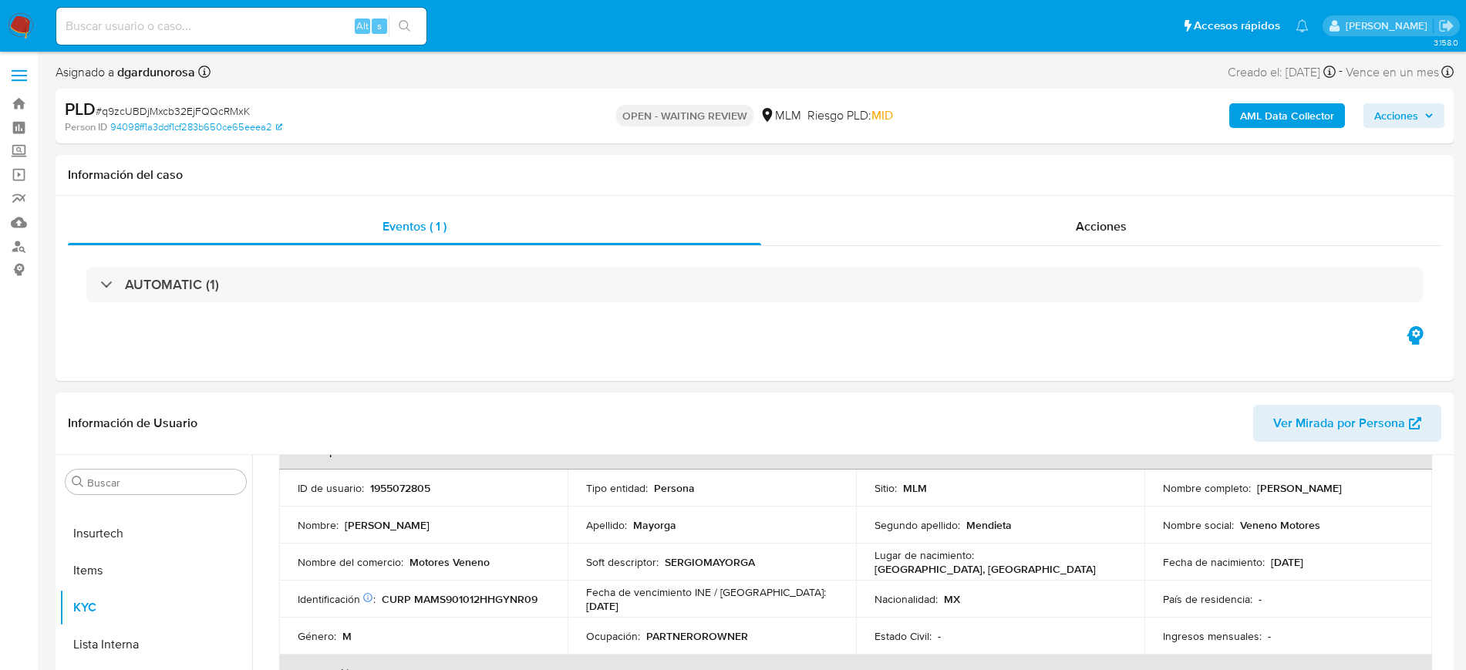
select select "10"
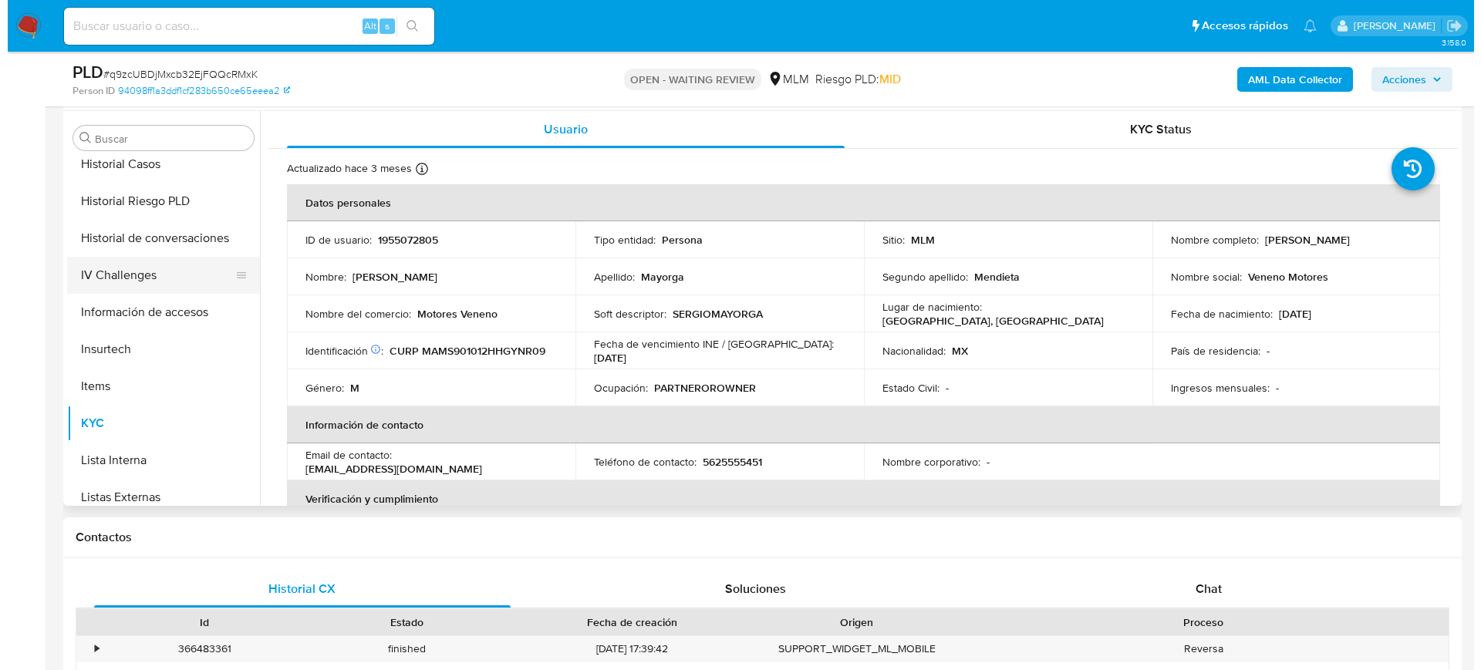
scroll to position [459, 0]
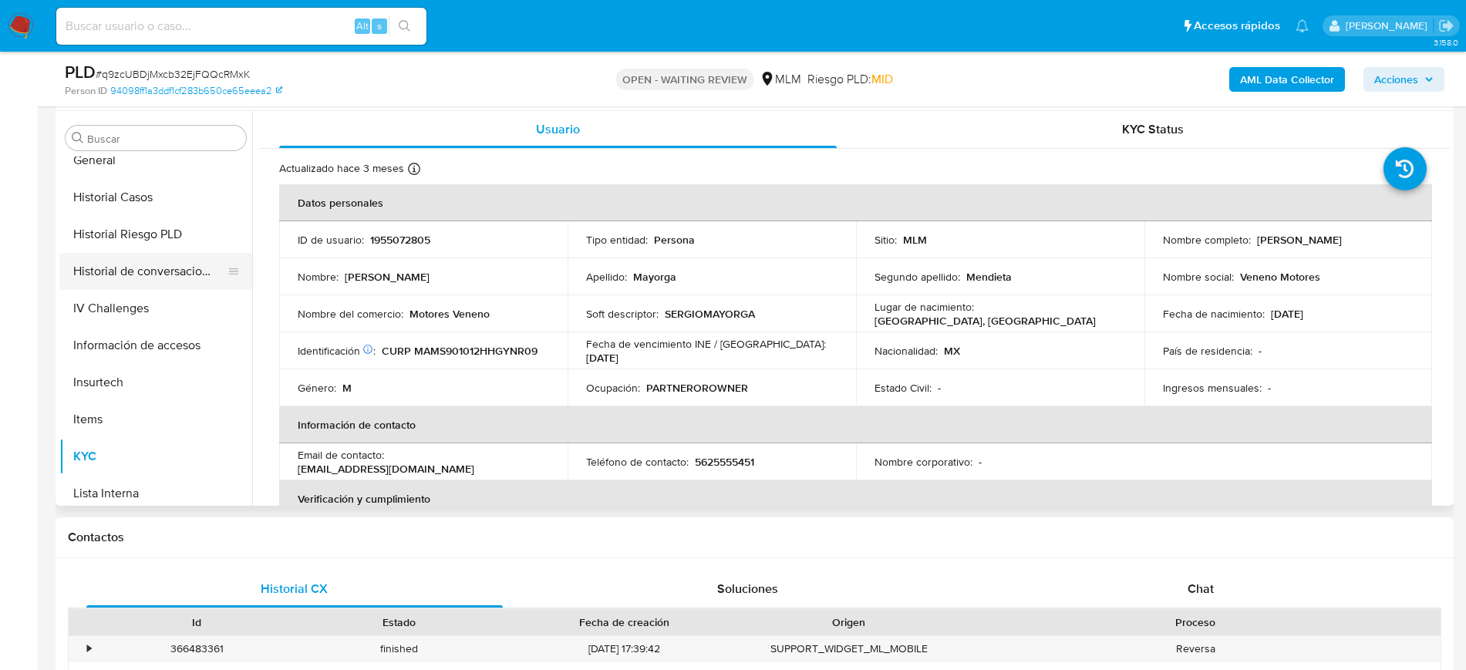
click at [194, 269] on button "Historial de conversaciones" at bounding box center [149, 271] width 180 height 37
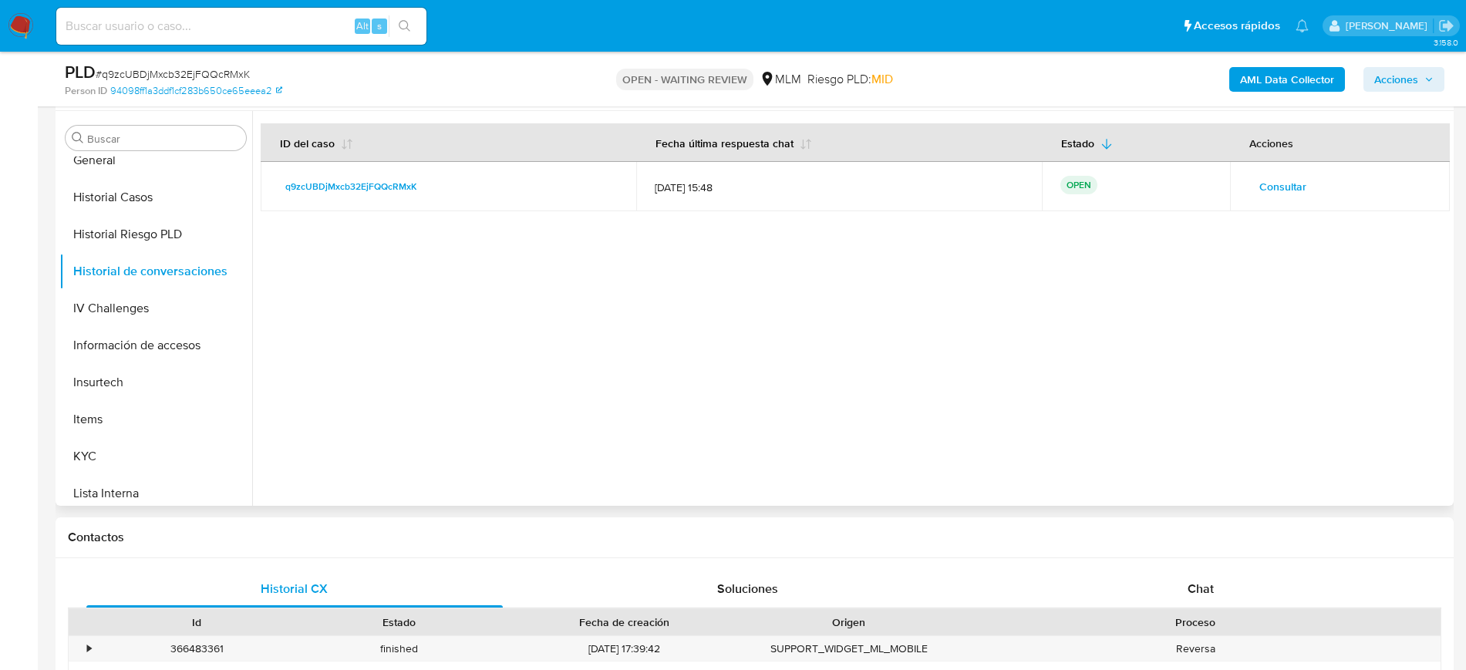
click at [1275, 196] on span "Consultar" at bounding box center [1282, 187] width 47 height 22
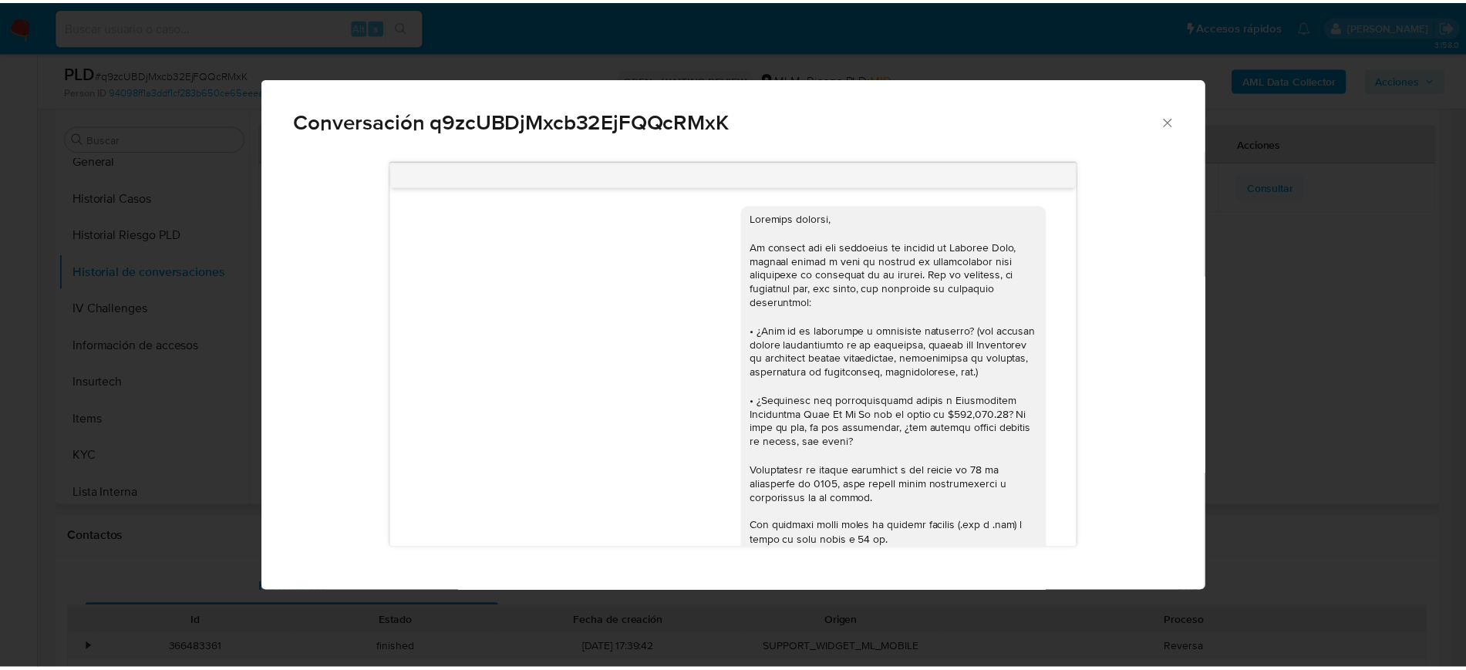
scroll to position [317, 0]
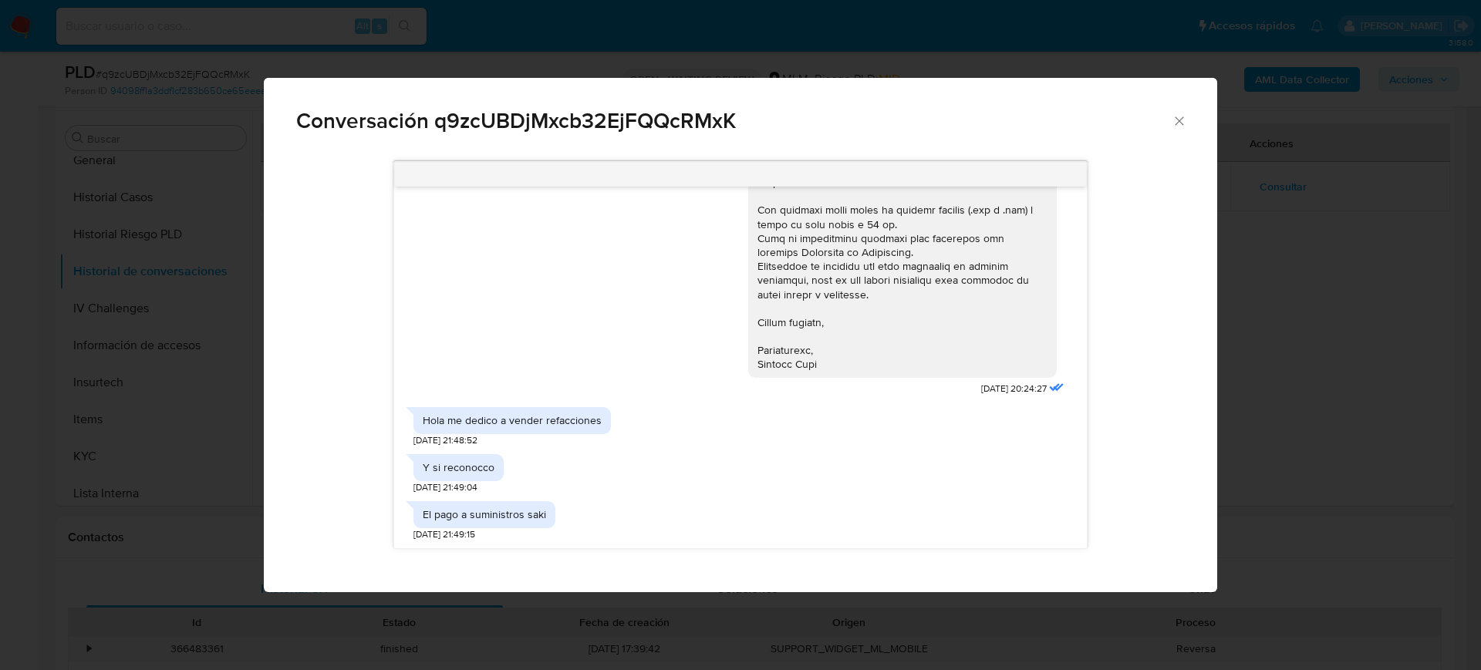
click at [1184, 126] on icon "Cerrar" at bounding box center [1178, 120] width 15 height 15
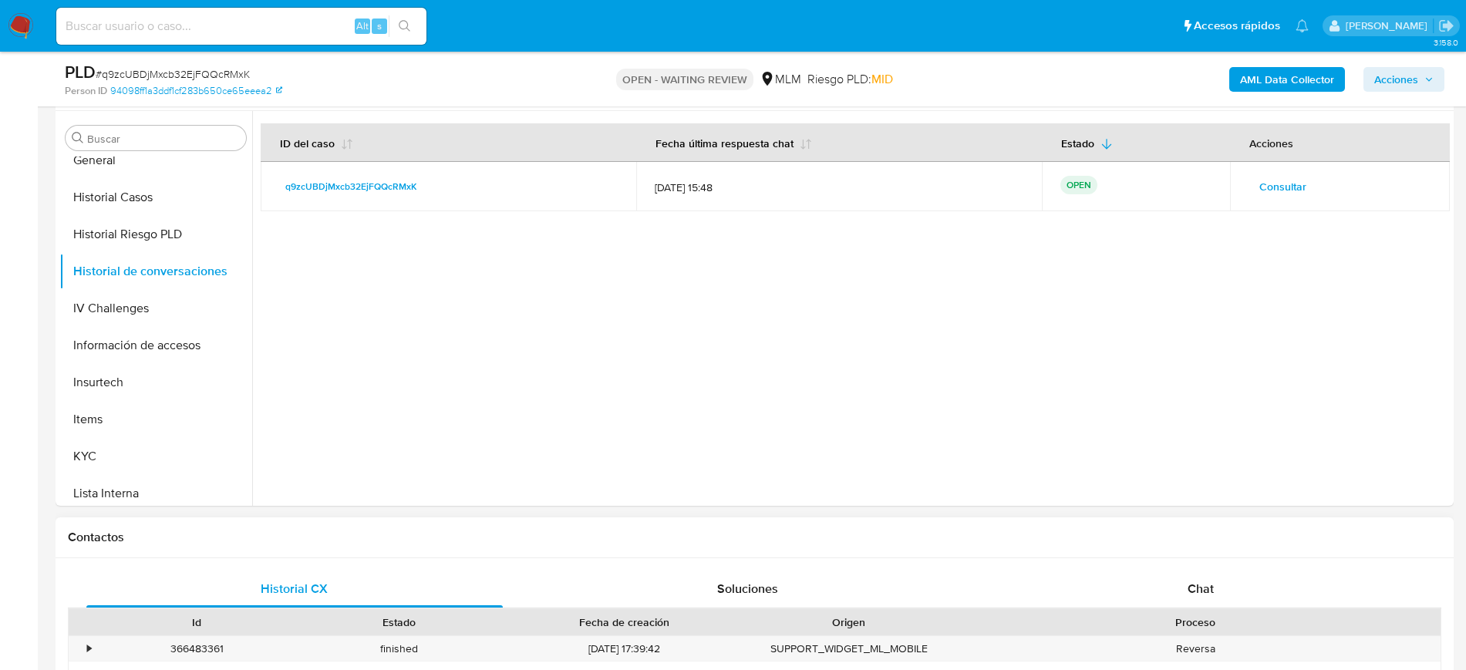
click at [1169, 578] on div "Chat" at bounding box center [1200, 589] width 416 height 37
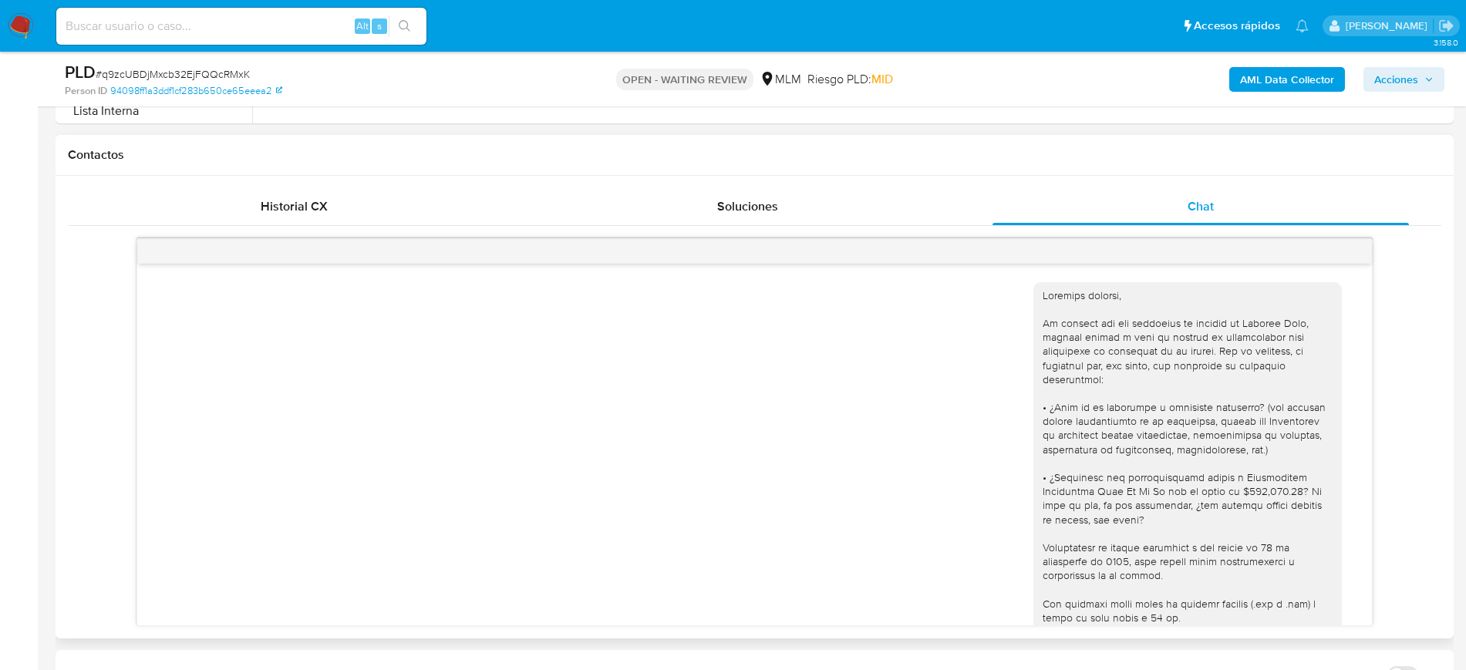
scroll to position [315, 0]
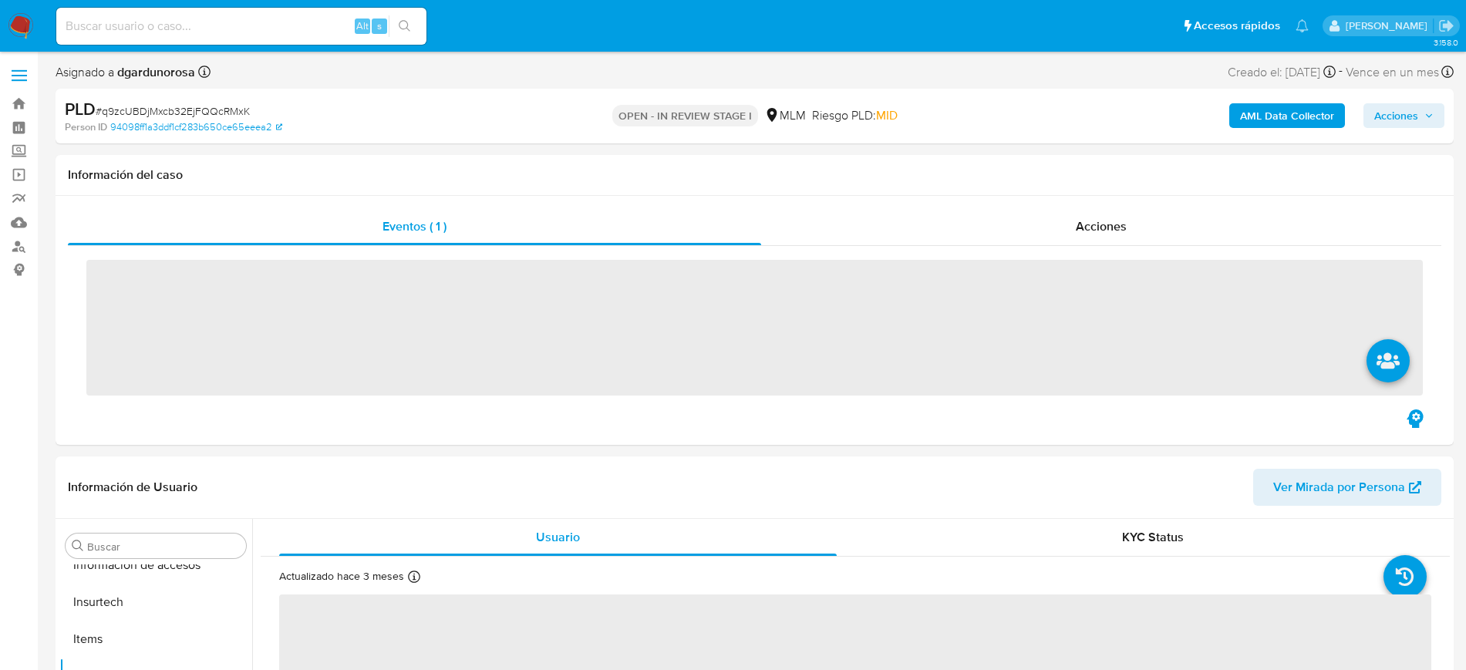
scroll to position [652, 0]
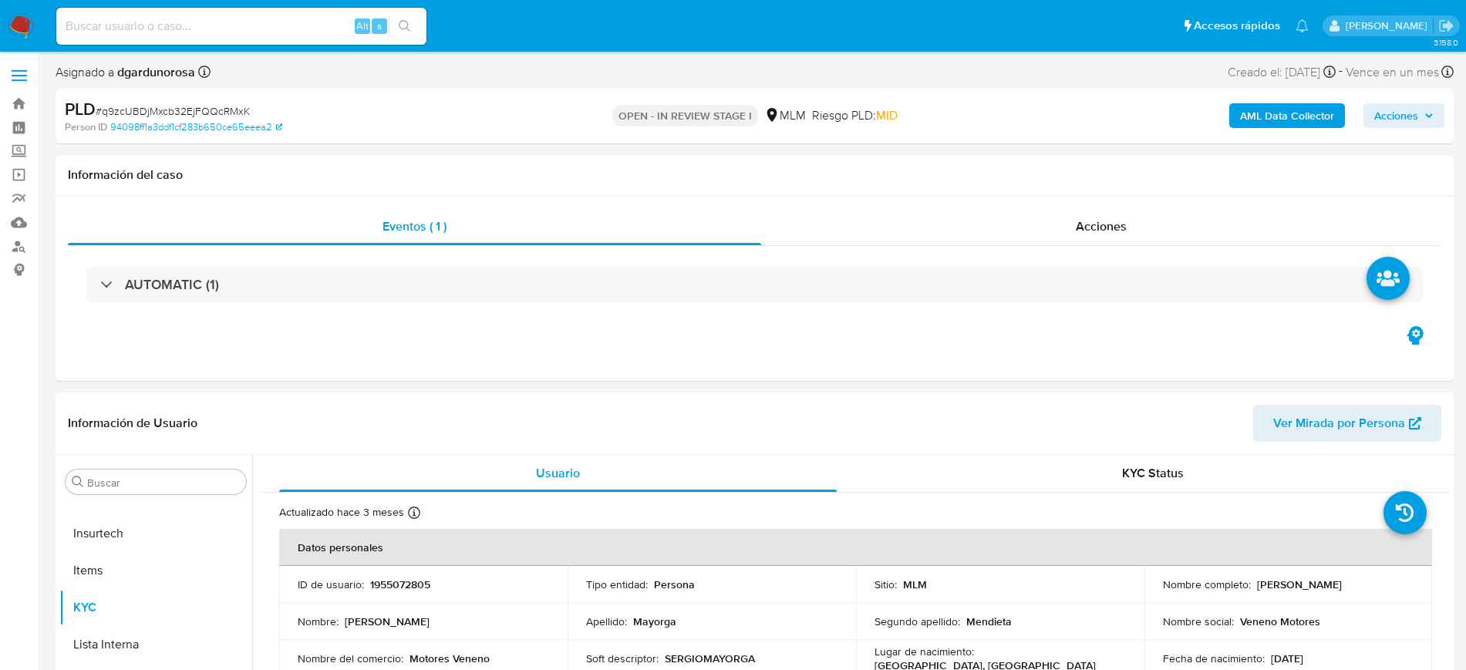
select select "10"
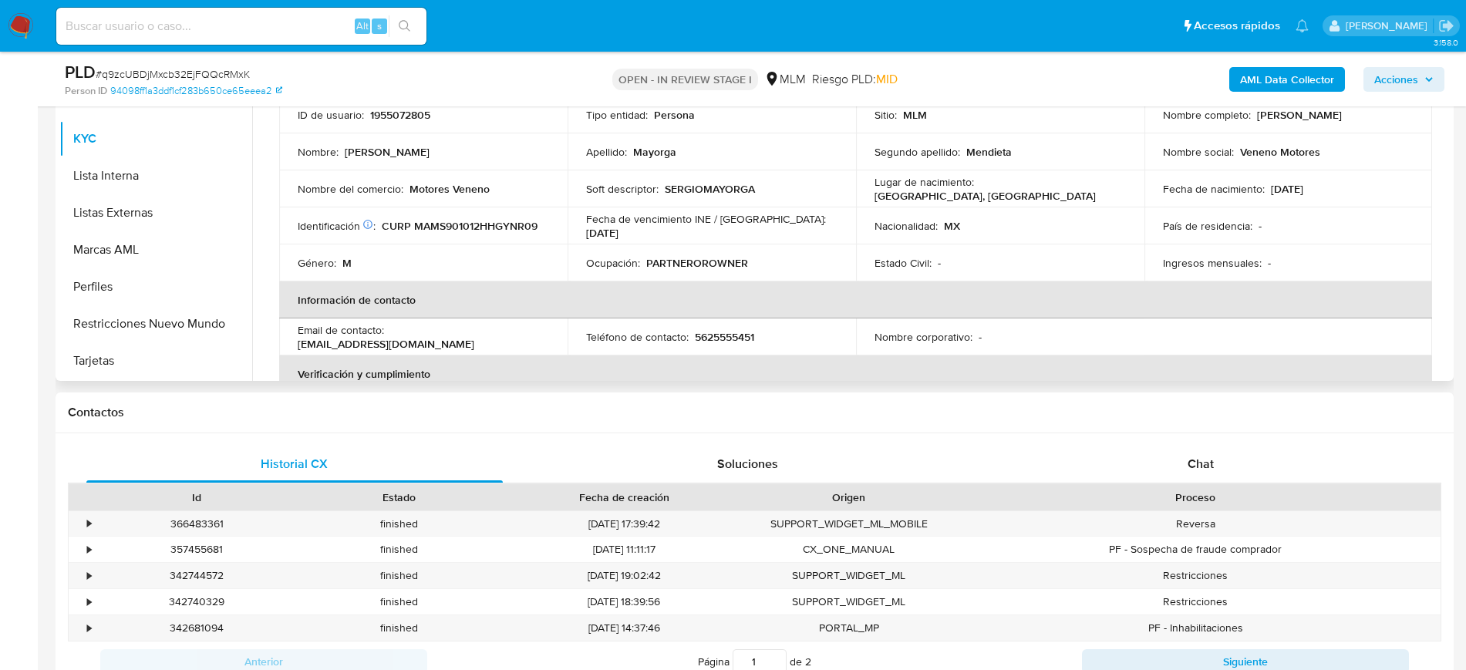
scroll to position [578, 0]
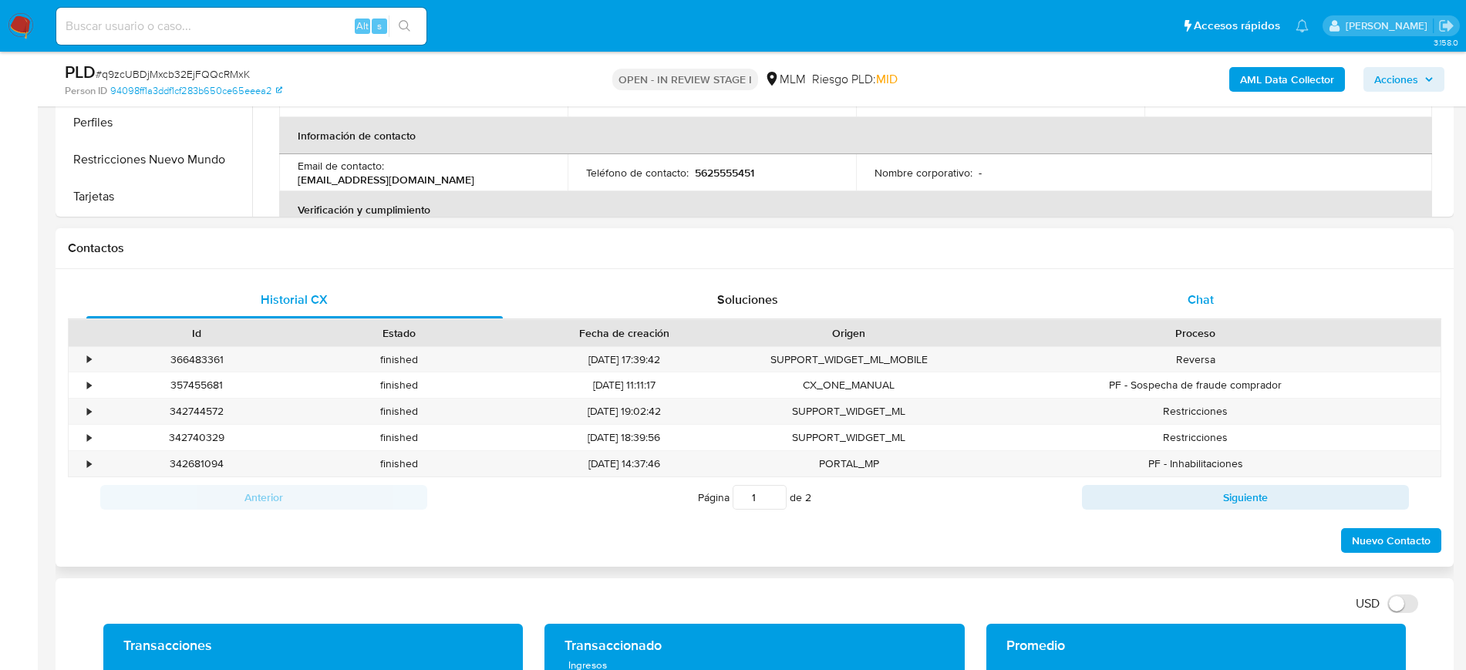
click at [1165, 292] on div "Chat" at bounding box center [1200, 299] width 416 height 37
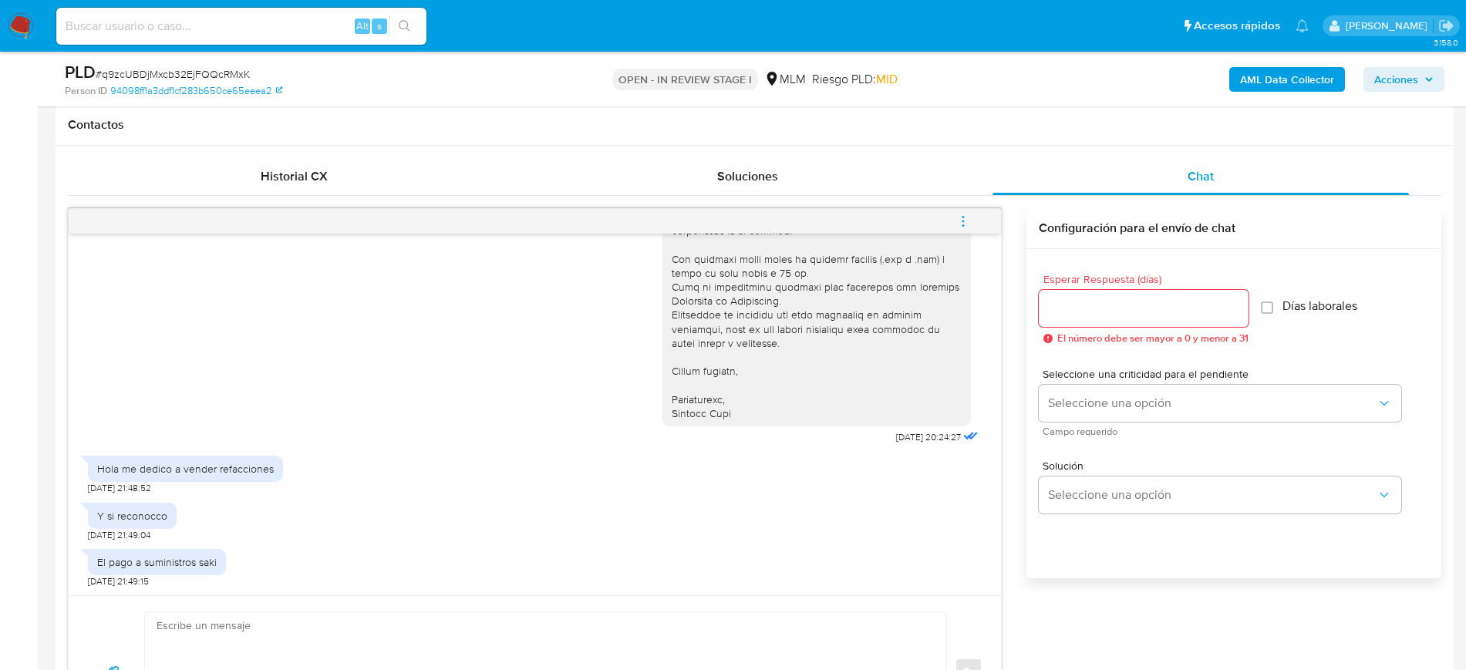
scroll to position [771, 0]
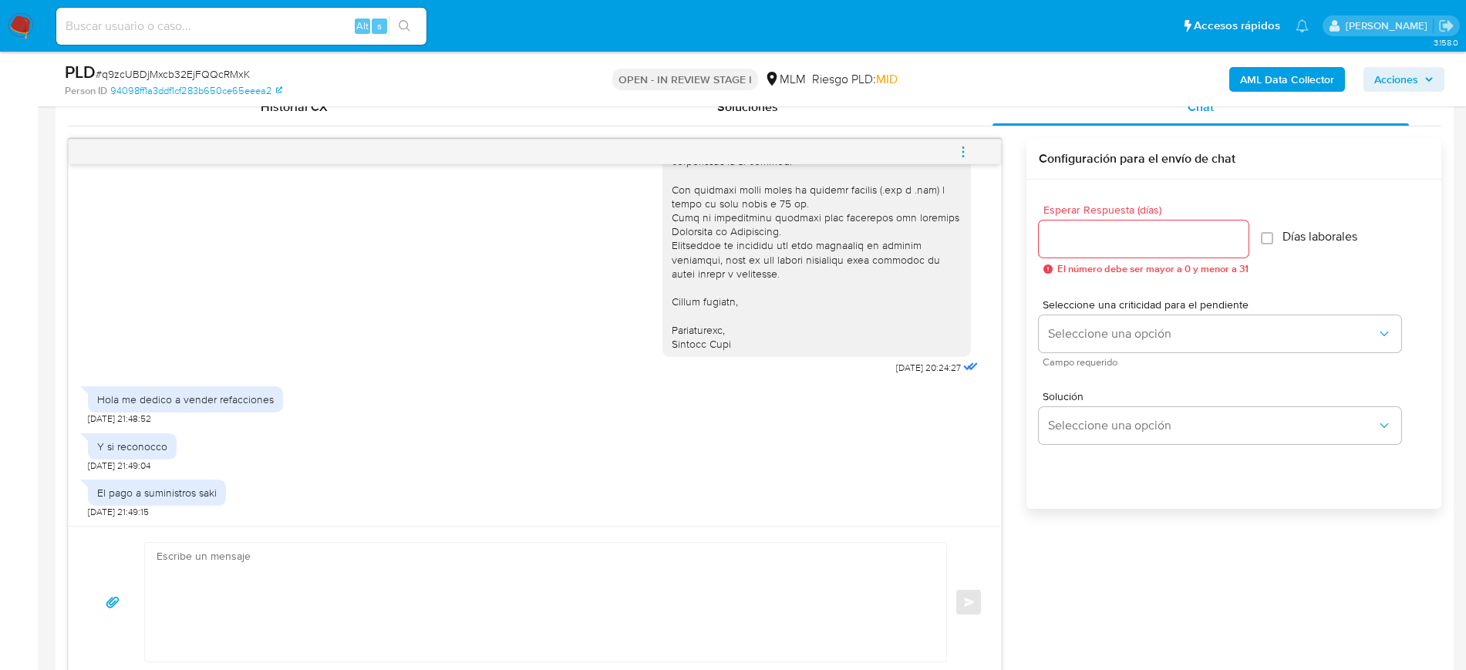
click at [513, 615] on textarea at bounding box center [542, 602] width 770 height 119
paste textarea "Estimado cliente Gracias por tu amable respuesta, podrías explicarnos cada una …"
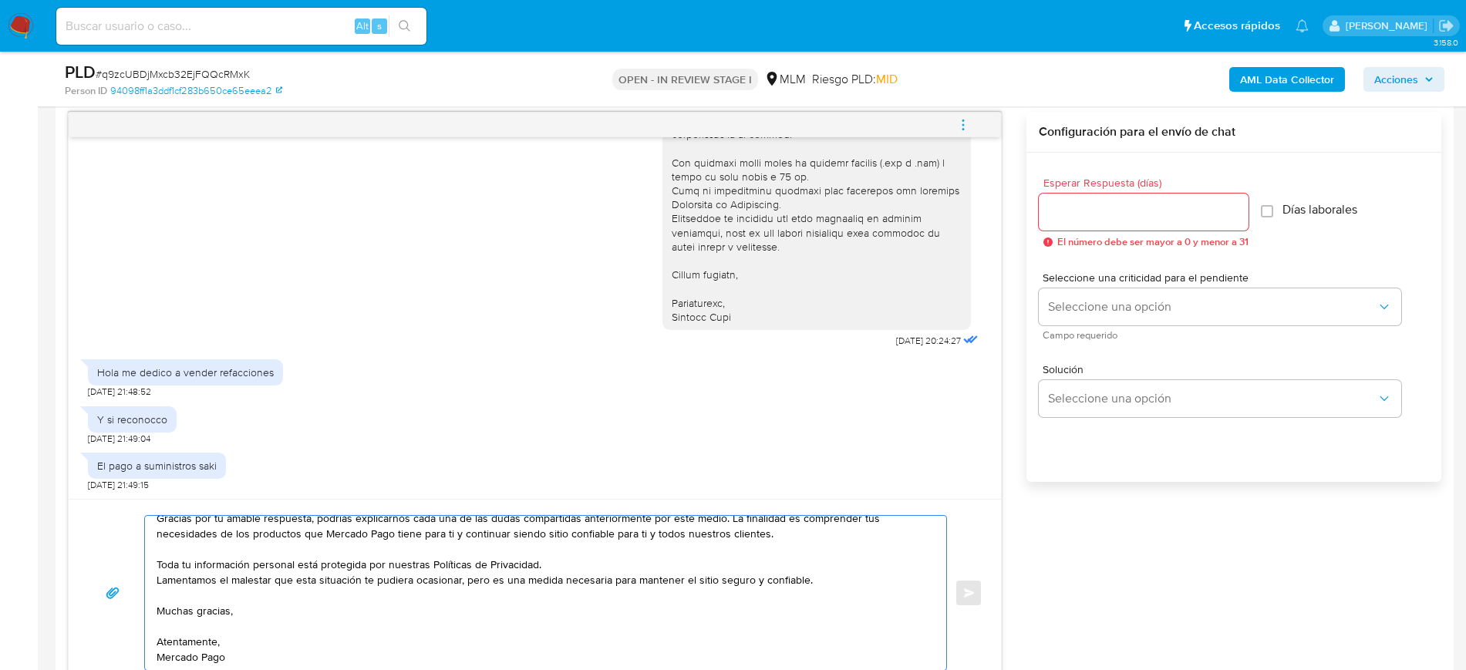
scroll to position [0, 0]
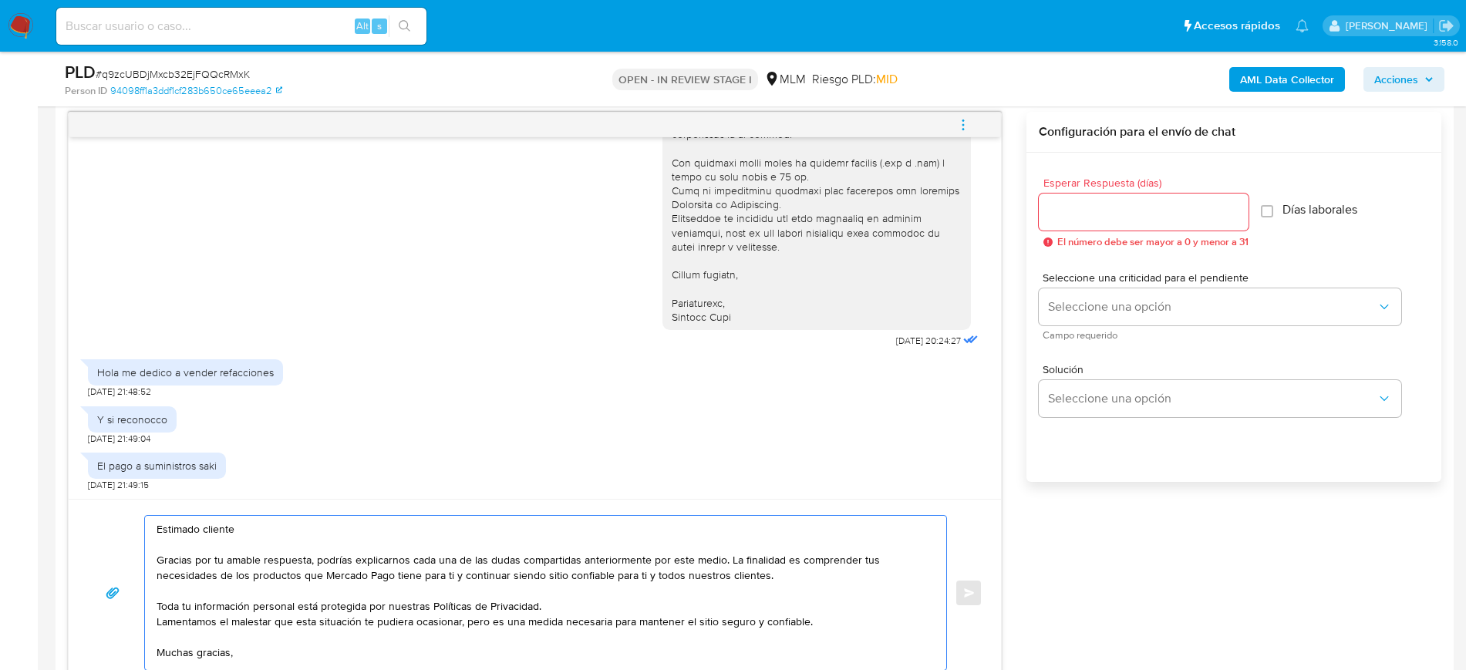
drag, startPoint x: 316, startPoint y: 552, endPoint x: 955, endPoint y: 495, distance: 641.8
click at [720, 560] on textarea "Estimado cliente Gracias por tu amable respuesta, podrías explicarnos cada una …" at bounding box center [542, 593] width 770 height 154
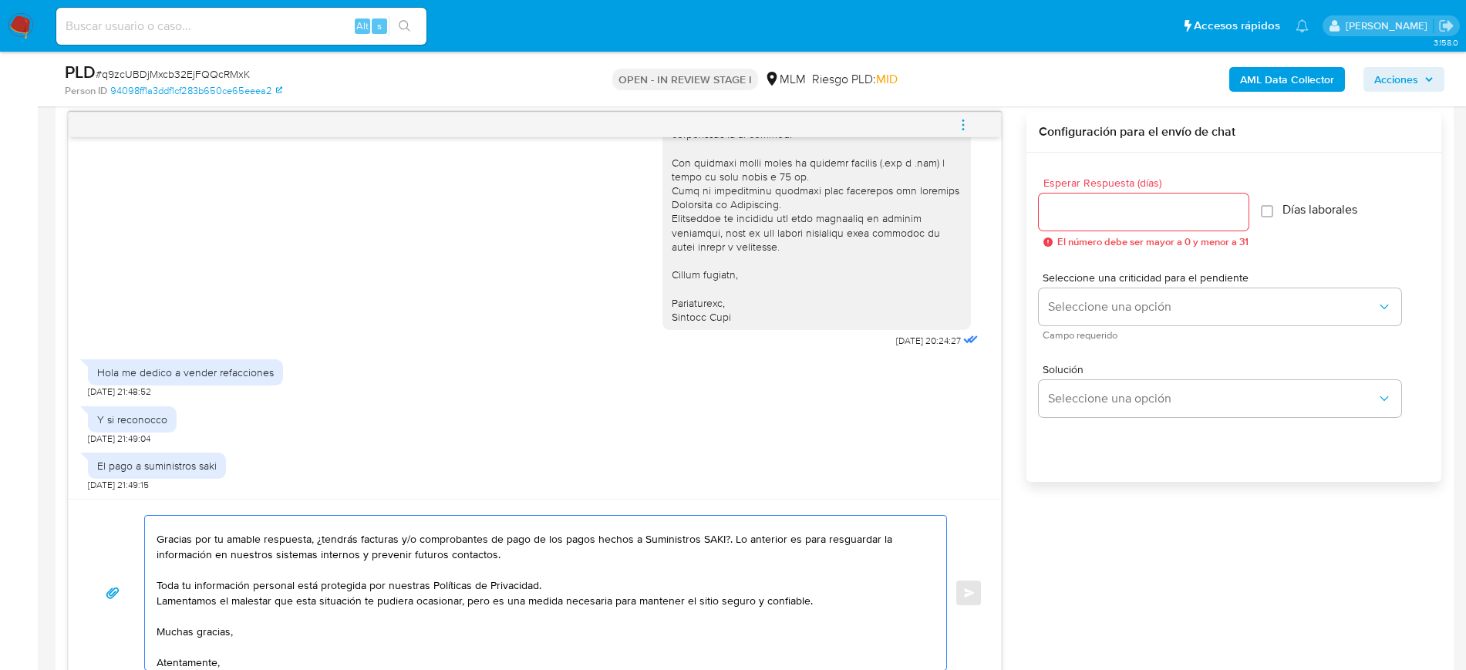
scroll to position [42, 0]
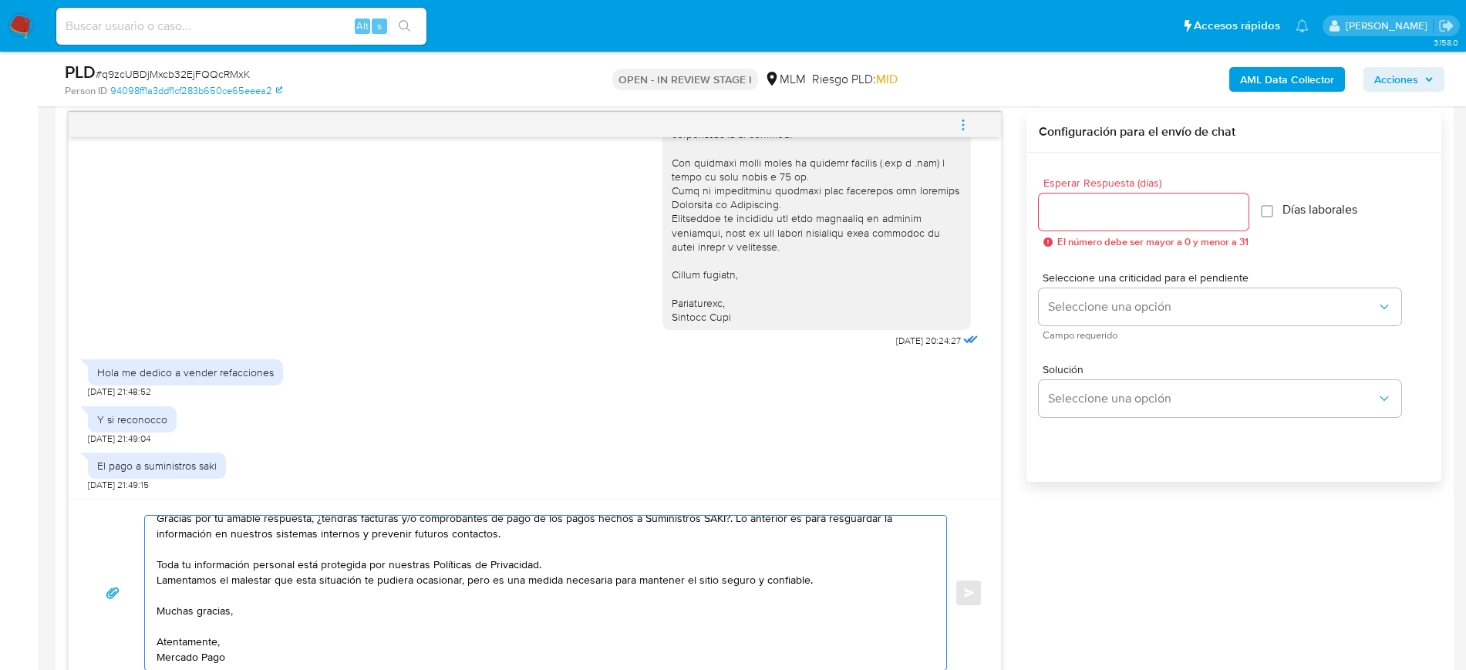
type textarea "Estimado cliente Gracias por tu amable respuesta, ¿tendrás facturas y/o comprob…"
click at [1050, 222] on div at bounding box center [1144, 212] width 210 height 37
click at [1056, 220] on input "Esperar Respuesta (días)" at bounding box center [1144, 212] width 210 height 20
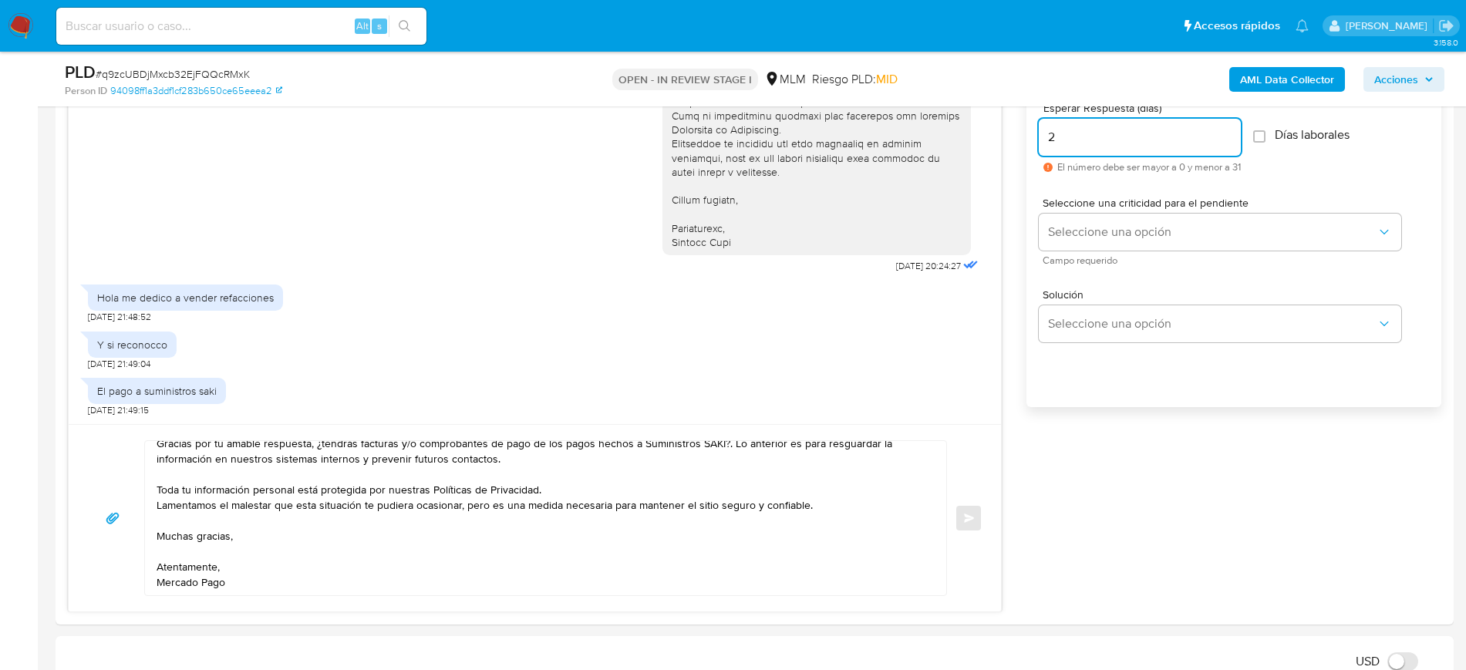
scroll to position [991, 0]
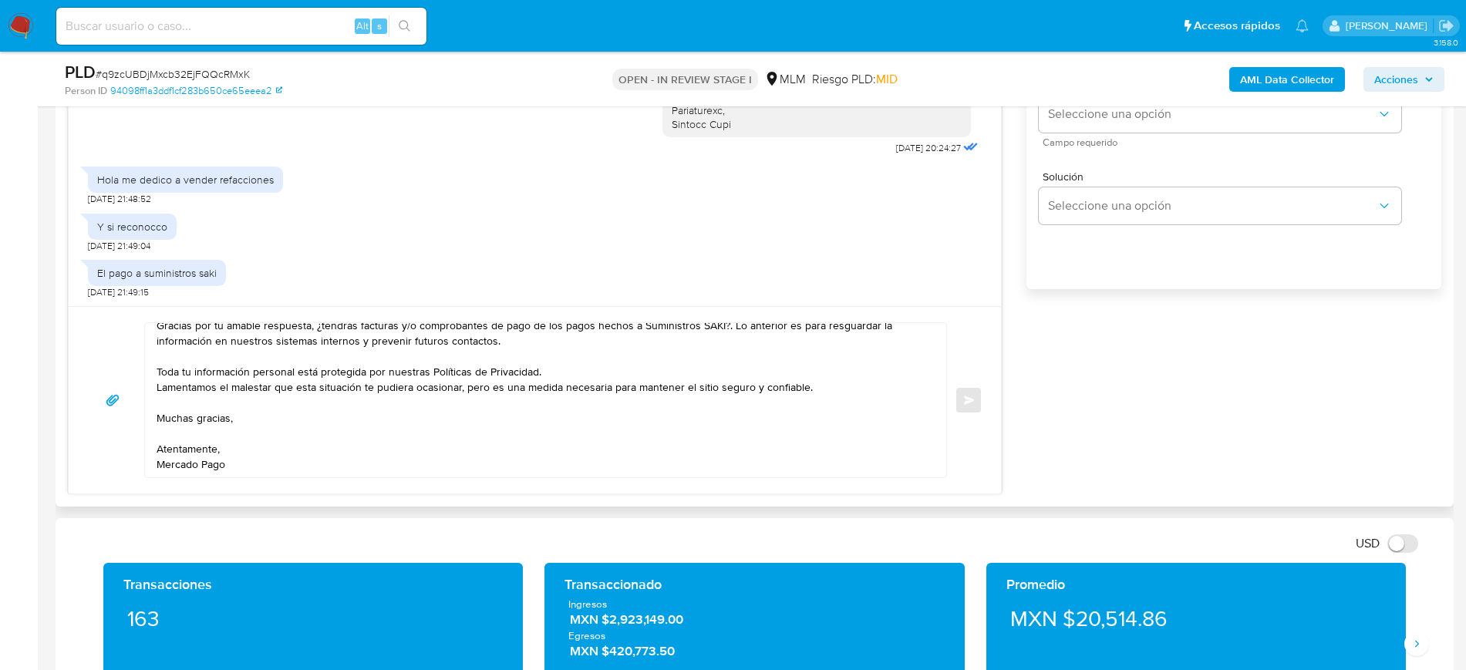
type input "2"
click at [372, 466] on textarea "Estimado cliente Gracias por tu amable respuesta, ¿tendrás facturas y/o comprob…" at bounding box center [542, 400] width 770 height 154
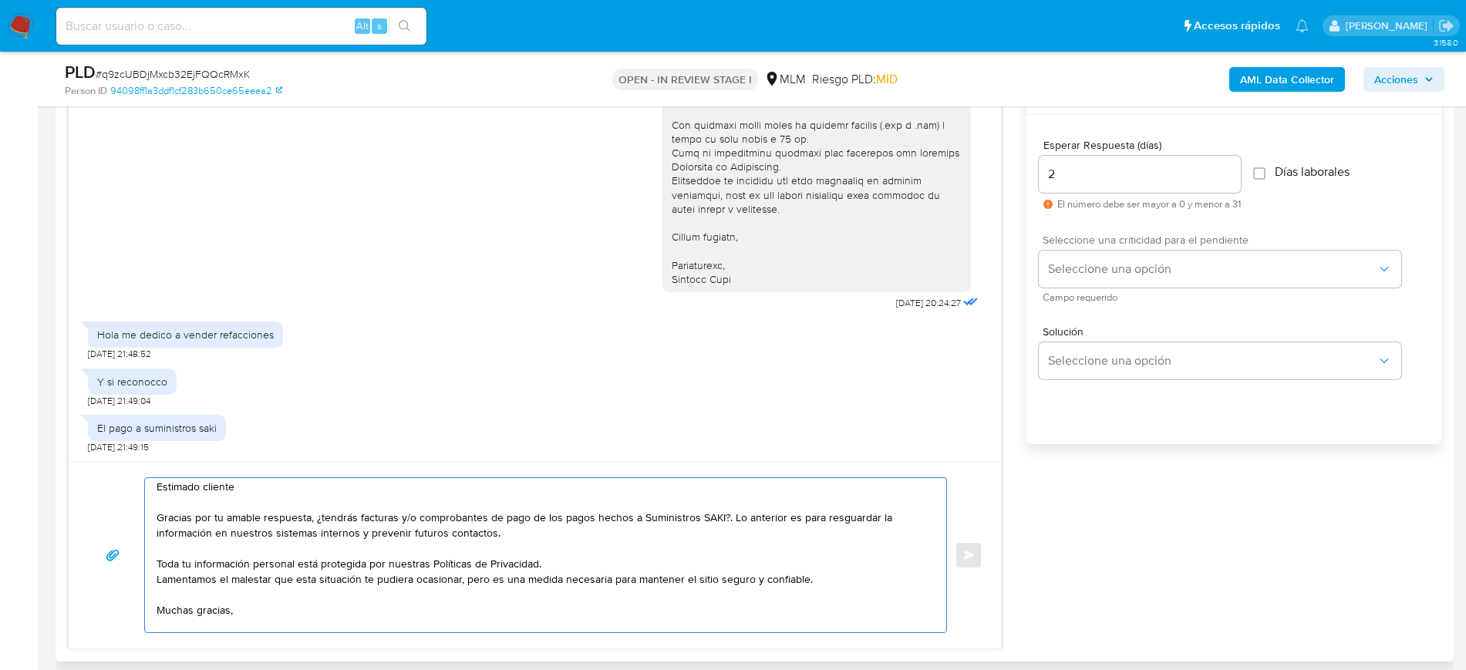
scroll to position [798, 0]
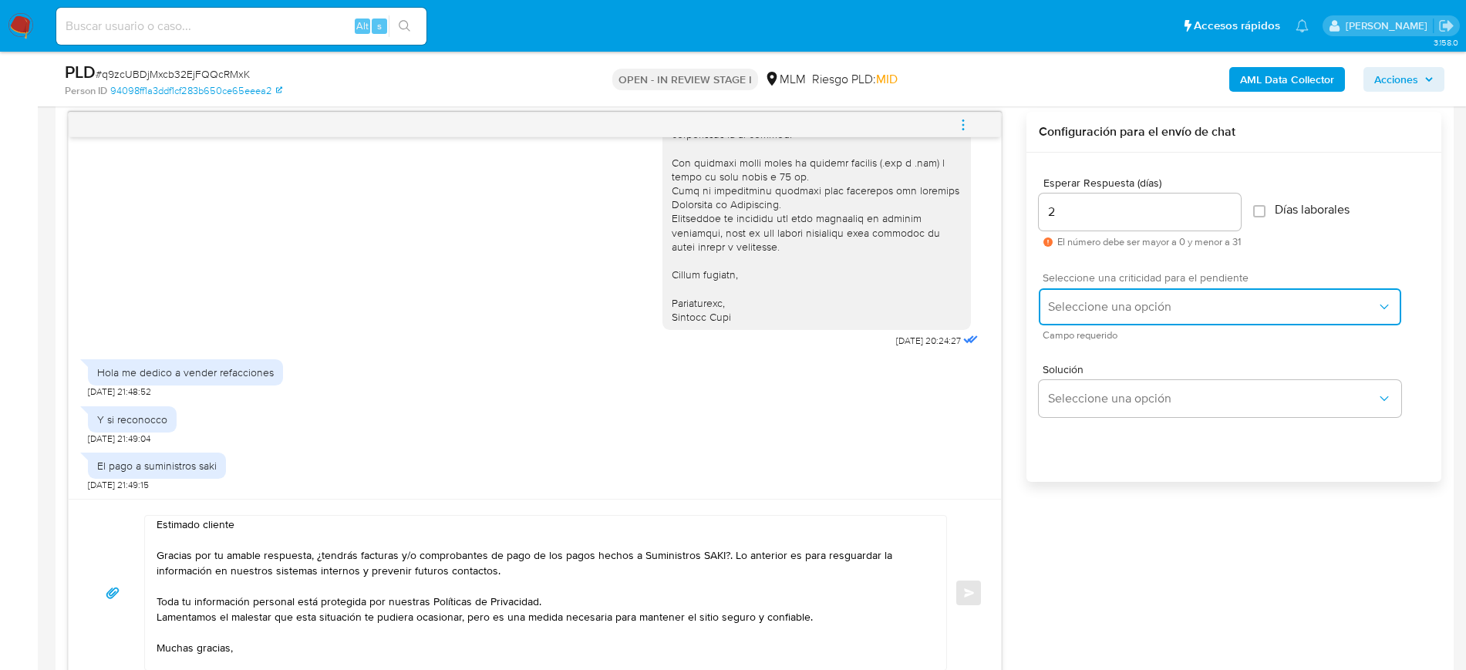
click at [1210, 322] on button "Seleccione una opción" at bounding box center [1220, 306] width 362 height 37
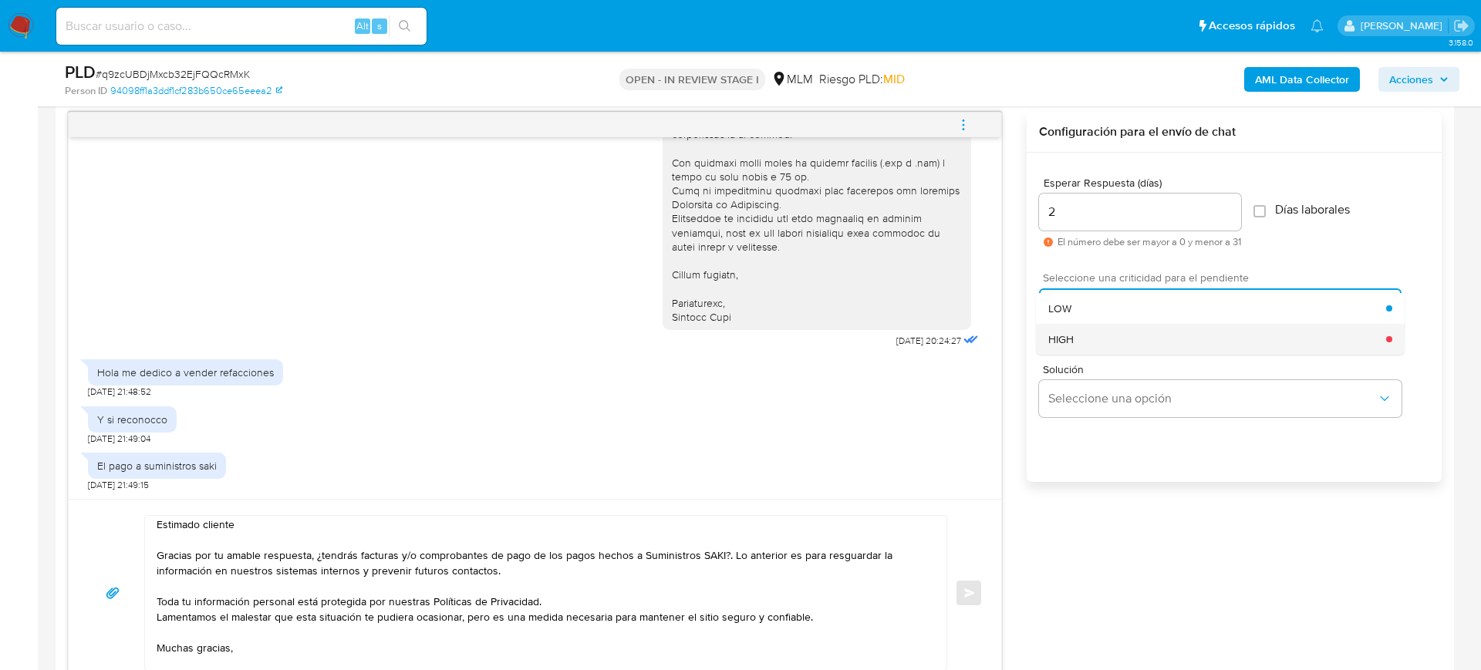
click at [1150, 342] on div "HIGH" at bounding box center [1217, 339] width 338 height 31
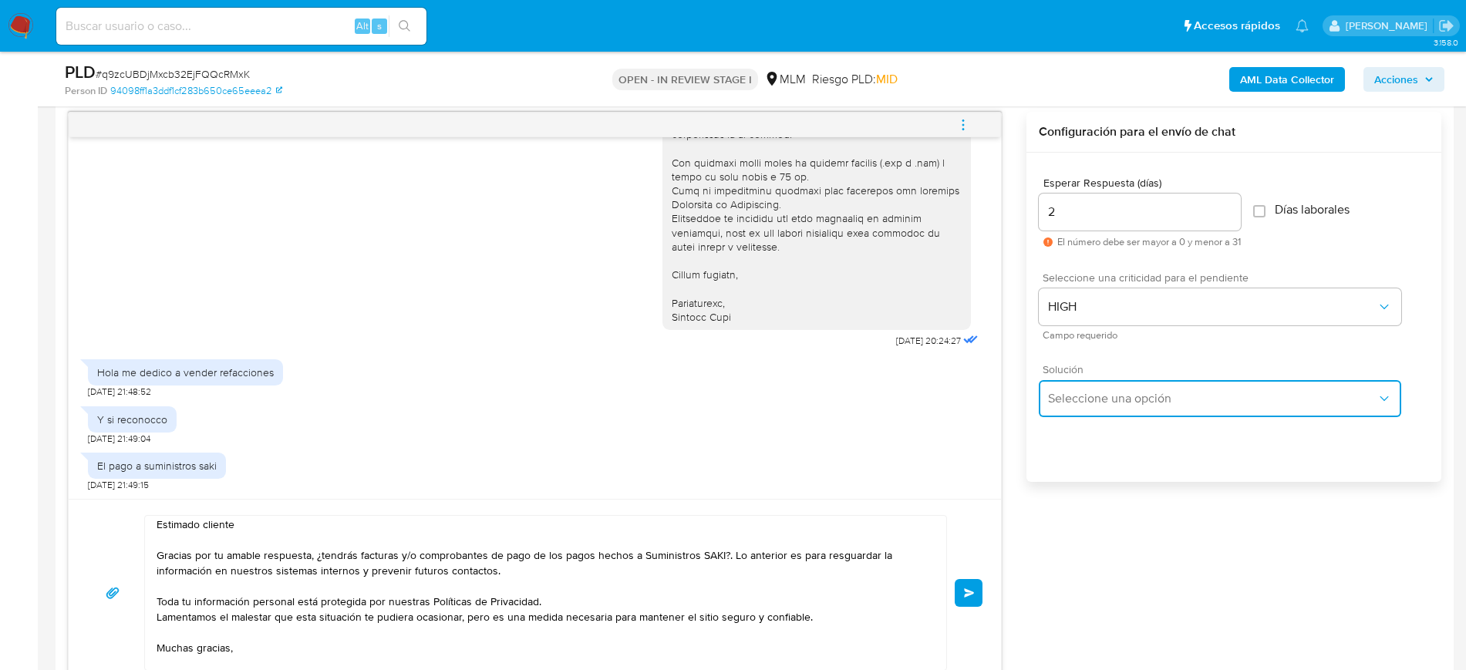
click at [1135, 396] on span "Seleccione una opción" at bounding box center [1212, 398] width 329 height 15
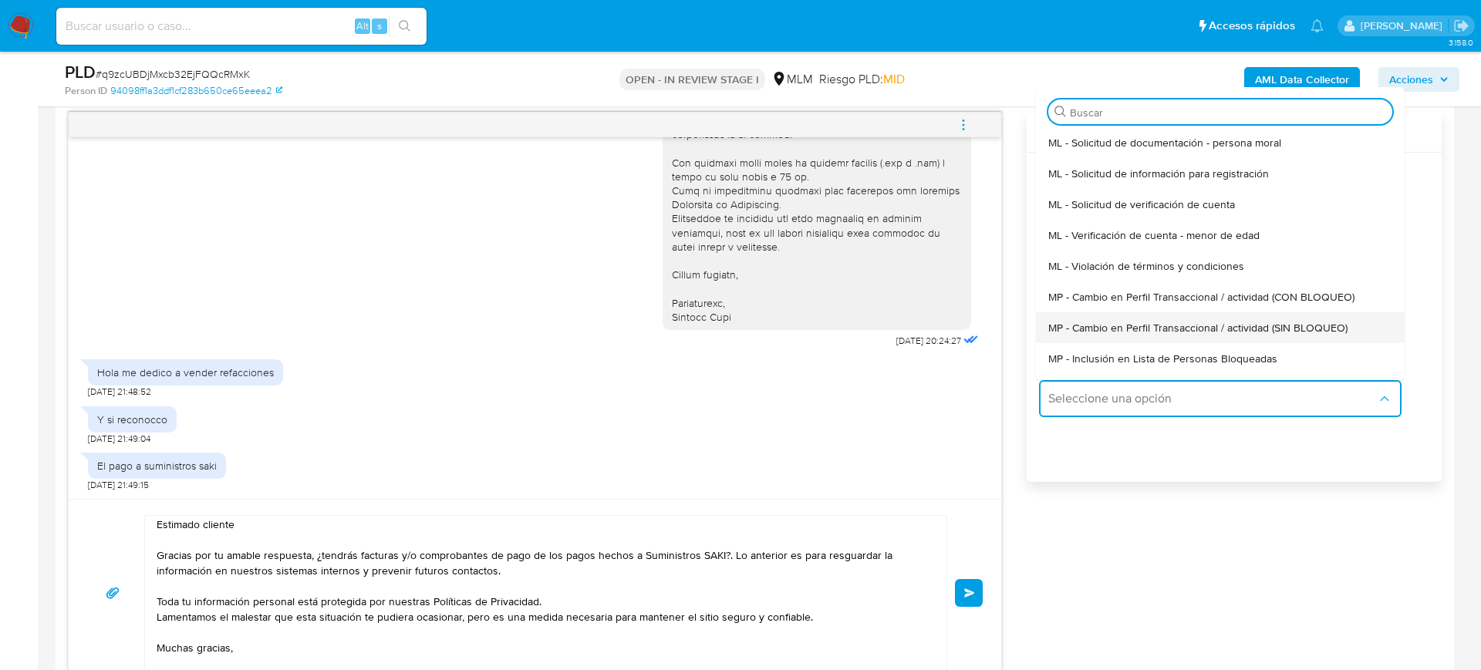
click at [1174, 321] on span "MP - Cambio en Perfil Transaccional / actividad (SIN BLOQUEO)" at bounding box center [1197, 328] width 299 height 14
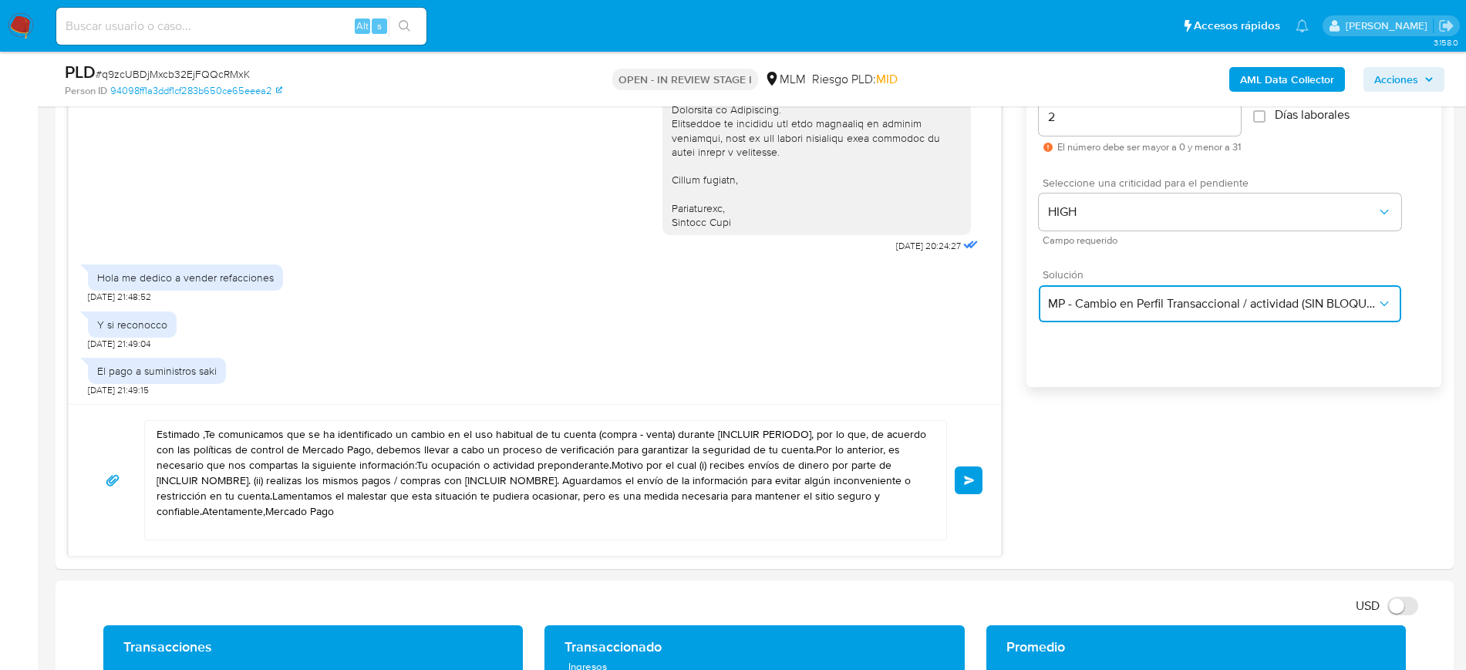
scroll to position [991, 0]
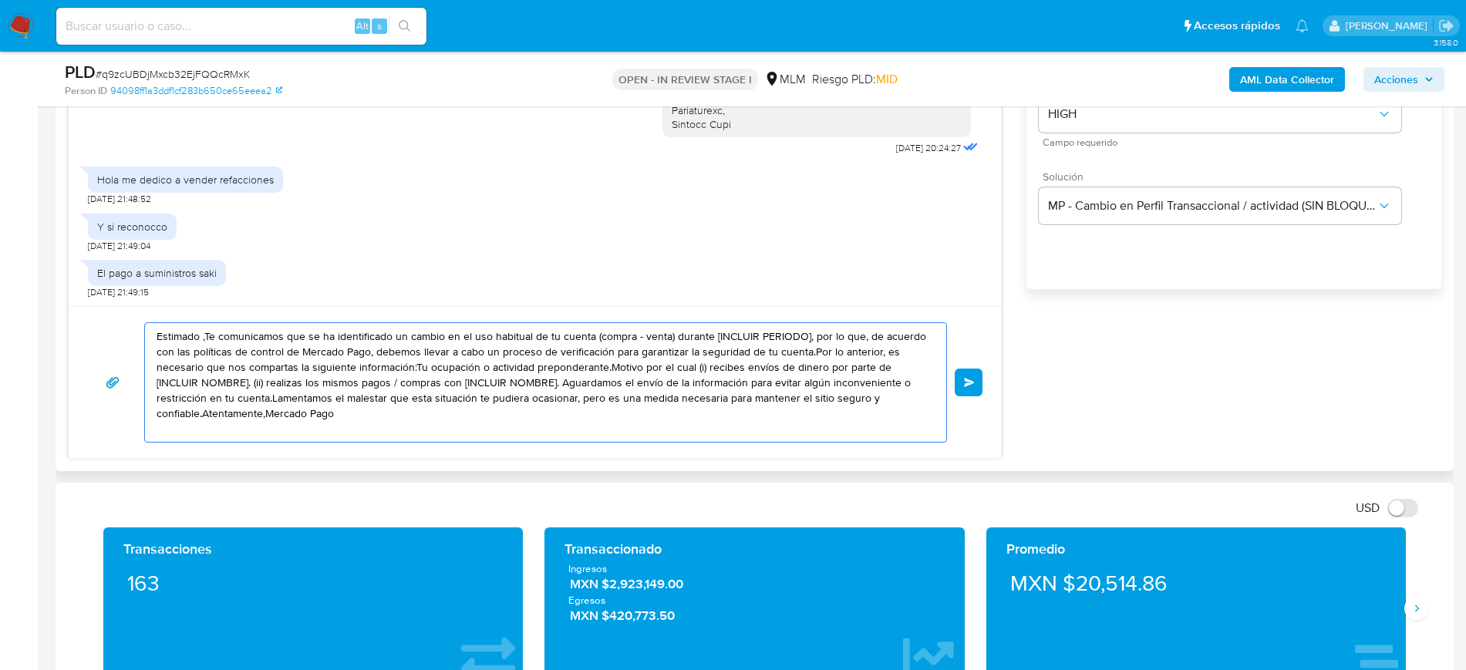
drag, startPoint x: 200, startPoint y: 378, endPoint x: 103, endPoint y: 322, distance: 111.9
click at [103, 322] on div "Estimado ,Te comunicamos que se ha identificado un cambio en el uso habitual de…" at bounding box center [534, 382] width 895 height 120
paste textarea "cliente Gracias por tu amable respuesta, ¿tendrás facturas y/o comprobantes de …"
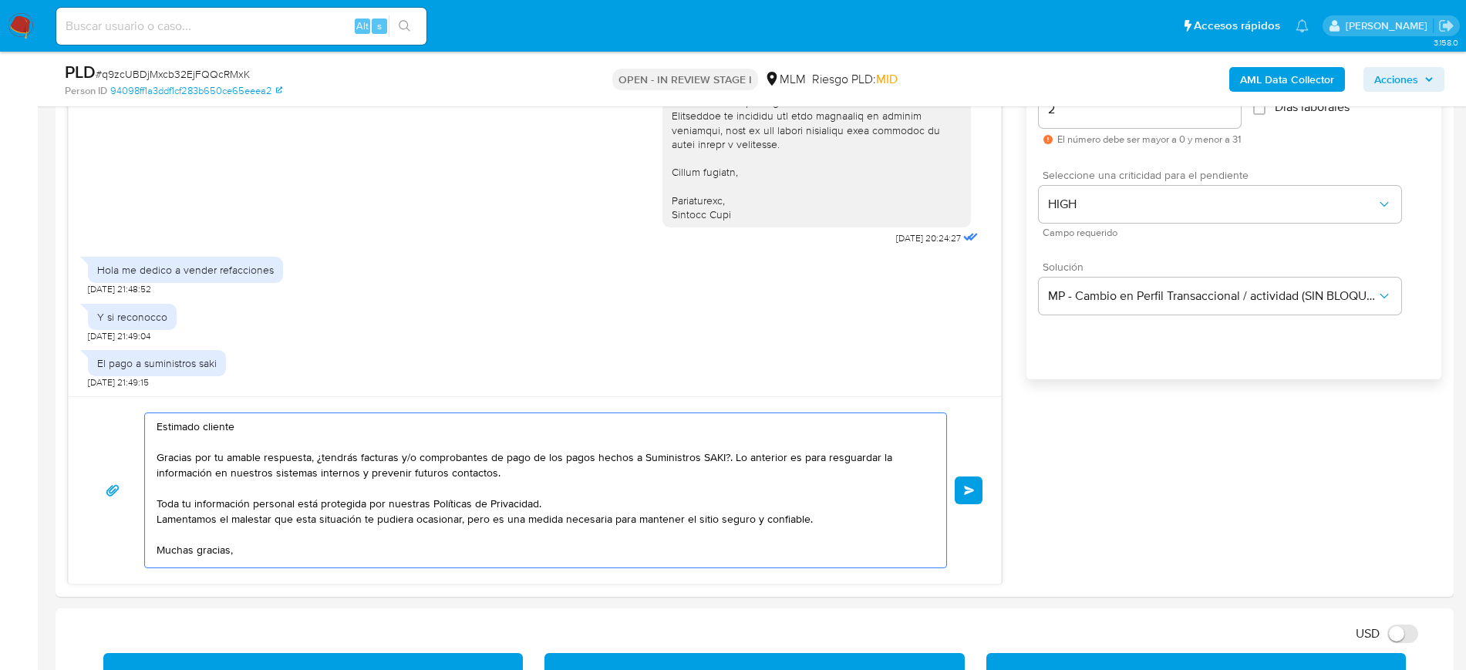
scroll to position [798, 0]
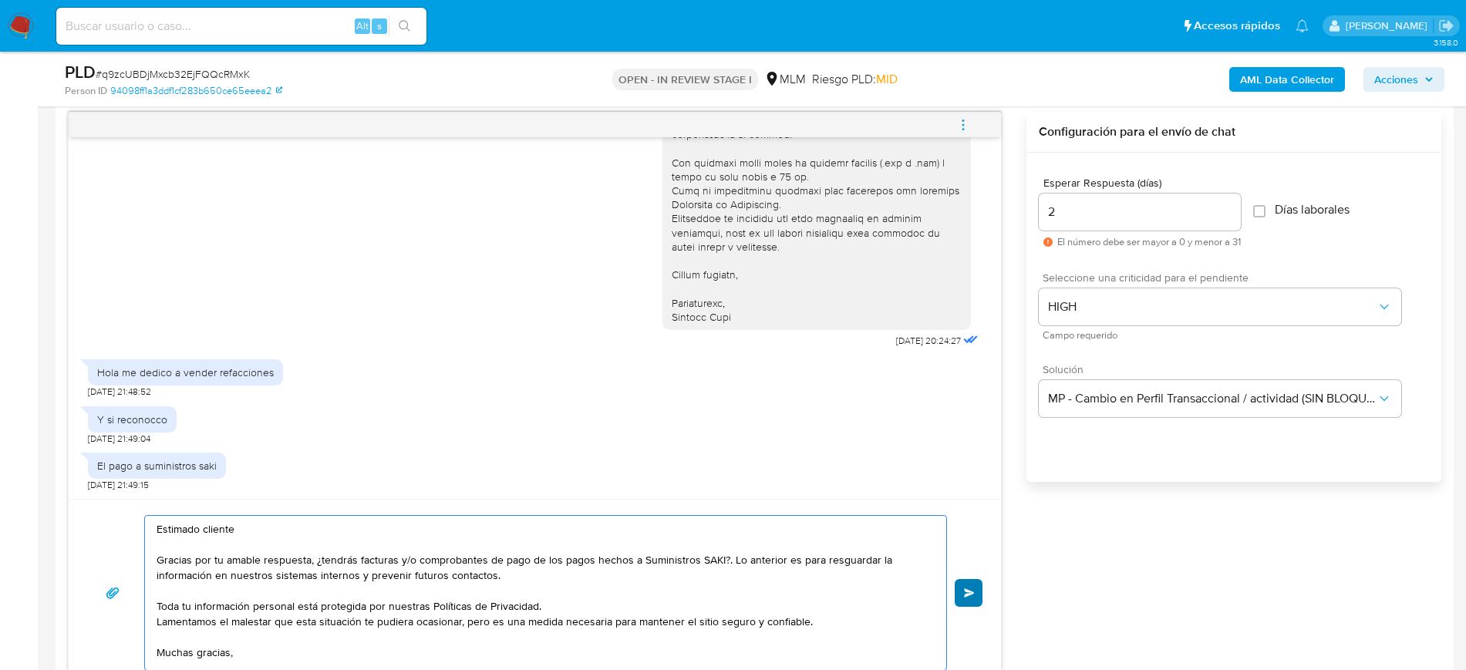
type textarea "Estimado cliente Gracias por tu amable respuesta, ¿tendrás facturas y/o comprob…"
click at [980, 601] on button "Enviar" at bounding box center [969, 593] width 28 height 28
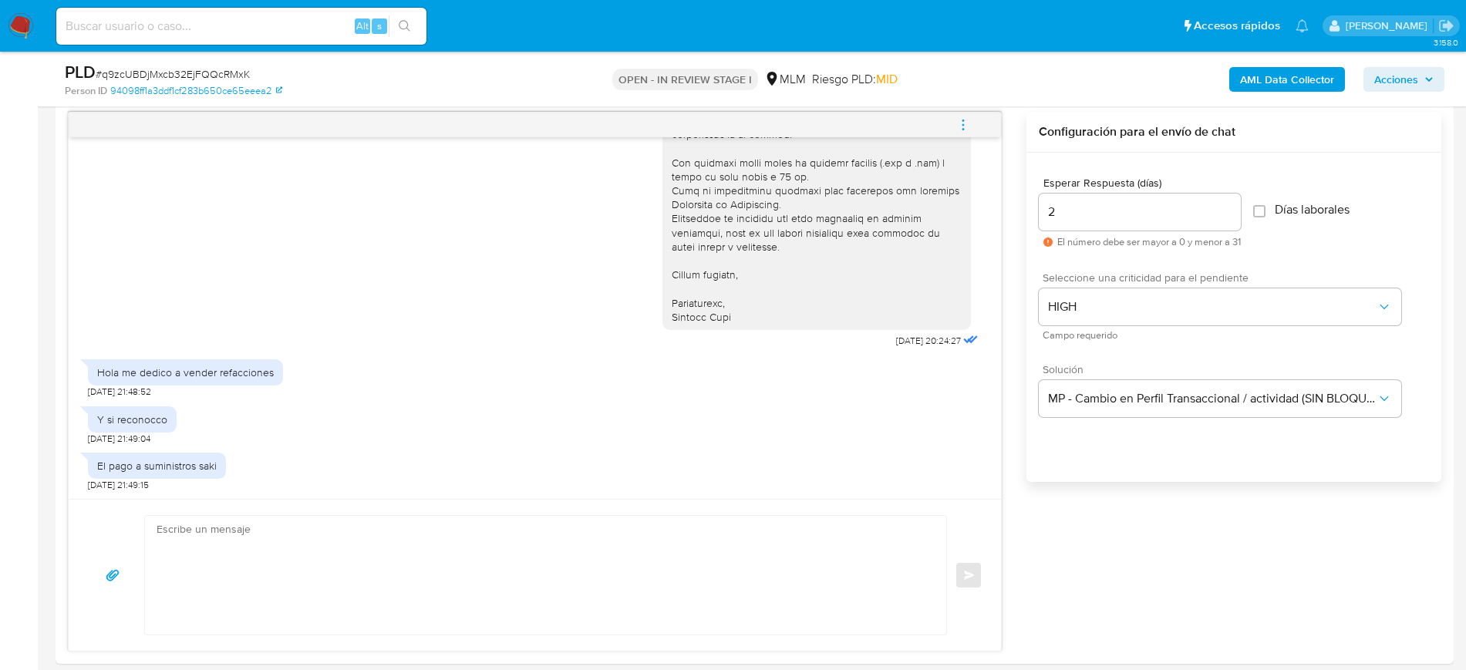
scroll to position [598, 0]
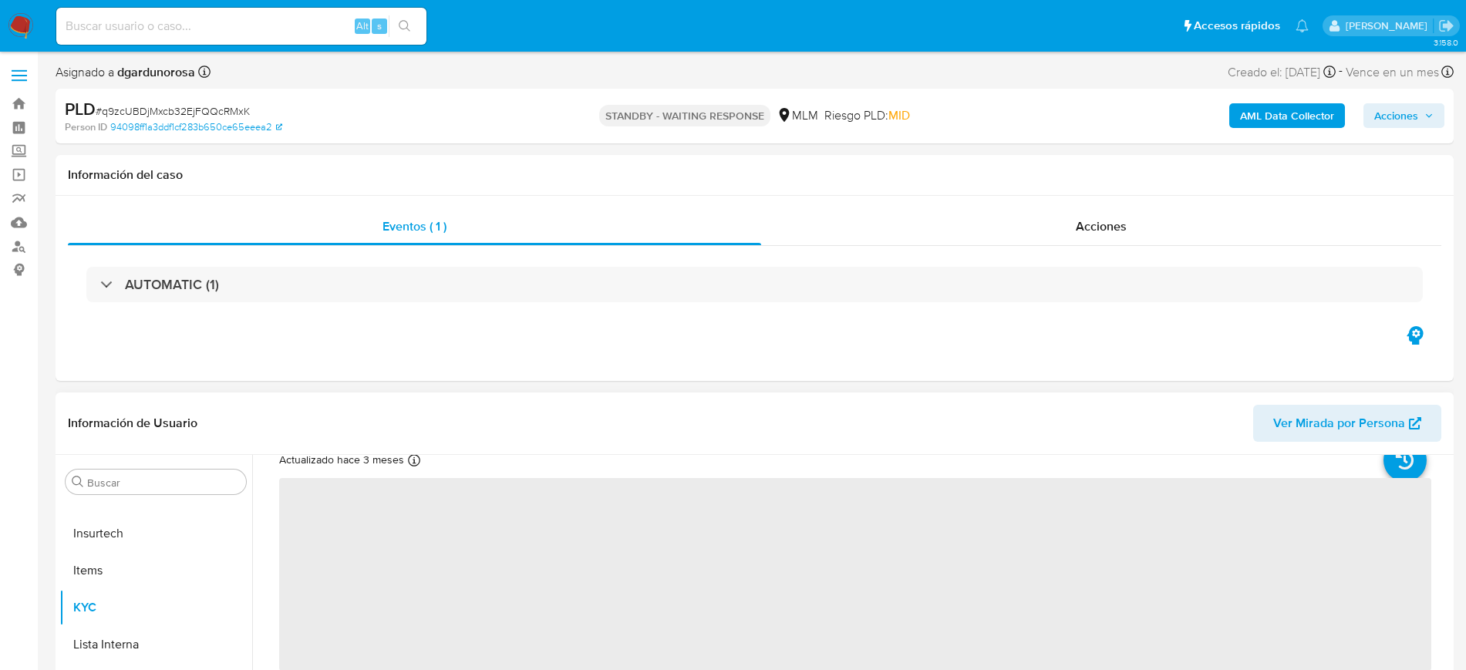
scroll to position [96, 0]
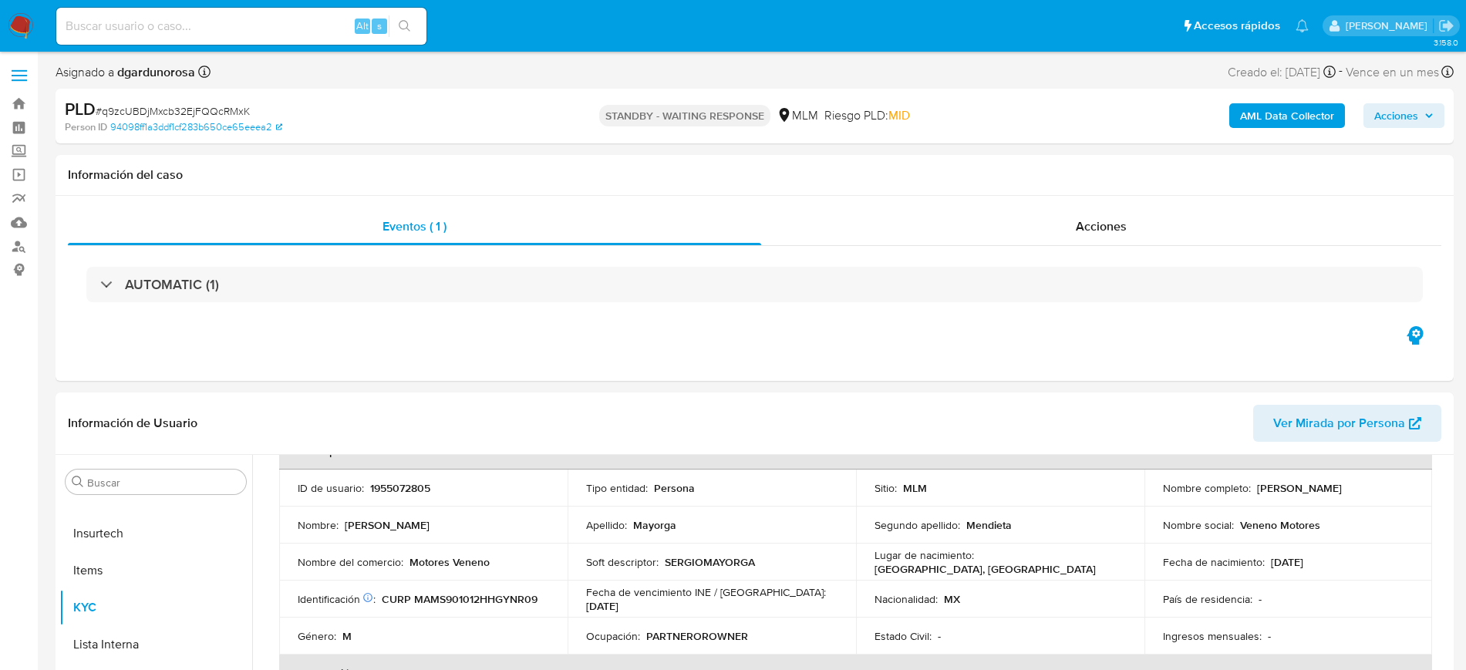
select select "10"
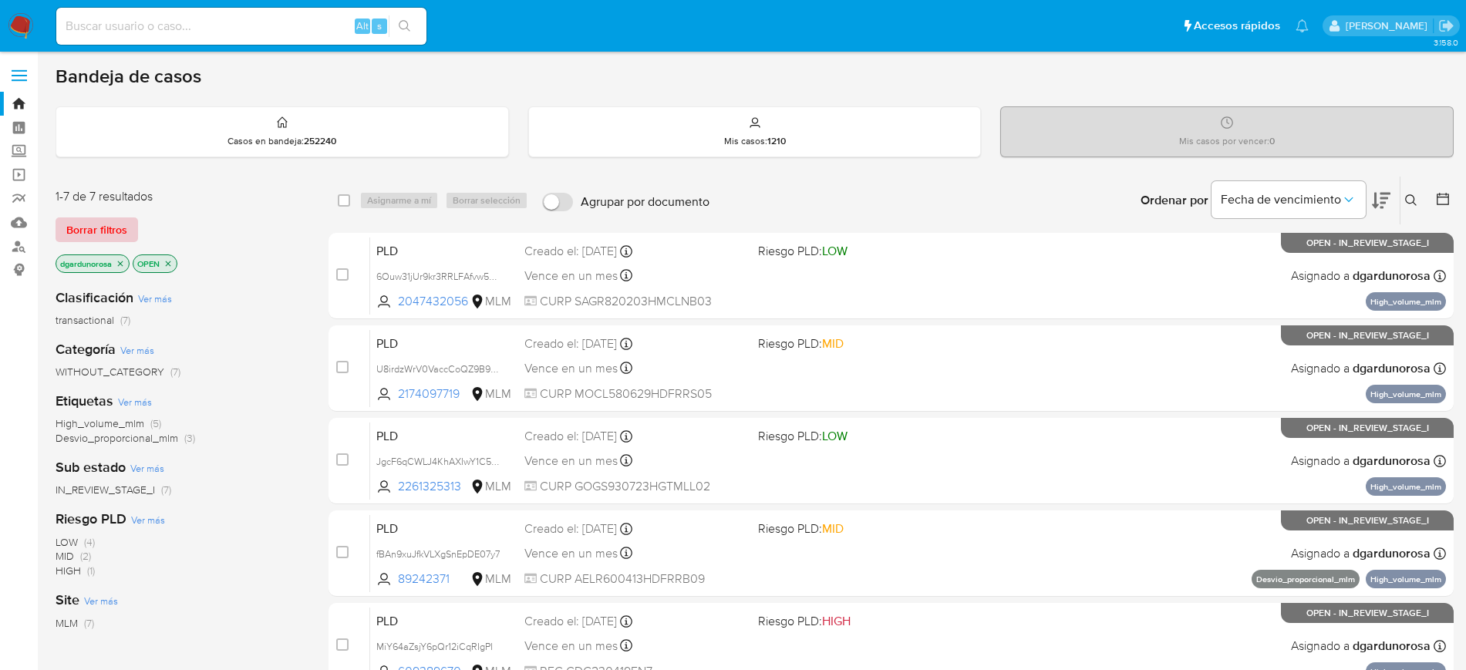
click at [115, 231] on span "Borrar filtros" at bounding box center [96, 230] width 61 height 22
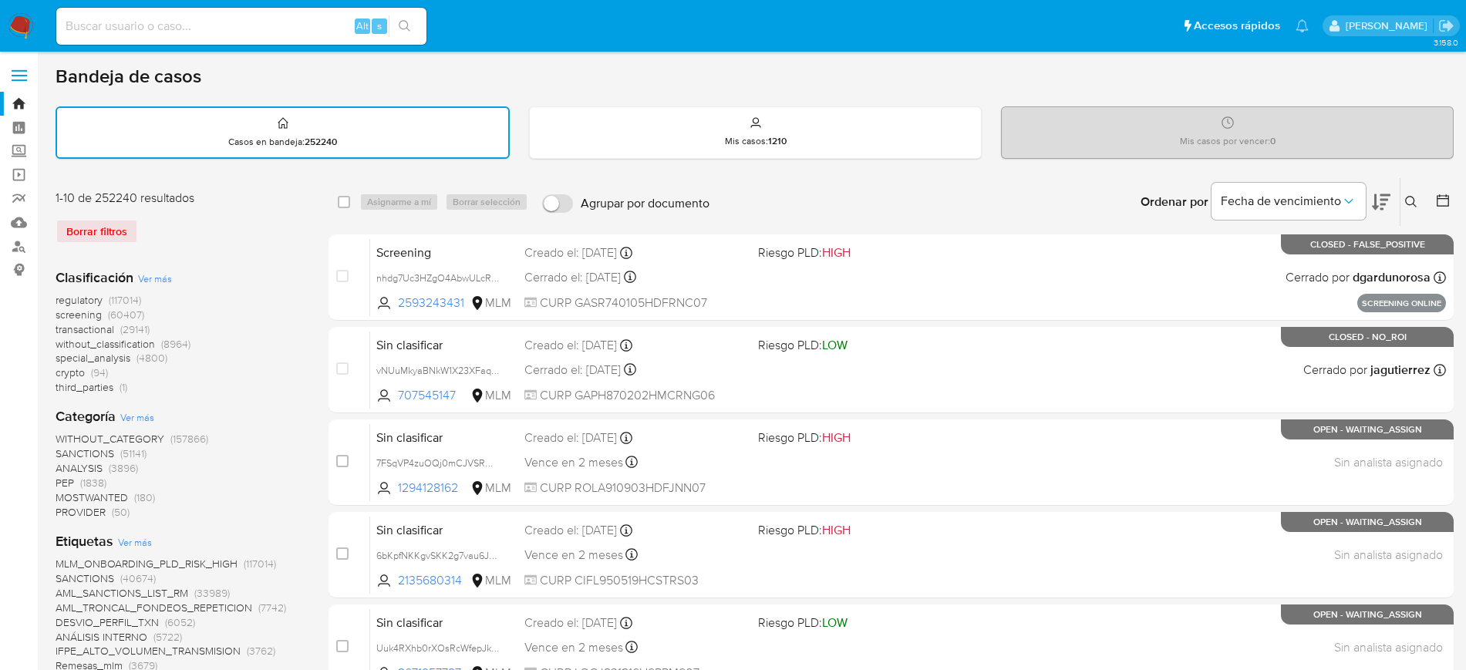
click at [1411, 202] on icon at bounding box center [1411, 202] width 12 height 12
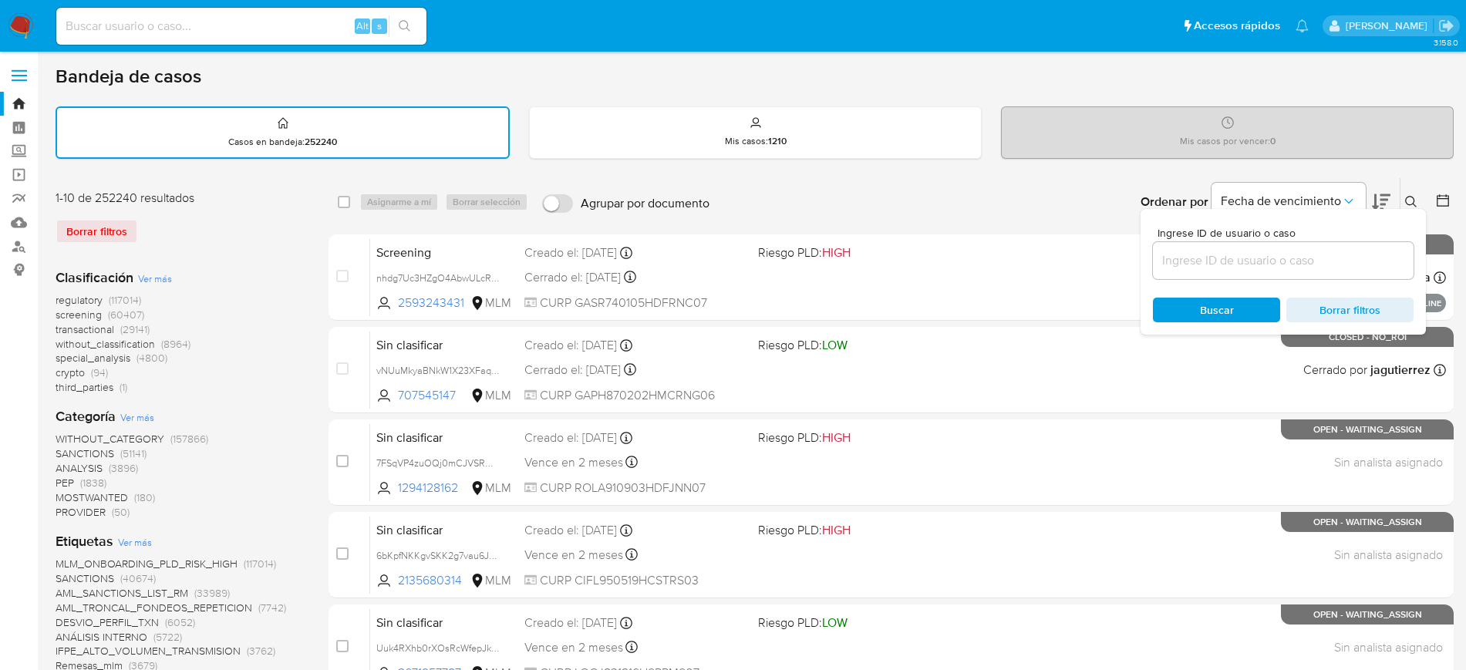
click at [1259, 261] on input at bounding box center [1283, 261] width 261 height 20
type input "2277577989"
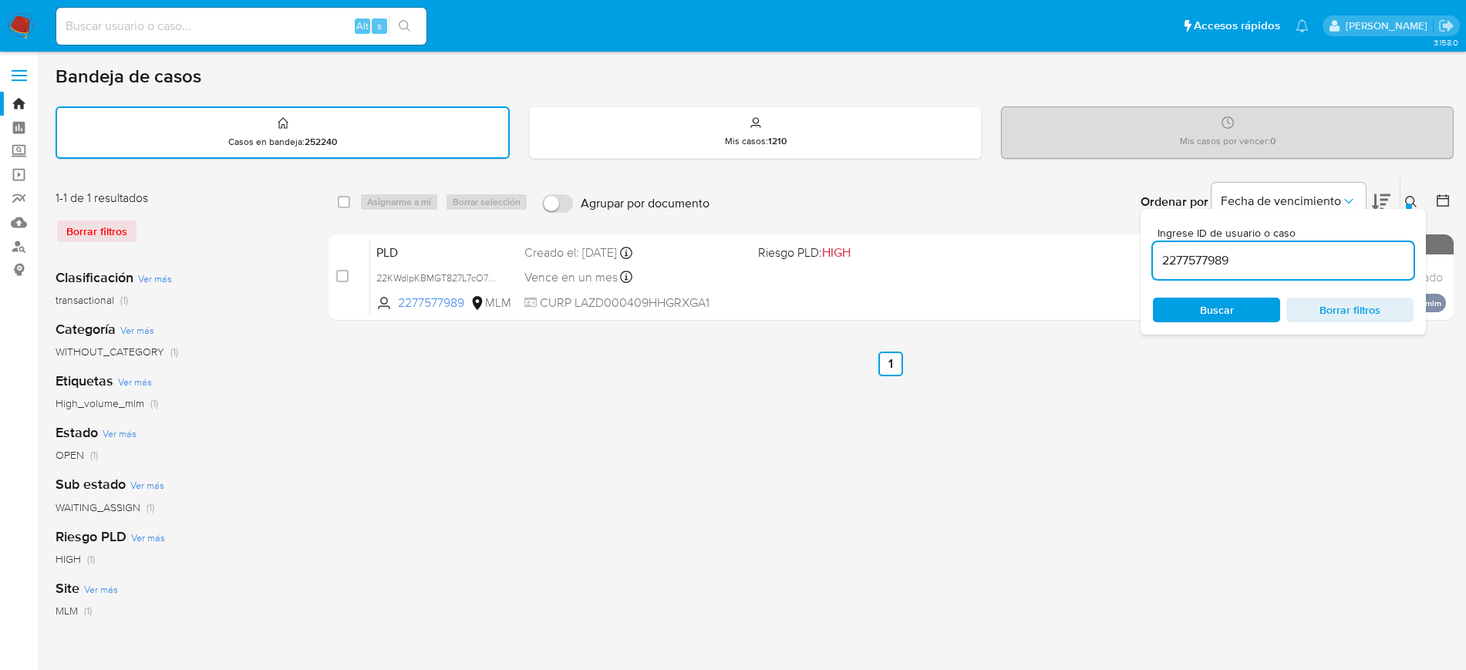
click at [1412, 201] on icon at bounding box center [1411, 202] width 12 height 12
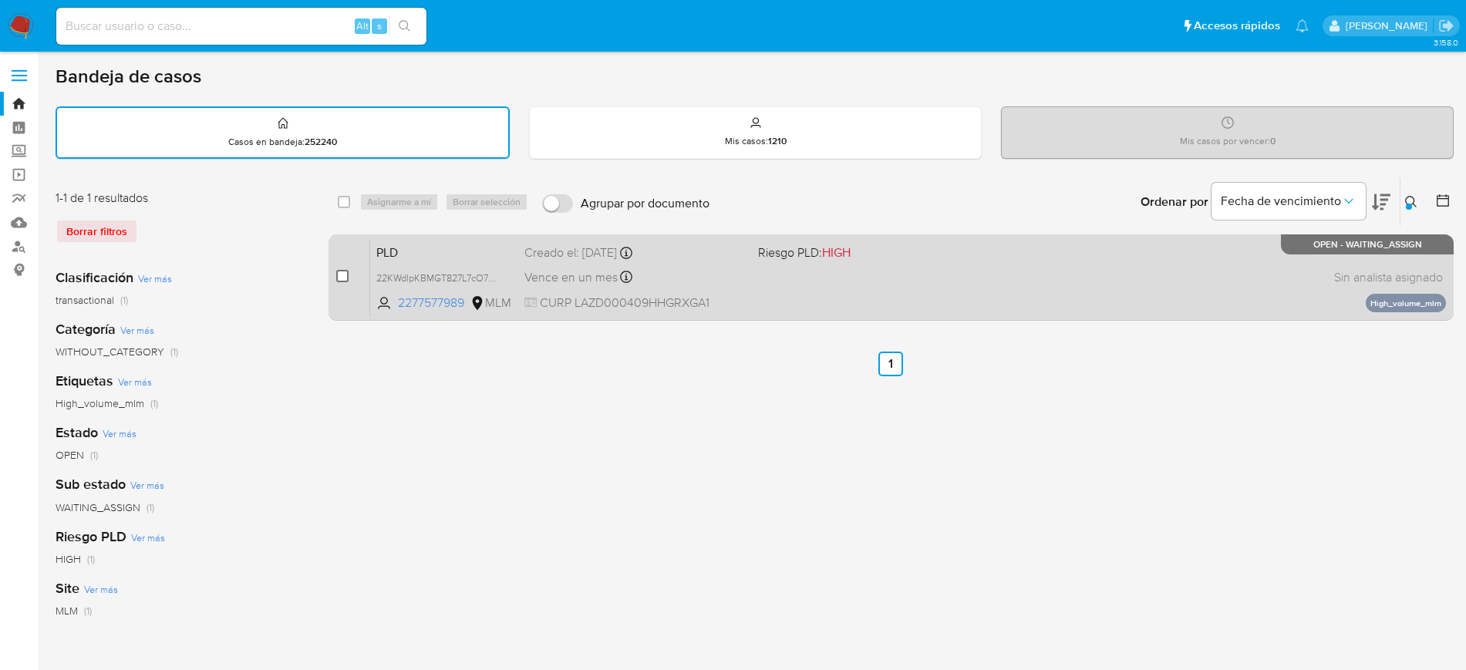
click at [338, 274] on input "checkbox" at bounding box center [342, 276] width 12 height 12
checkbox input "true"
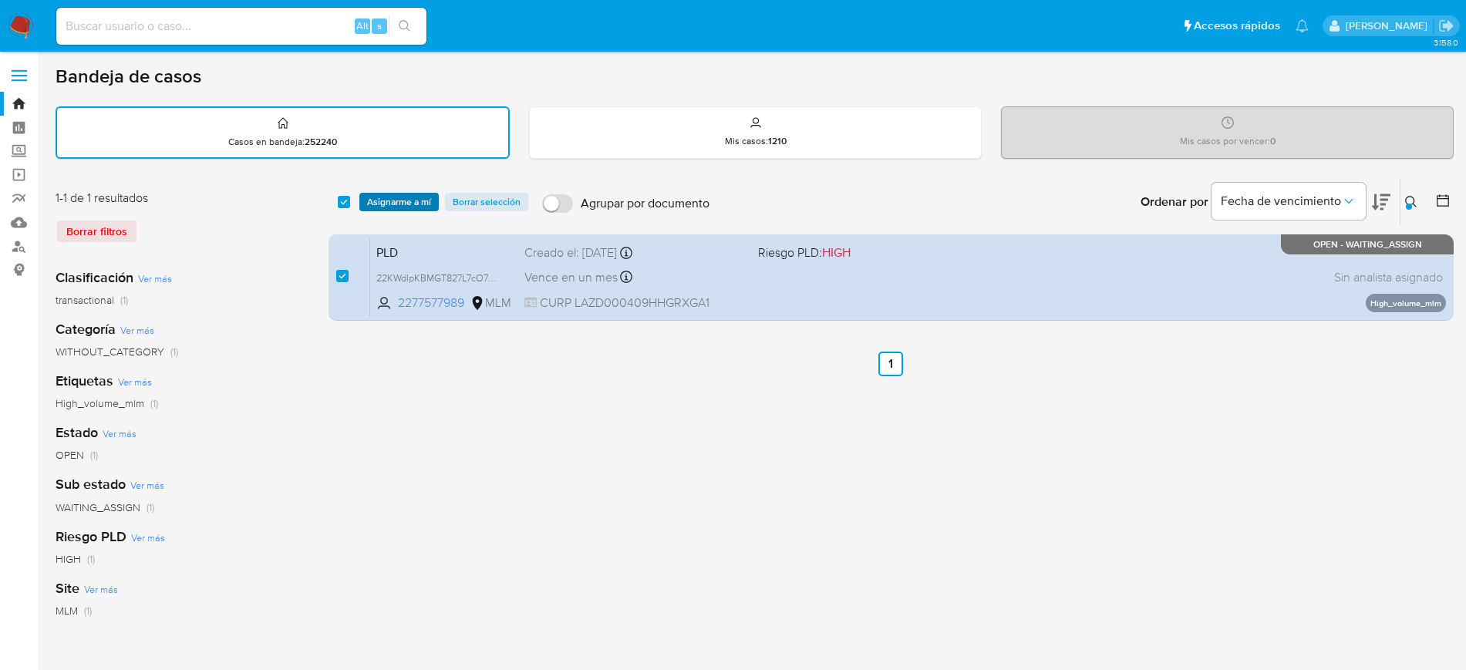
click at [389, 210] on span "Asignarme a mí" at bounding box center [399, 201] width 64 height 15
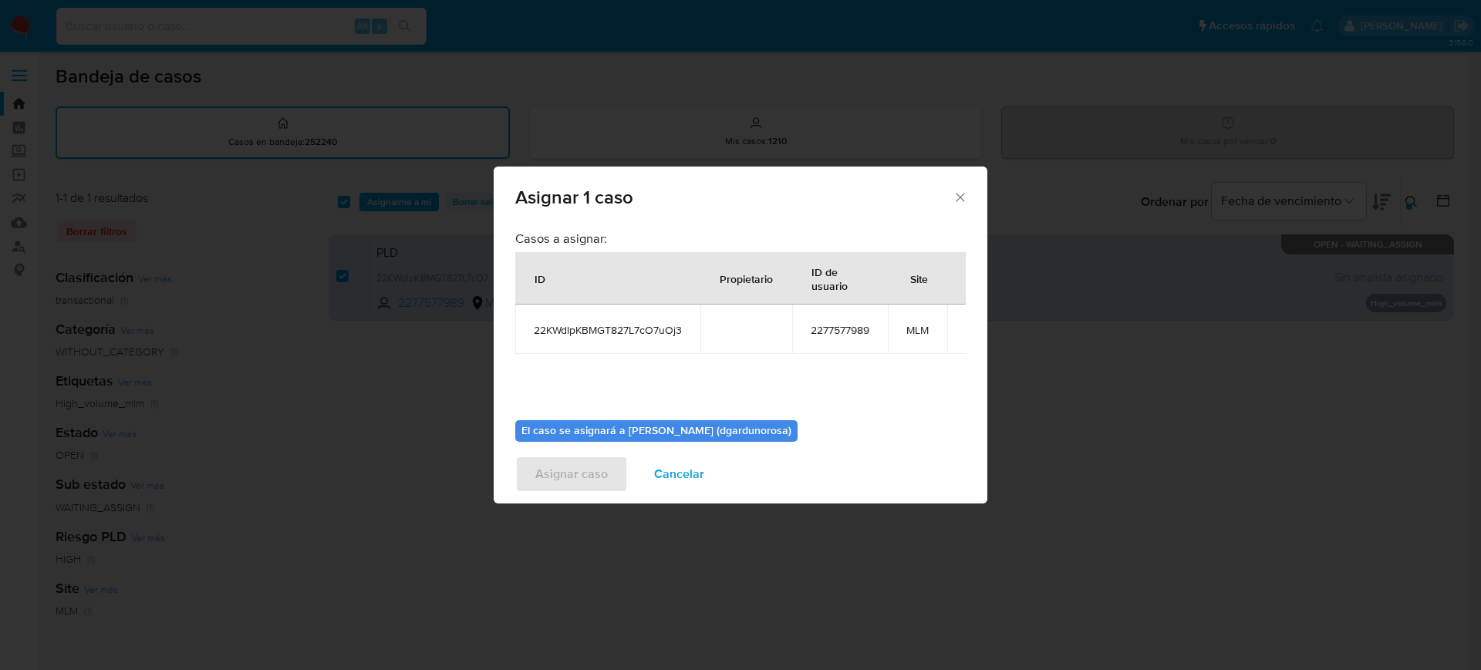
click at [640, 336] on span "22KWdlpKBMGT827L7cO7uOj3" at bounding box center [608, 330] width 148 height 14
click at [638, 335] on span "22KWdlpKBMGT827L7cO7uOj3" at bounding box center [608, 330] width 148 height 14
copy span "22KWdlpKBMGT827L7cO7uOj3"
click at [729, 357] on div "Casos a asignar: ID Propietario ID de usuario Site 22KWdlpKBMGT827L7cO7uOj3 227…" at bounding box center [740, 319] width 450 height 177
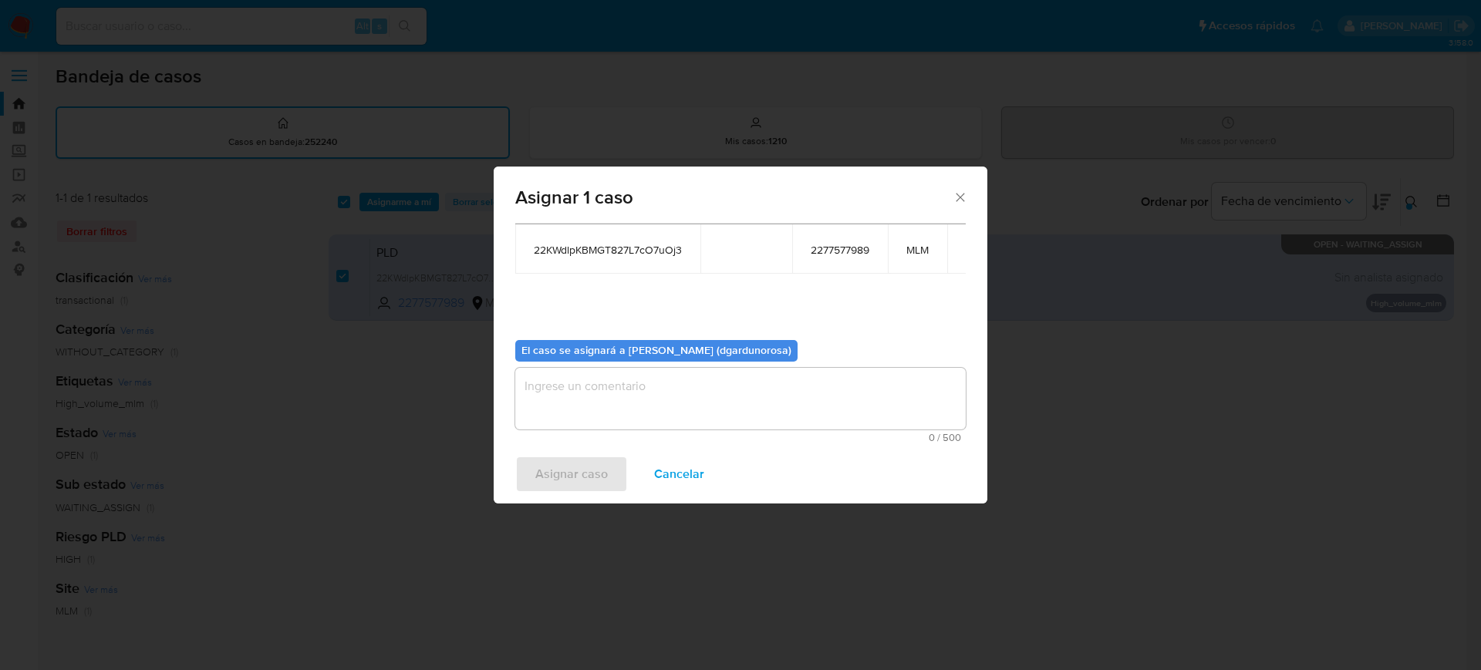
click at [737, 379] on textarea "assign-modal" at bounding box center [740, 399] width 450 height 62
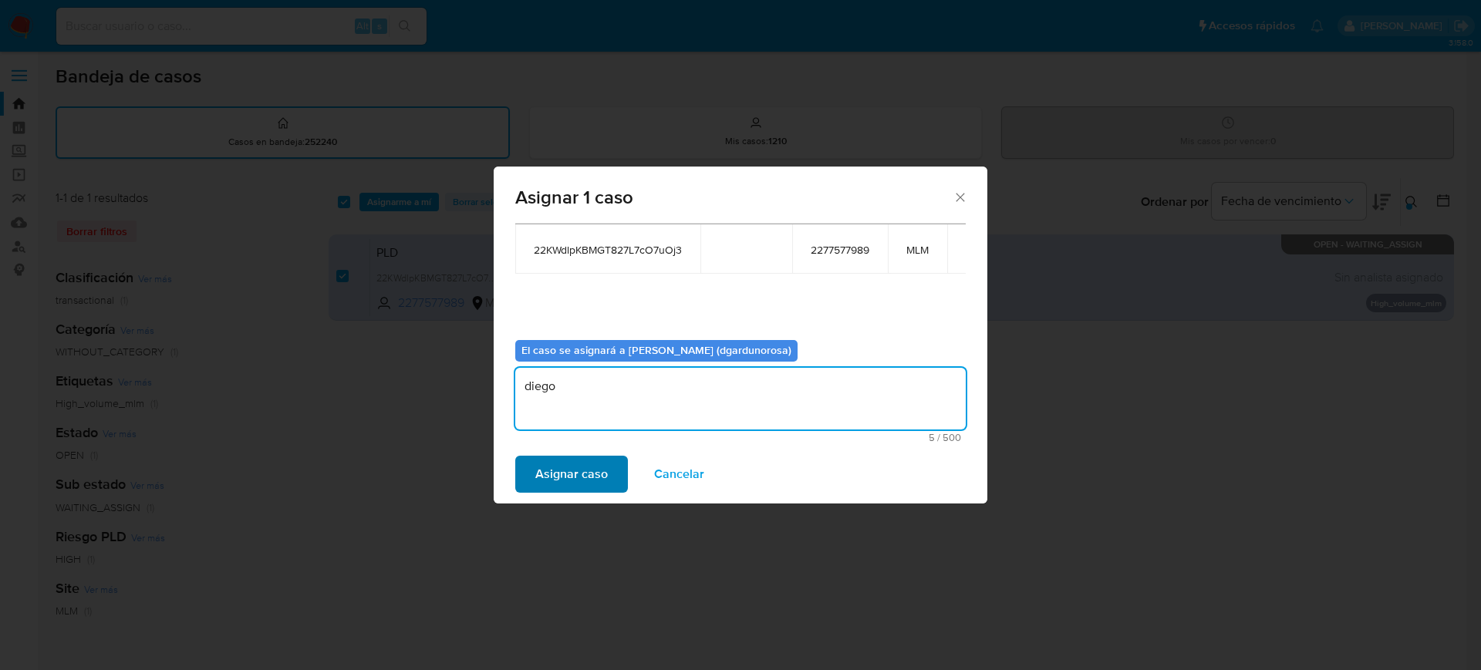
type textarea "diego"
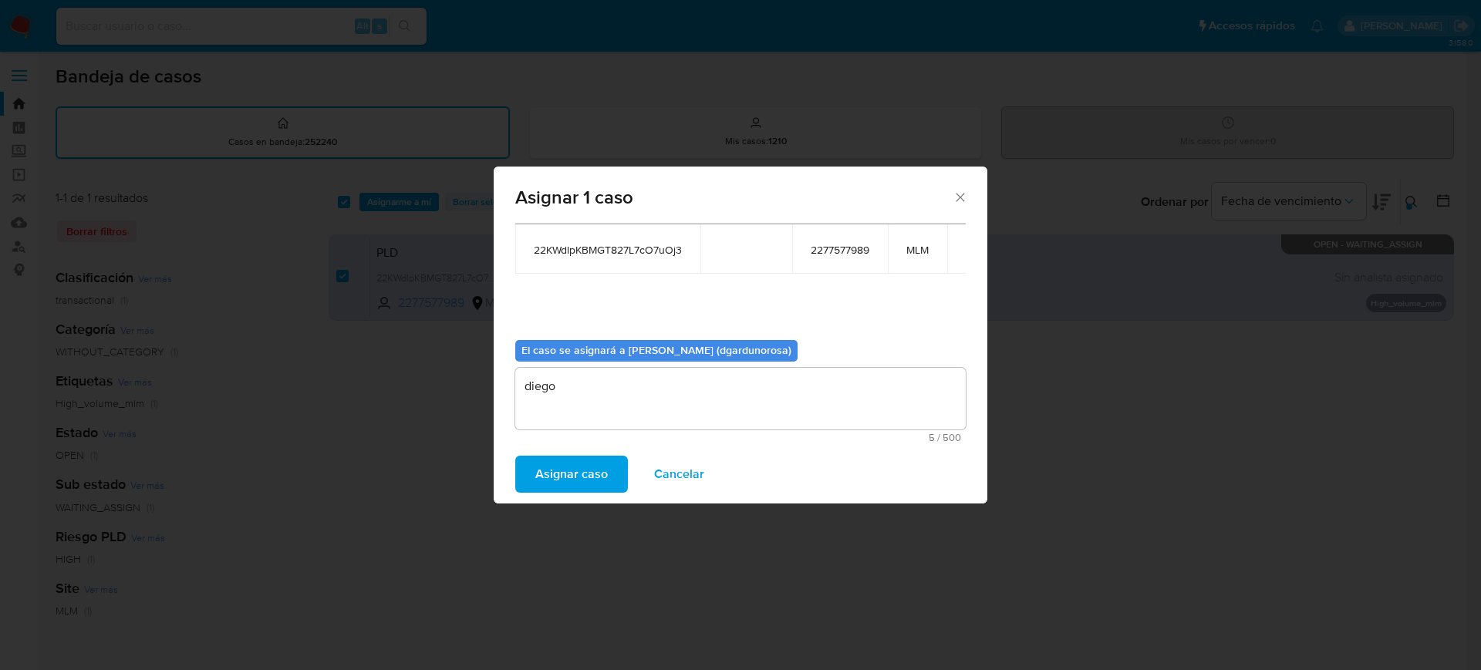
click at [591, 487] on span "Asignar caso" at bounding box center [571, 474] width 72 height 34
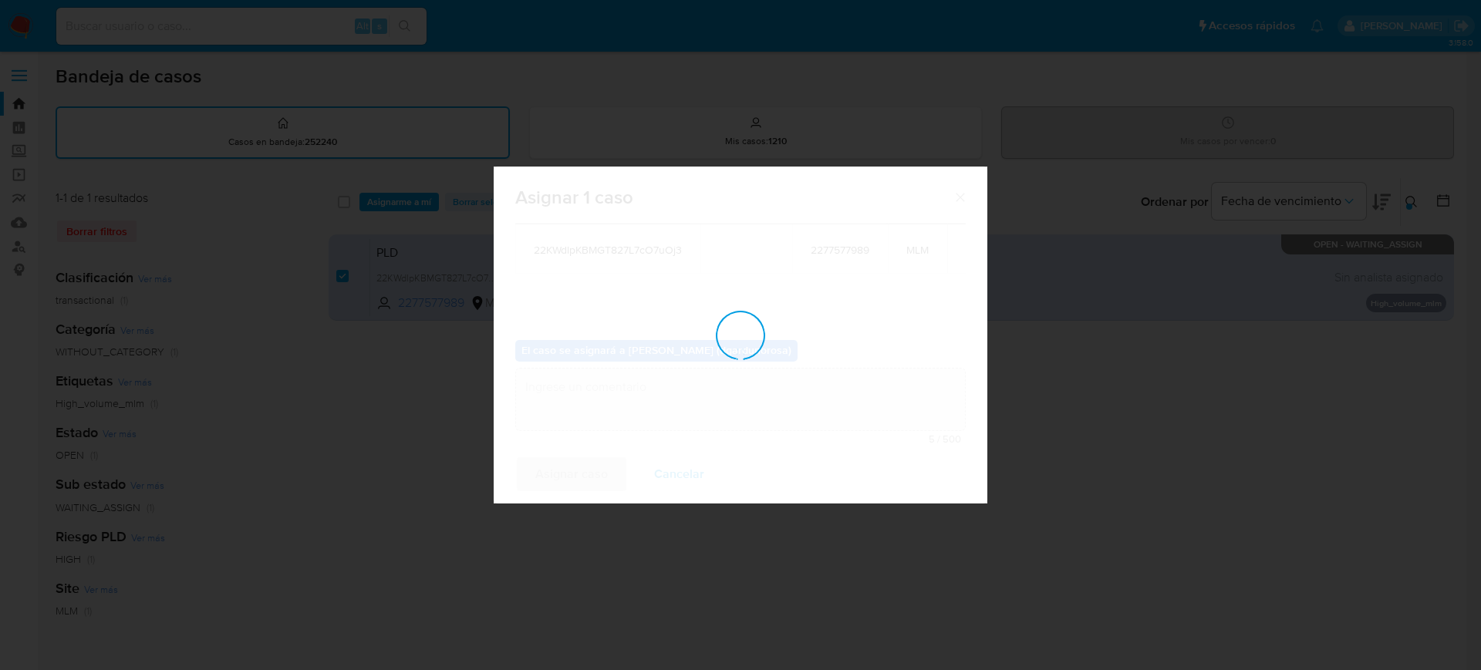
checkbox input "false"
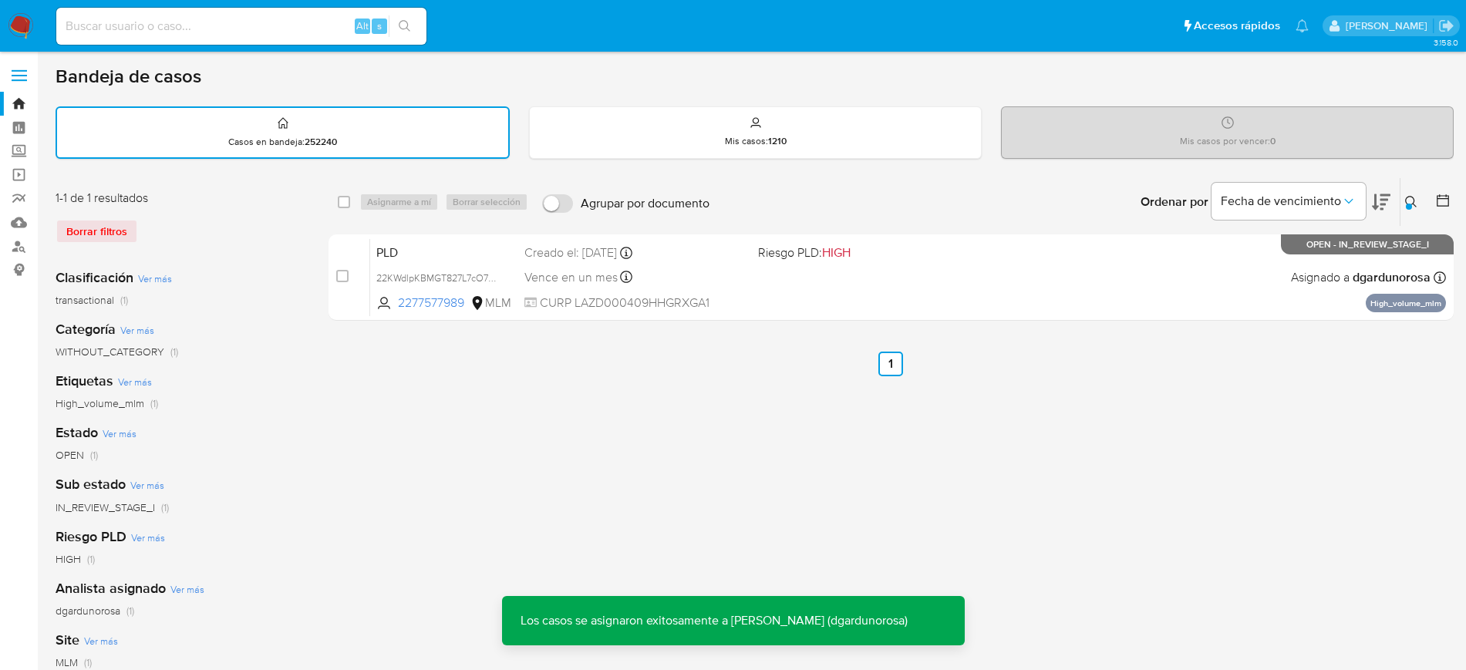
click at [1406, 188] on div "Ingrese ID de usuario o caso 2277577989 Buscar Borrar filtros" at bounding box center [1413, 202] width 26 height 48
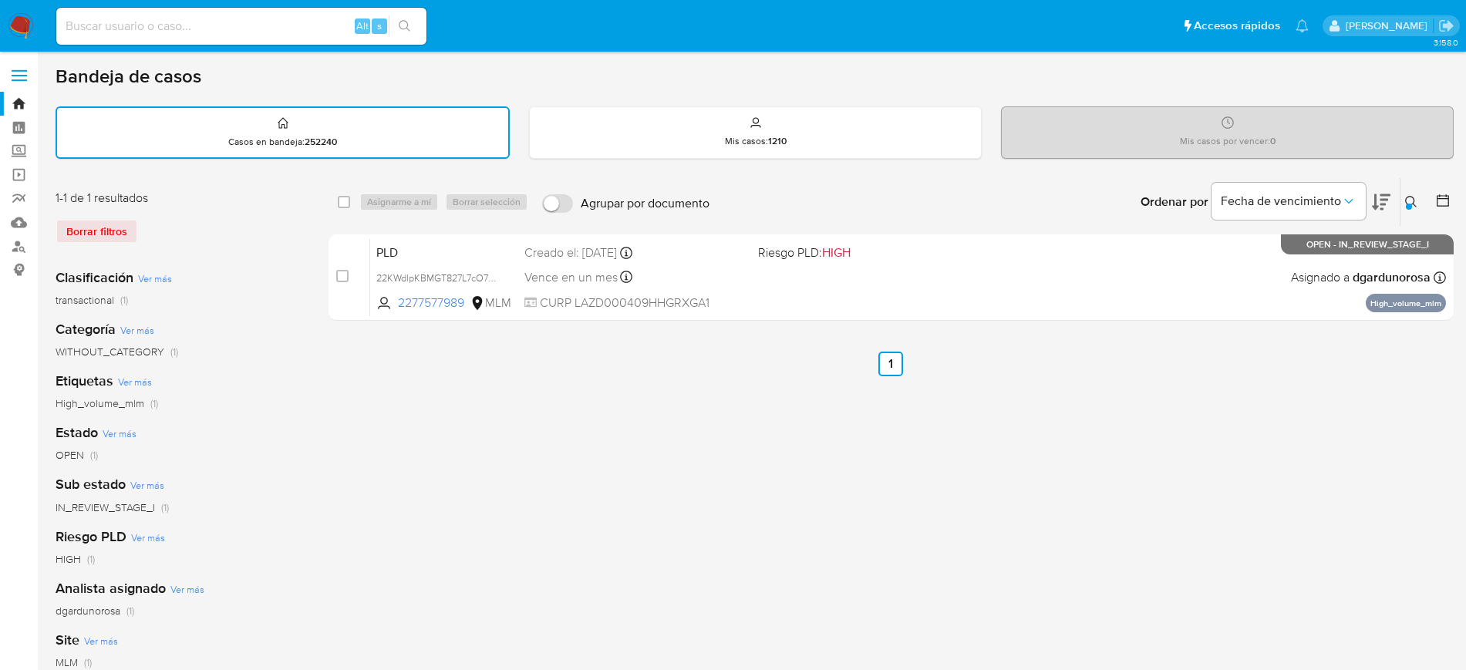
click at [1404, 196] on button at bounding box center [1412, 202] width 25 height 19
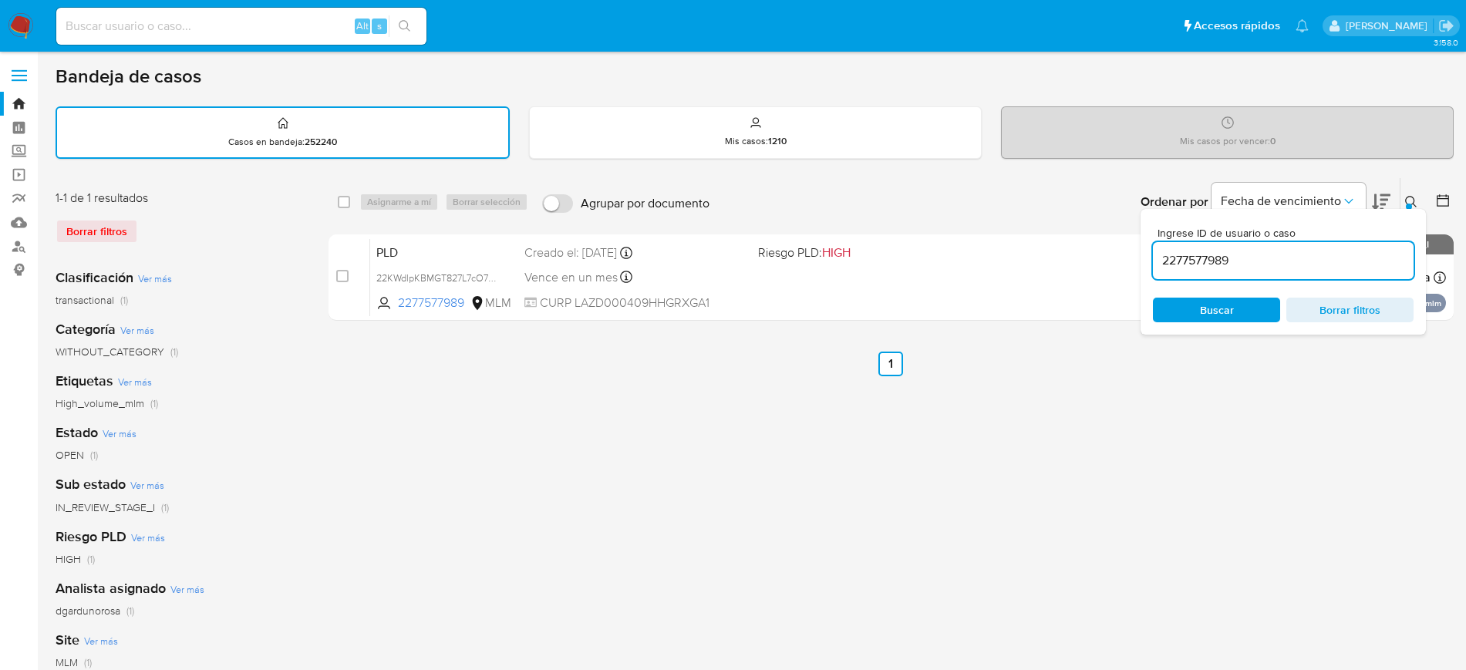
click at [1228, 260] on input "2277577989" at bounding box center [1283, 261] width 261 height 20
click at [1228, 261] on input "2277577989" at bounding box center [1283, 261] width 261 height 20
type input "2306620231"
click at [1413, 197] on icon at bounding box center [1411, 202] width 12 height 12
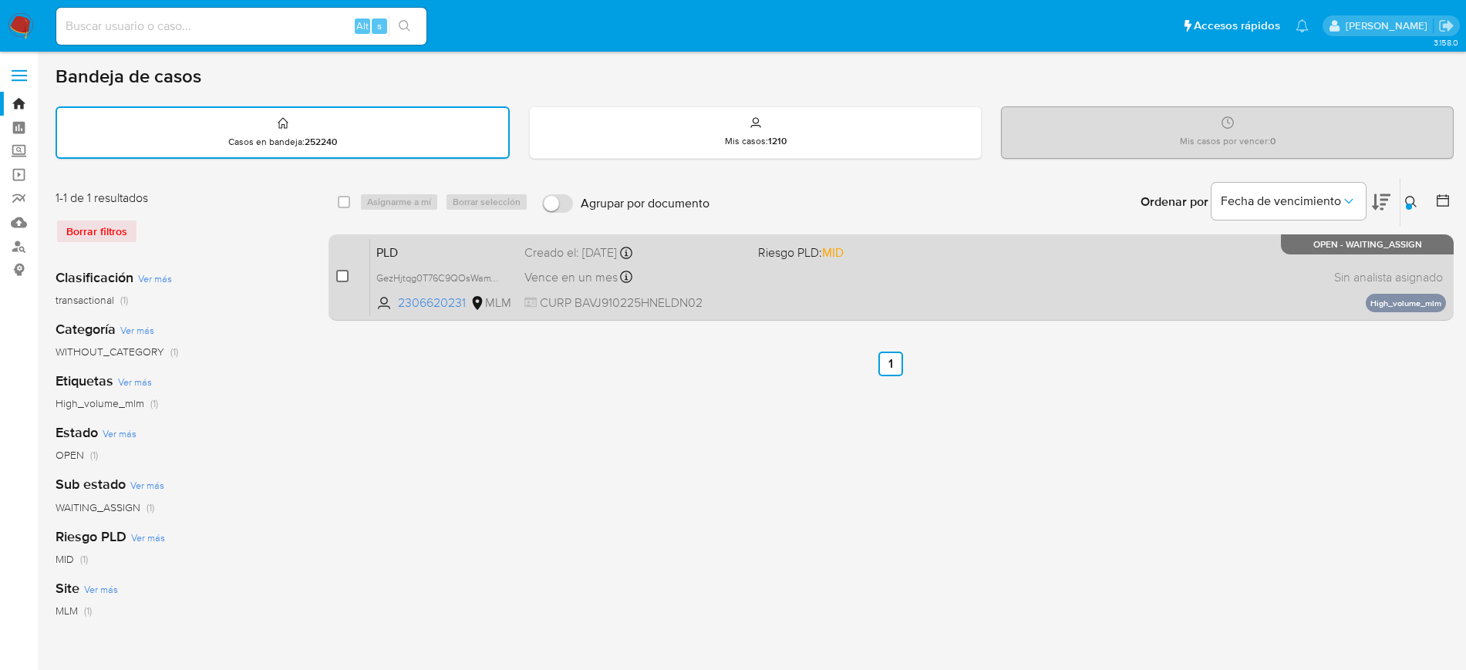
click at [344, 279] on input "checkbox" at bounding box center [342, 276] width 12 height 12
checkbox input "true"
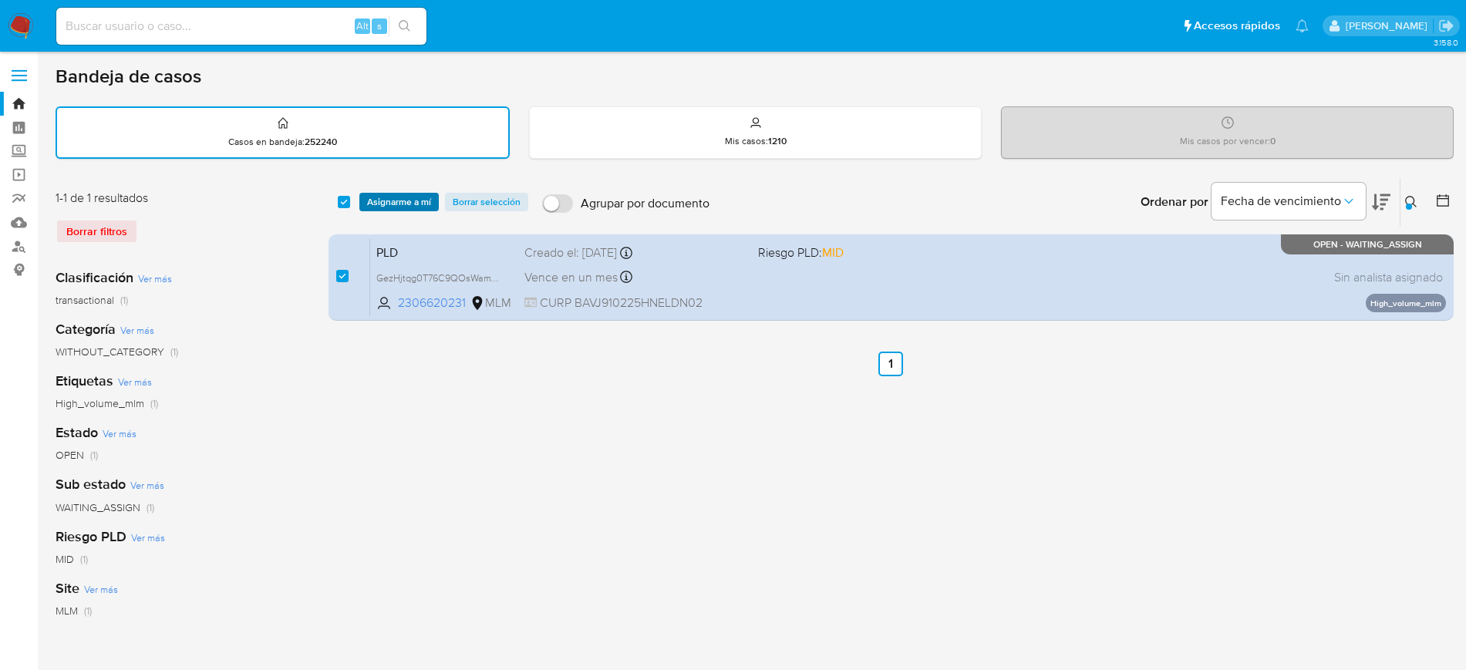
click at [398, 209] on span "Asignarme a mí" at bounding box center [399, 201] width 64 height 15
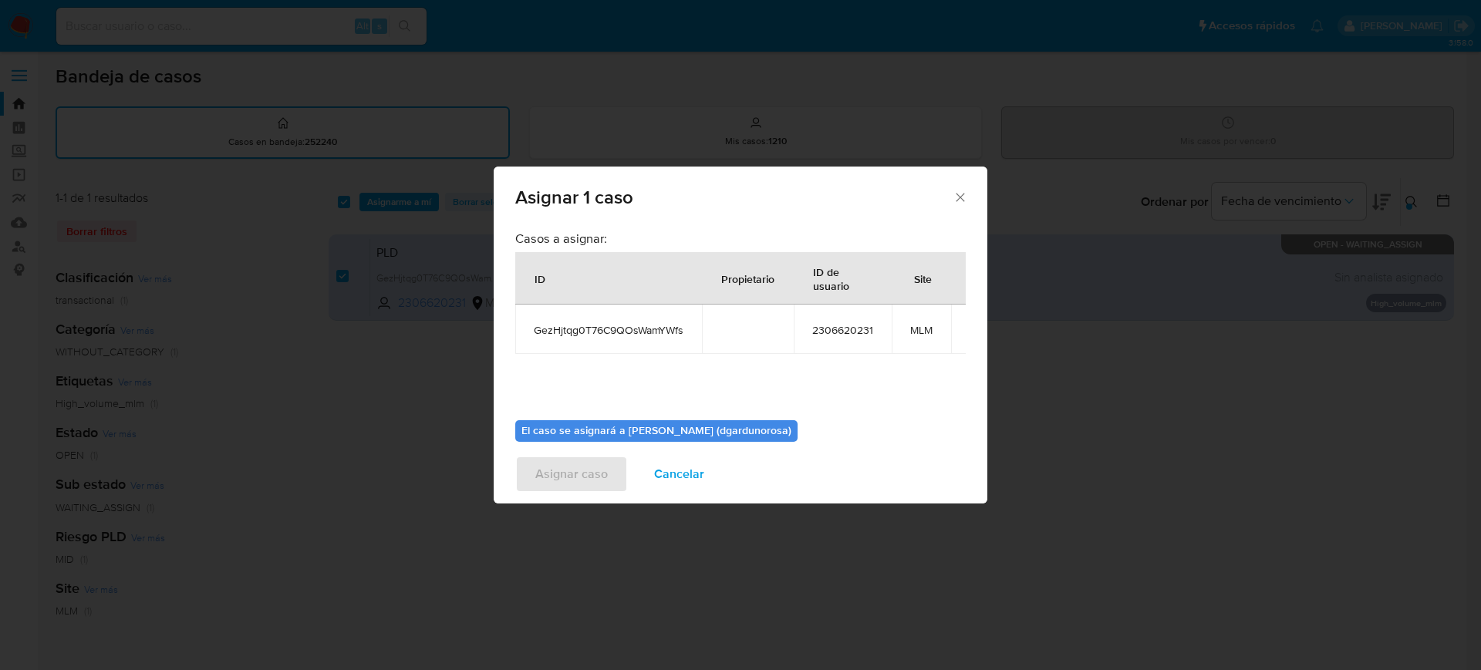
click at [666, 325] on span "GezHjtqg0T76C9QOsWamYWfs" at bounding box center [609, 330] width 150 height 14
click at [662, 335] on span "GezHjtqg0T76C9QOsWamYWfs" at bounding box center [609, 330] width 150 height 14
copy span "GezHjtqg0T76C9QOsWamYWfs"
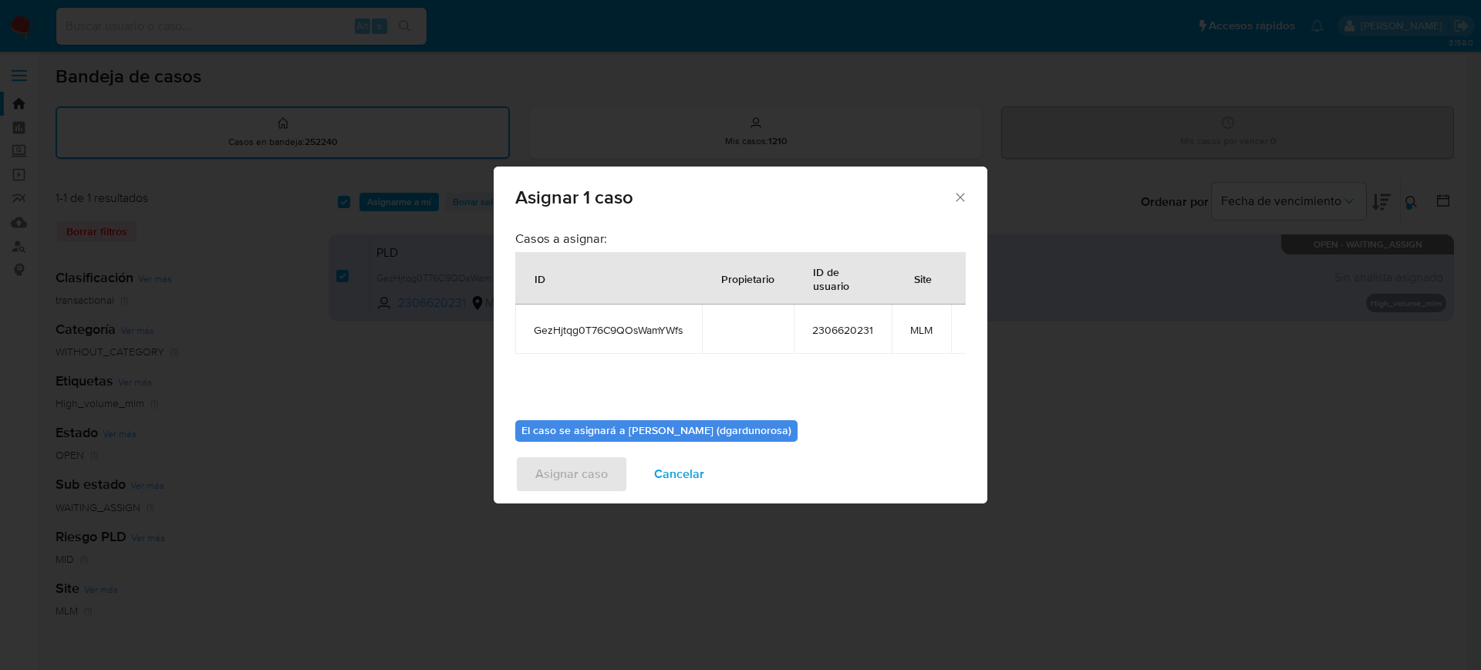
click at [831, 350] on td "2306620231" at bounding box center [842, 329] width 98 height 49
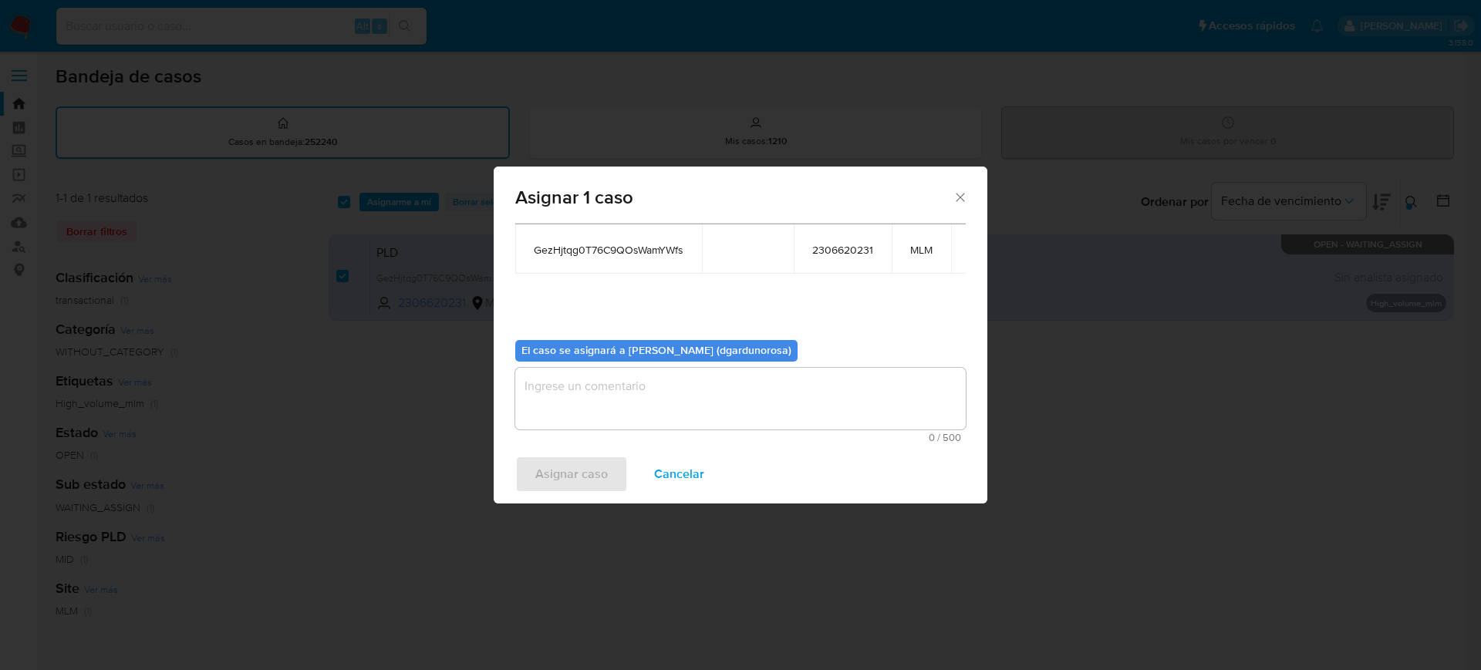
click at [806, 373] on textarea "assign-modal" at bounding box center [740, 399] width 450 height 62
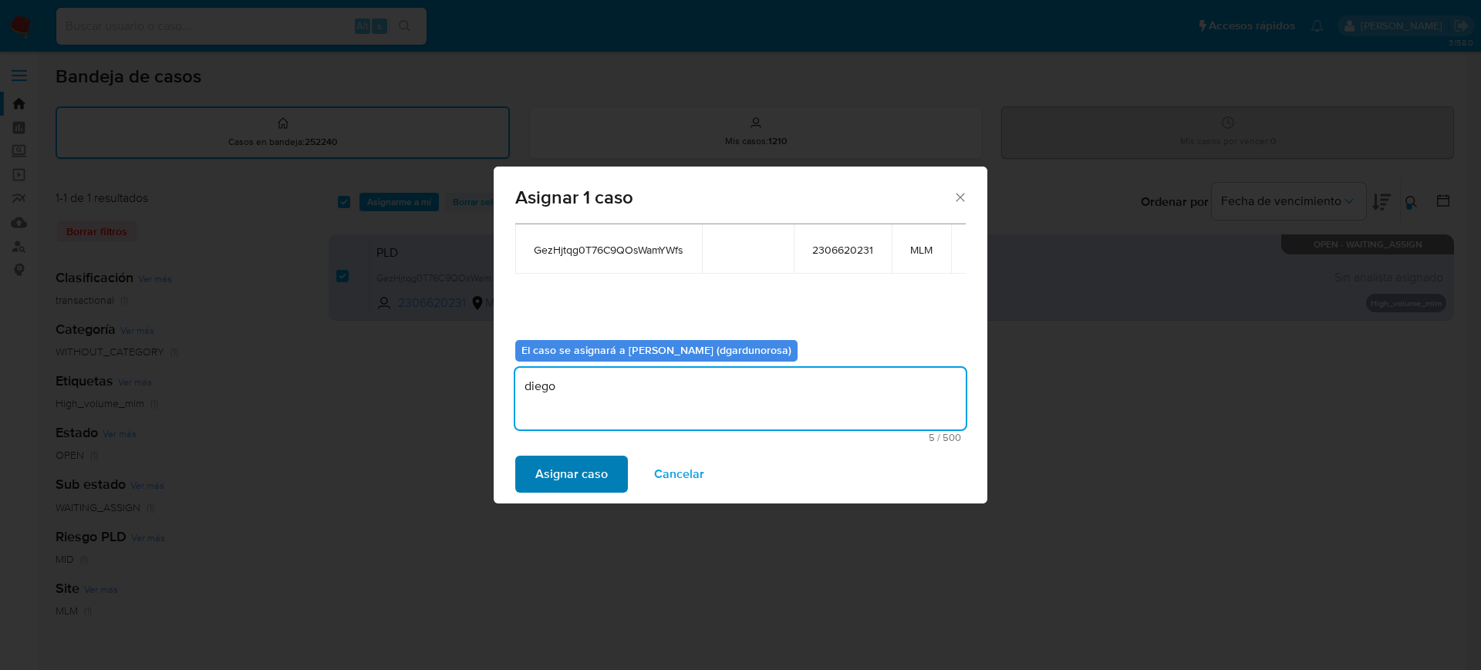
type textarea "diego"
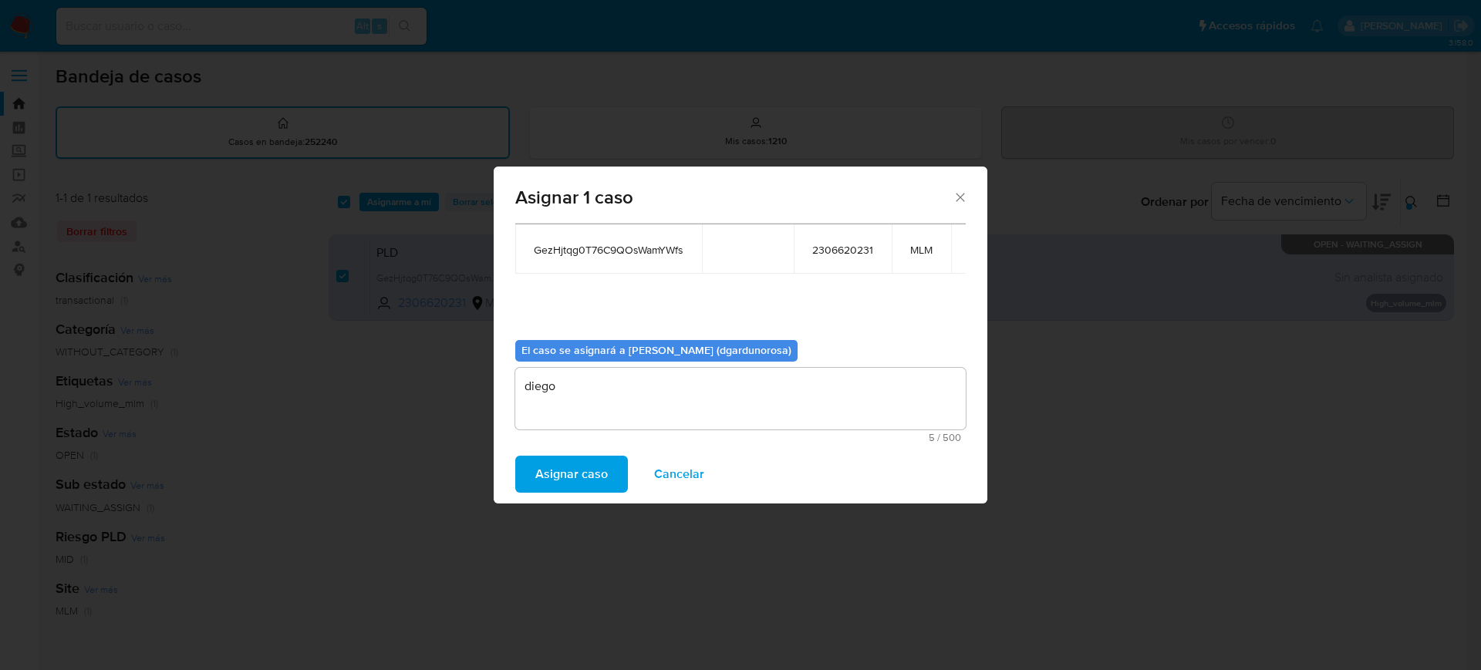
click at [587, 483] on span "Asignar caso" at bounding box center [571, 474] width 72 height 34
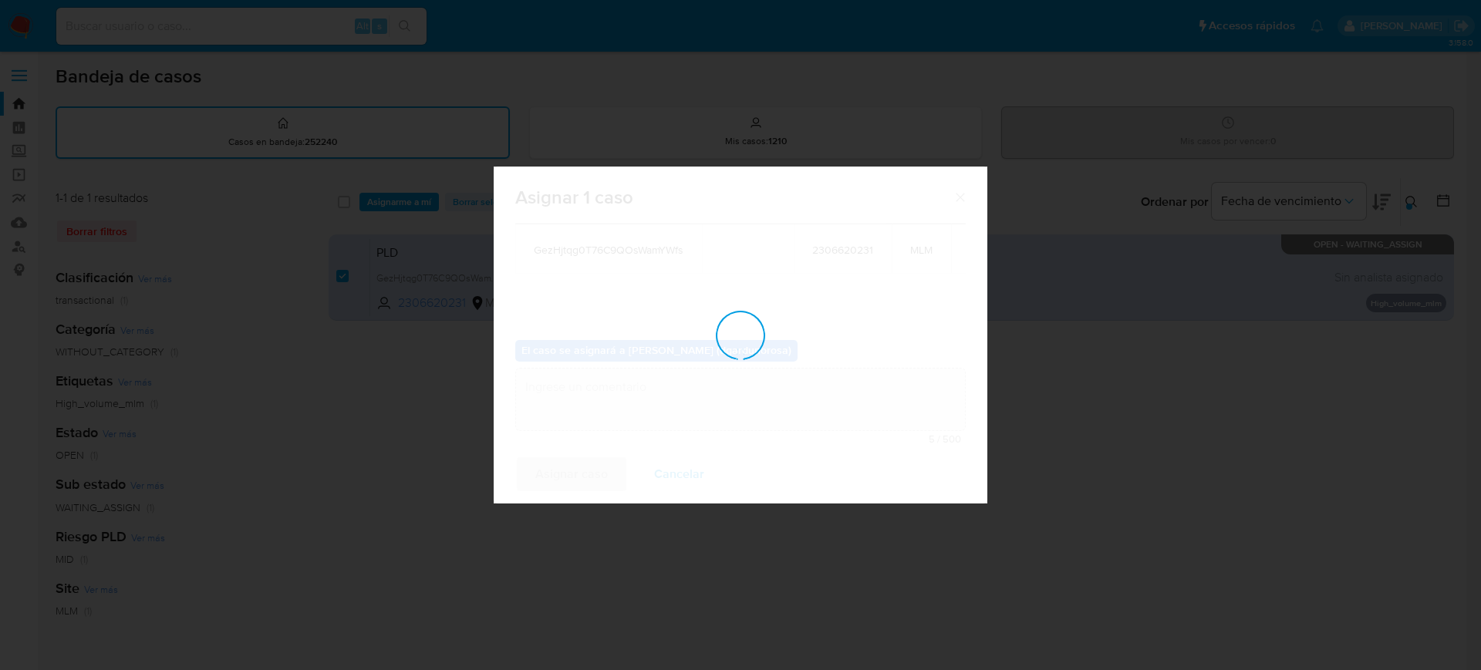
checkbox input "false"
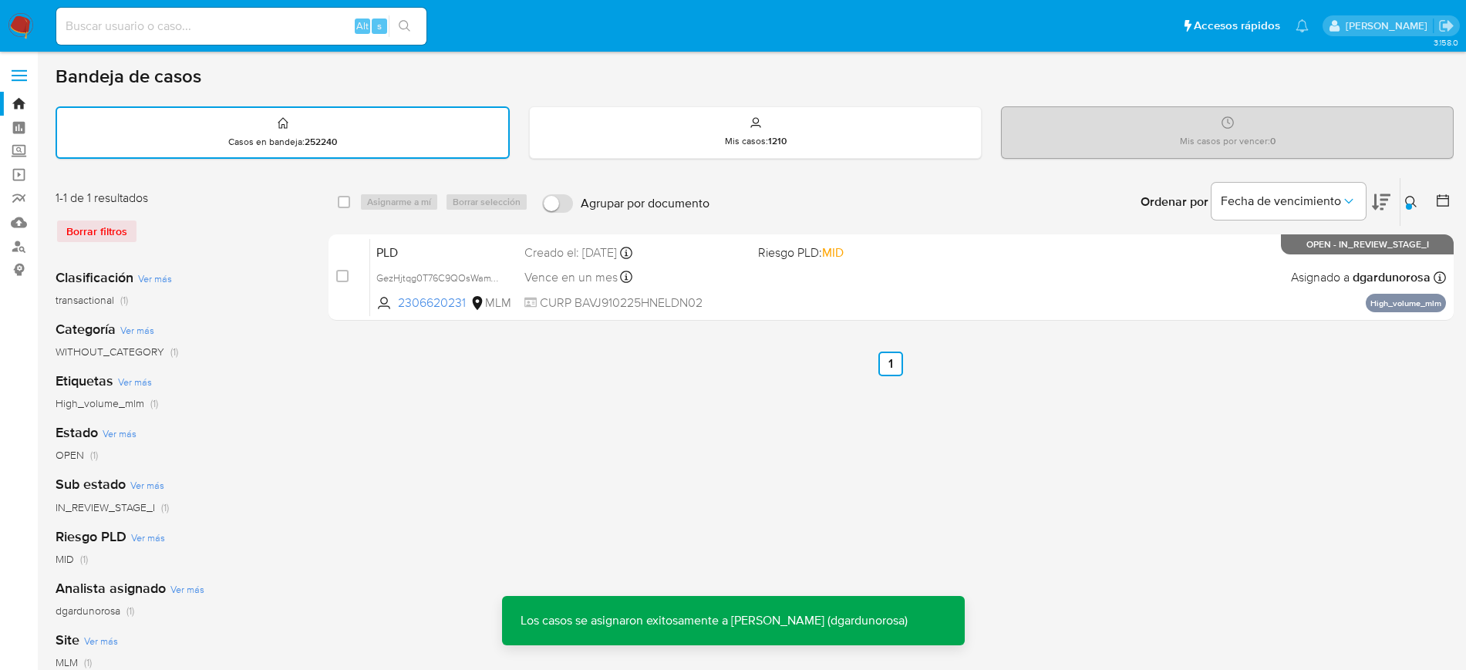
drag, startPoint x: 1411, startPoint y: 194, endPoint x: 1396, endPoint y: 205, distance: 18.8
click at [1411, 194] on button at bounding box center [1412, 202] width 25 height 19
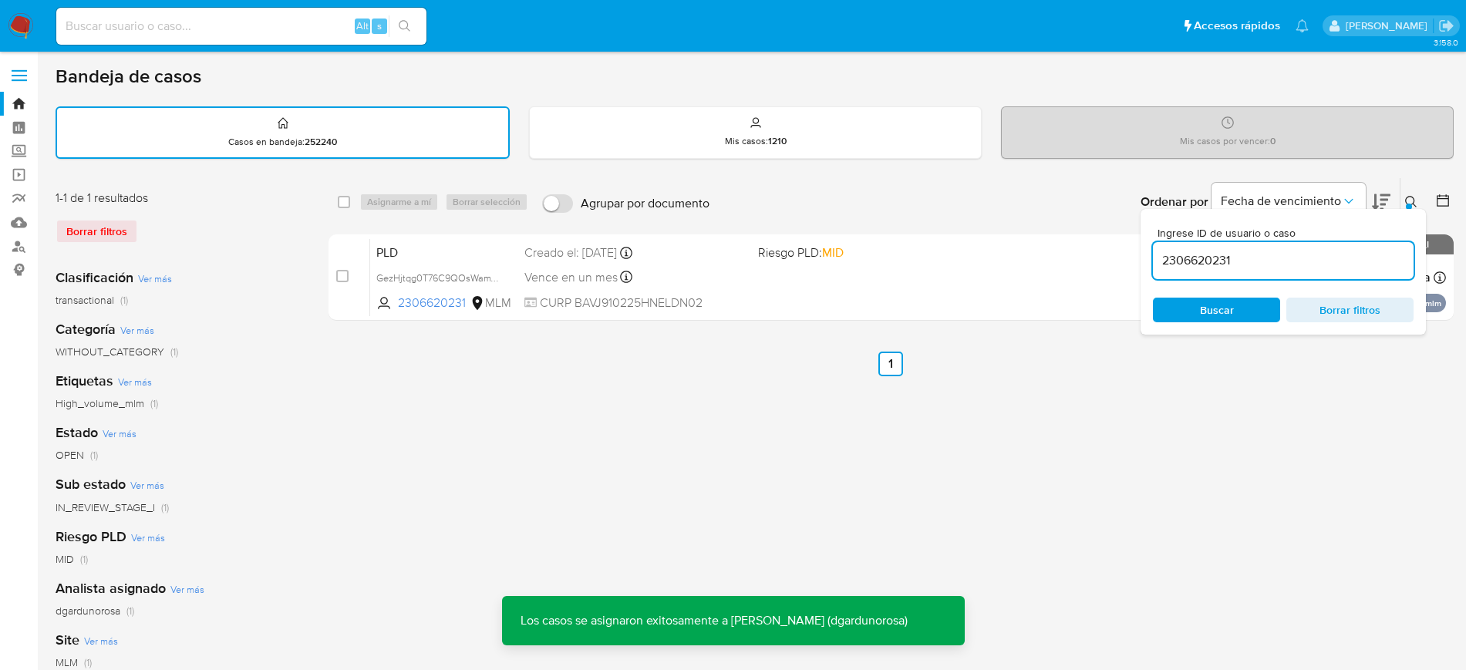
click at [1174, 263] on input "2306620231" at bounding box center [1283, 261] width 261 height 20
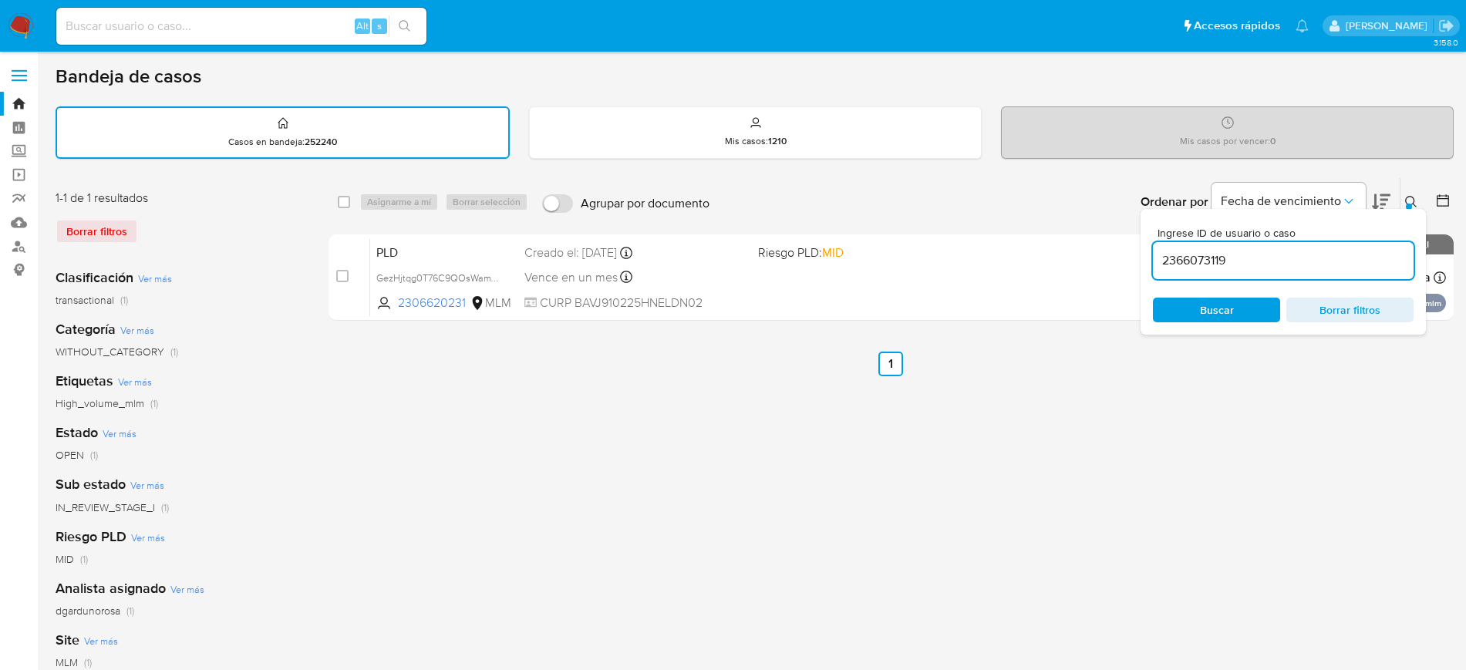
type input "2366073119"
click at [1410, 205] on div at bounding box center [1409, 207] width 6 height 6
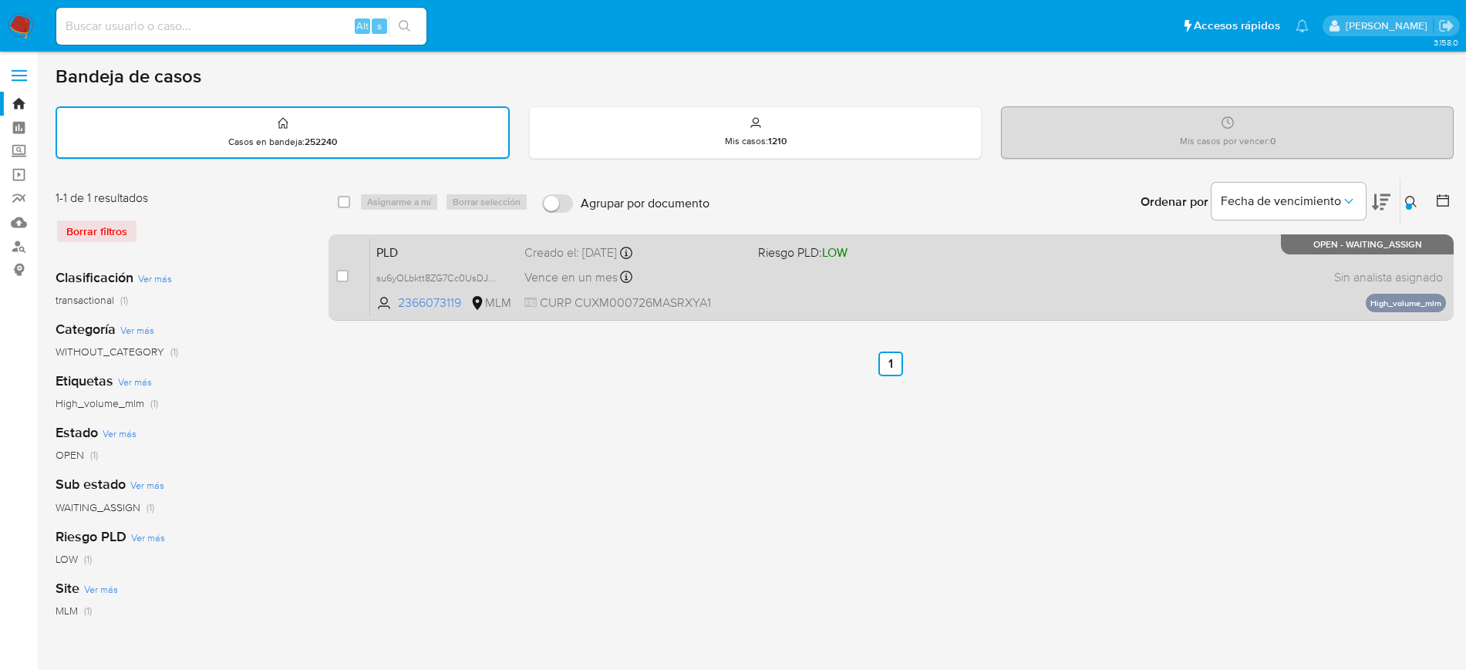
click at [349, 274] on div "case-item-checkbox No es posible asignar el caso" at bounding box center [353, 277] width 34 height 78
click at [340, 275] on input "checkbox" at bounding box center [342, 276] width 12 height 12
checkbox input "true"
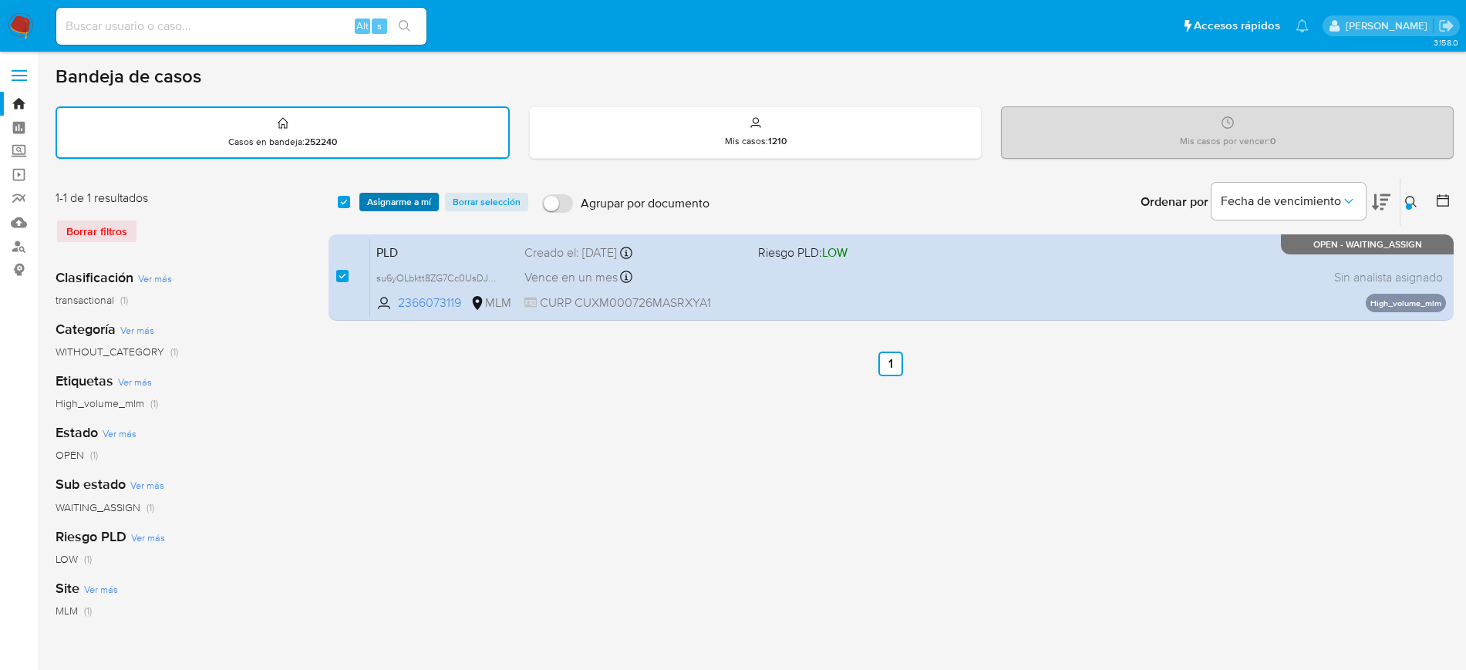
click at [411, 204] on span "Asignarme a mí" at bounding box center [399, 201] width 64 height 15
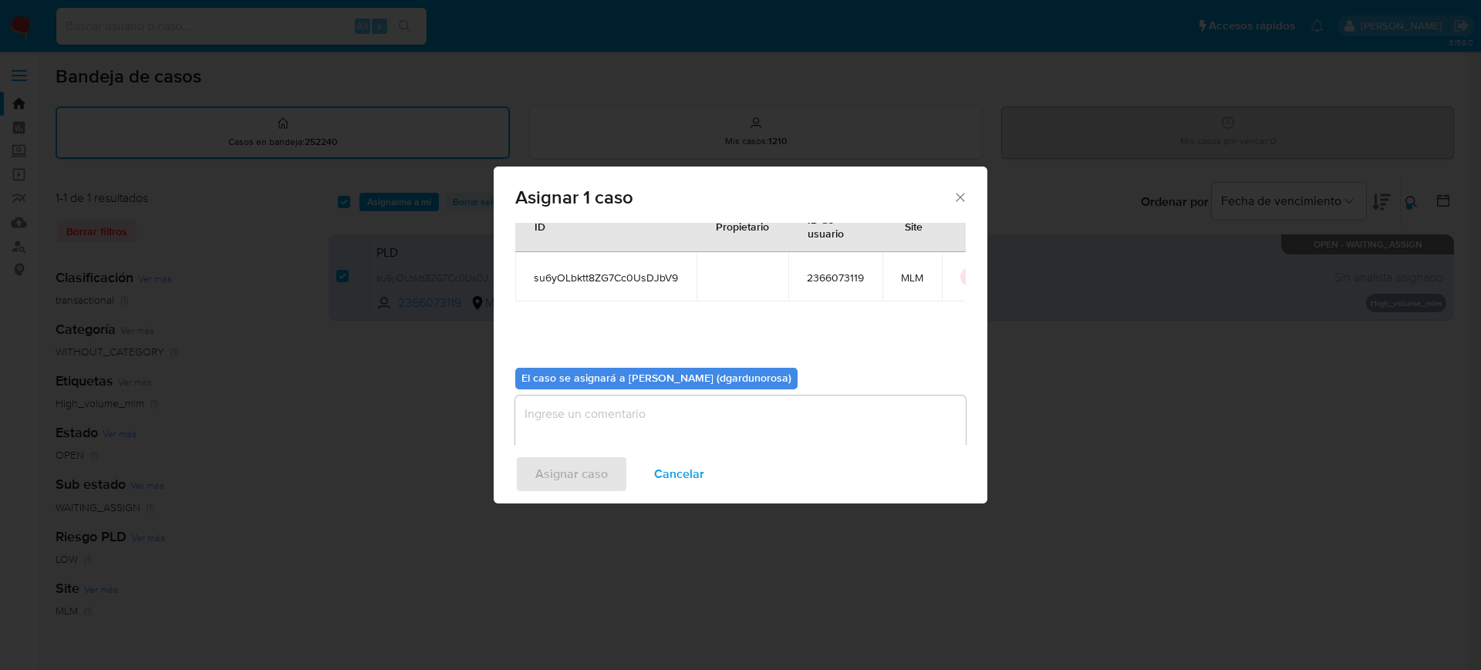
scroll to position [80, 0]
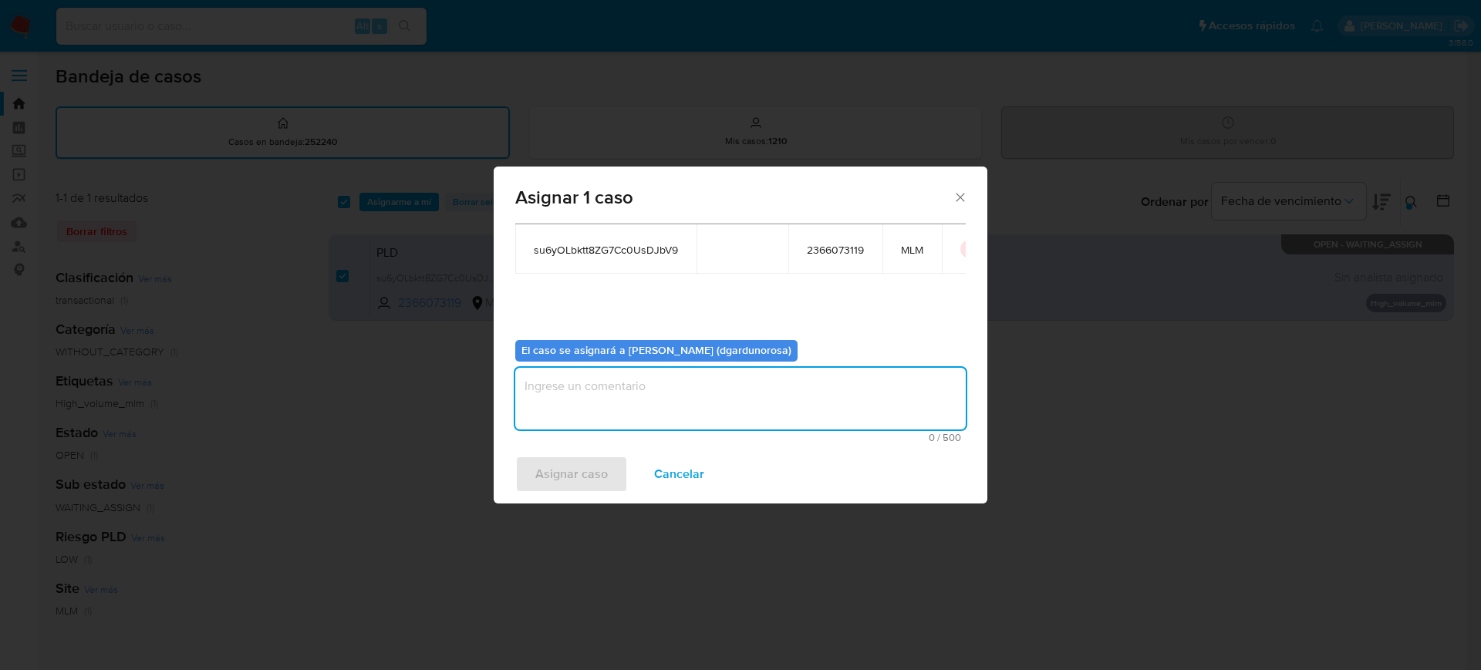
click at [630, 399] on textarea "assign-modal" at bounding box center [740, 399] width 450 height 62
type textarea "diego"
click at [598, 251] on span "su6yOLbktt8ZG7Cc0UsDJbV9" at bounding box center [606, 250] width 144 height 14
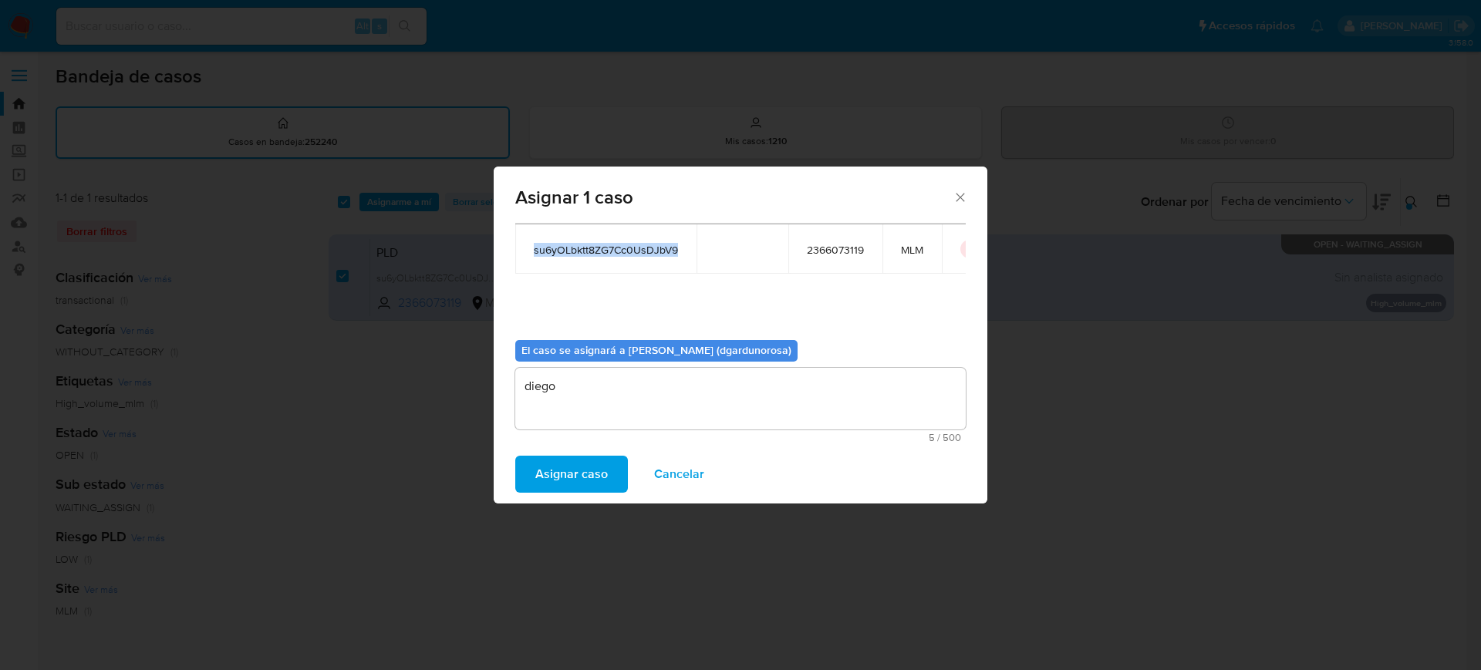
click at [598, 251] on span "su6yOLbktt8ZG7Cc0UsDJbV9" at bounding box center [606, 250] width 144 height 14
copy span "su6yOLbktt8ZG7Cc0UsDJbV9"
click at [573, 470] on span "Asignar caso" at bounding box center [571, 474] width 72 height 34
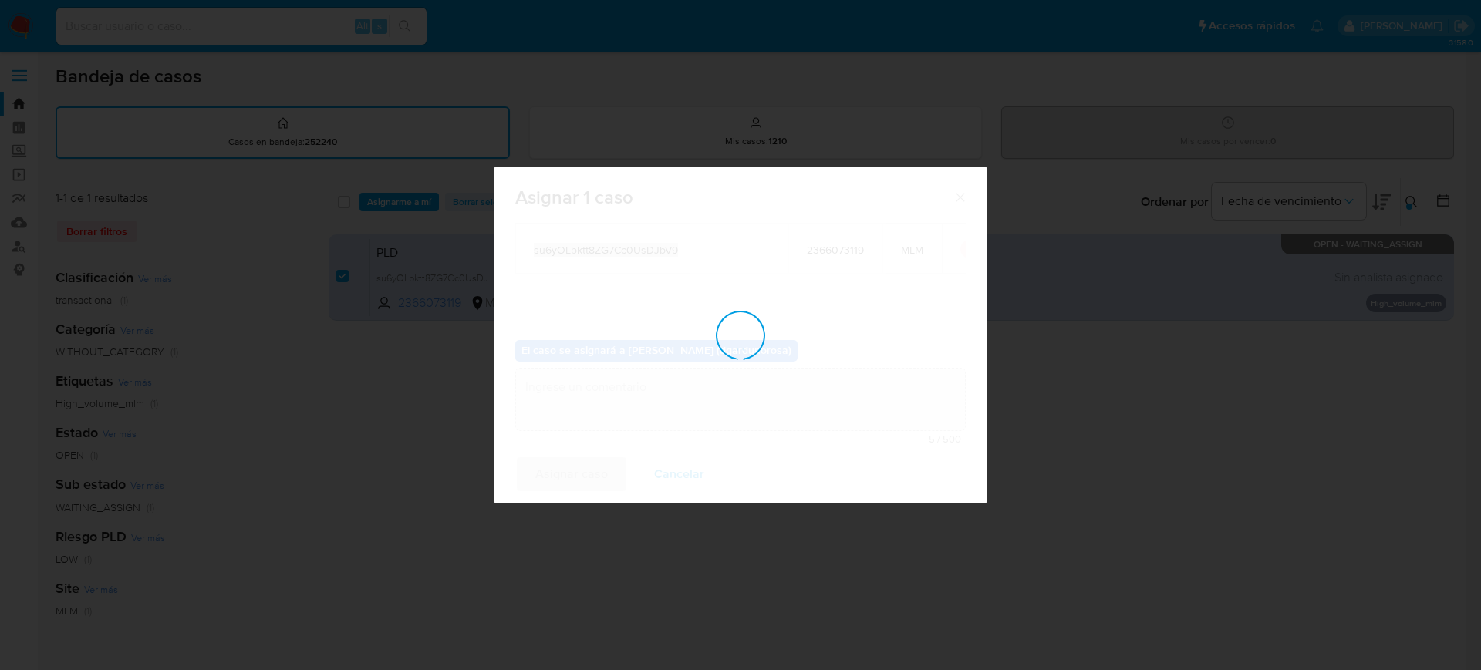
checkbox input "false"
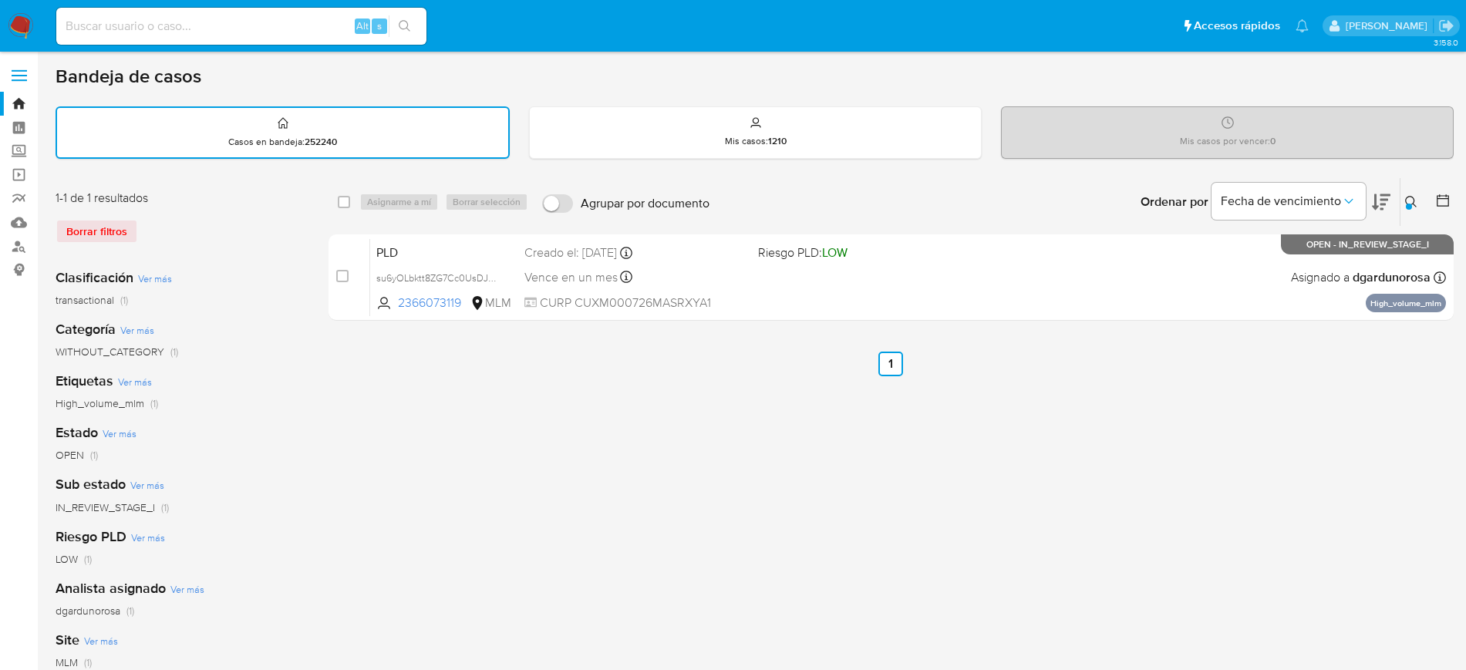
click at [1413, 199] on icon at bounding box center [1411, 202] width 12 height 12
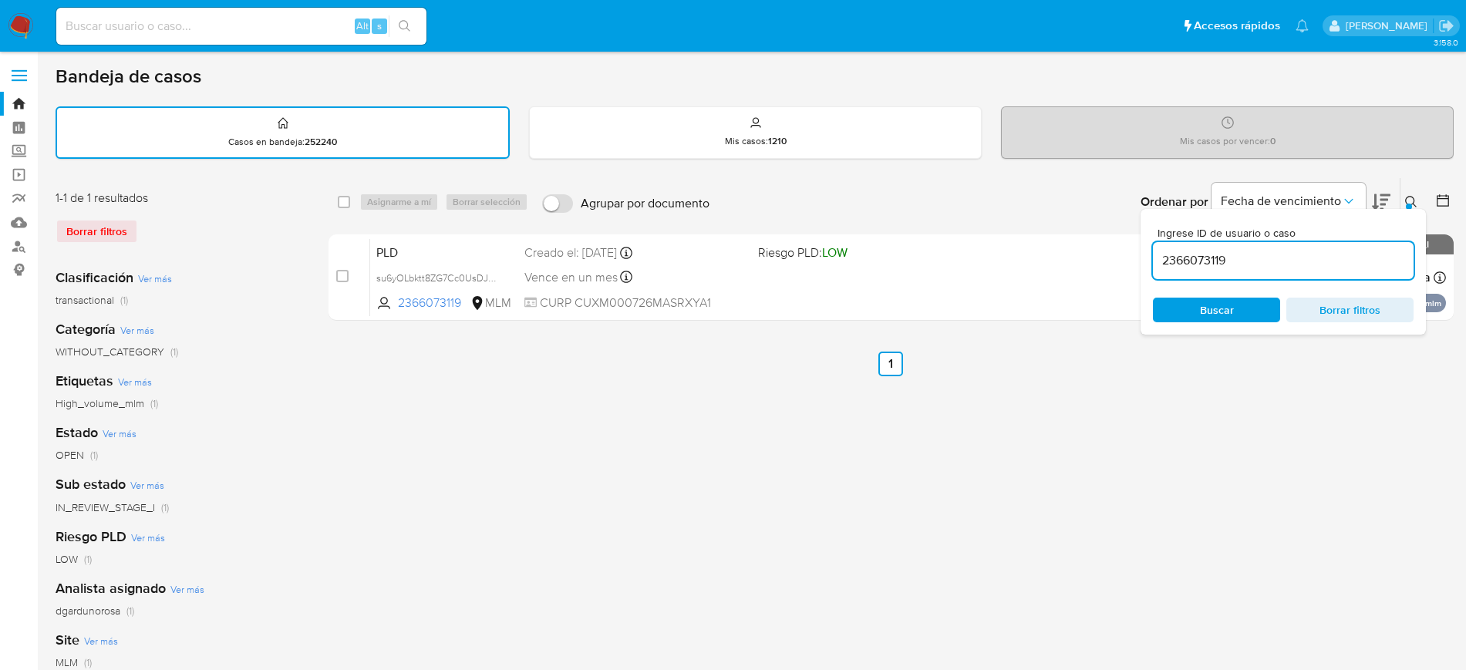
click at [1200, 259] on input "2366073119" at bounding box center [1283, 261] width 261 height 20
type input "2446935314"
click at [1412, 199] on icon at bounding box center [1411, 202] width 12 height 12
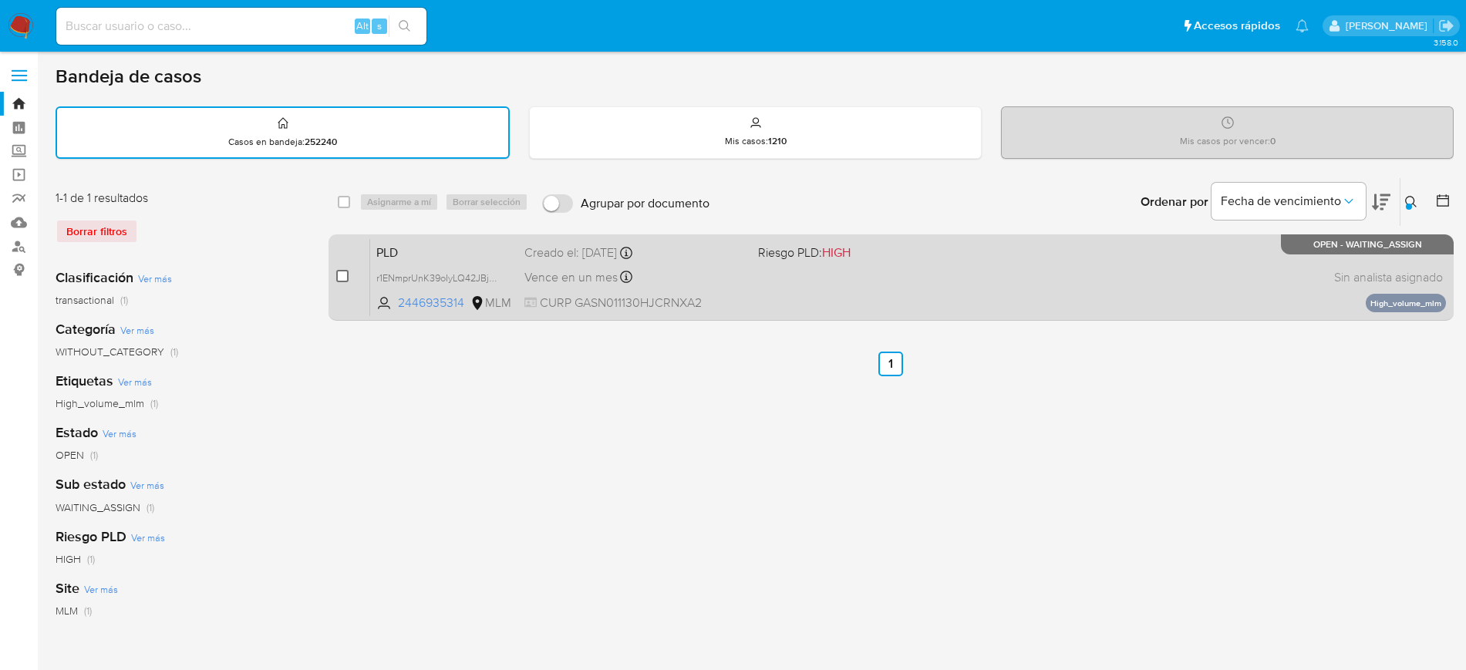
click at [344, 276] on input "checkbox" at bounding box center [342, 276] width 12 height 12
checkbox input "true"
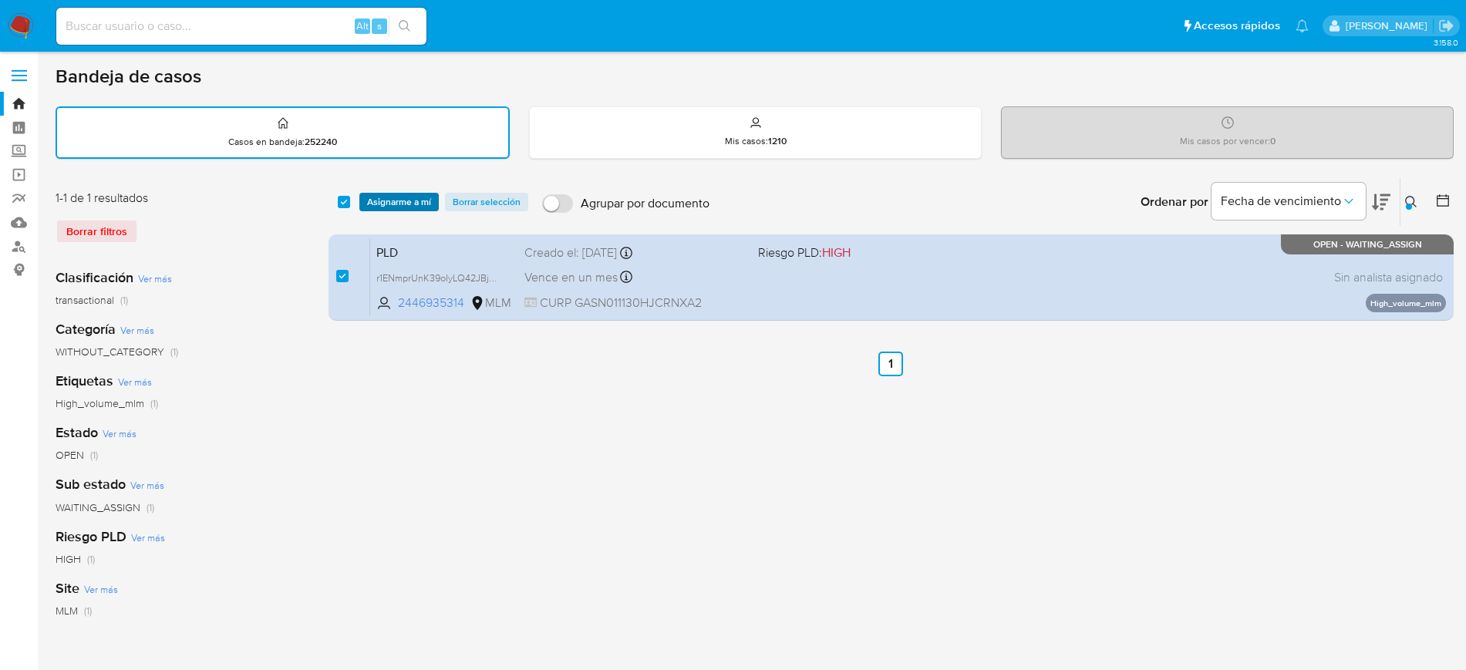
click at [395, 206] on span "Asignarme a mí" at bounding box center [399, 201] width 64 height 15
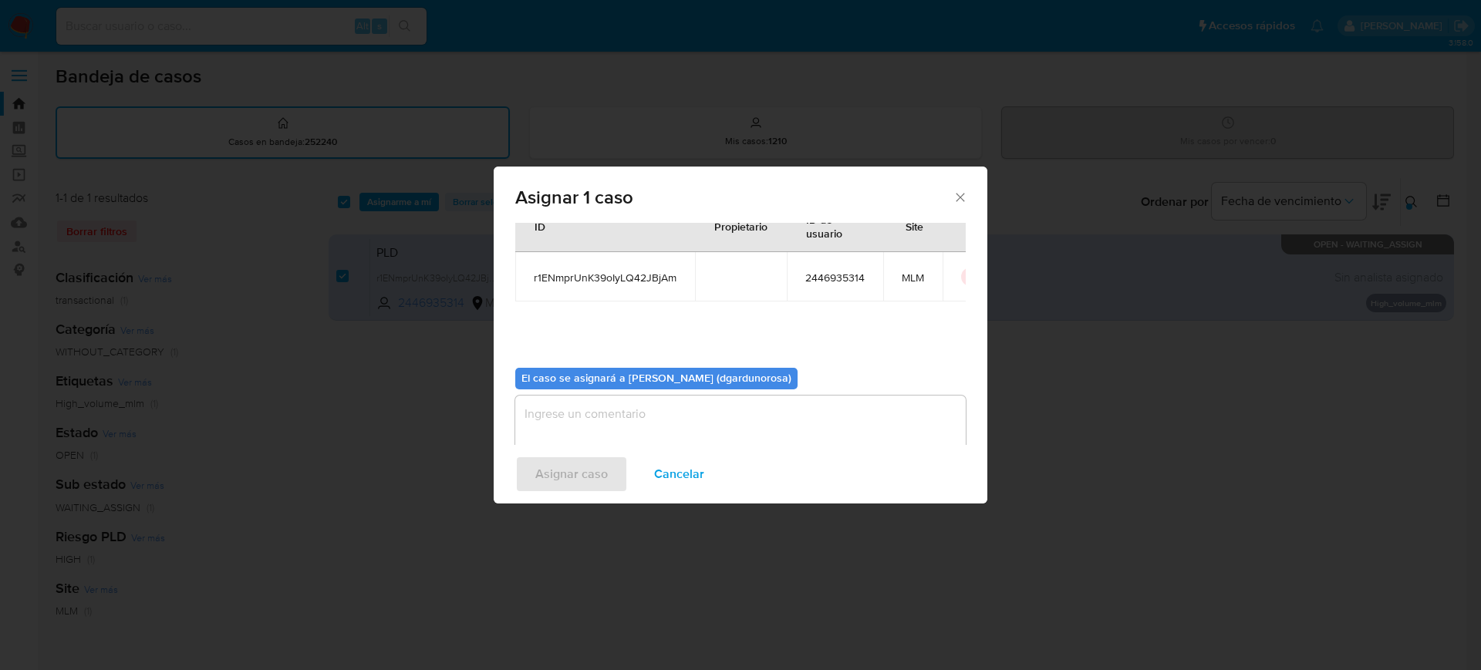
scroll to position [80, 0]
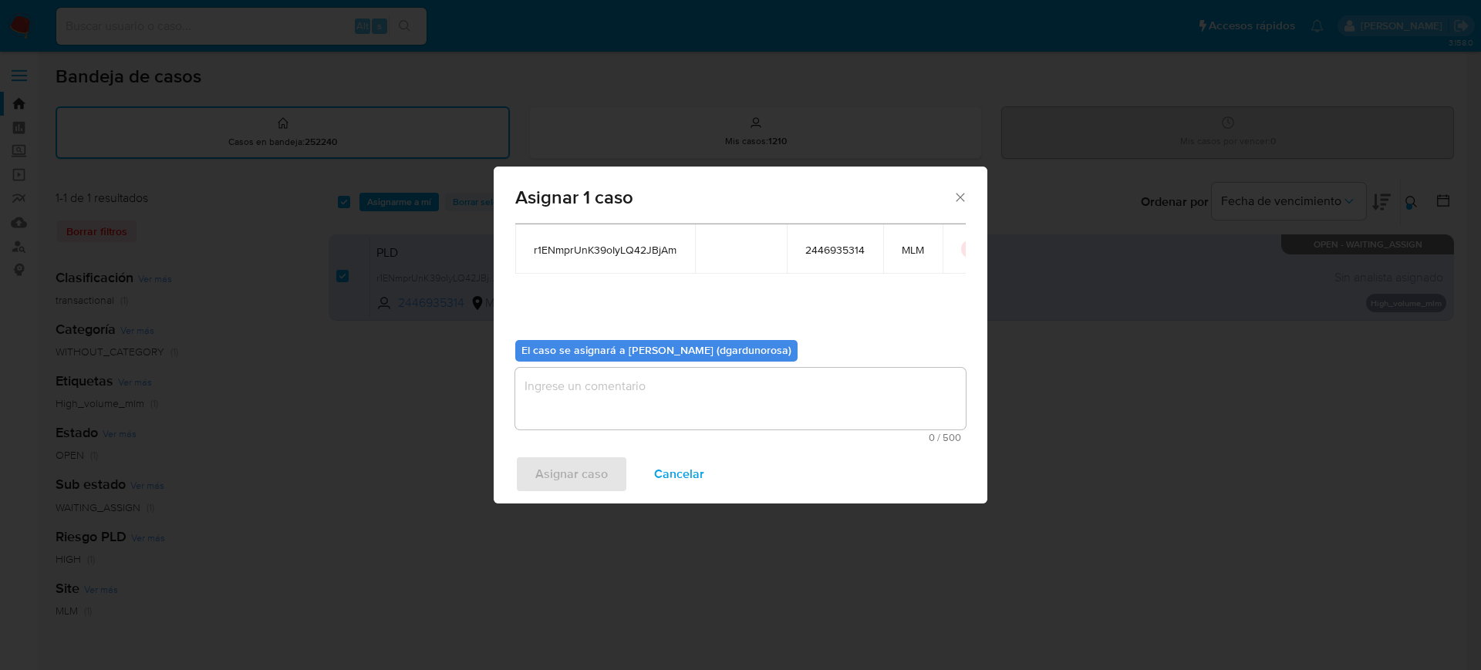
click at [713, 394] on textarea "assign-modal" at bounding box center [740, 399] width 450 height 62
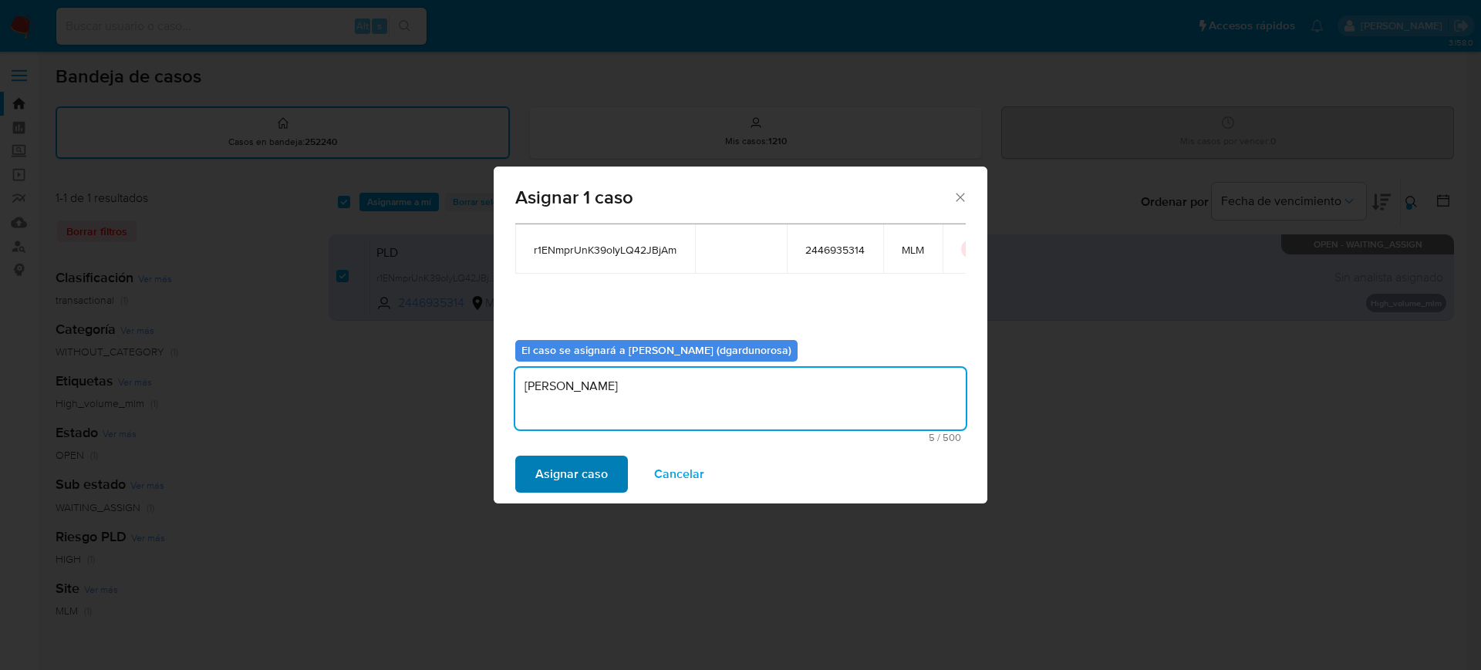
type textarea "DIego"
click at [571, 490] on span "Asignar caso" at bounding box center [571, 474] width 72 height 34
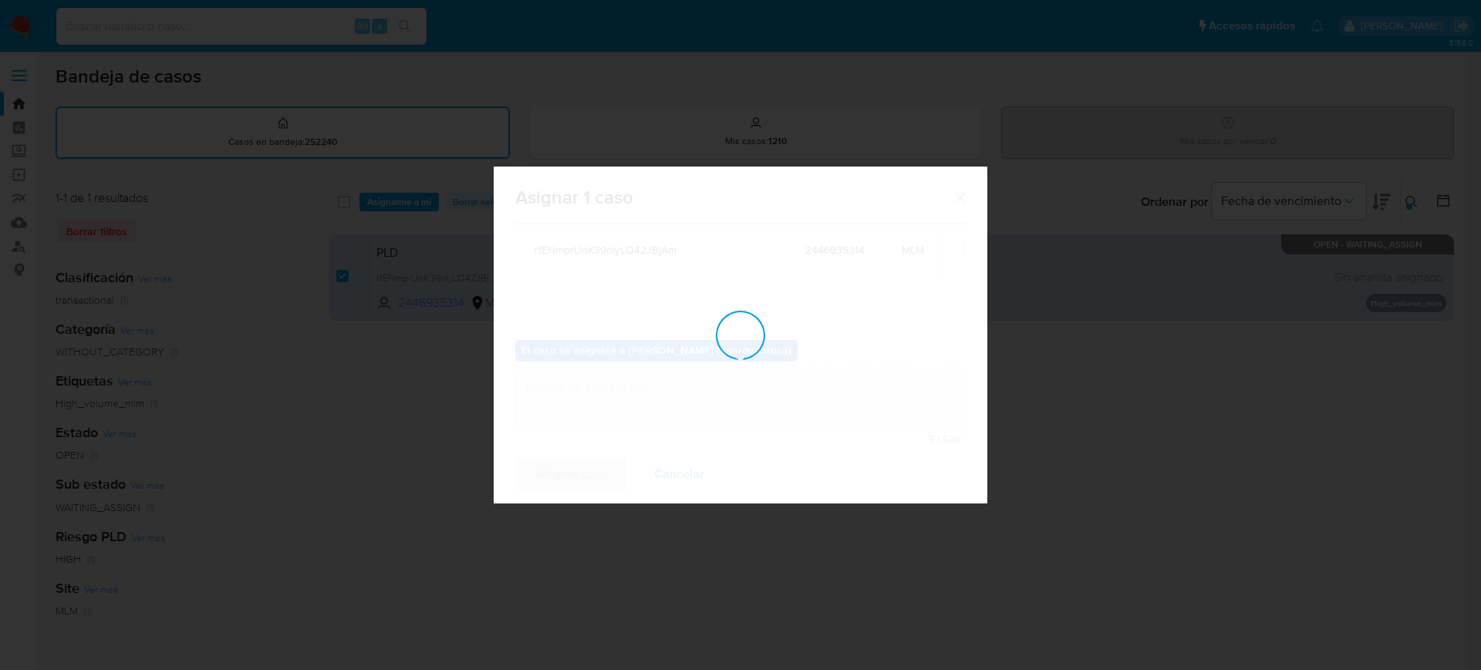
checkbox input "false"
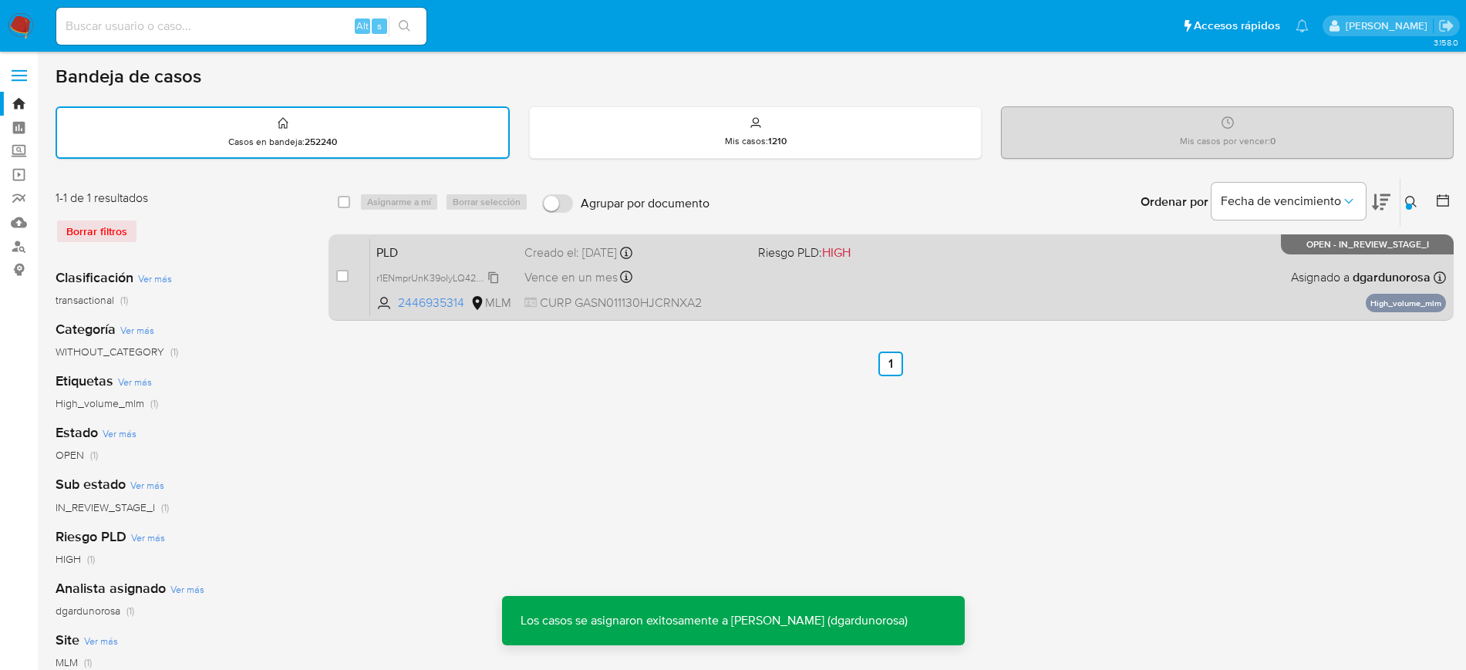
click at [492, 273] on span "r1ENmprUnK39oIyLQ42JBjAm" at bounding box center [439, 276] width 126 height 17
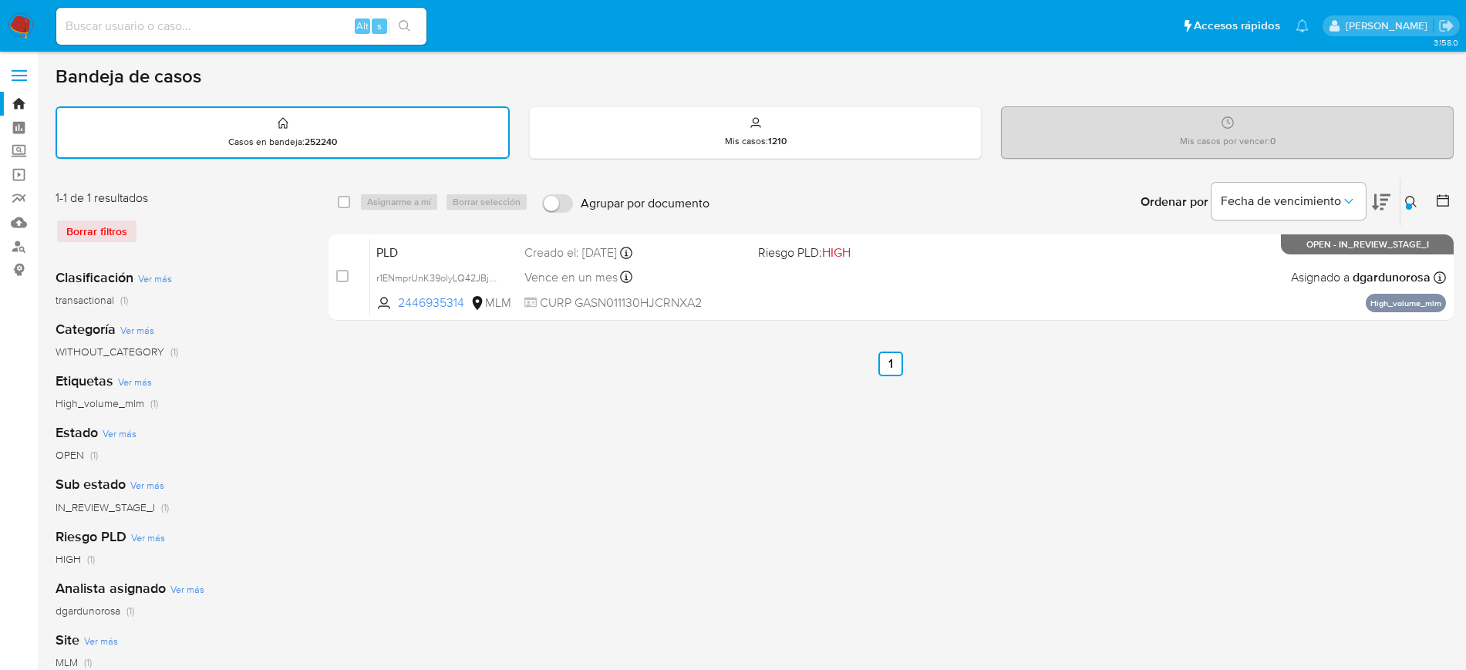
click at [1407, 202] on icon at bounding box center [1411, 202] width 12 height 12
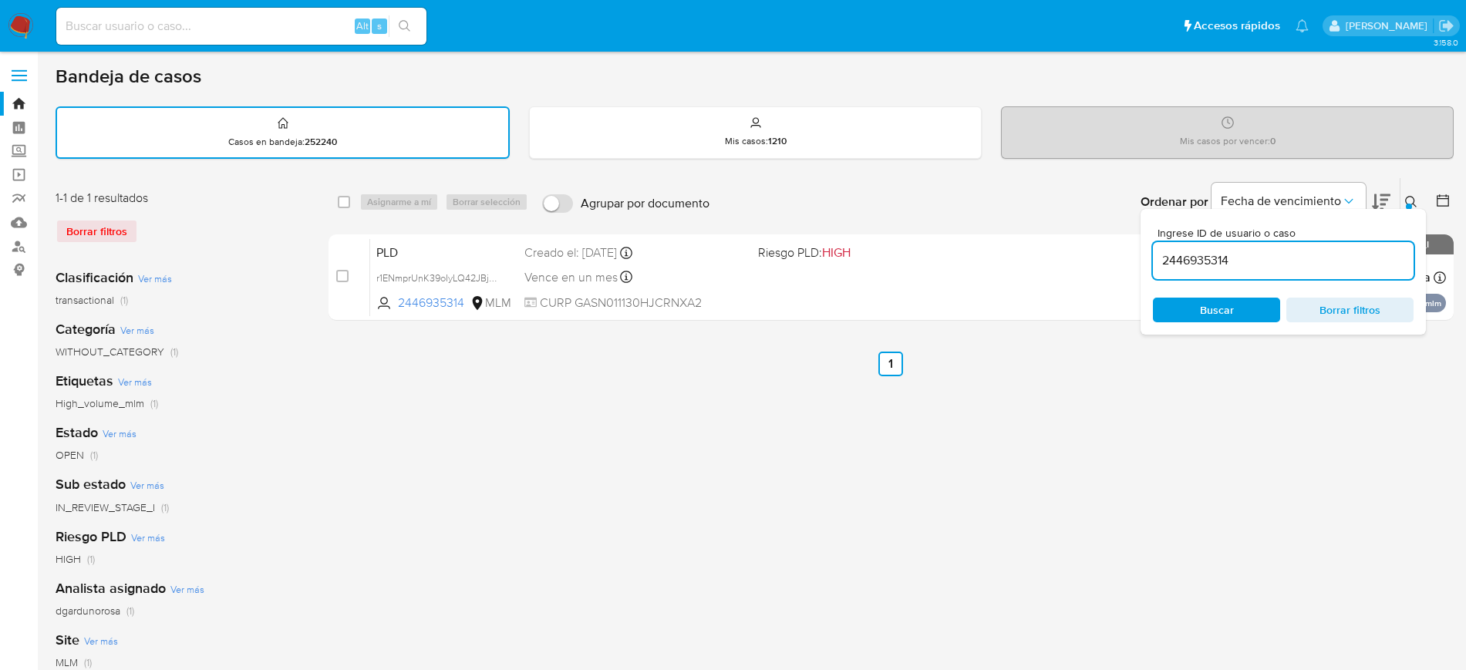
click at [1198, 258] on input "2446935314" at bounding box center [1283, 261] width 261 height 20
type input "2453947343"
click at [1408, 194] on button at bounding box center [1412, 202] width 25 height 19
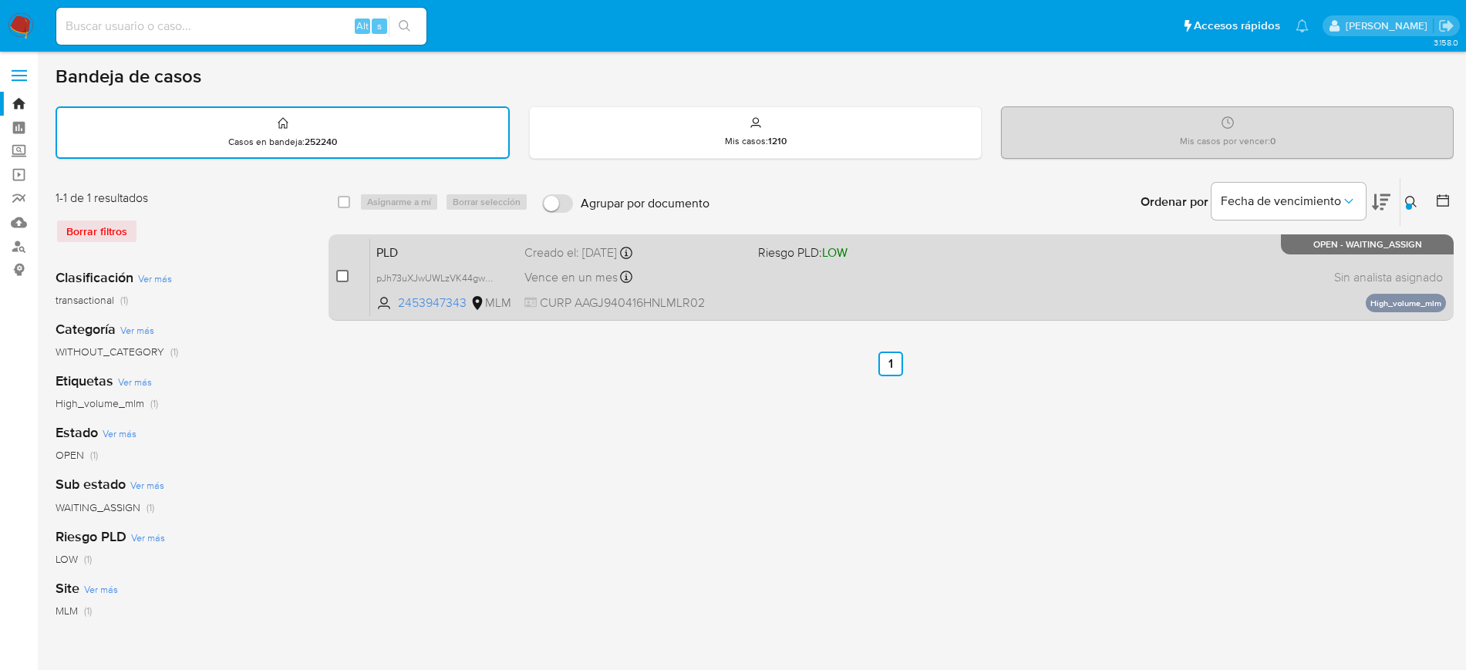
click at [342, 273] on input "checkbox" at bounding box center [342, 276] width 12 height 12
checkbox input "true"
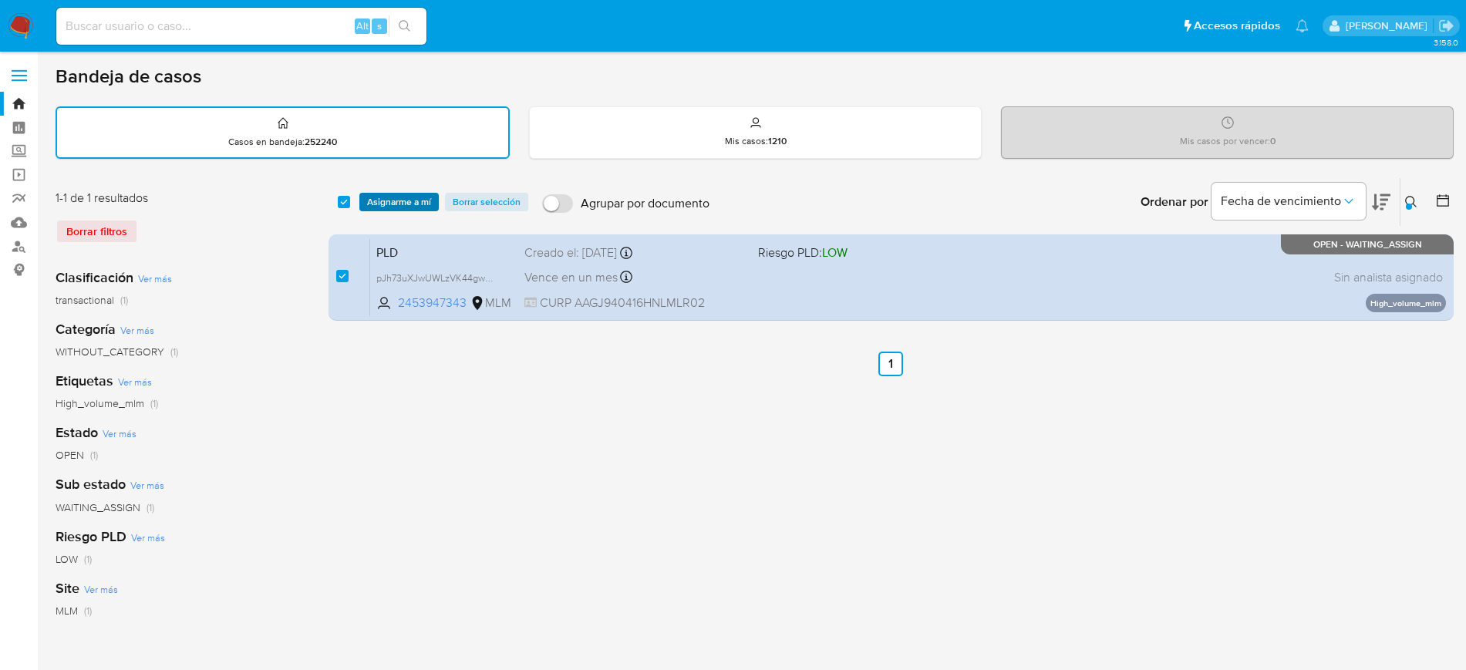
click at [387, 203] on span "Asignarme a mí" at bounding box center [399, 201] width 64 height 15
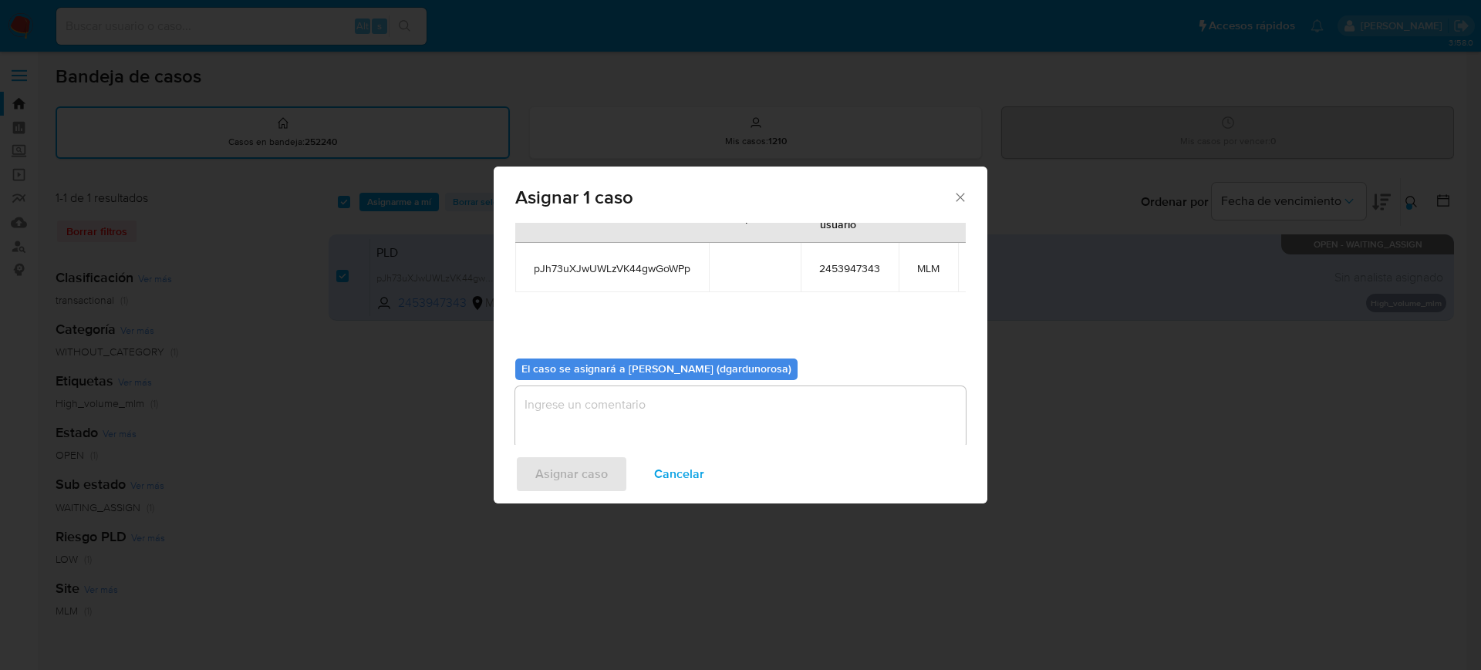
scroll to position [95, 0]
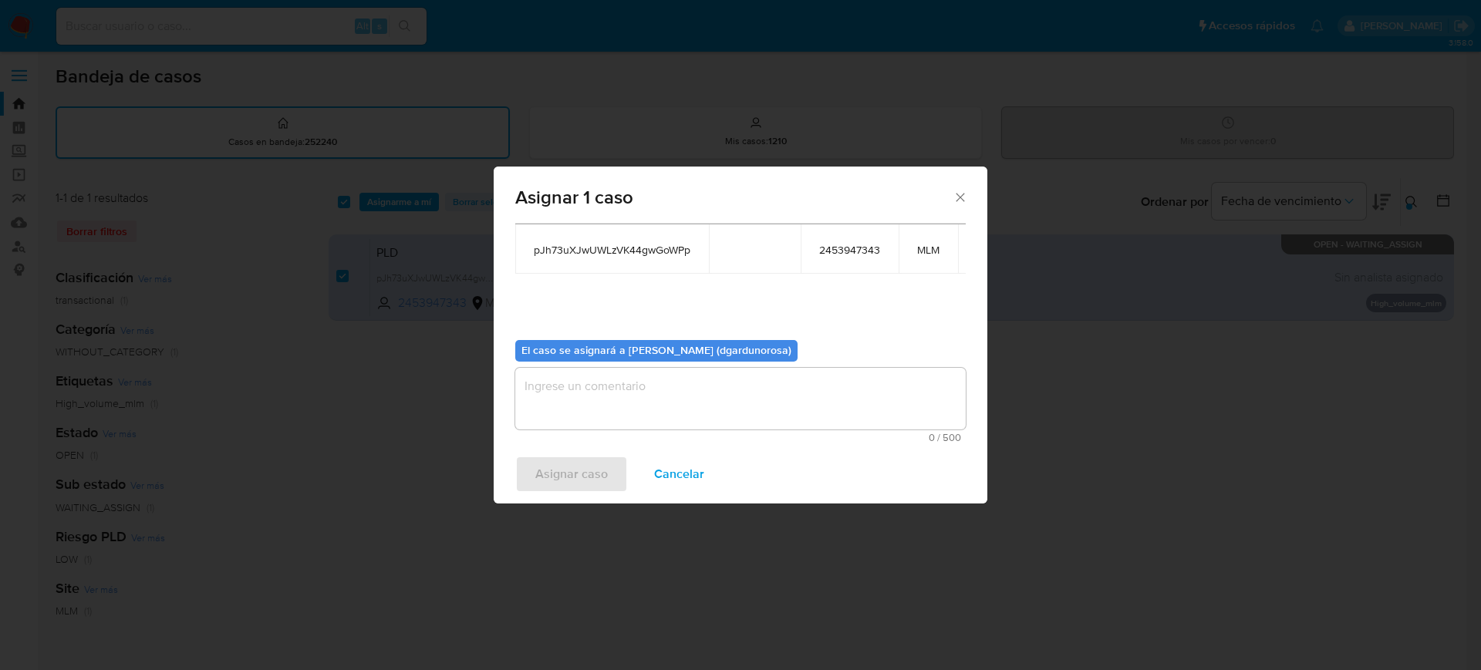
click at [558, 390] on textarea "assign-modal" at bounding box center [740, 399] width 450 height 62
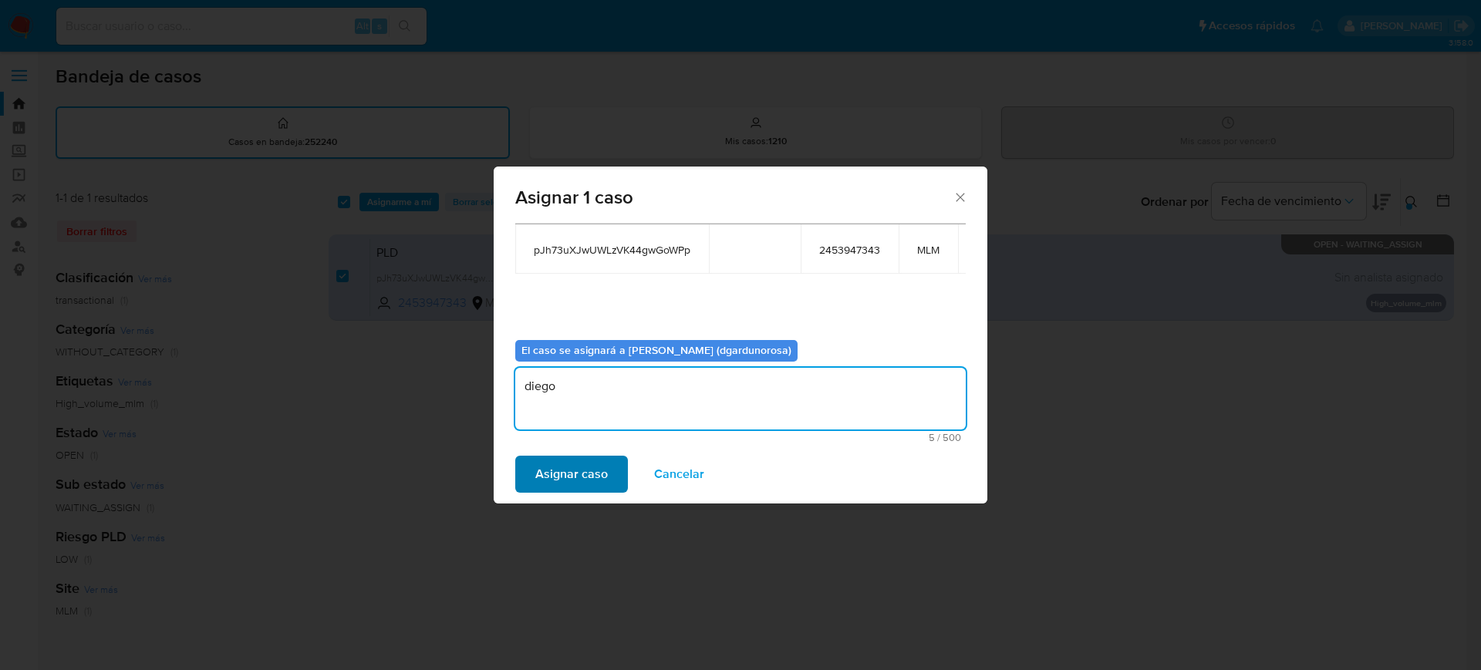
type textarea "diego"
click at [586, 457] on span "Asignar caso" at bounding box center [571, 474] width 72 height 34
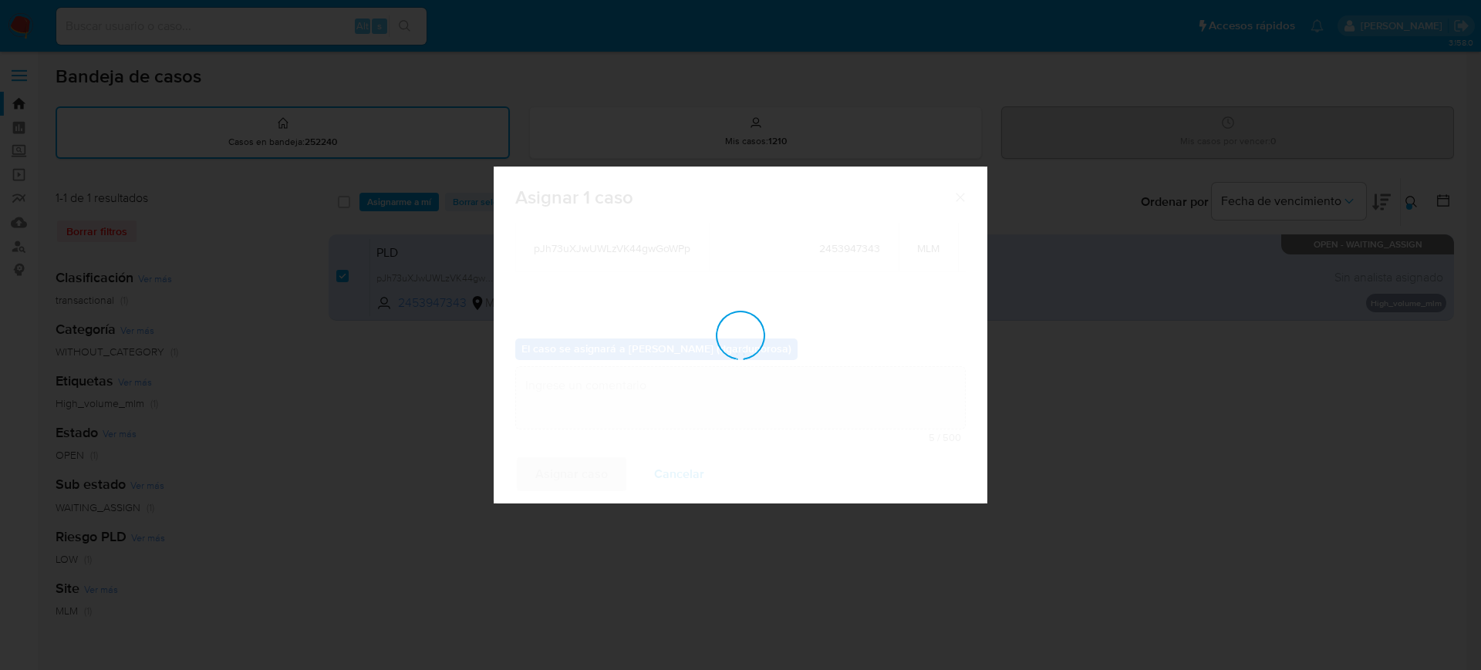
checkbox input "false"
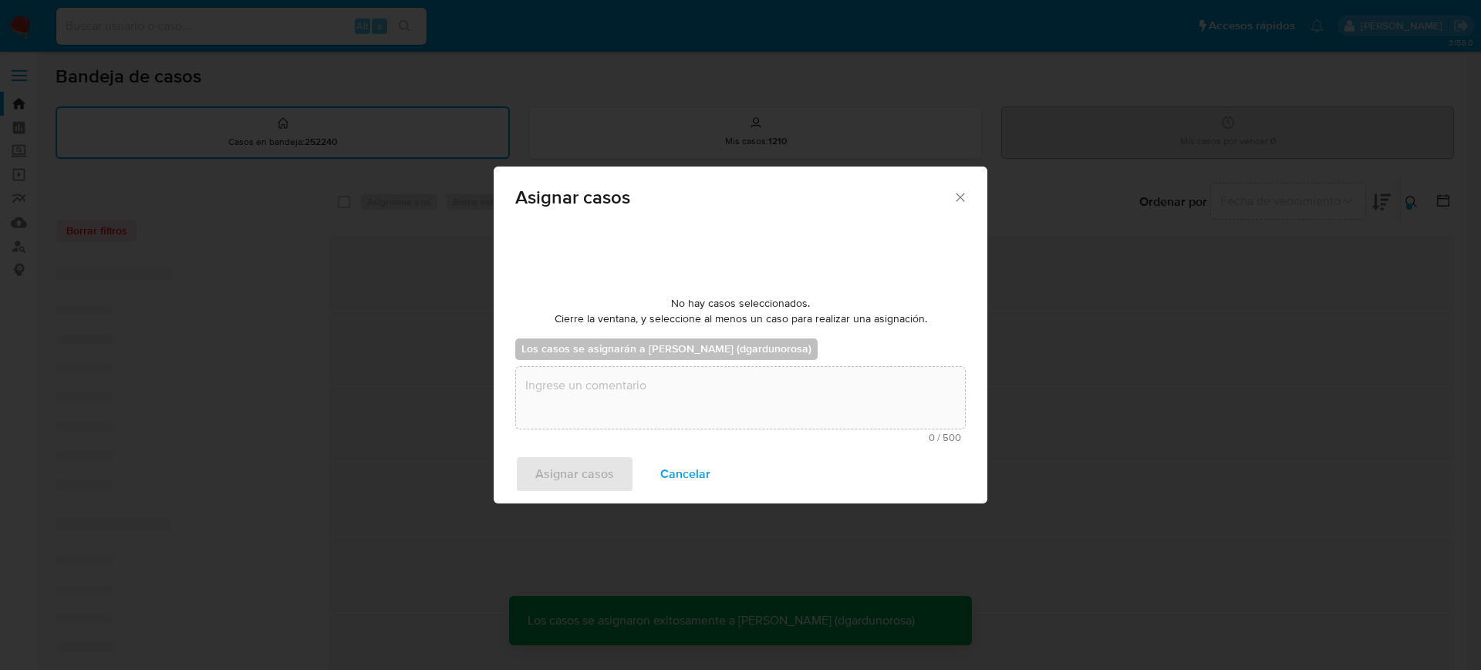
scroll to position [93, 0]
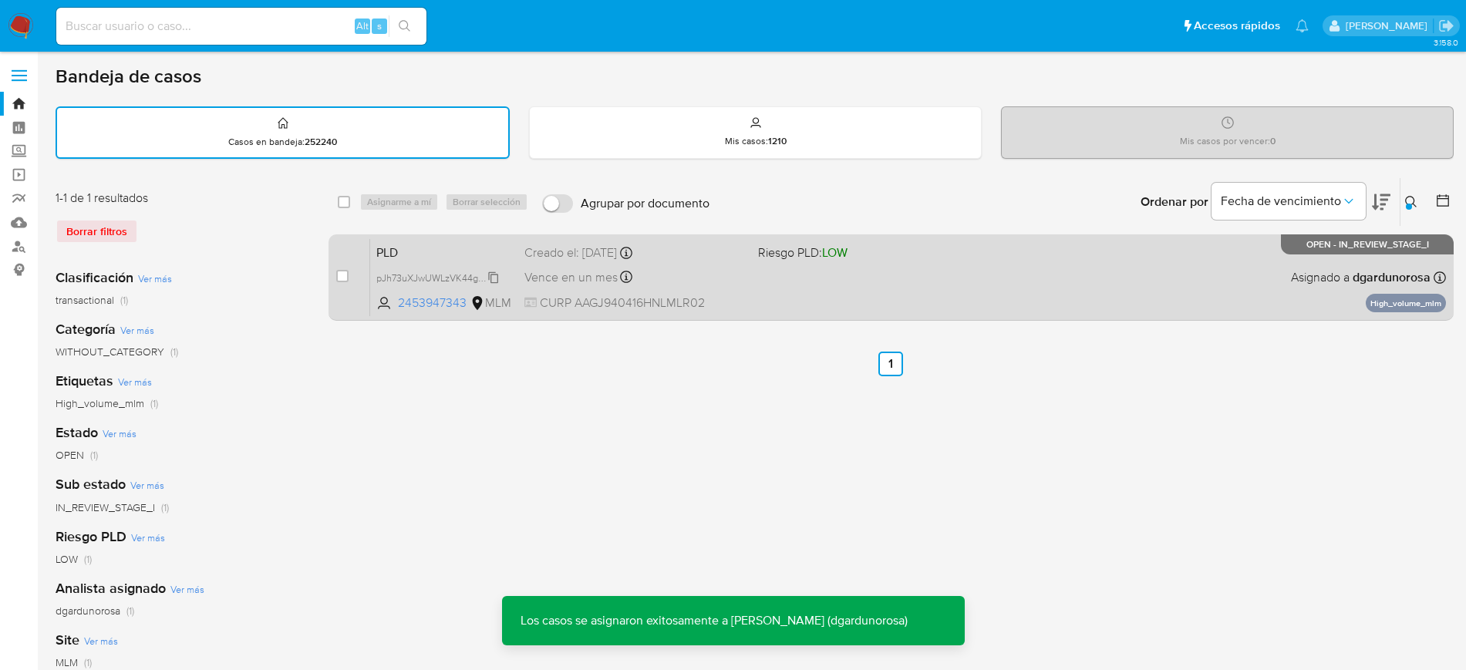
click at [486, 279] on span "pJh73uXJwUWLzVK44gwGoWPp" at bounding box center [446, 276] width 140 height 17
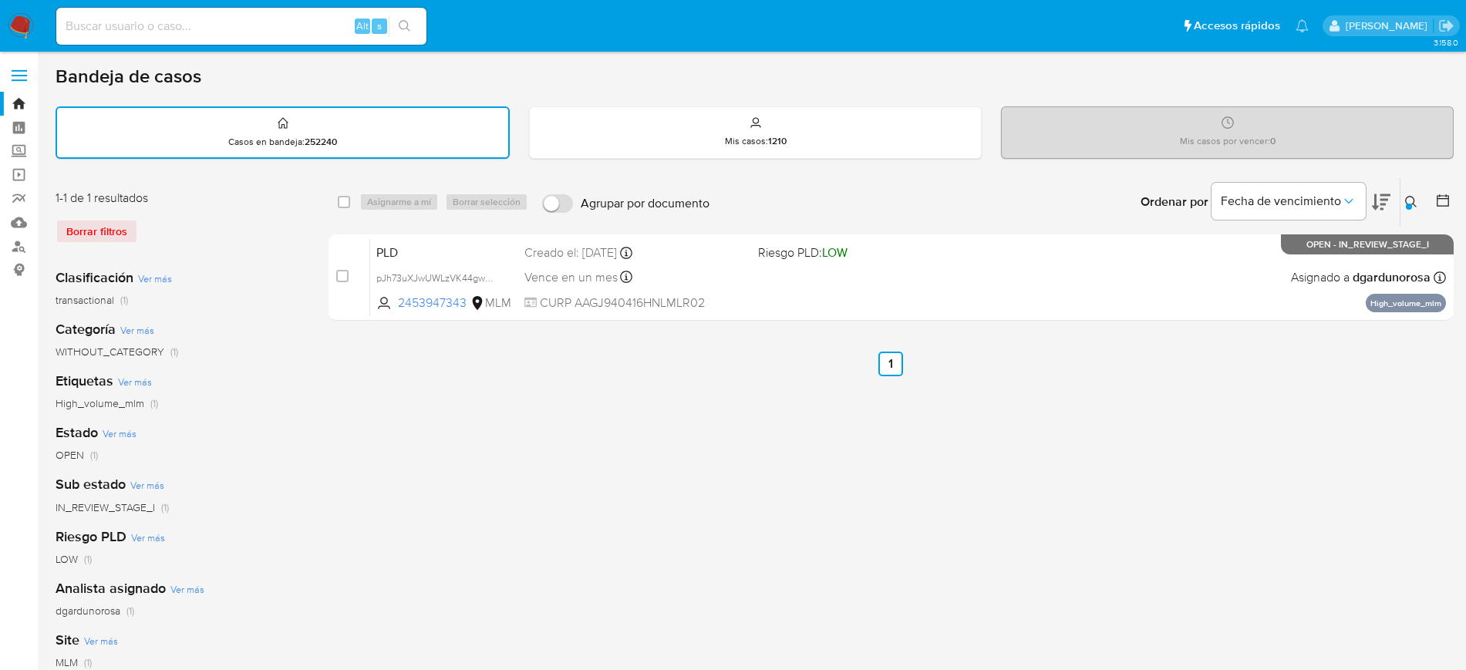
drag, startPoint x: 1403, startPoint y: 195, endPoint x: 1359, endPoint y: 213, distance: 47.4
click at [1403, 196] on button at bounding box center [1412, 202] width 25 height 19
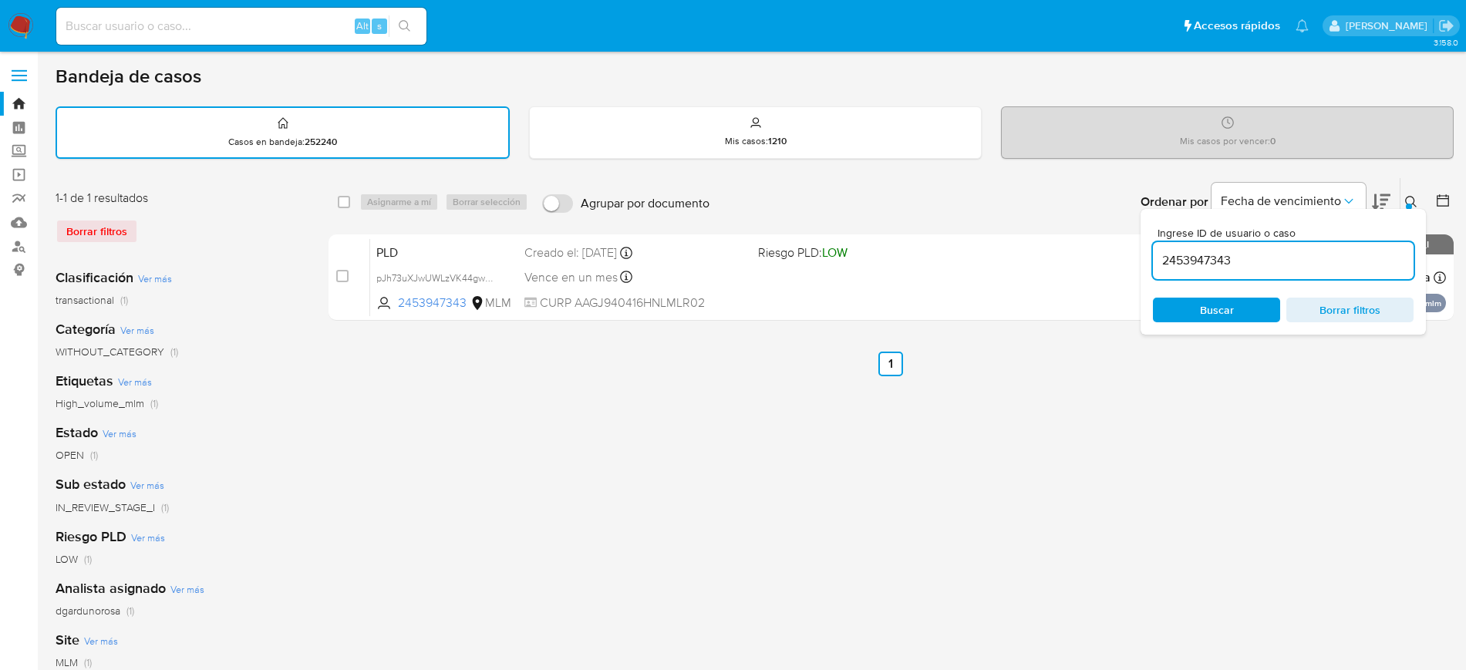
click at [1214, 256] on input "2453947343" at bounding box center [1283, 261] width 261 height 20
type input "2498664037"
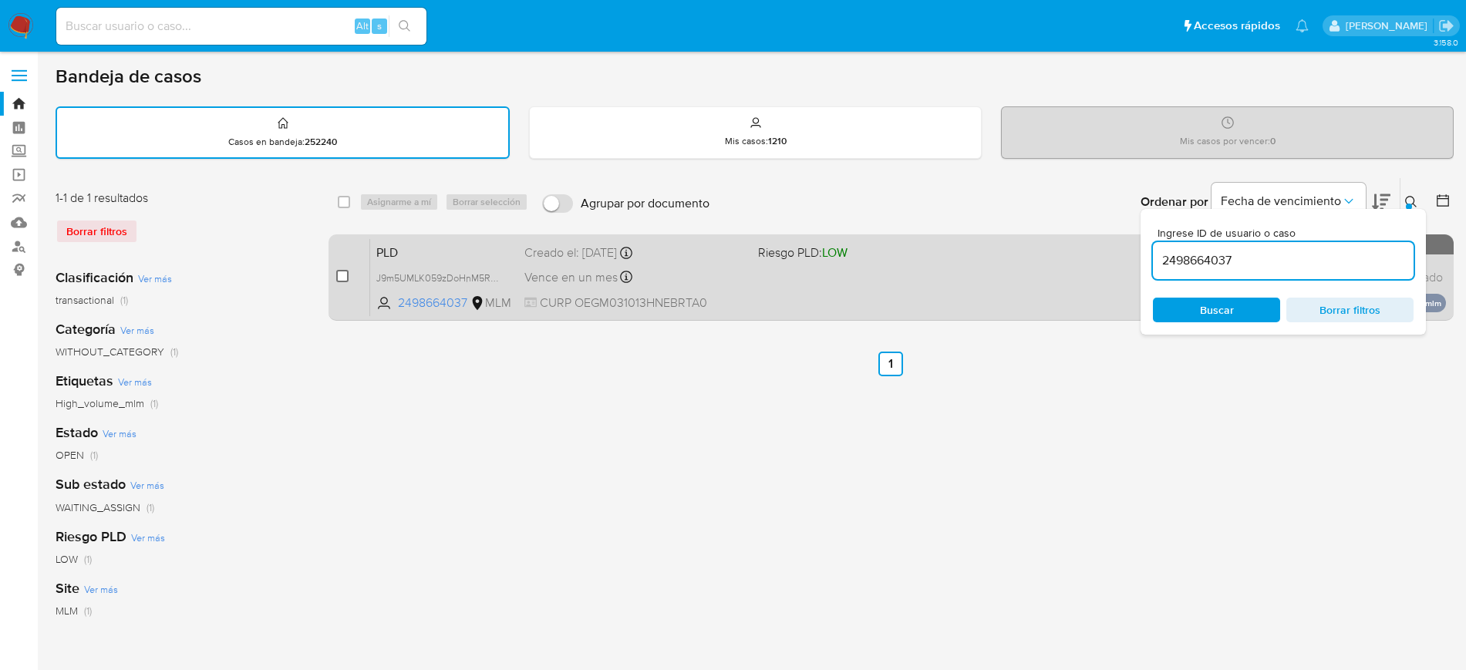
click at [342, 277] on input "checkbox" at bounding box center [342, 276] width 12 height 12
checkbox input "true"
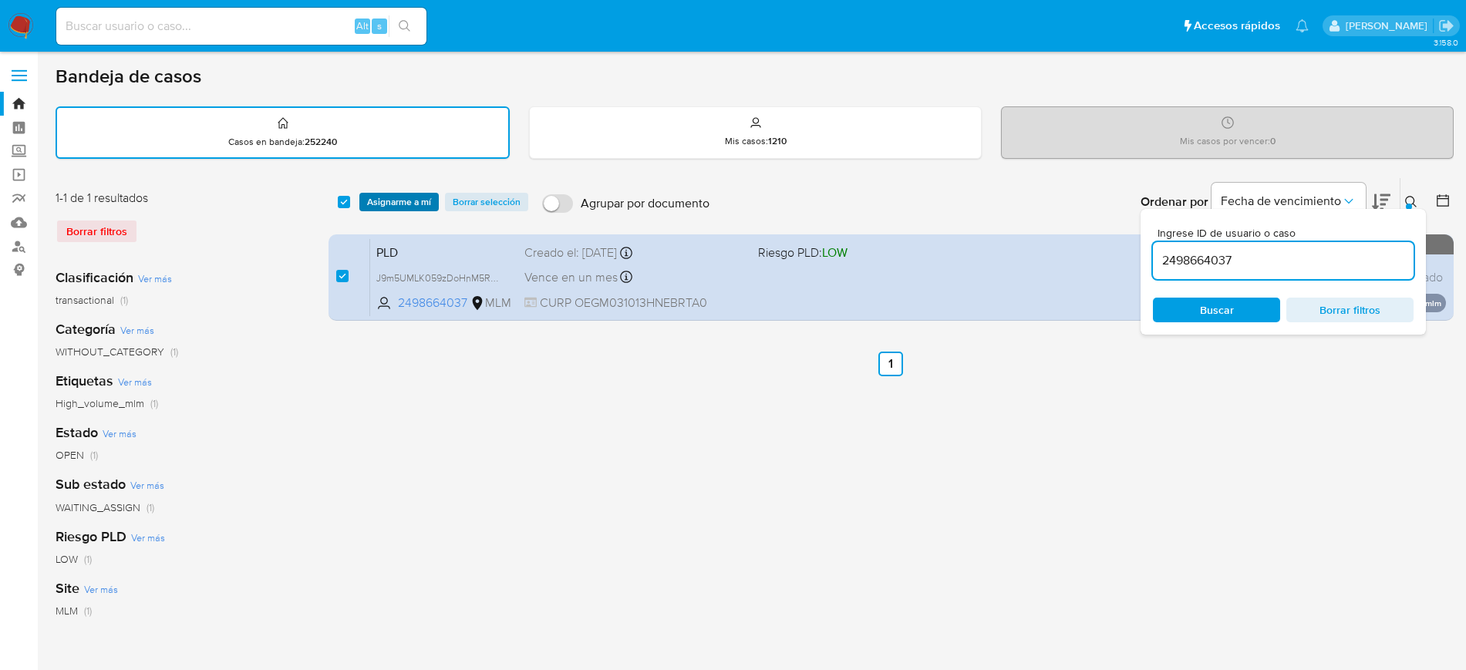
click at [378, 201] on span "Asignarme a mí" at bounding box center [399, 201] width 64 height 15
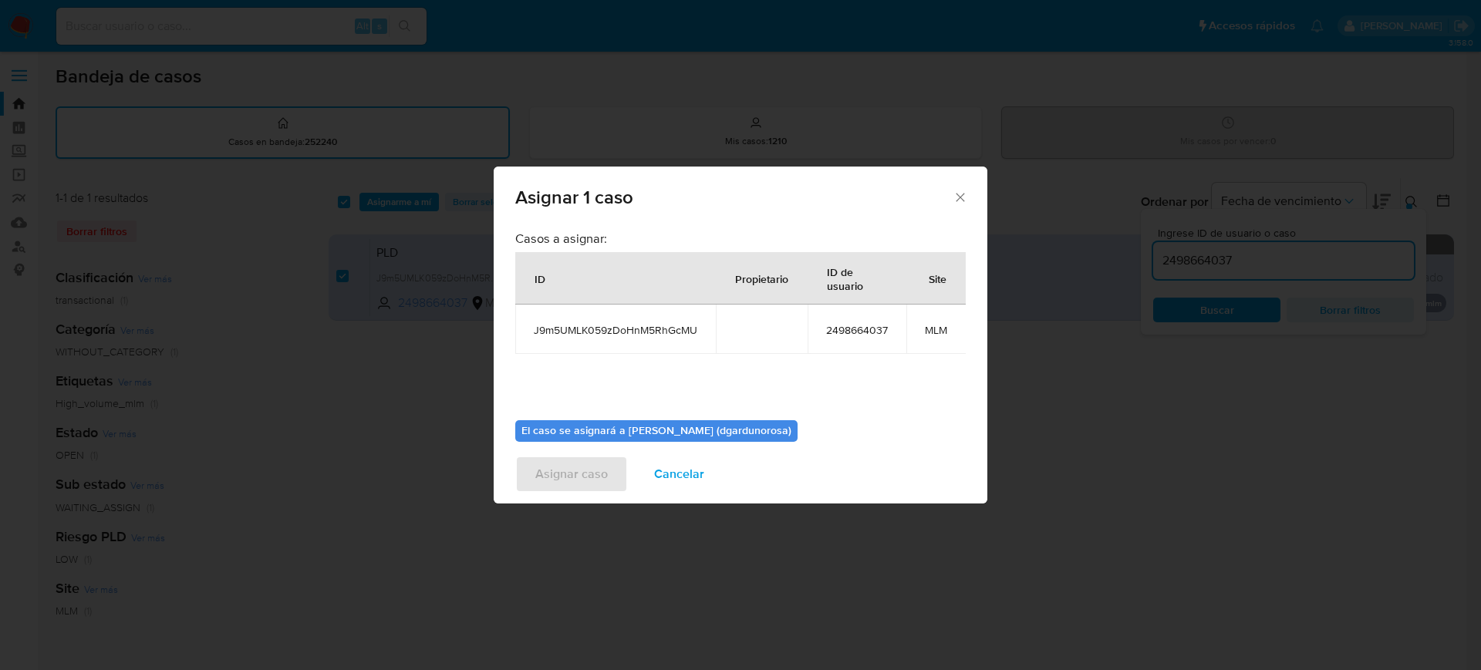
scroll to position [95, 0]
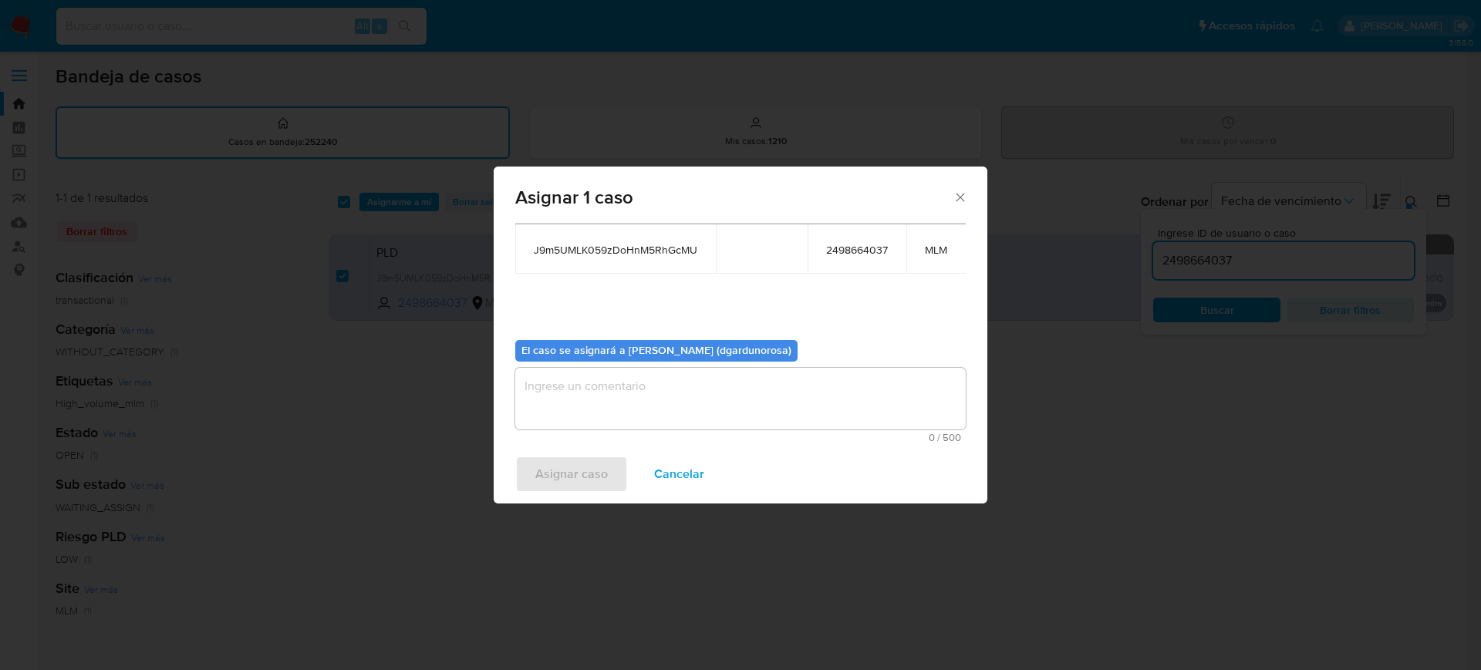
click at [681, 396] on textarea "assign-modal" at bounding box center [740, 399] width 450 height 62
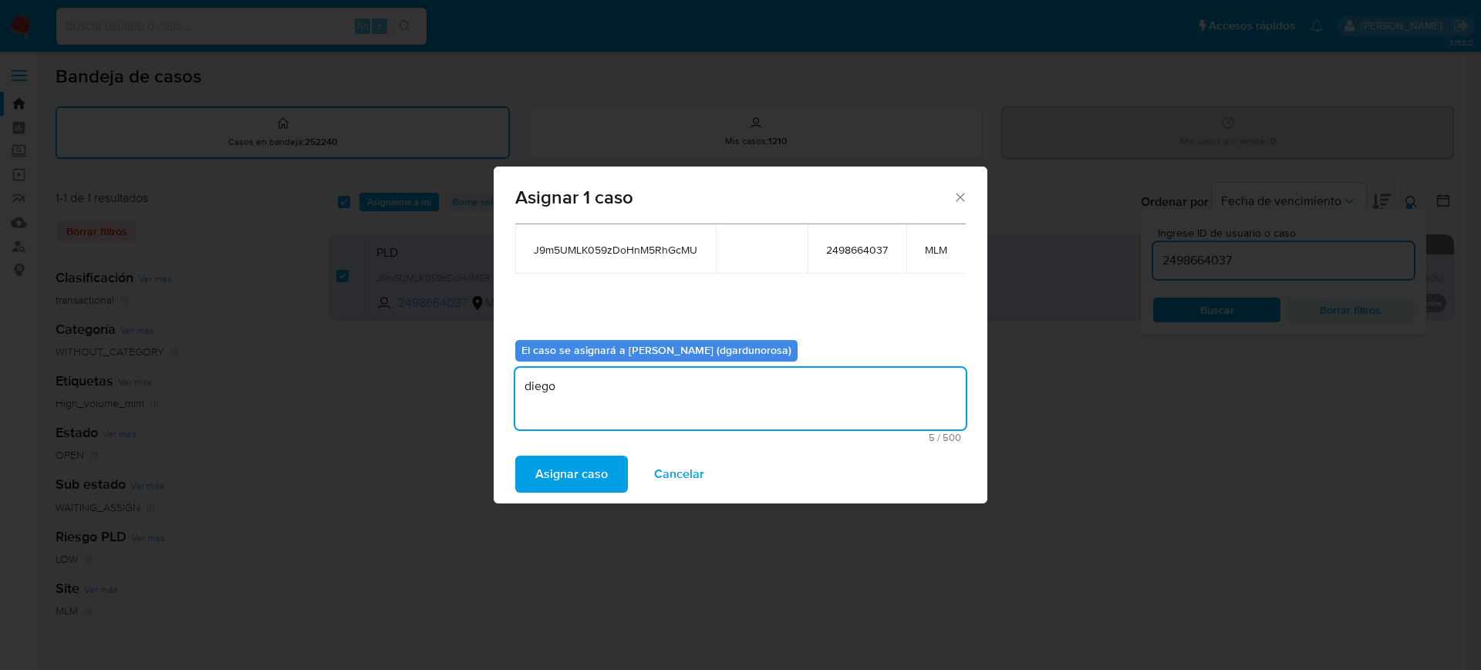
type textarea "diego"
click at [635, 243] on span "J9m5UMLK059zDoHnM5RhGcMU" at bounding box center [615, 250] width 163 height 14
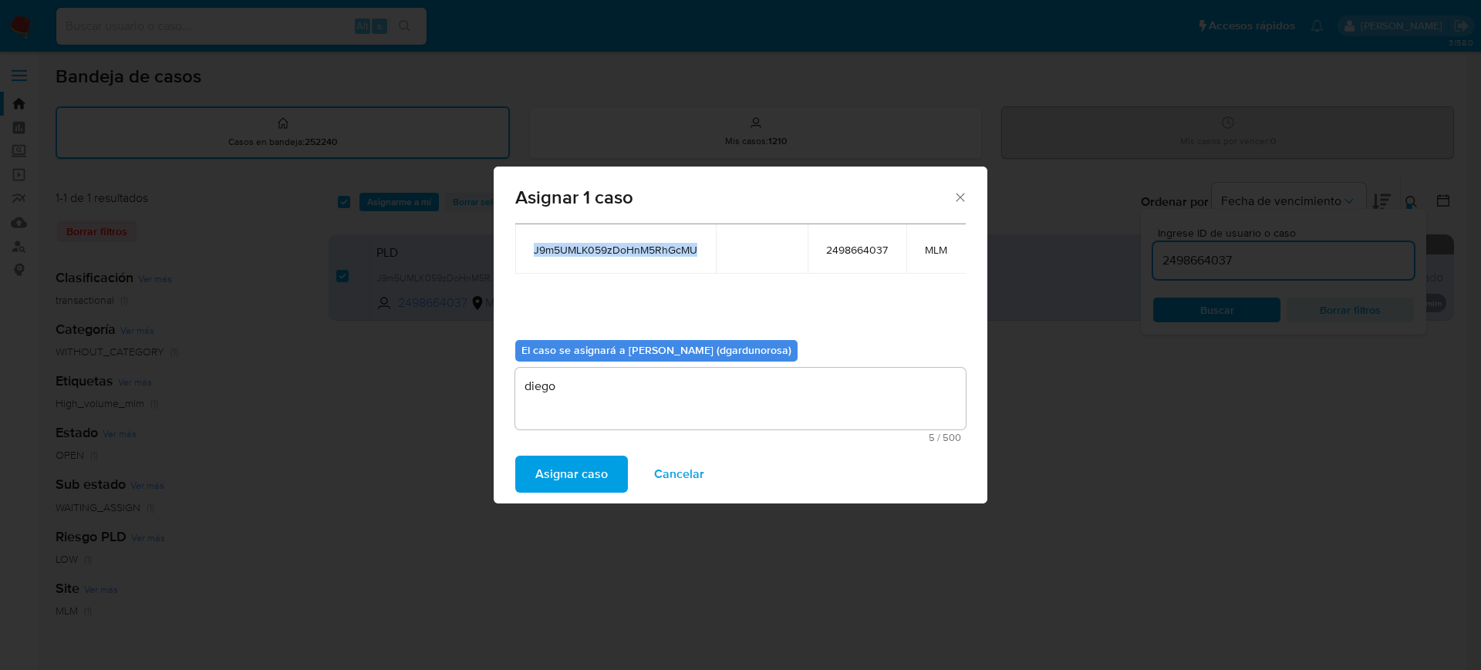
click at [635, 243] on span "J9m5UMLK059zDoHnM5RhGcMU" at bounding box center [615, 250] width 163 height 14
copy span "J9m5UMLK059zDoHnM5RhGcMU"
click at [595, 469] on span "Asignar caso" at bounding box center [571, 474] width 72 height 34
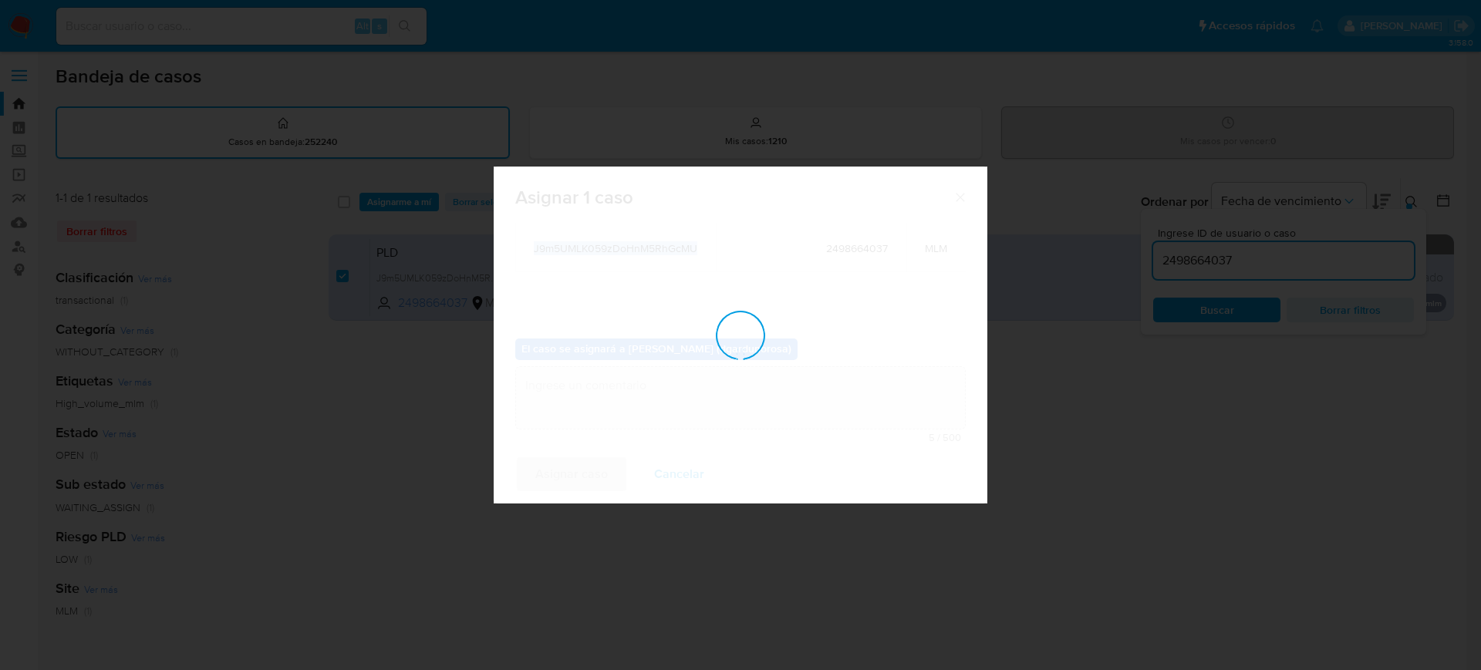
checkbox input "false"
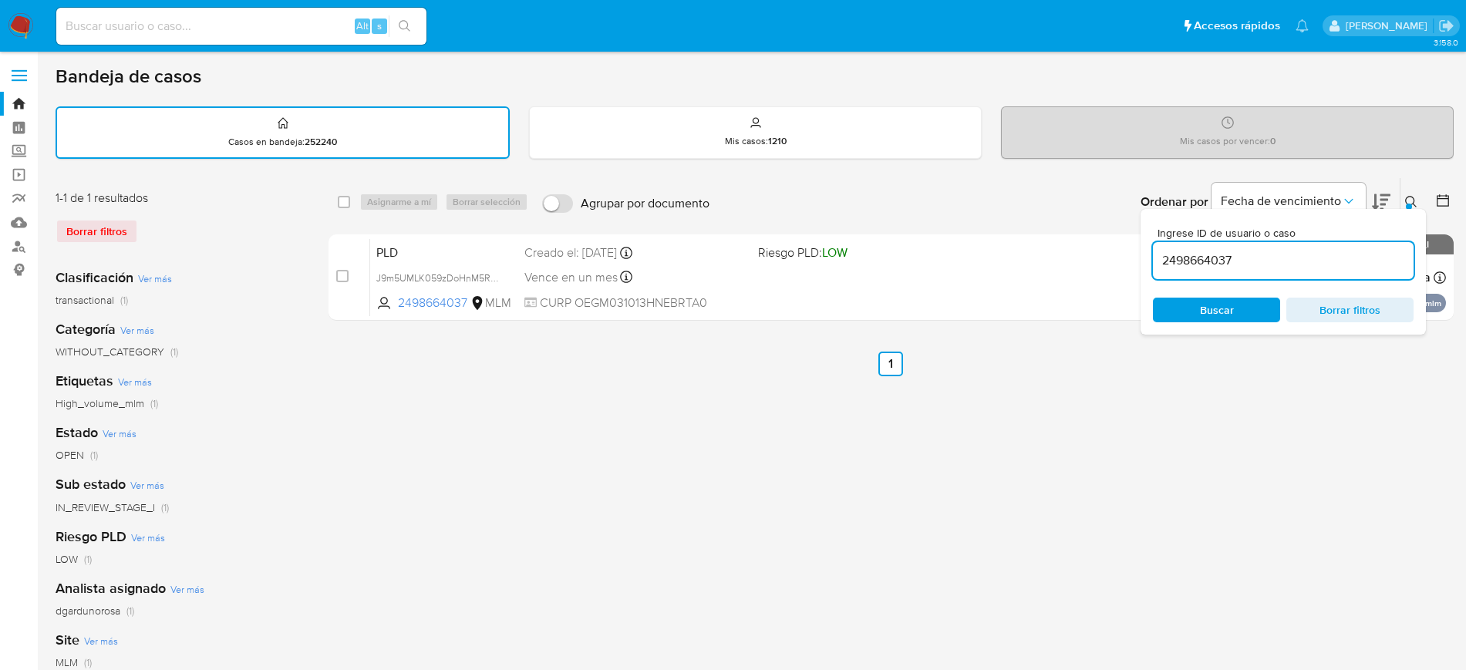
click at [1198, 266] on input "2498664037" at bounding box center [1283, 261] width 261 height 20
paste input "505962165"
type input "2505962165"
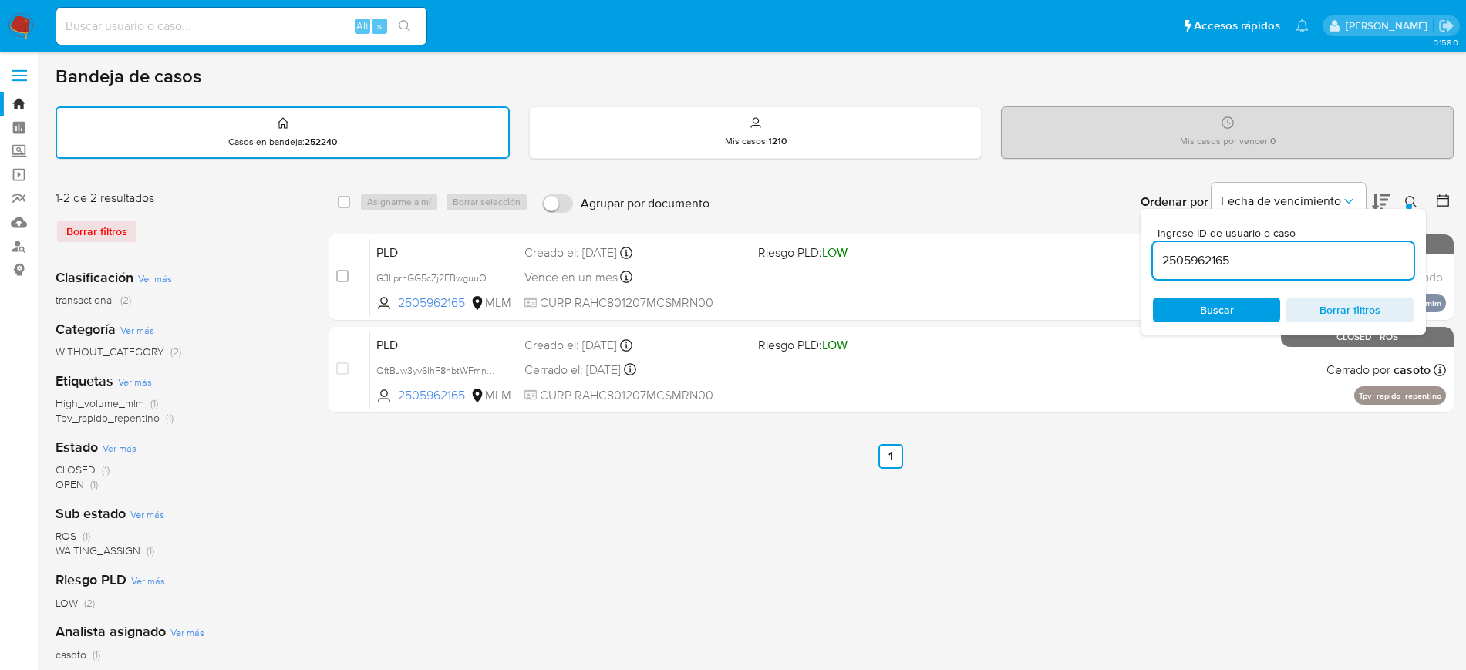
click at [1403, 204] on button at bounding box center [1412, 202] width 25 height 19
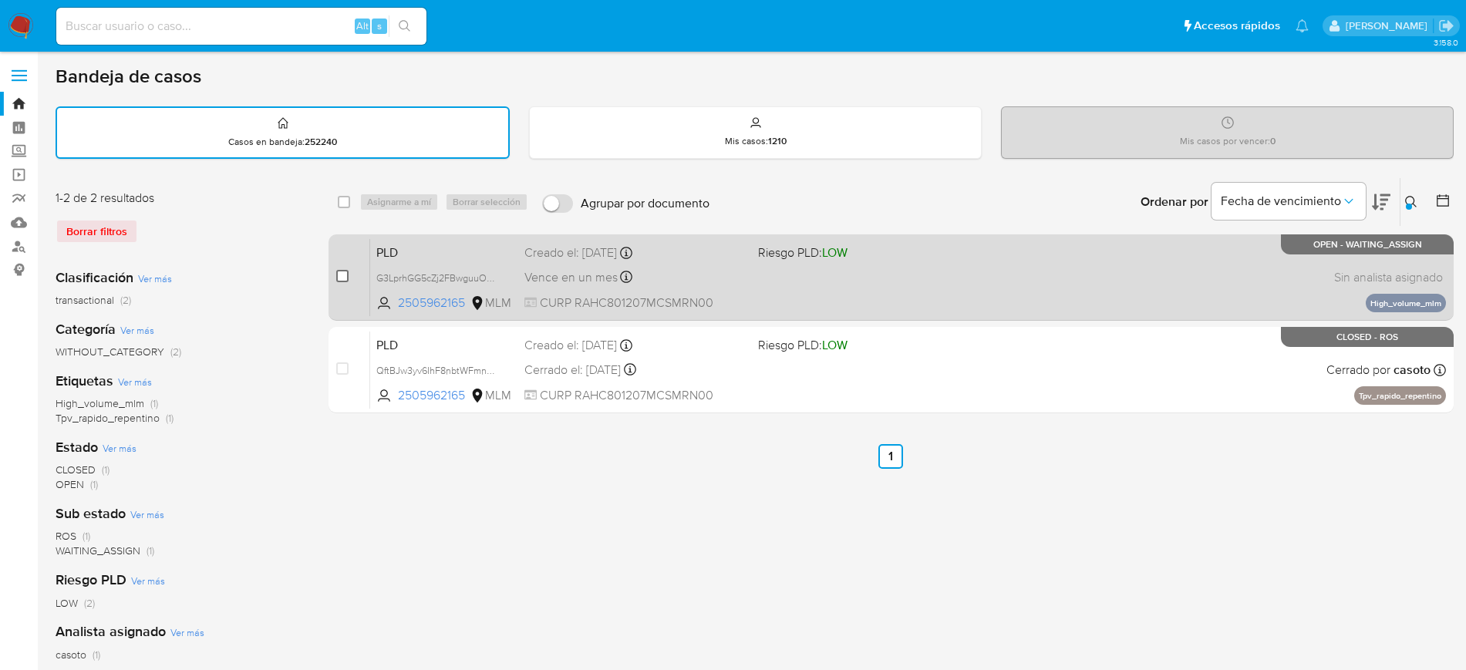
click at [339, 279] on input "checkbox" at bounding box center [342, 276] width 12 height 12
checkbox input "true"
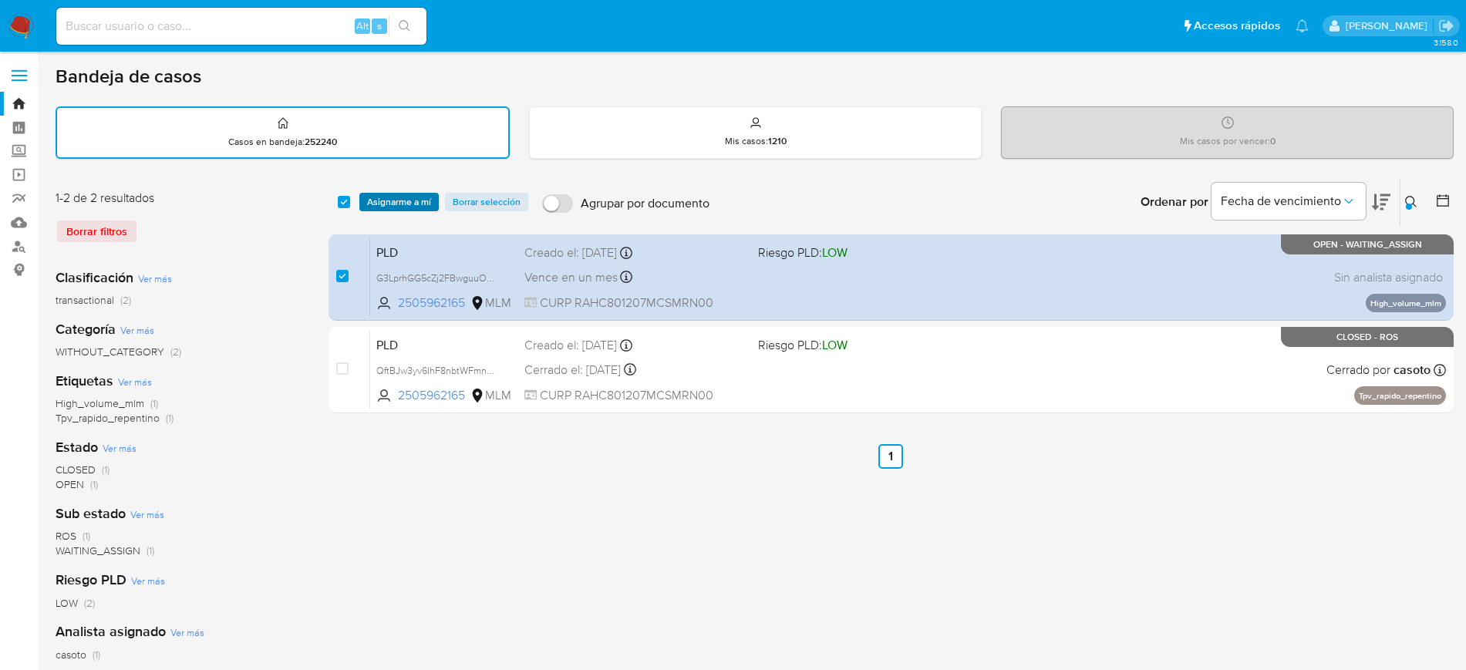
click at [398, 200] on span "Asignarme a mí" at bounding box center [399, 201] width 64 height 15
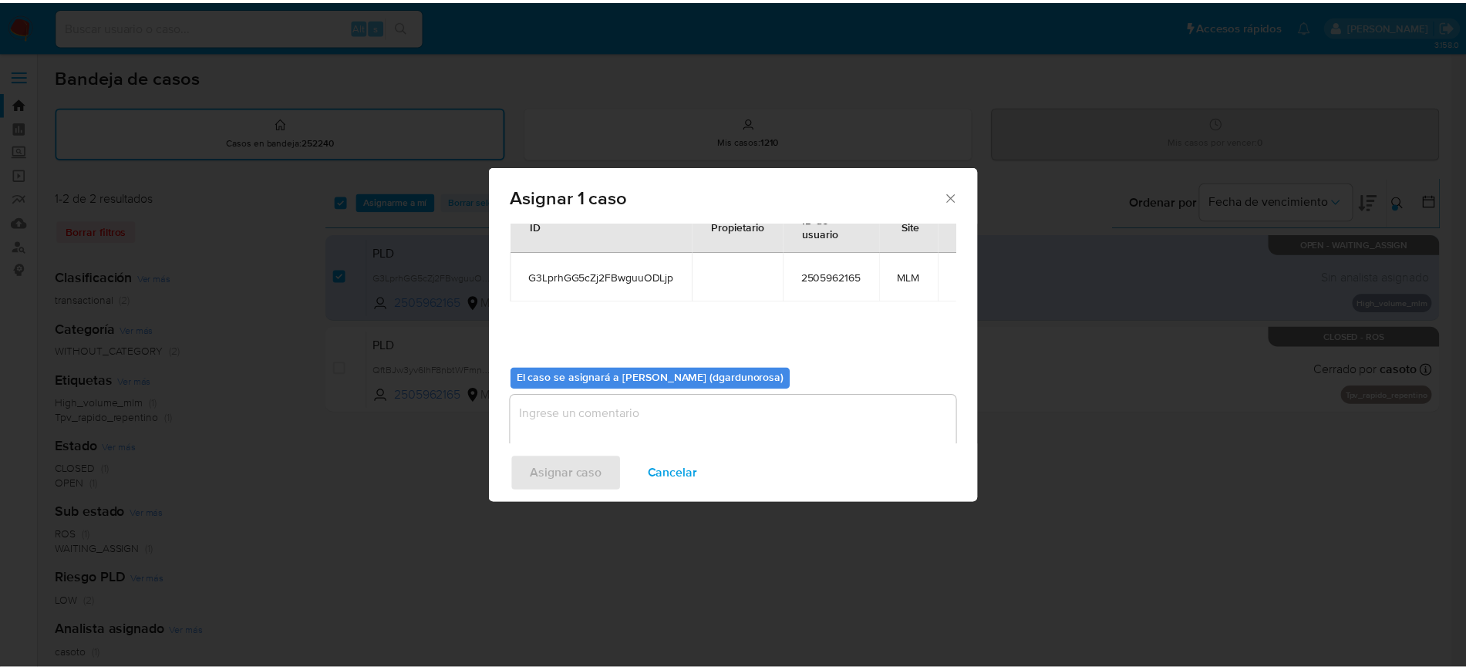
scroll to position [80, 0]
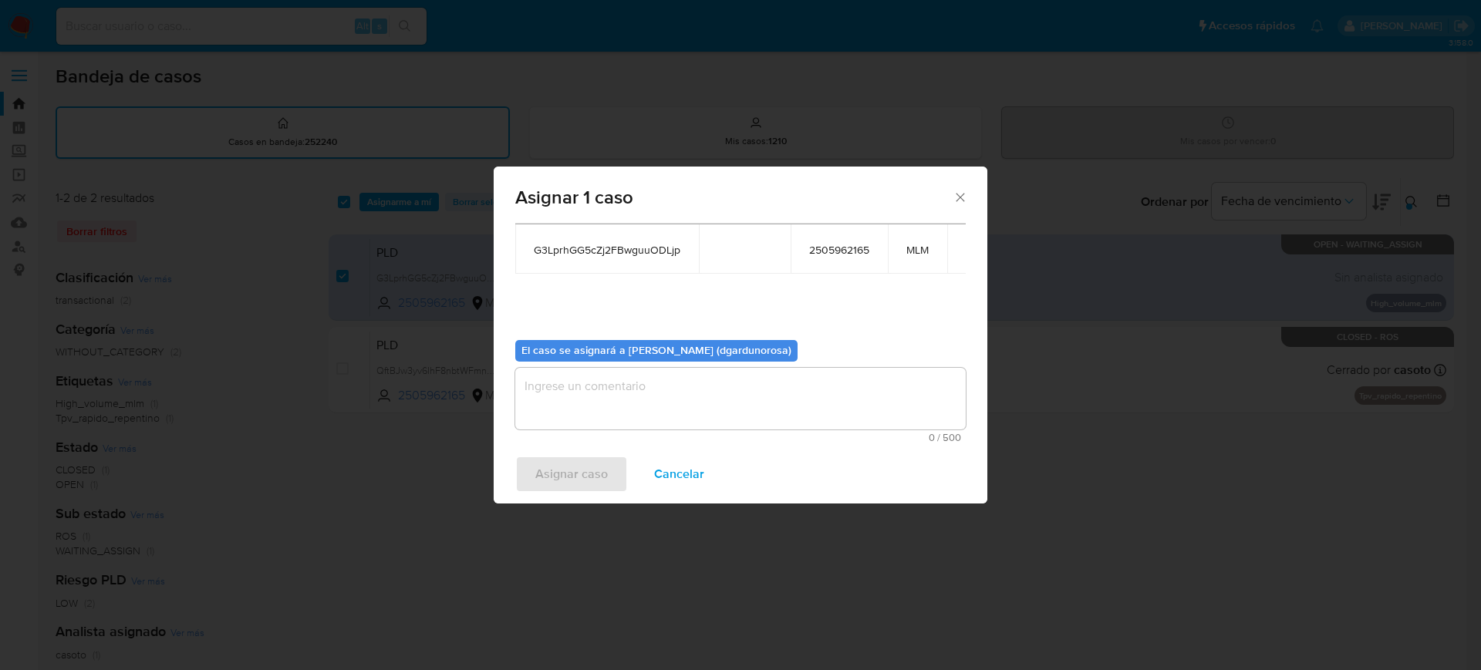
click at [663, 398] on textarea "assign-modal" at bounding box center [740, 399] width 450 height 62
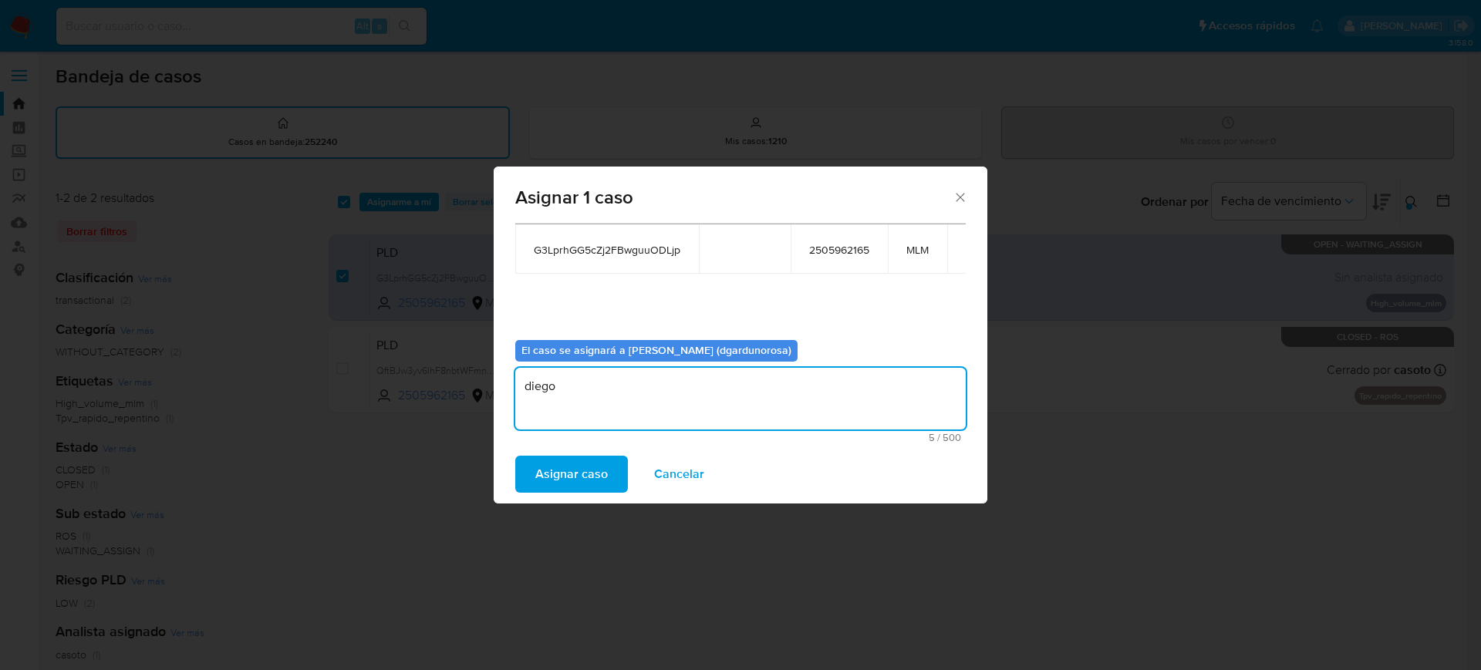
type textarea "diego"
click at [603, 250] on span "G3LprhGG5cZj2FBwguuODLjp" at bounding box center [607, 250] width 147 height 14
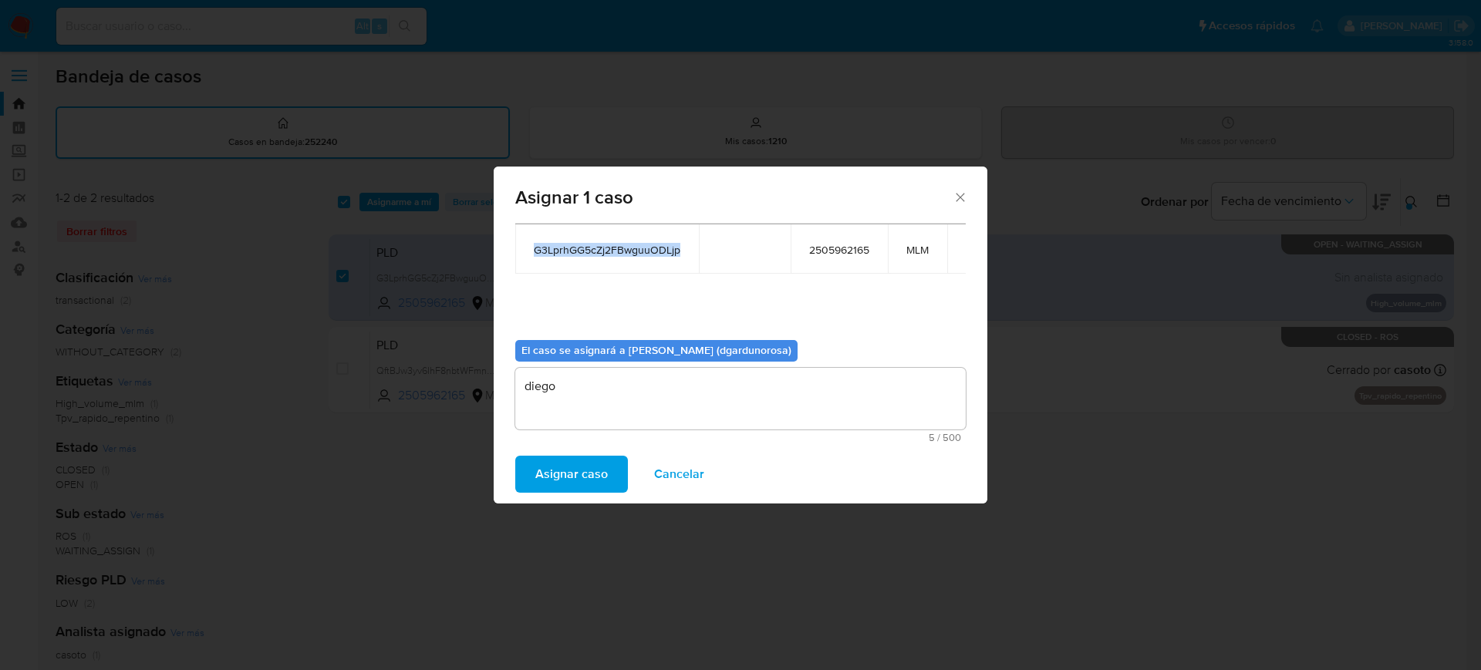
click at [603, 250] on span "G3LprhGG5cZj2FBwguuODLjp" at bounding box center [607, 250] width 147 height 14
copy span "G3LprhGG5cZj2FBwguuODLjp"
click at [543, 479] on span "Asignar caso" at bounding box center [571, 474] width 72 height 34
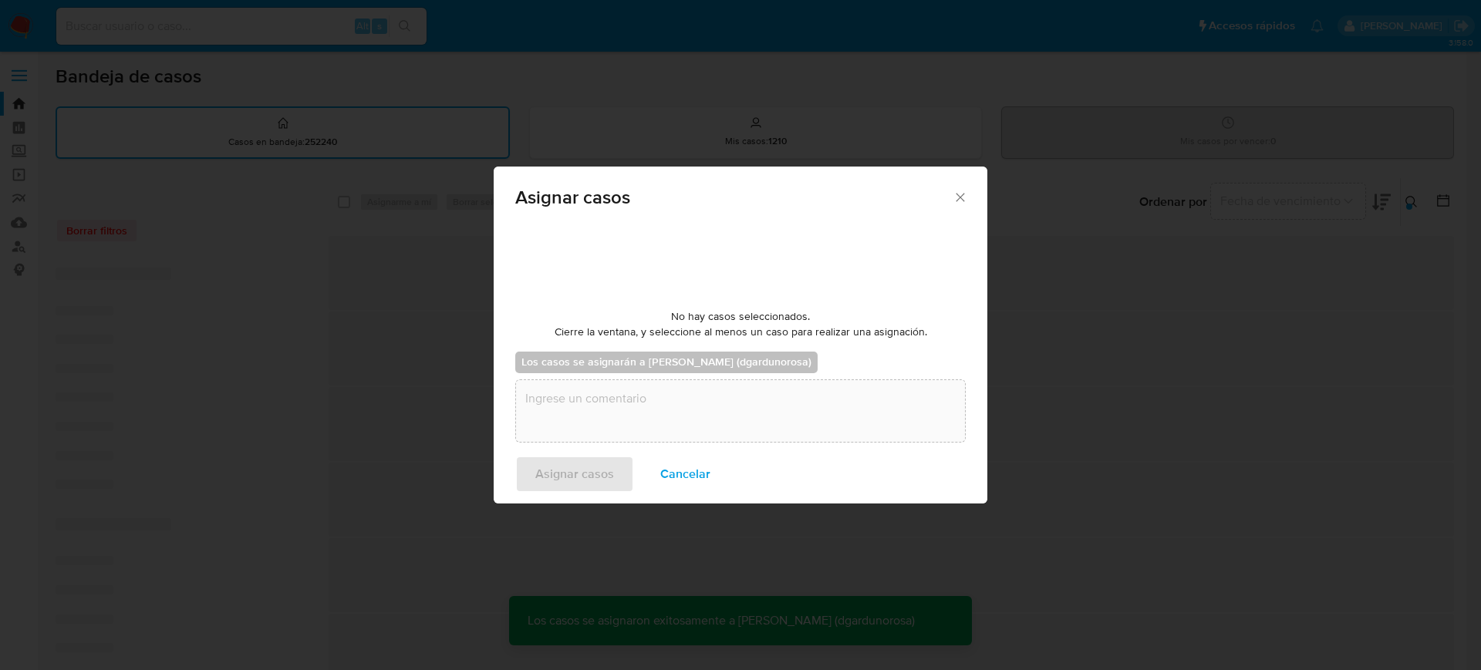
checkbox input "false"
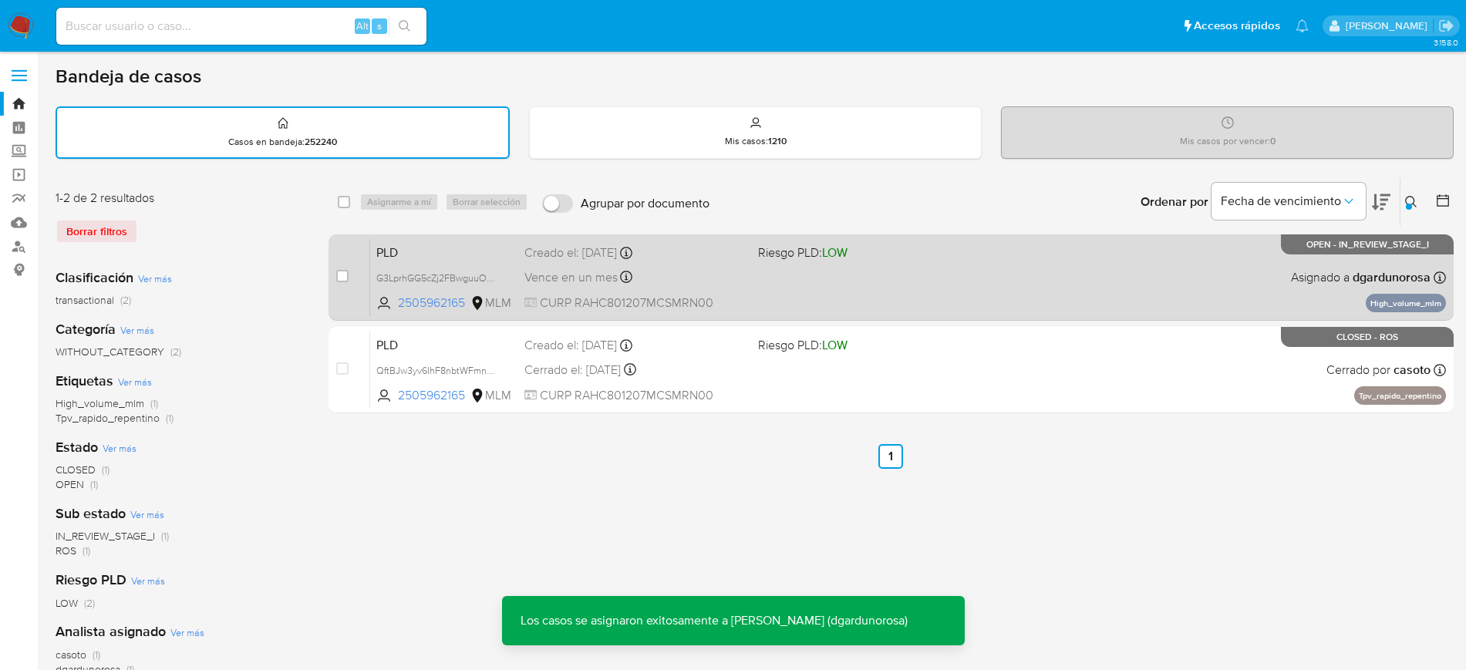
click at [843, 278] on div "PLD G3LprhGG5cZj2FBwguuODLjp 2505962165 MLM Riesgo PLD: LOW Creado el: 12/08/20…" at bounding box center [908, 277] width 1076 height 78
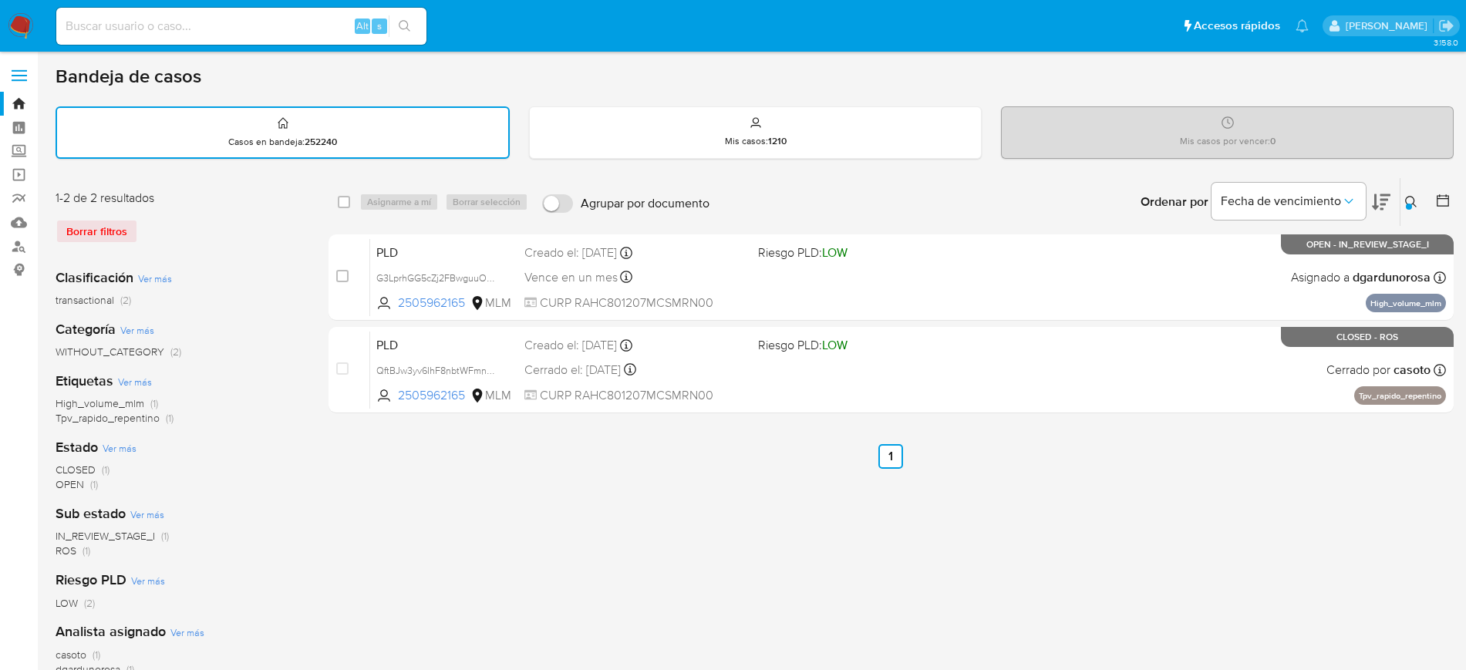
click at [1407, 206] on div at bounding box center [1409, 207] width 6 height 6
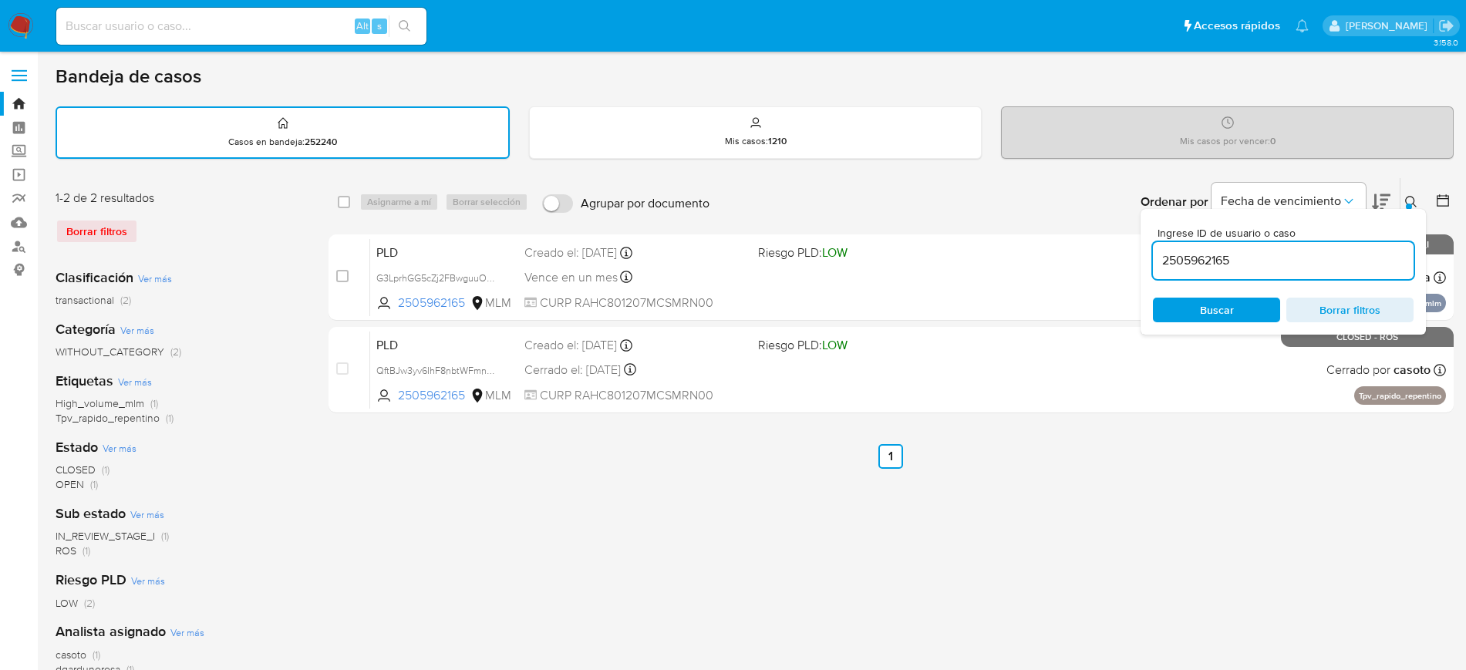
click at [1200, 259] on input "2505962165" at bounding box center [1283, 261] width 261 height 20
type input "2544439576"
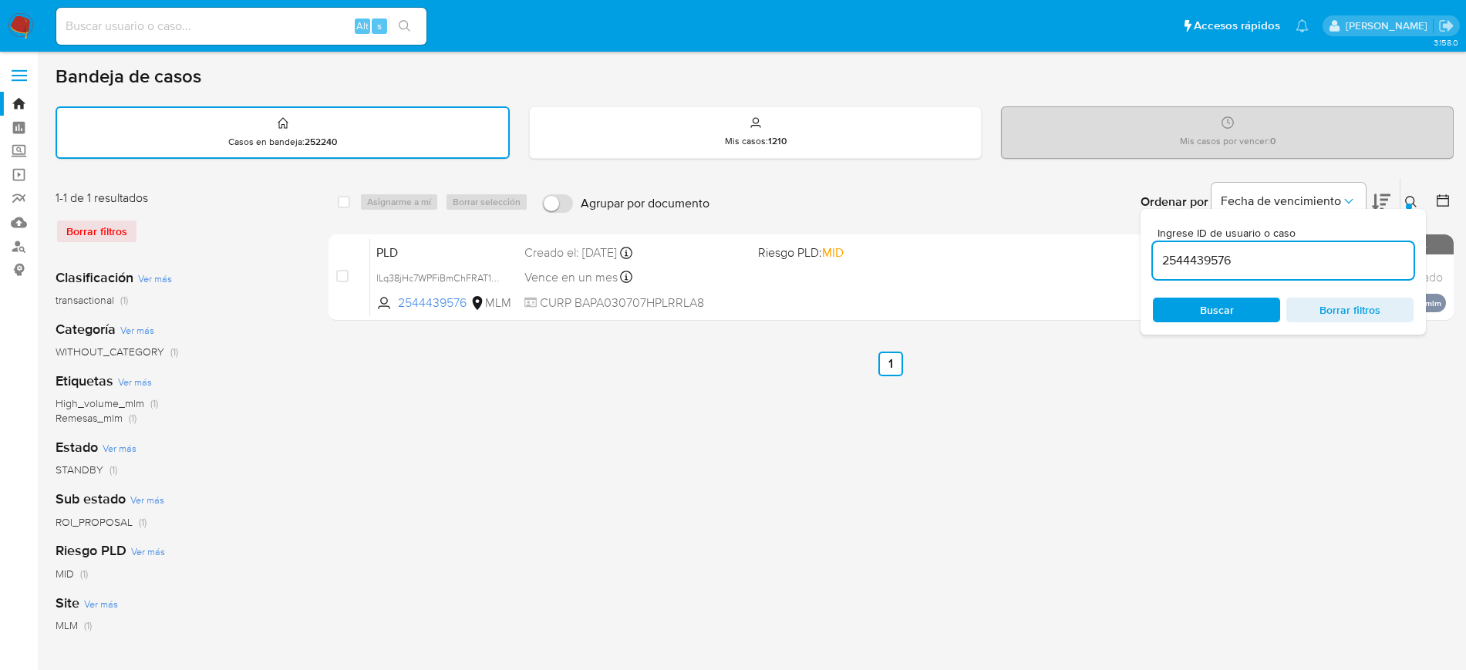
click at [1412, 202] on icon at bounding box center [1411, 202] width 12 height 12
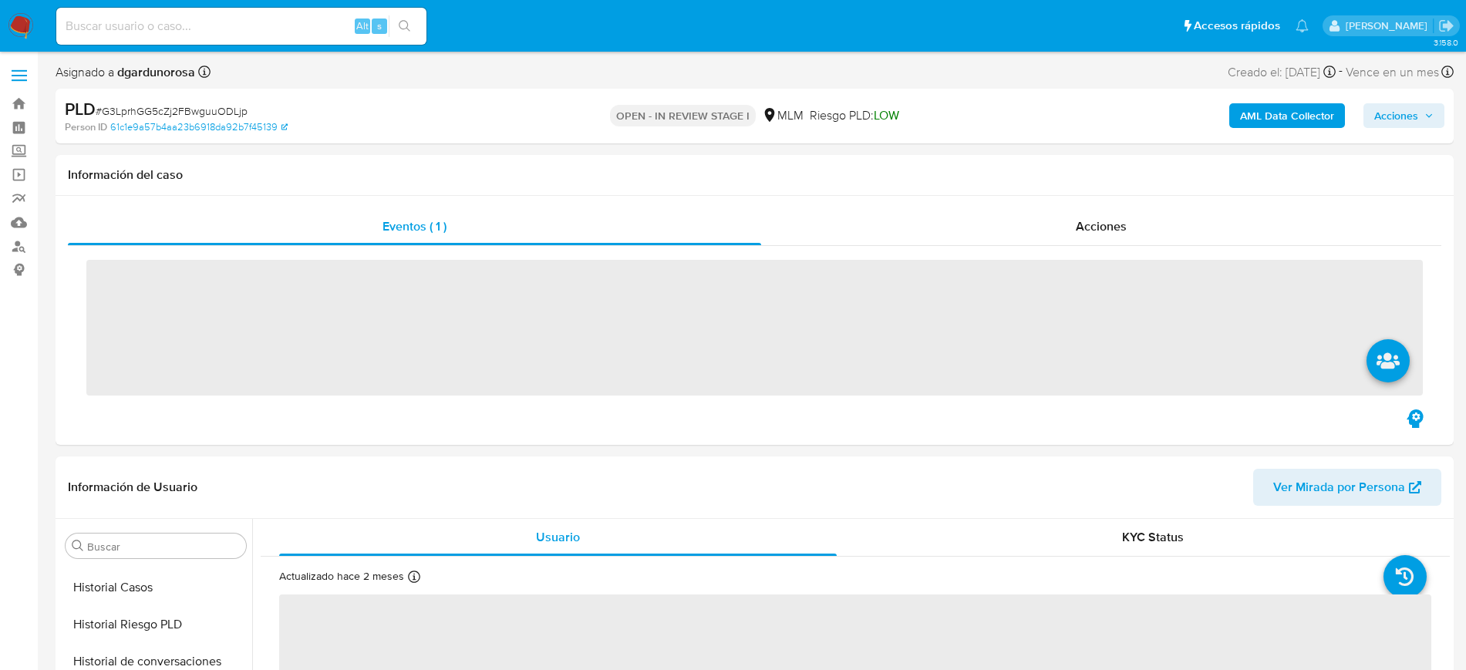
scroll to position [652, 0]
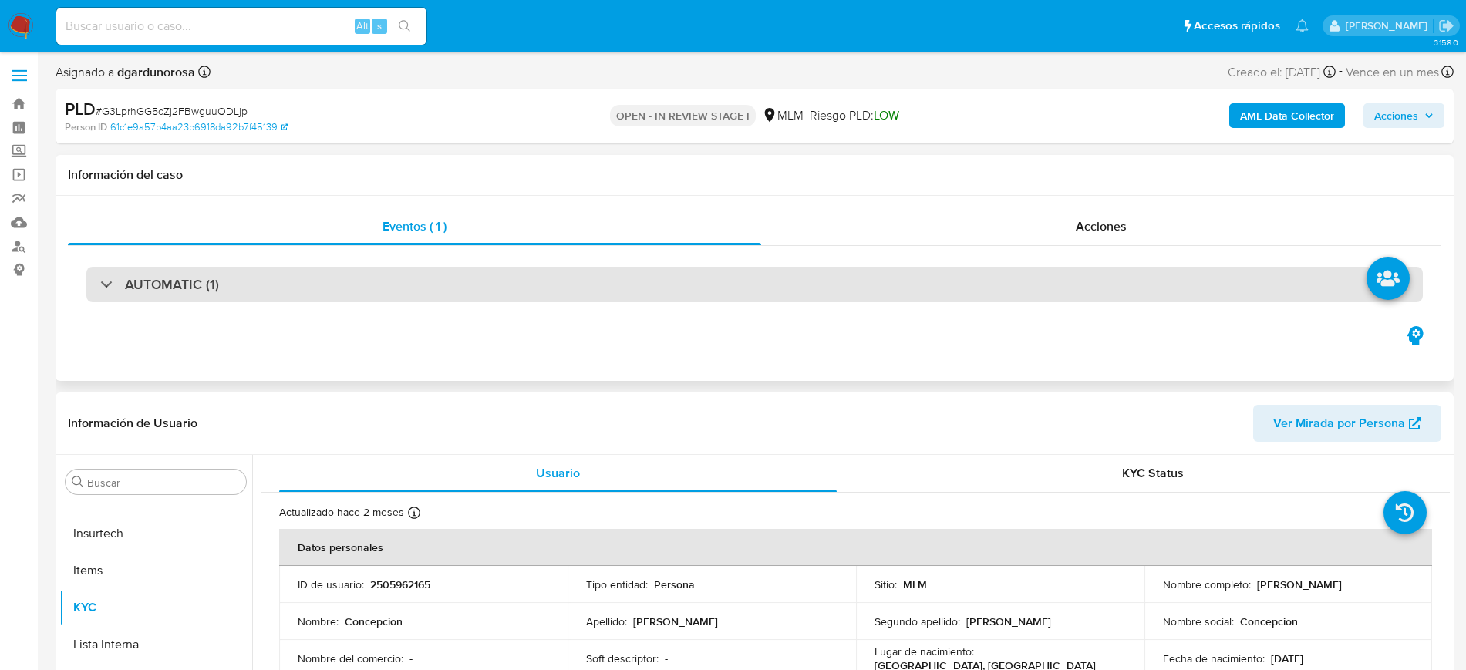
select select "10"
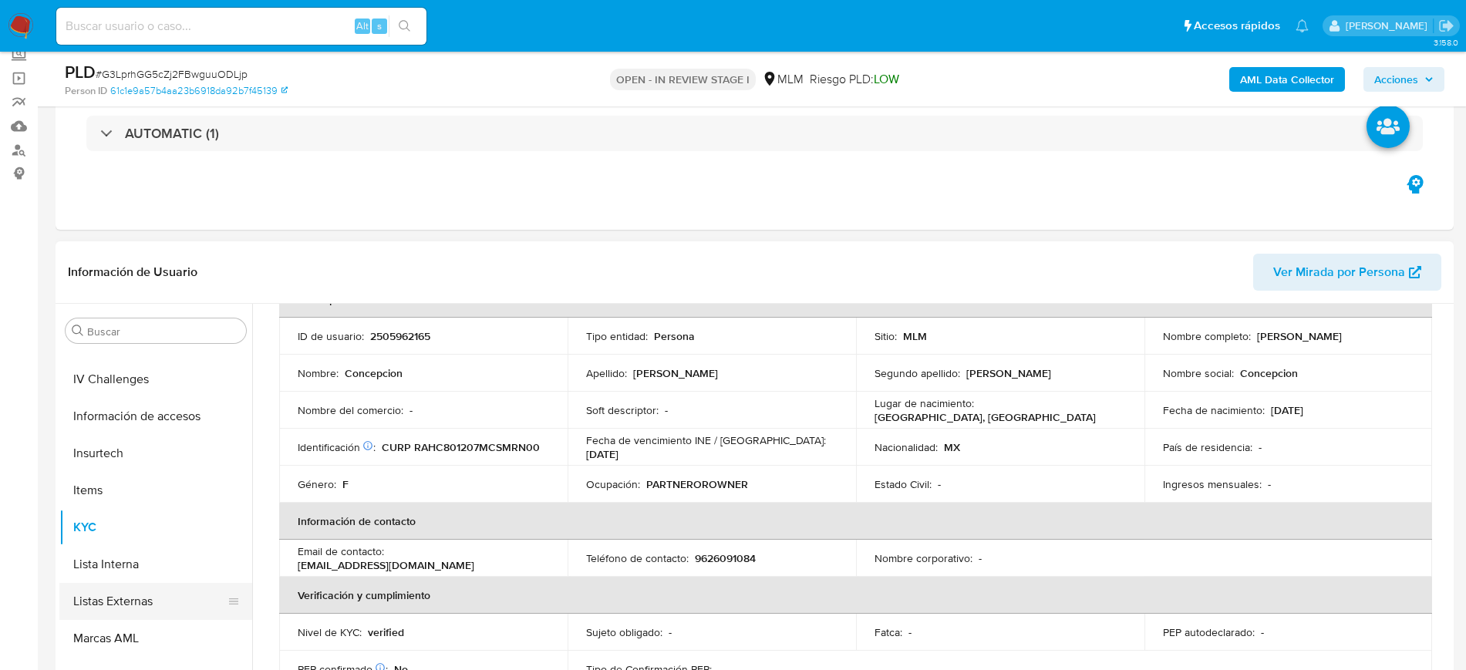
scroll to position [459, 0]
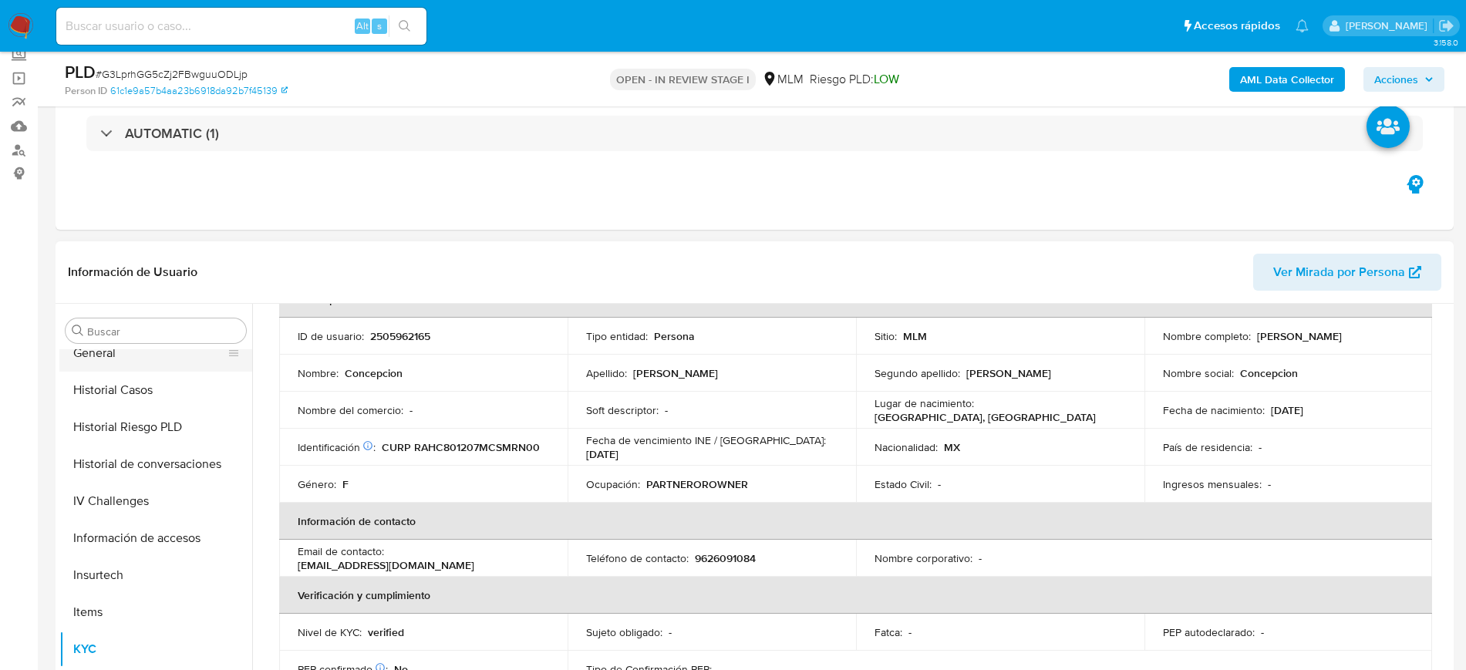
click at [130, 359] on button "General" at bounding box center [149, 353] width 180 height 37
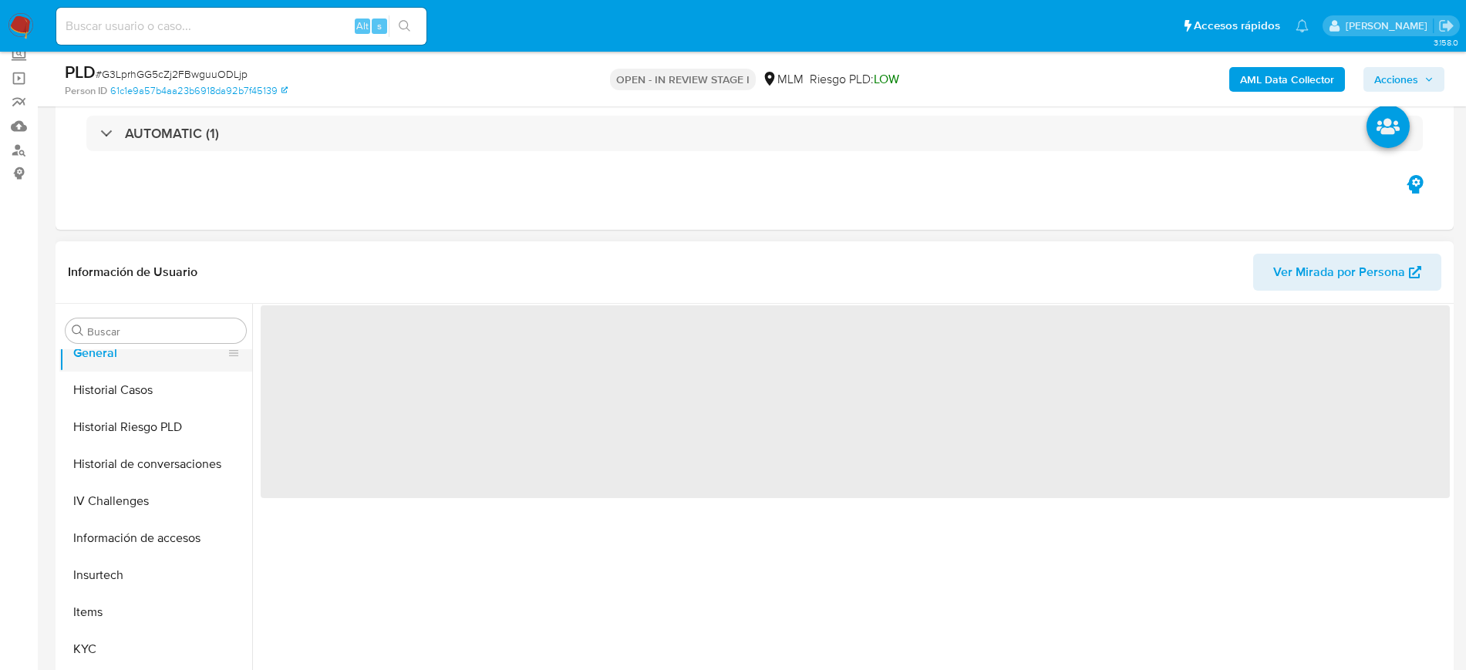
scroll to position [0, 0]
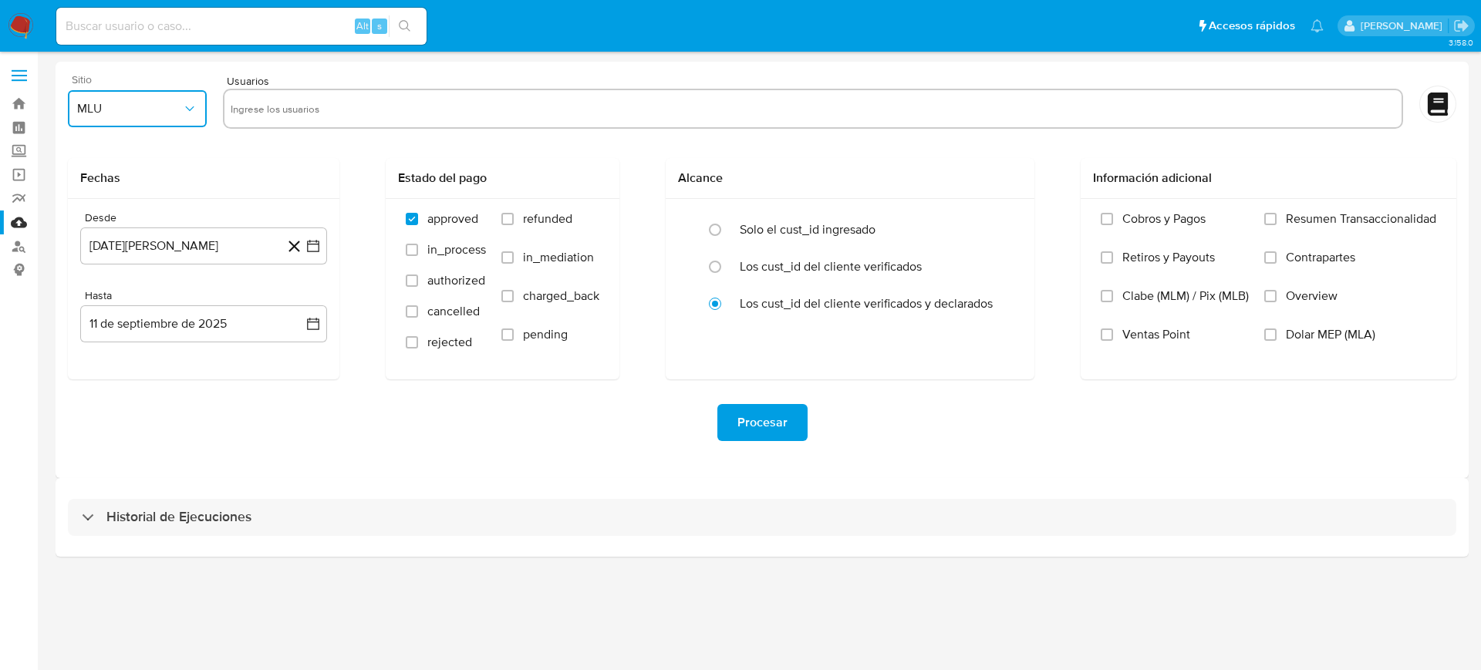
click at [145, 116] on span "MLU" at bounding box center [129, 108] width 105 height 15
click at [111, 329] on div "MLM" at bounding box center [132, 335] width 111 height 37
click at [339, 111] on input "text" at bounding box center [813, 108] width 1164 height 25
type input "2277577989"
click at [315, 244] on icon "button" at bounding box center [312, 245] width 15 height 15
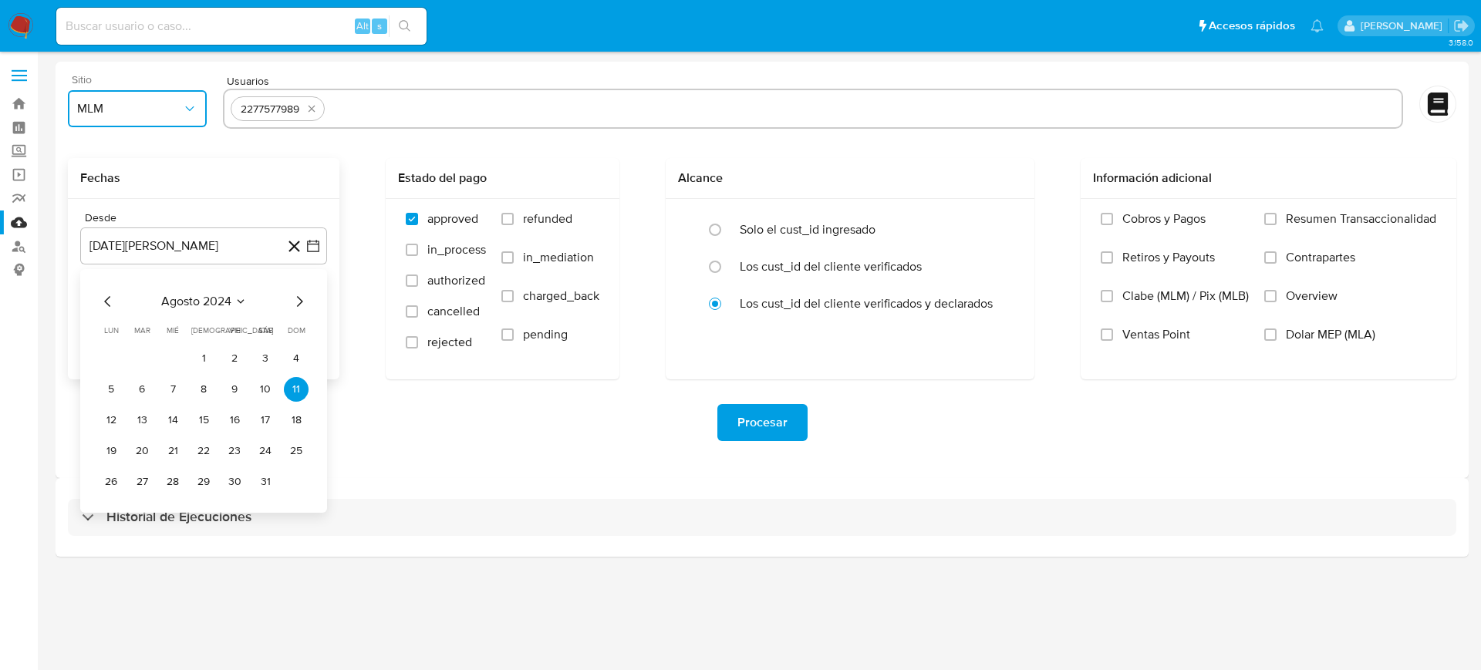
click at [242, 303] on icon "Seleccionar mes y año" at bounding box center [240, 301] width 12 height 12
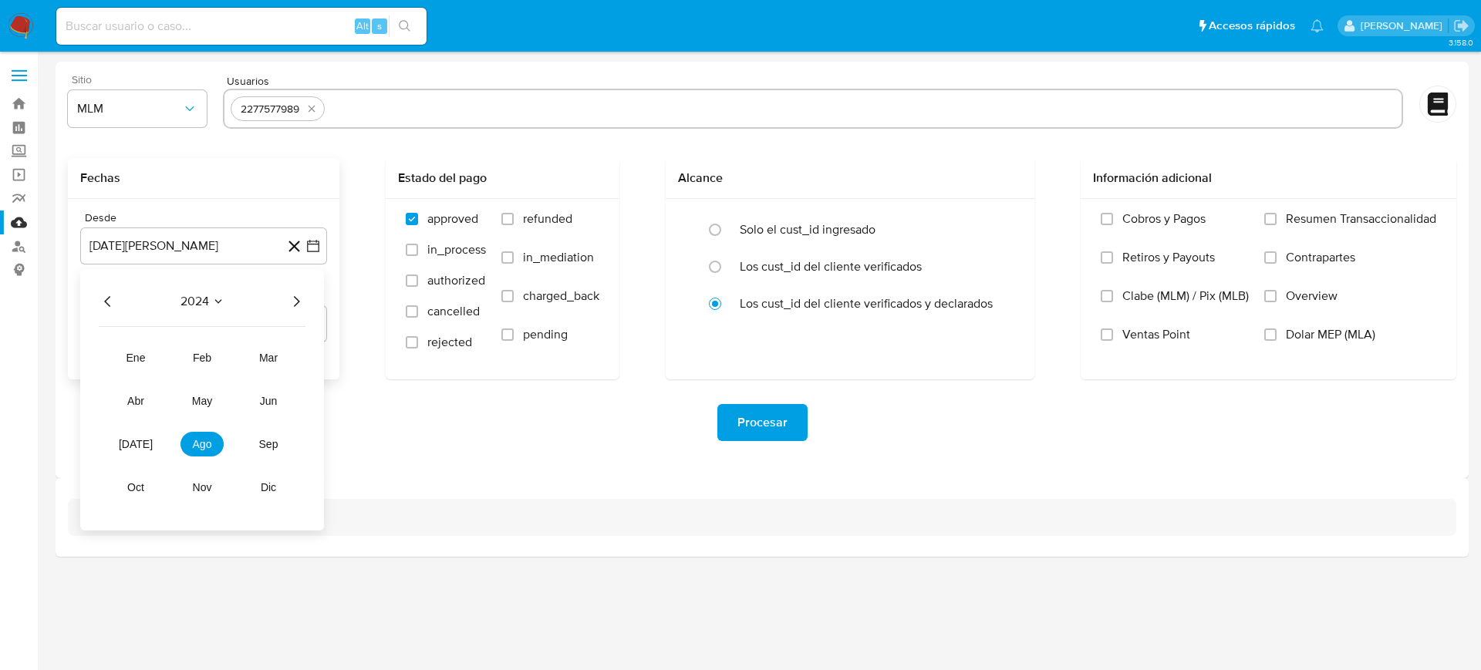
click at [297, 302] on icon "Año siguiente" at bounding box center [296, 301] width 19 height 19
click at [197, 362] on span "feb" at bounding box center [202, 358] width 19 height 12
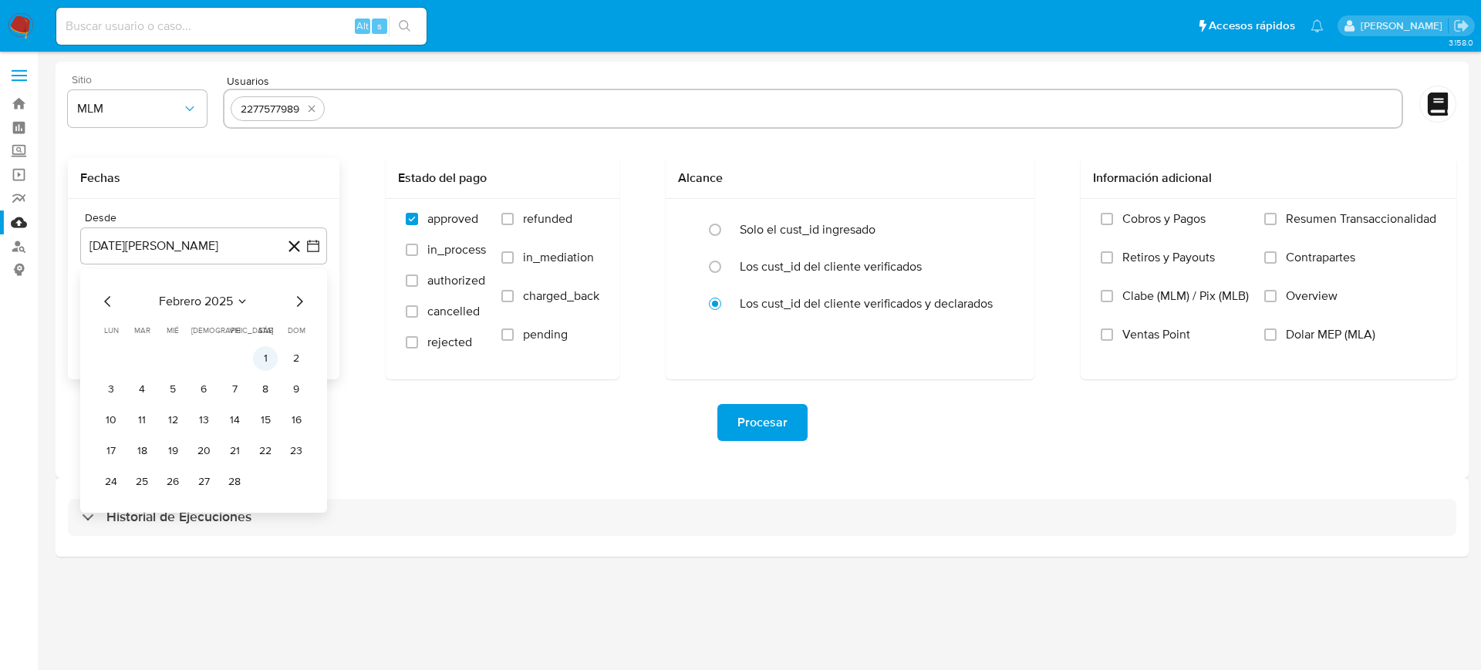
click at [270, 355] on button "1" at bounding box center [265, 358] width 25 height 25
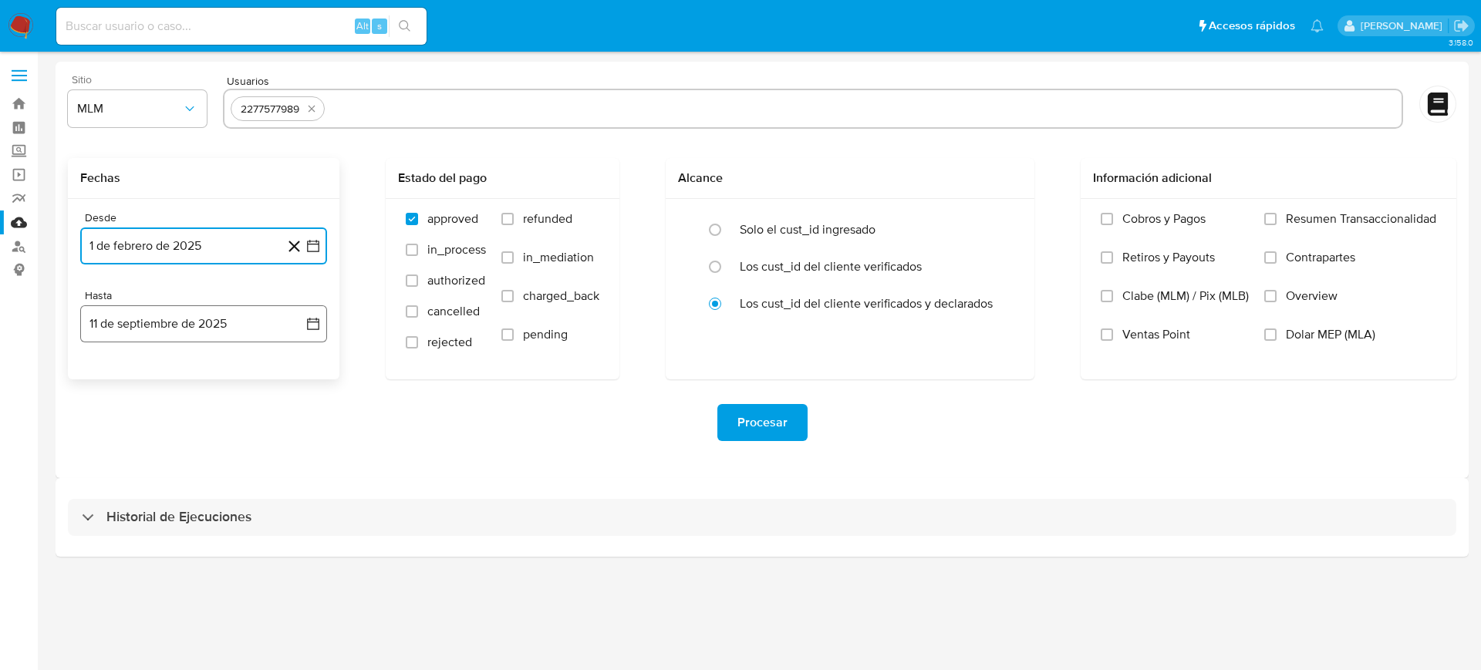
click at [312, 327] on icon "button" at bounding box center [312, 323] width 15 height 15
click at [108, 376] on icon "Mes anterior" at bounding box center [107, 379] width 6 height 11
click at [110, 388] on icon "Mes anterior" at bounding box center [108, 379] width 19 height 19
click at [197, 566] on button "31" at bounding box center [203, 560] width 25 height 25
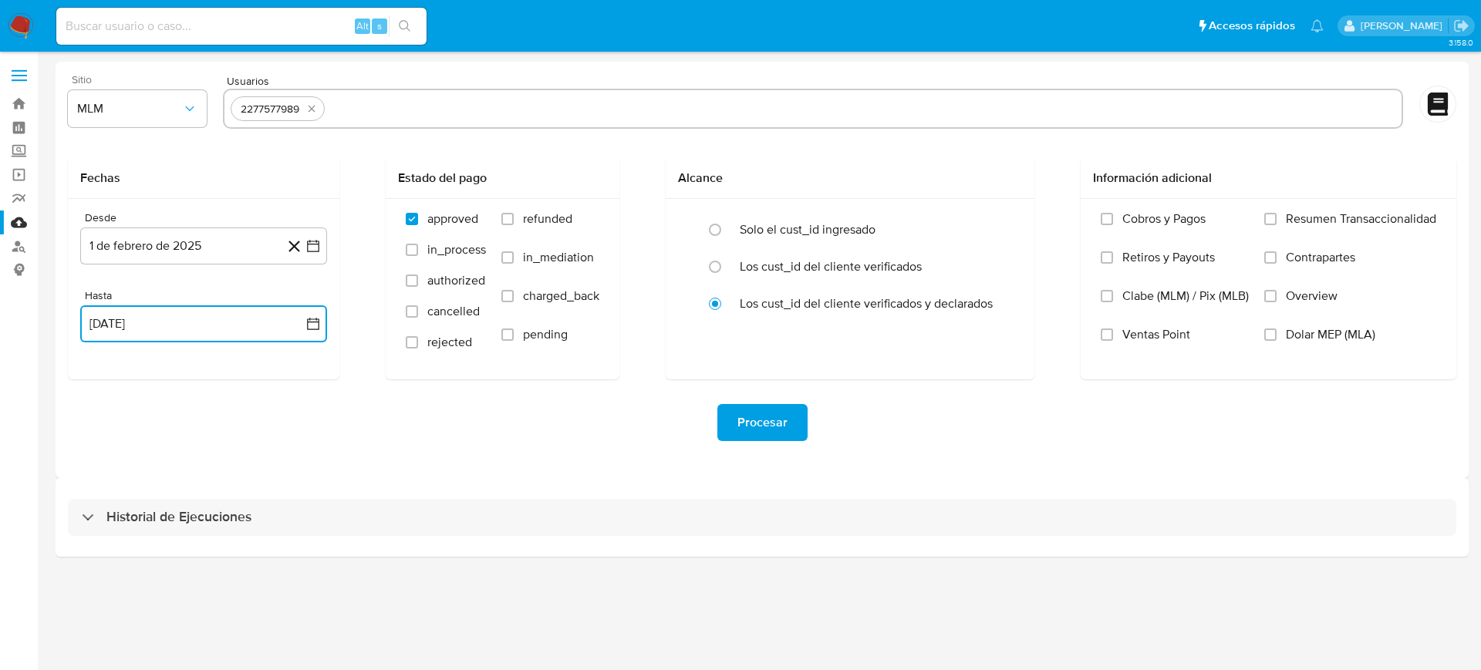
click at [848, 115] on input "text" at bounding box center [863, 108] width 1064 height 25
type input "2306620231"
click at [563, 111] on input "text" at bounding box center [914, 108] width 962 height 25
paste input "2366073119"
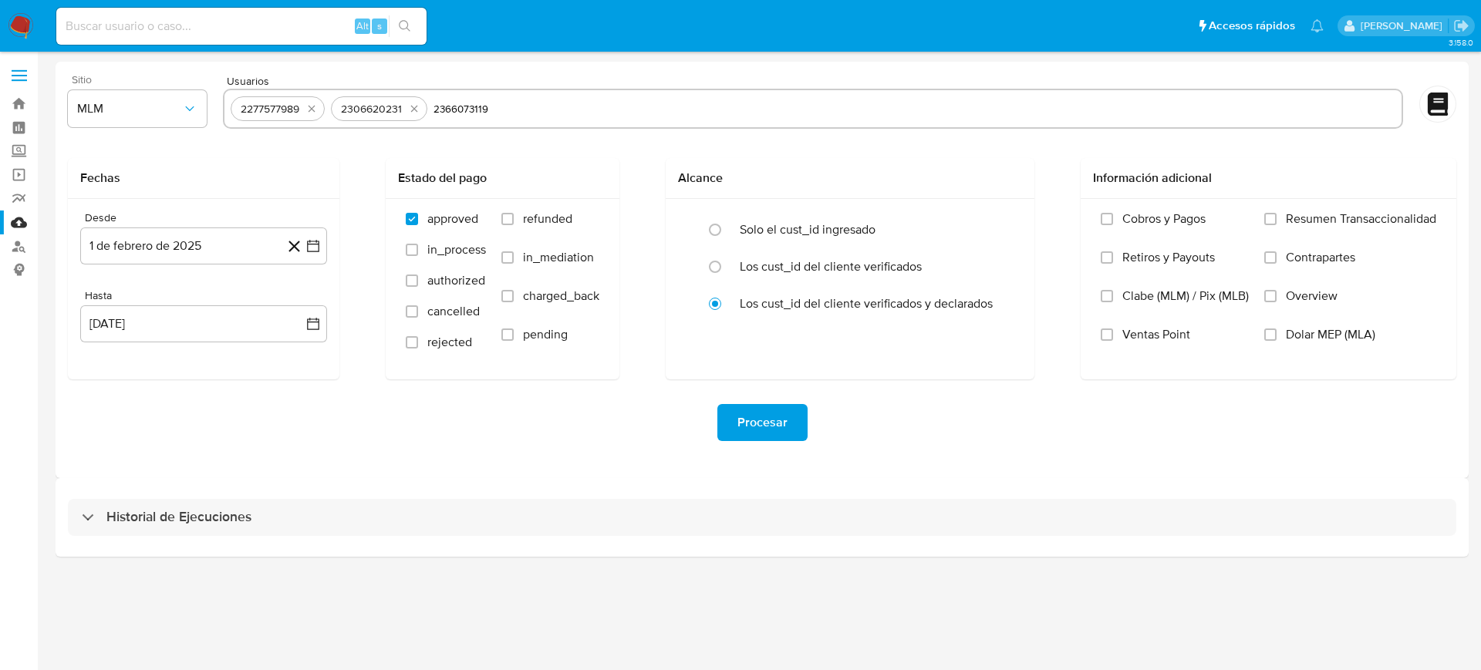
type input "2366073119"
click at [558, 107] on input "text" at bounding box center [963, 108] width 863 height 25
paste input "2446935314"
type input "2446935314"
click at [962, 480] on div "Historial de Ejecuciones" at bounding box center [762, 517] width 1413 height 79
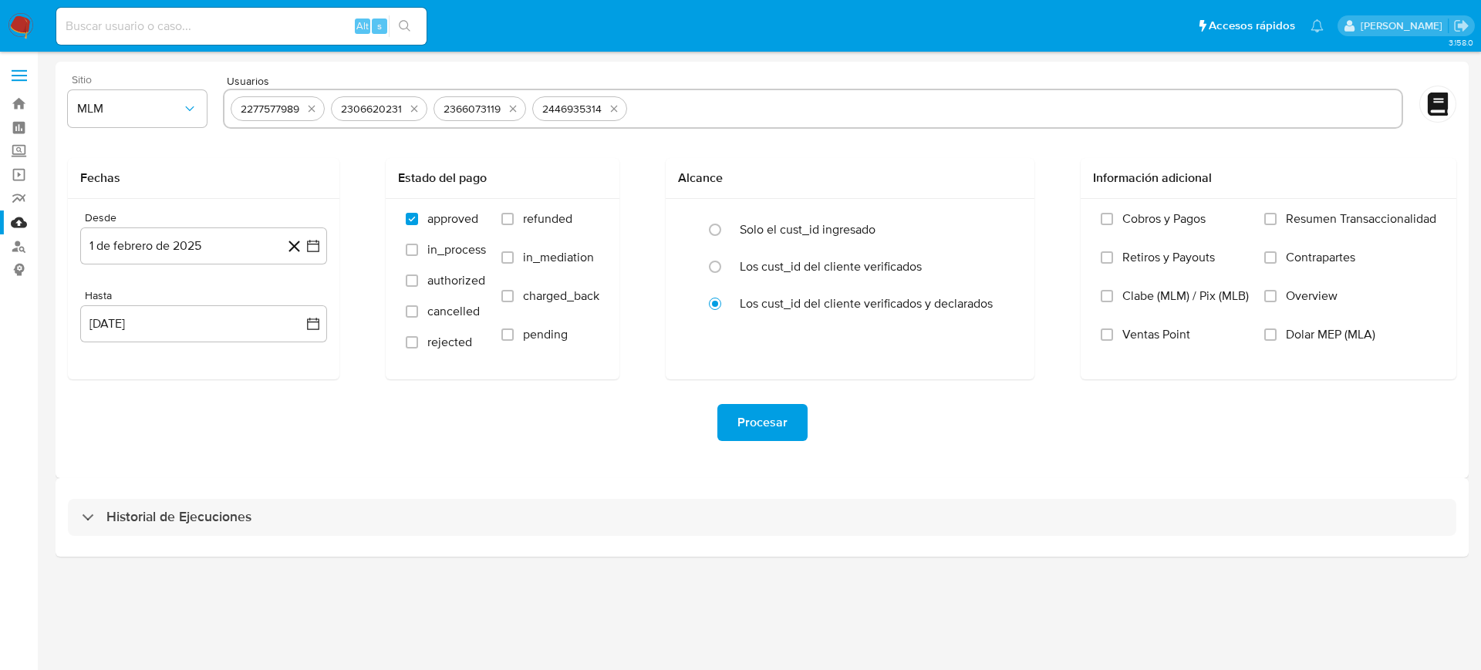
click at [774, 421] on span "Procesar" at bounding box center [762, 423] width 50 height 34
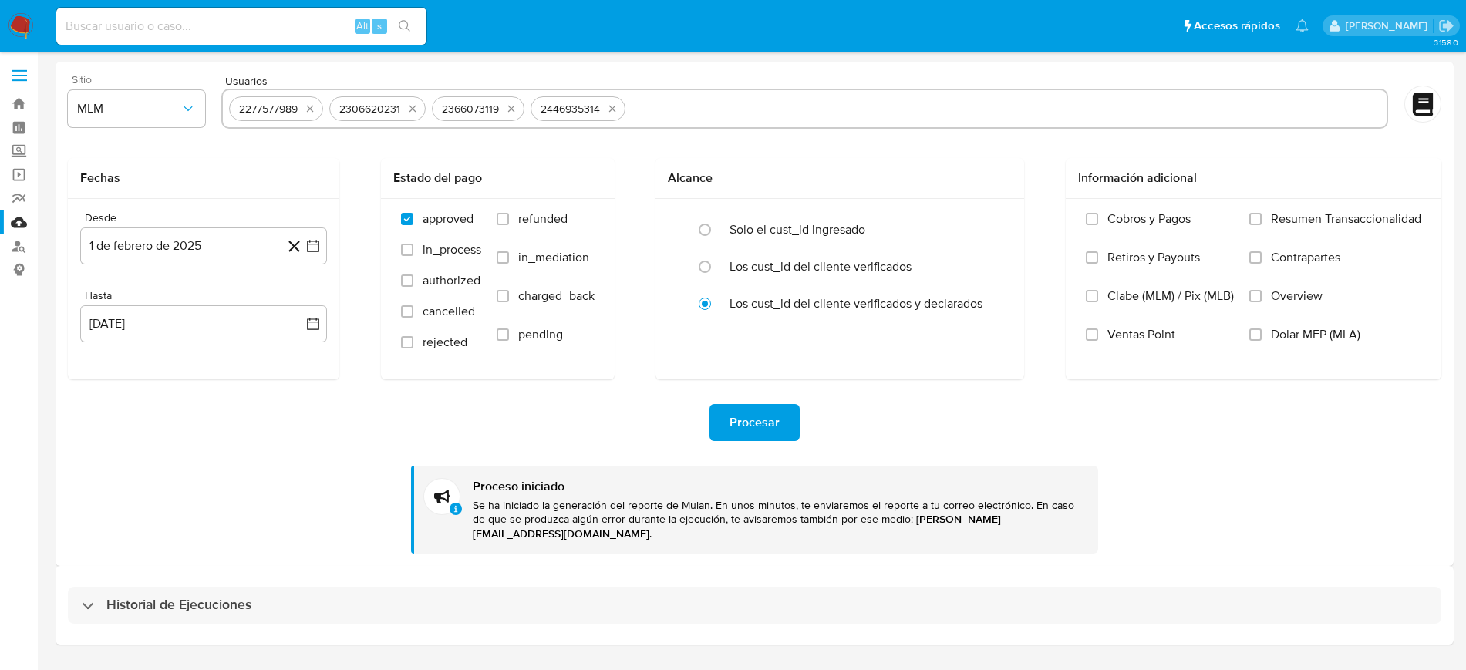
click at [719, 103] on input "text" at bounding box center [1007, 108] width 750 height 25
type input "2453947343"
click at [615, 98] on input "text" at bounding box center [857, 108] width 1050 height 25
paste input "2498664037"
type input "2498664037"
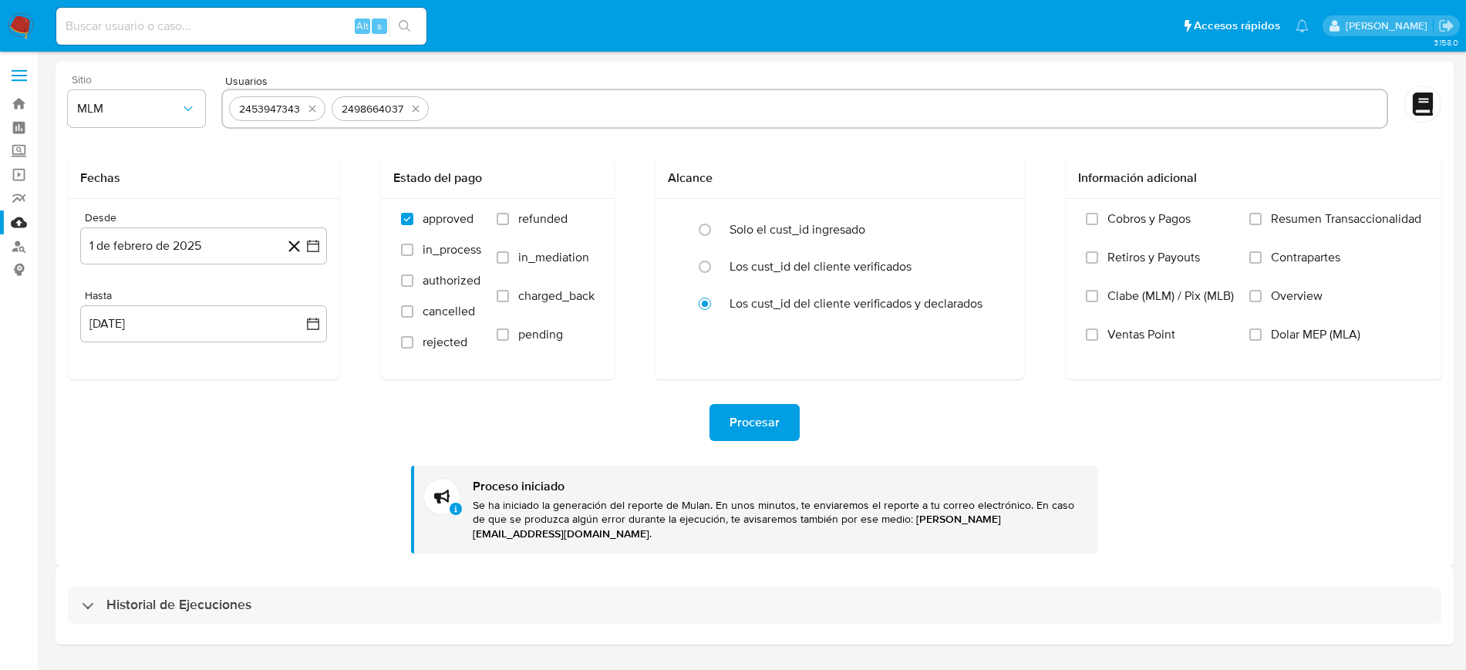
click at [466, 97] on input "text" at bounding box center [908, 108] width 946 height 25
paste input "2505962165"
type input "2505962165"
click at [1057, 396] on div "Procesar Proceso iniciado Se ha iniciado la generación del reporte de Mulan. En…" at bounding box center [754, 466] width 1373 height 174
click at [778, 418] on span "Procesar" at bounding box center [754, 423] width 50 height 34
